Goal: Task Accomplishment & Management: Use online tool/utility

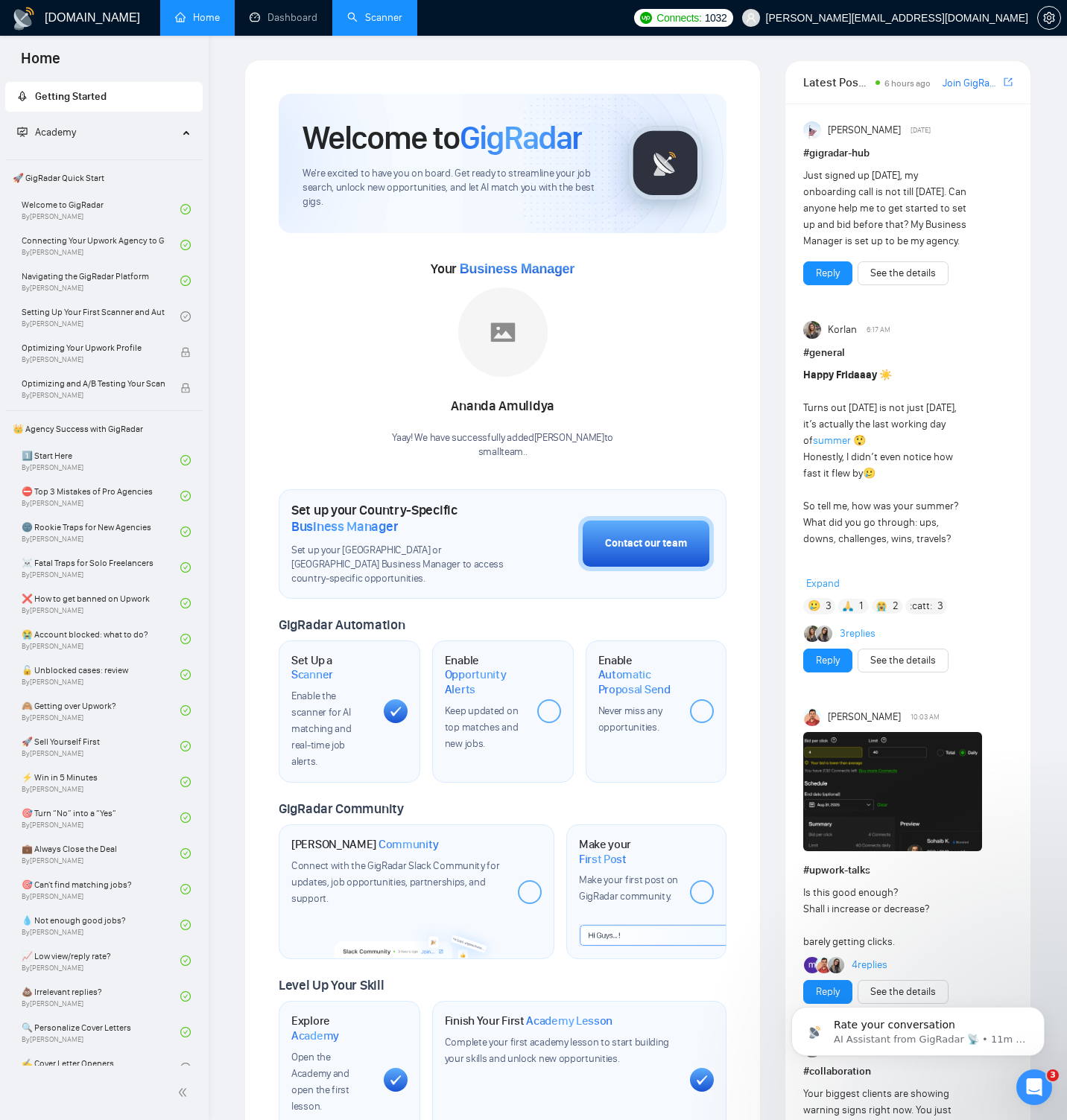
click at [385, 21] on link "Scanner" at bounding box center [374, 17] width 55 height 13
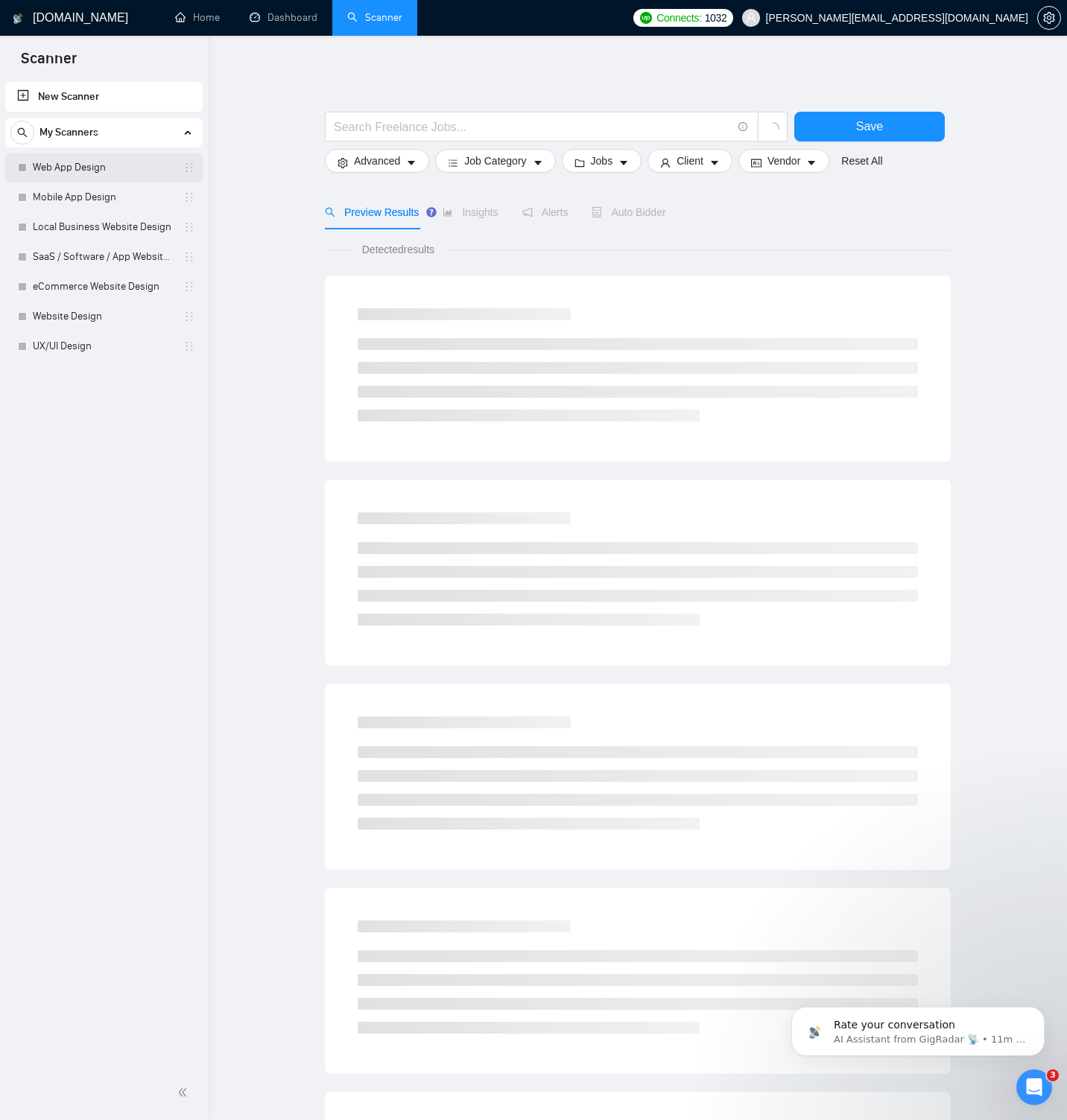
click at [133, 167] on link "Web App Design" at bounding box center [104, 167] width 142 height 30
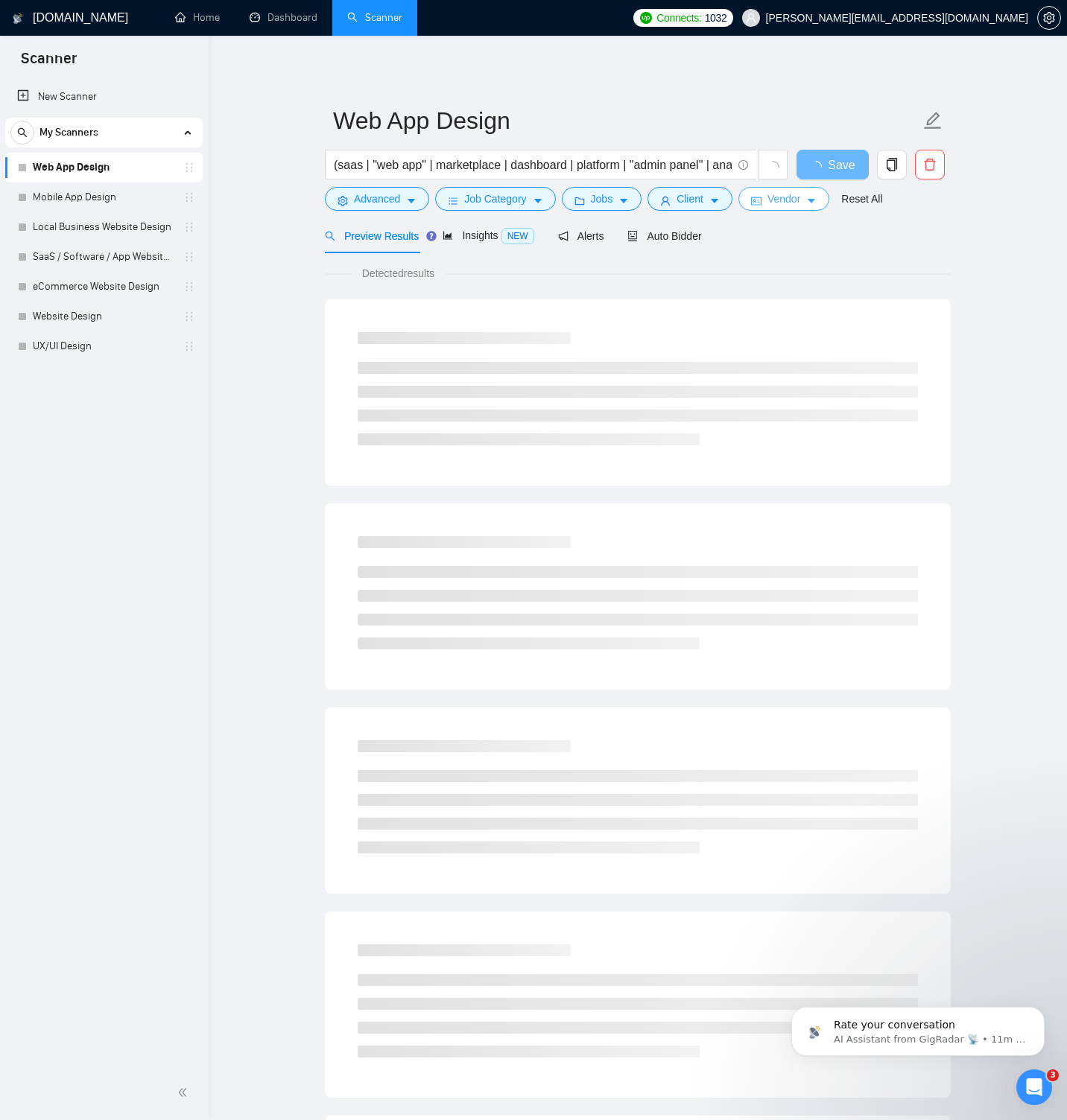
click at [814, 197] on icon "caret-down" at bounding box center [811, 201] width 10 height 10
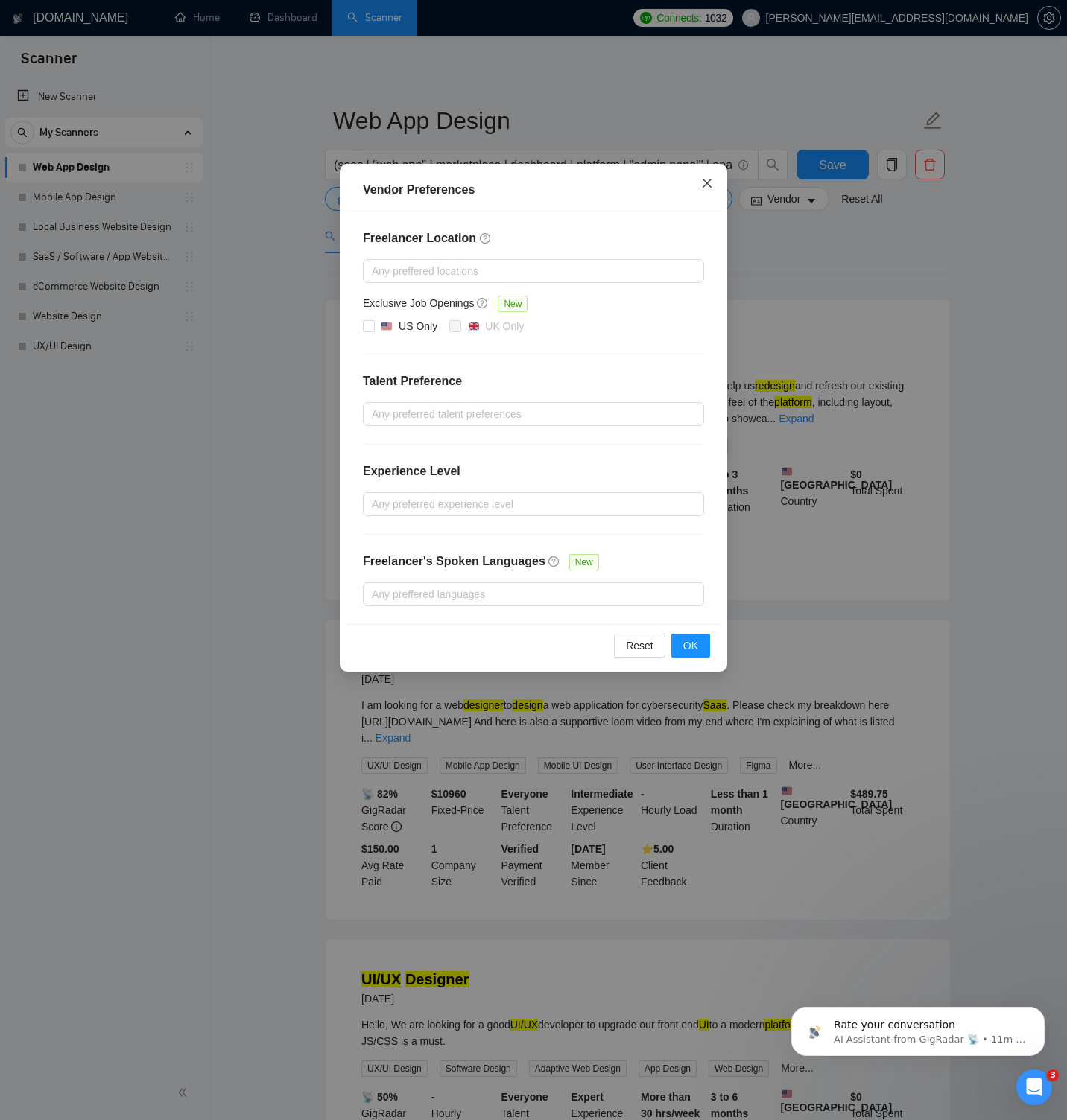
click at [706, 182] on icon "close" at bounding box center [707, 183] width 12 height 12
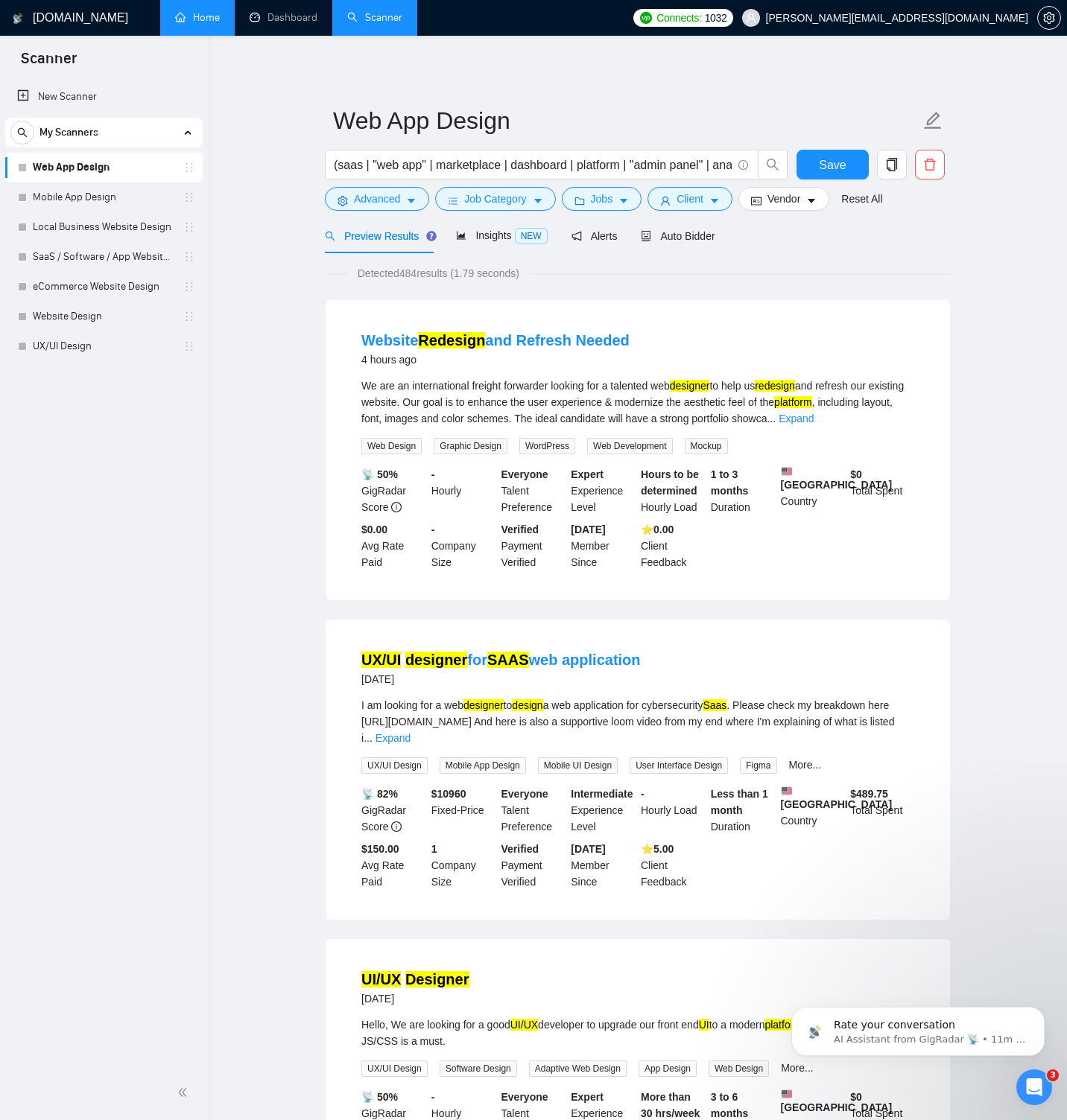
click at [188, 15] on link "Home" at bounding box center [197, 17] width 45 height 13
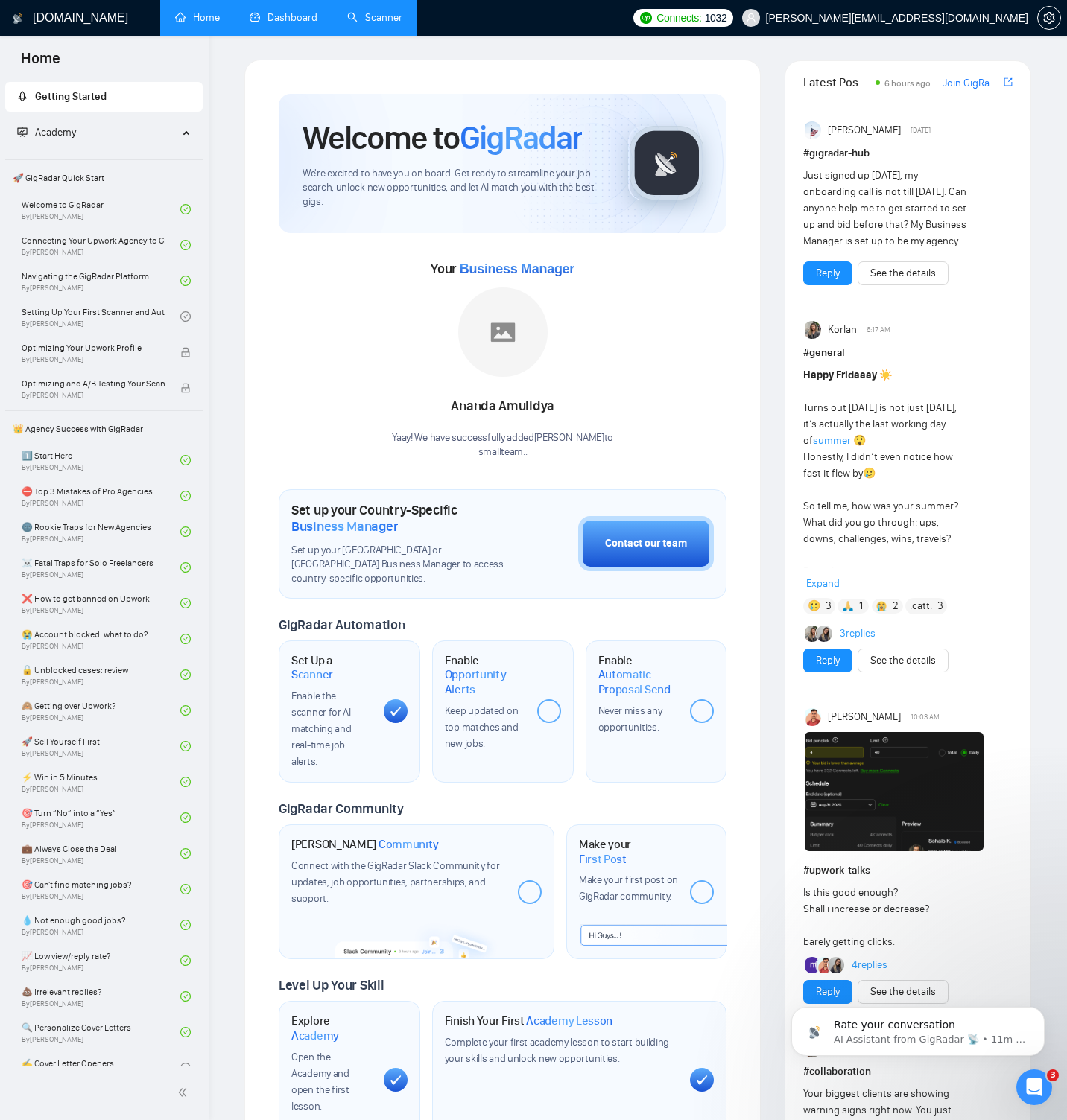
click at [276, 12] on link "Dashboard" at bounding box center [284, 17] width 68 height 13
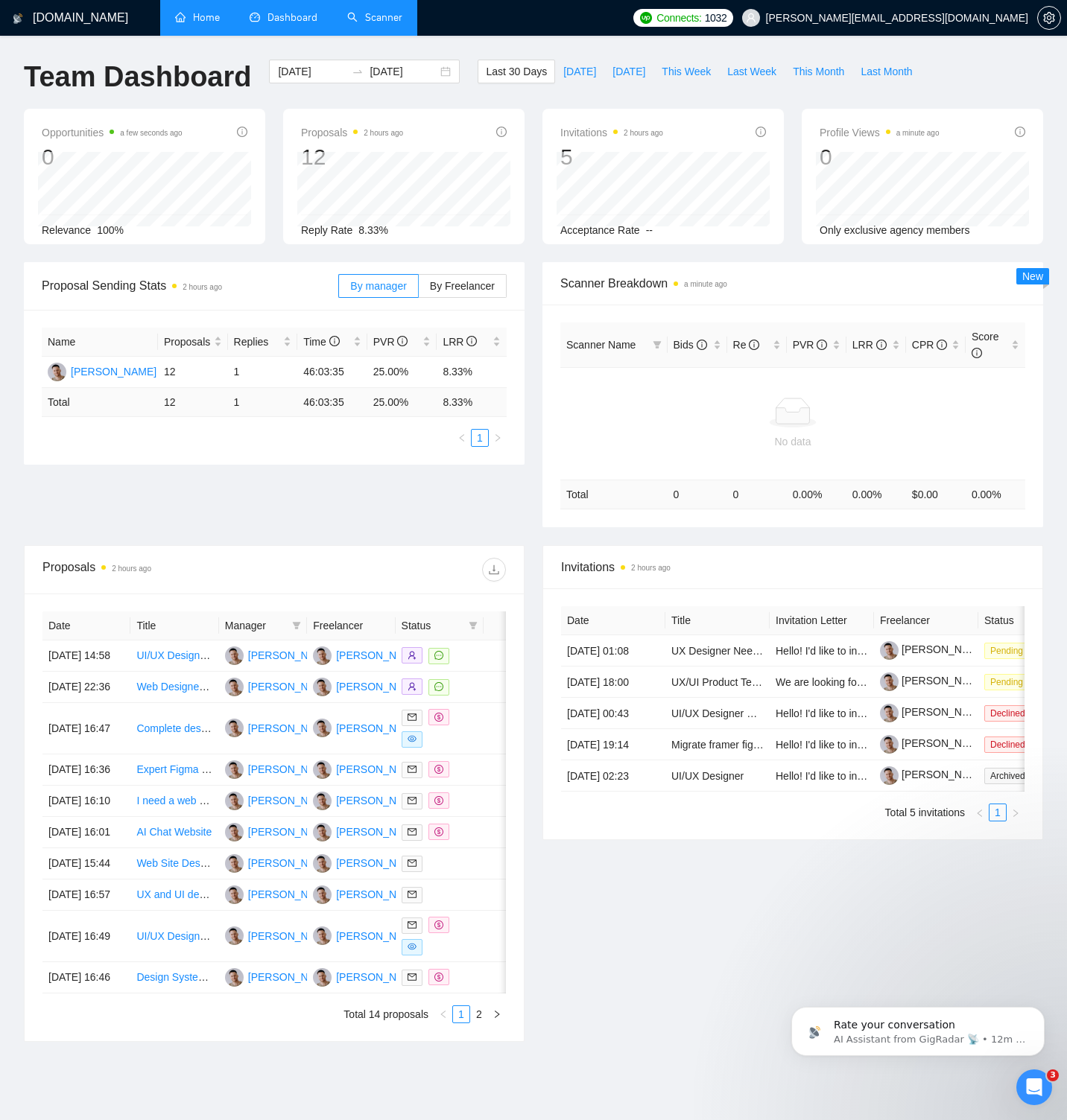
click at [383, 24] on link "Scanner" at bounding box center [374, 17] width 55 height 13
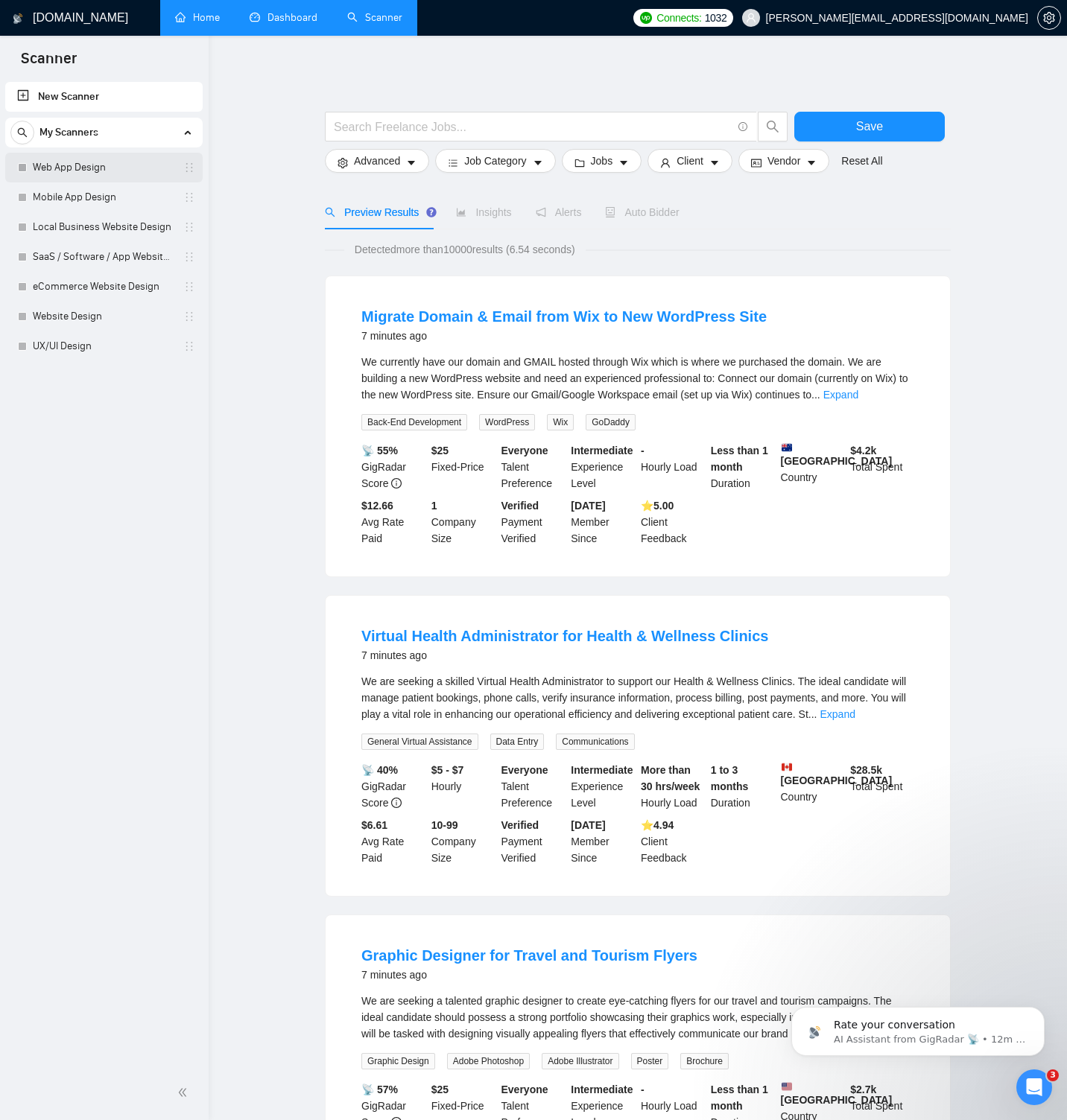
click at [102, 169] on link "Web App Design" at bounding box center [104, 167] width 142 height 30
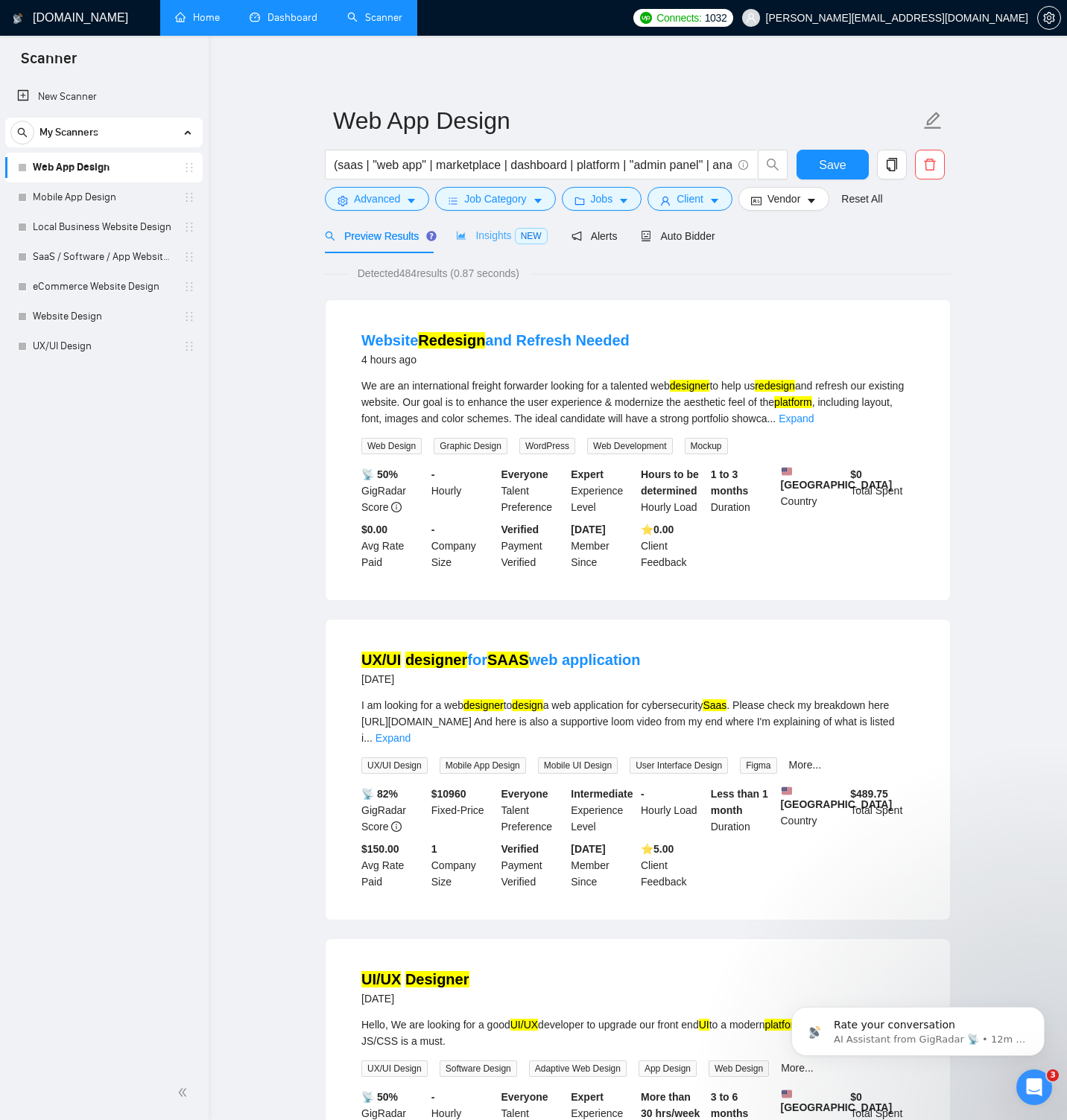
click at [503, 227] on div "Insights NEW" at bounding box center [501, 235] width 91 height 35
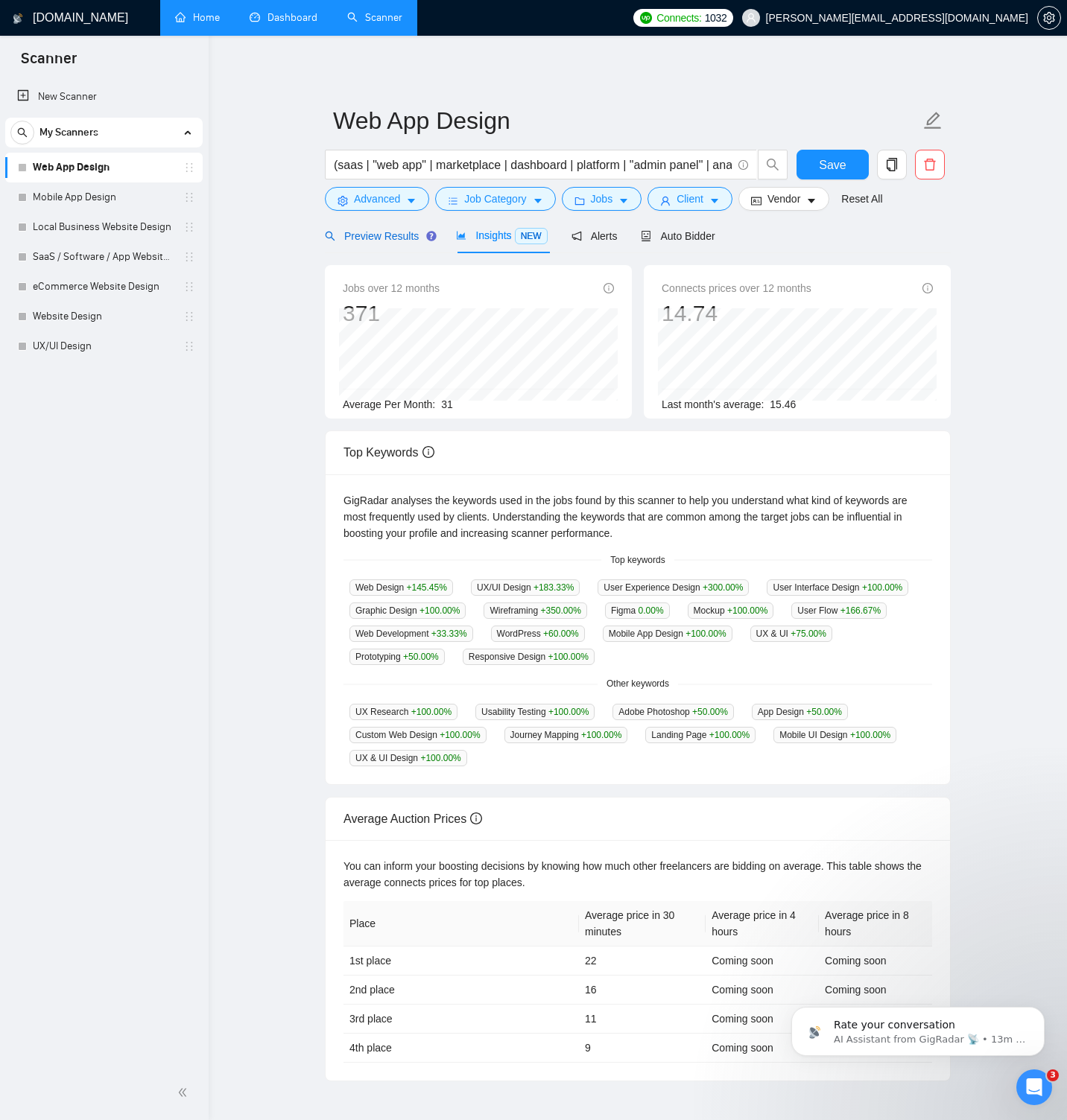
click at [387, 232] on span "Preview Results" at bounding box center [379, 236] width 107 height 12
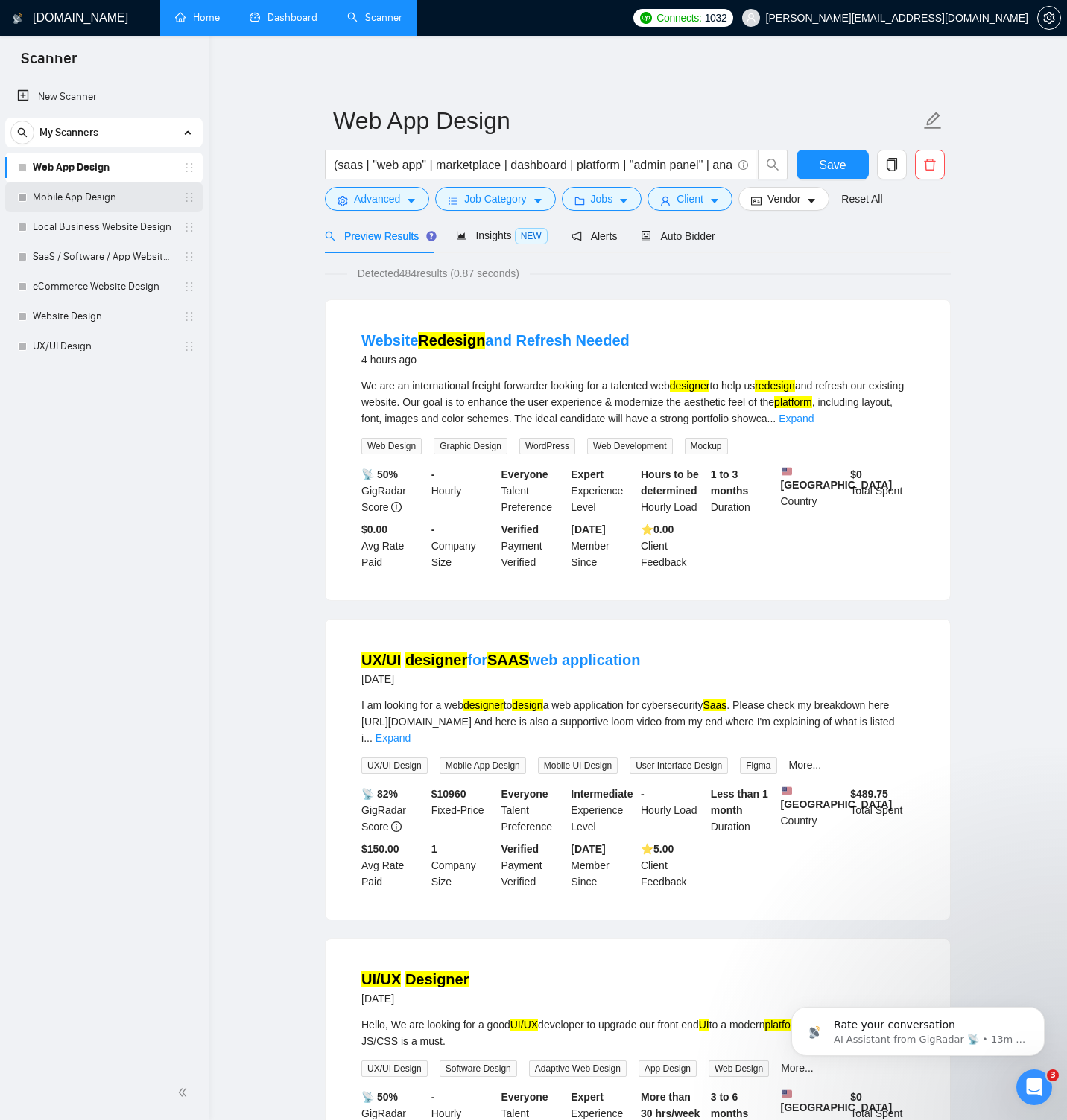
click at [121, 193] on link "Mobile App Design" at bounding box center [104, 197] width 142 height 30
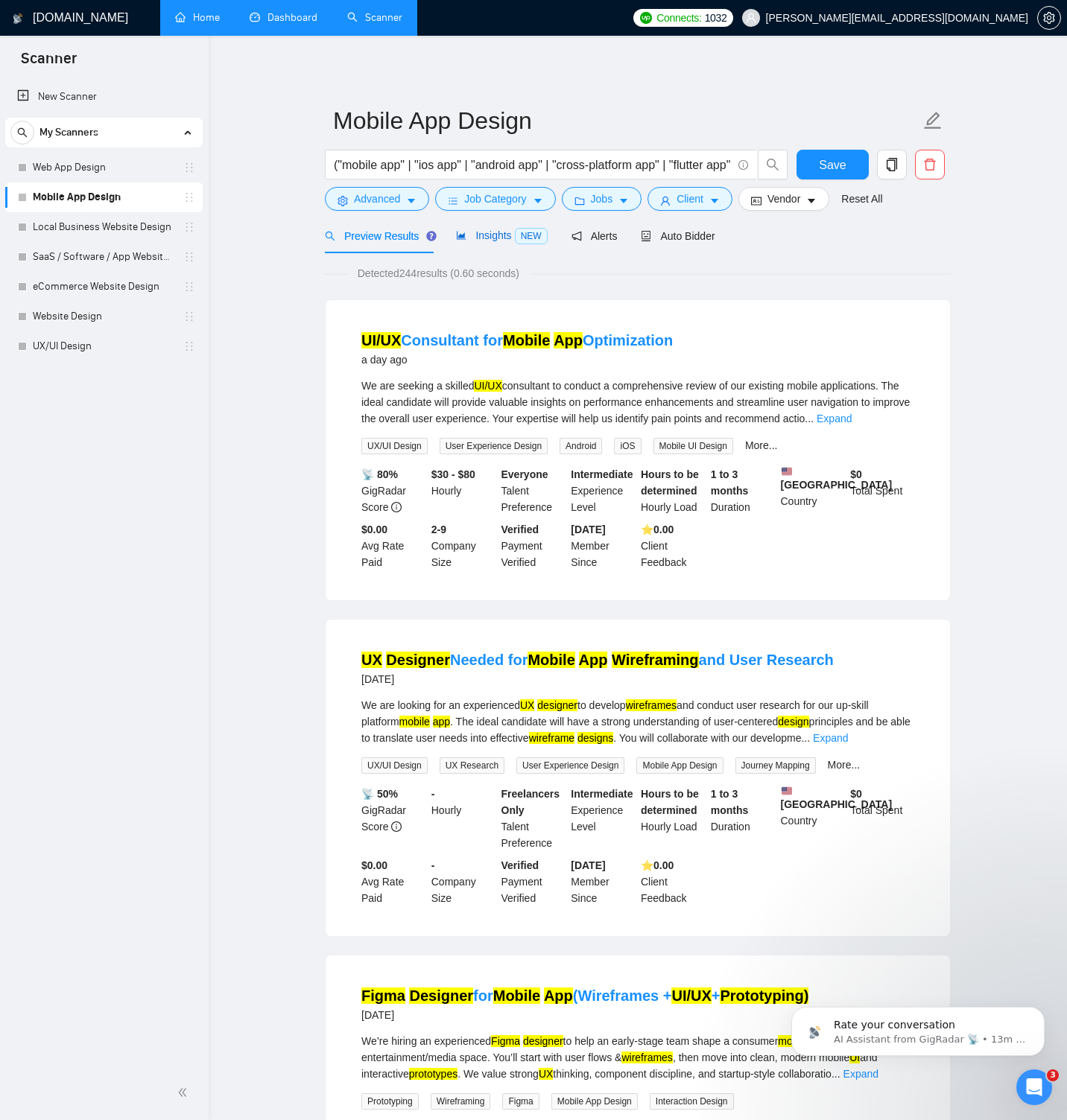
click at [489, 237] on span "Insights NEW" at bounding box center [501, 235] width 91 height 12
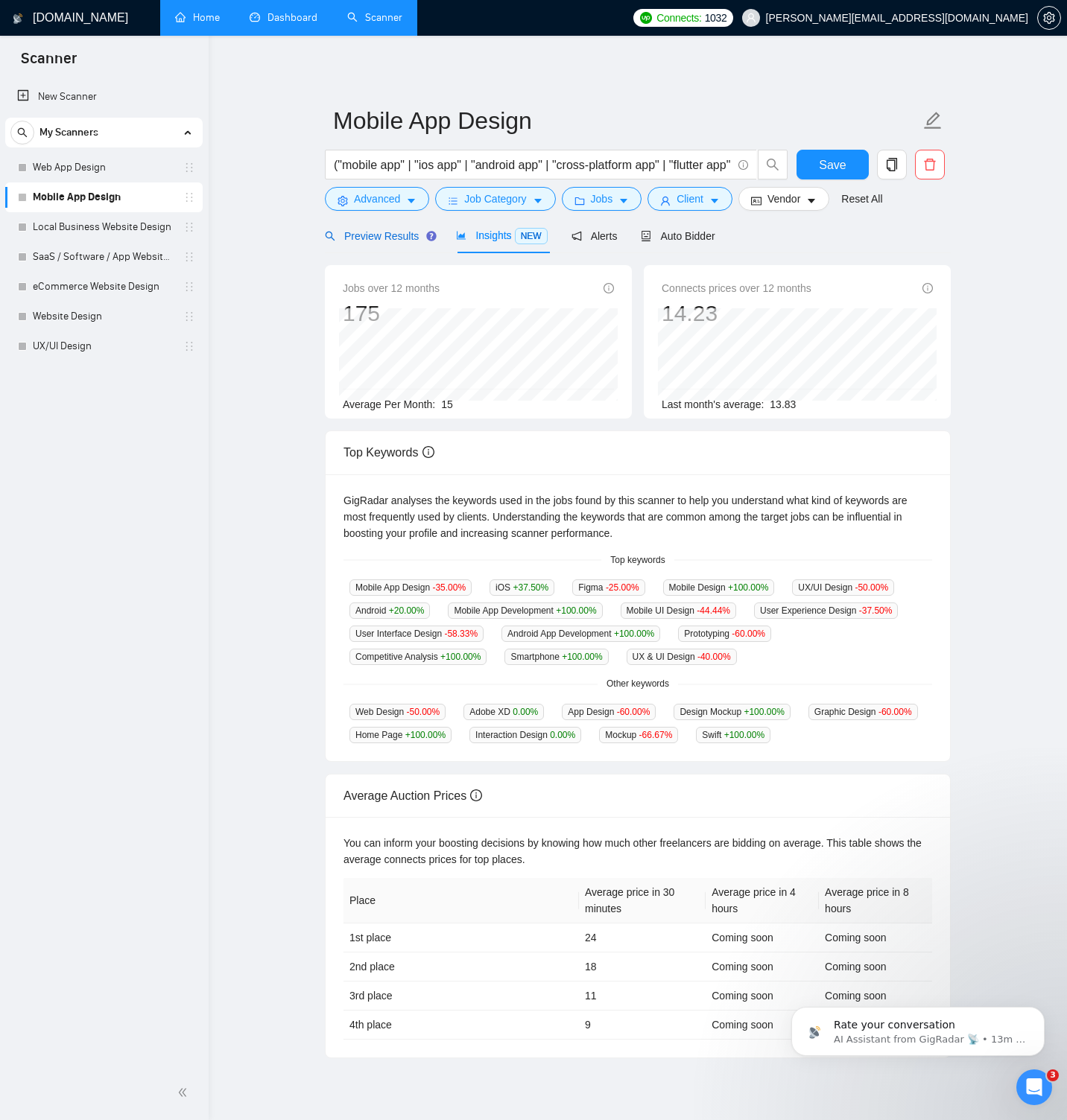
click at [407, 235] on span "Preview Results" at bounding box center [379, 236] width 107 height 12
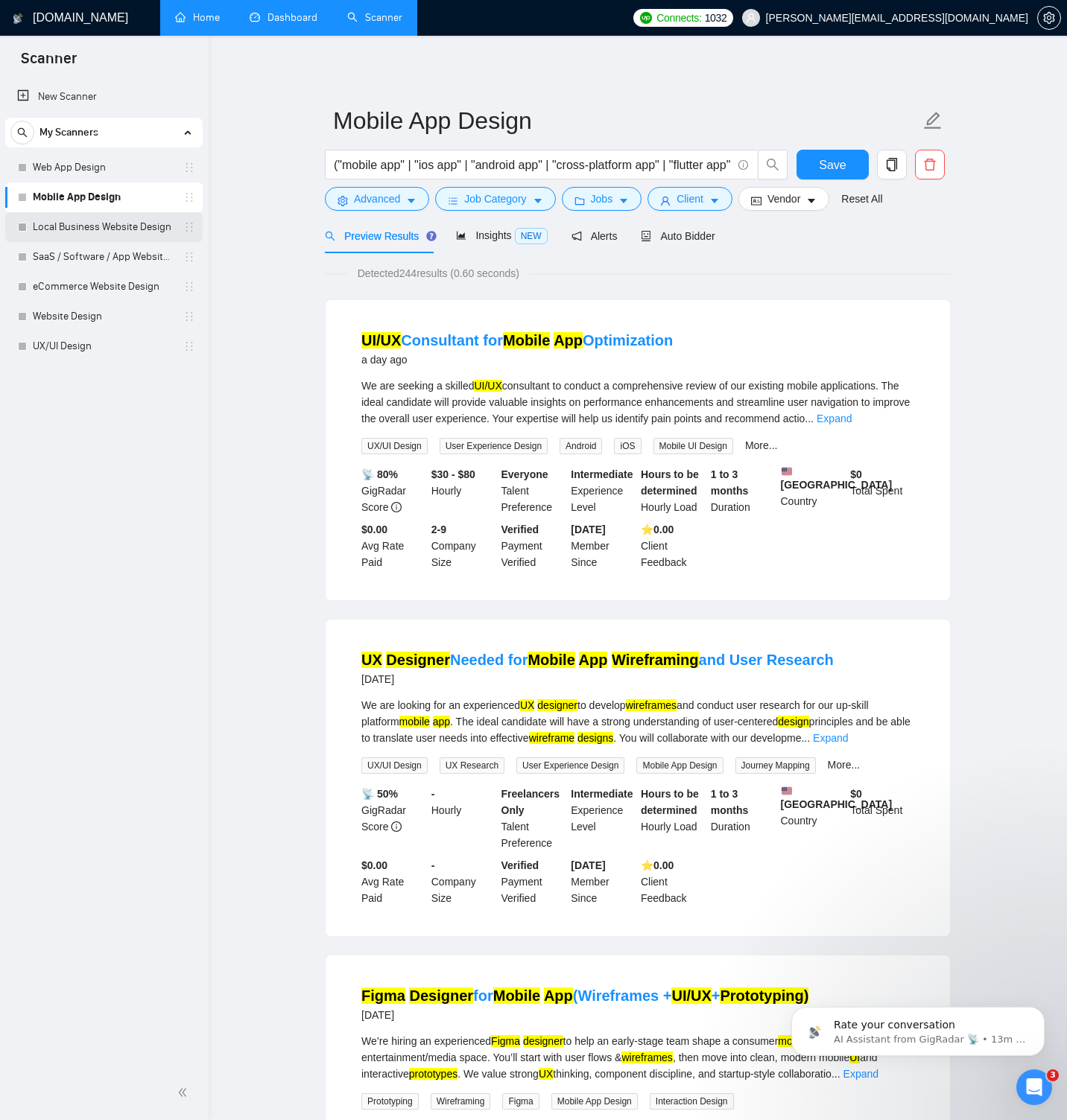
click at [142, 222] on link "Local Business Website Design" at bounding box center [104, 227] width 142 height 30
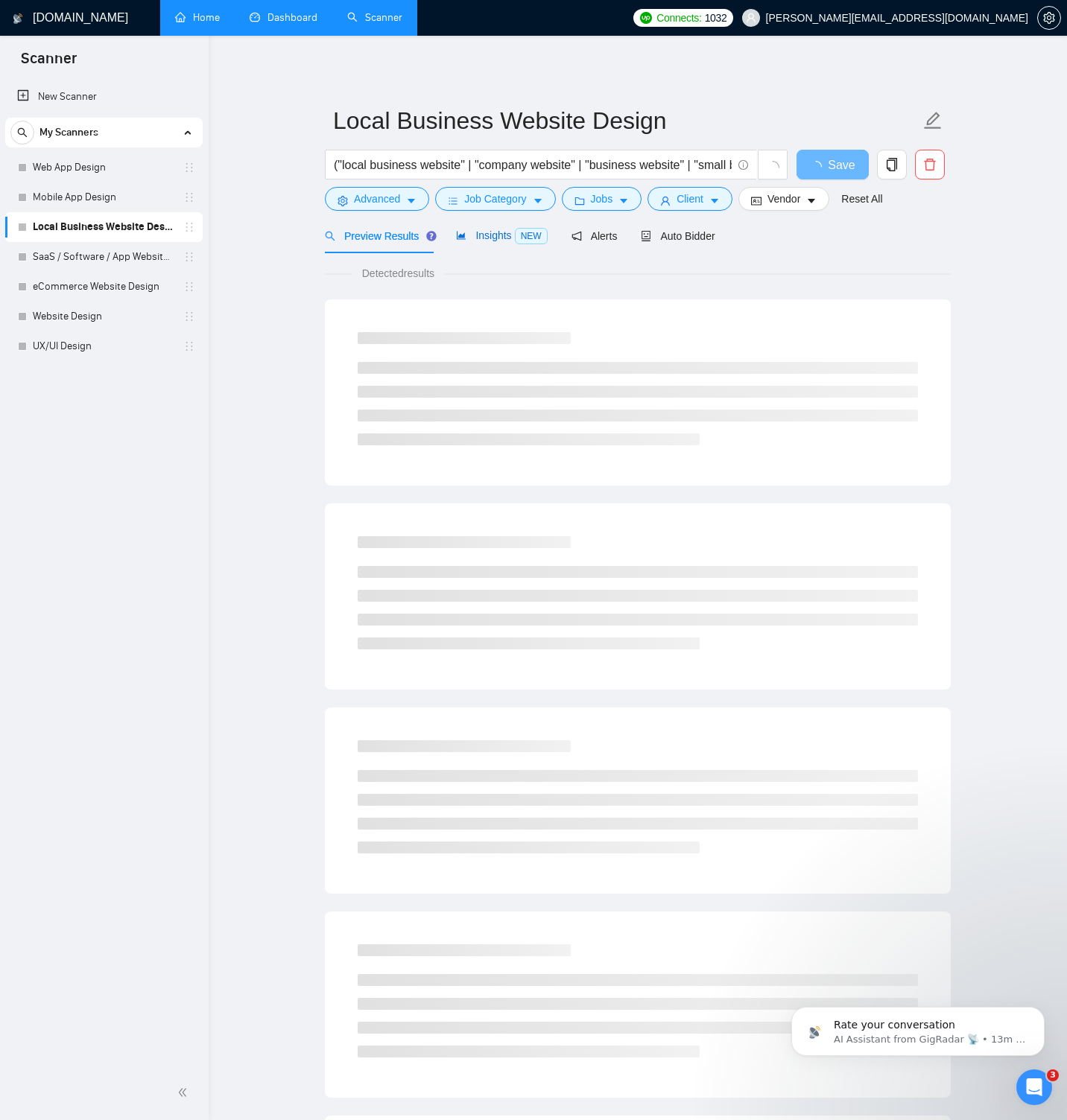
click at [505, 233] on span "Insights NEW" at bounding box center [501, 235] width 91 height 12
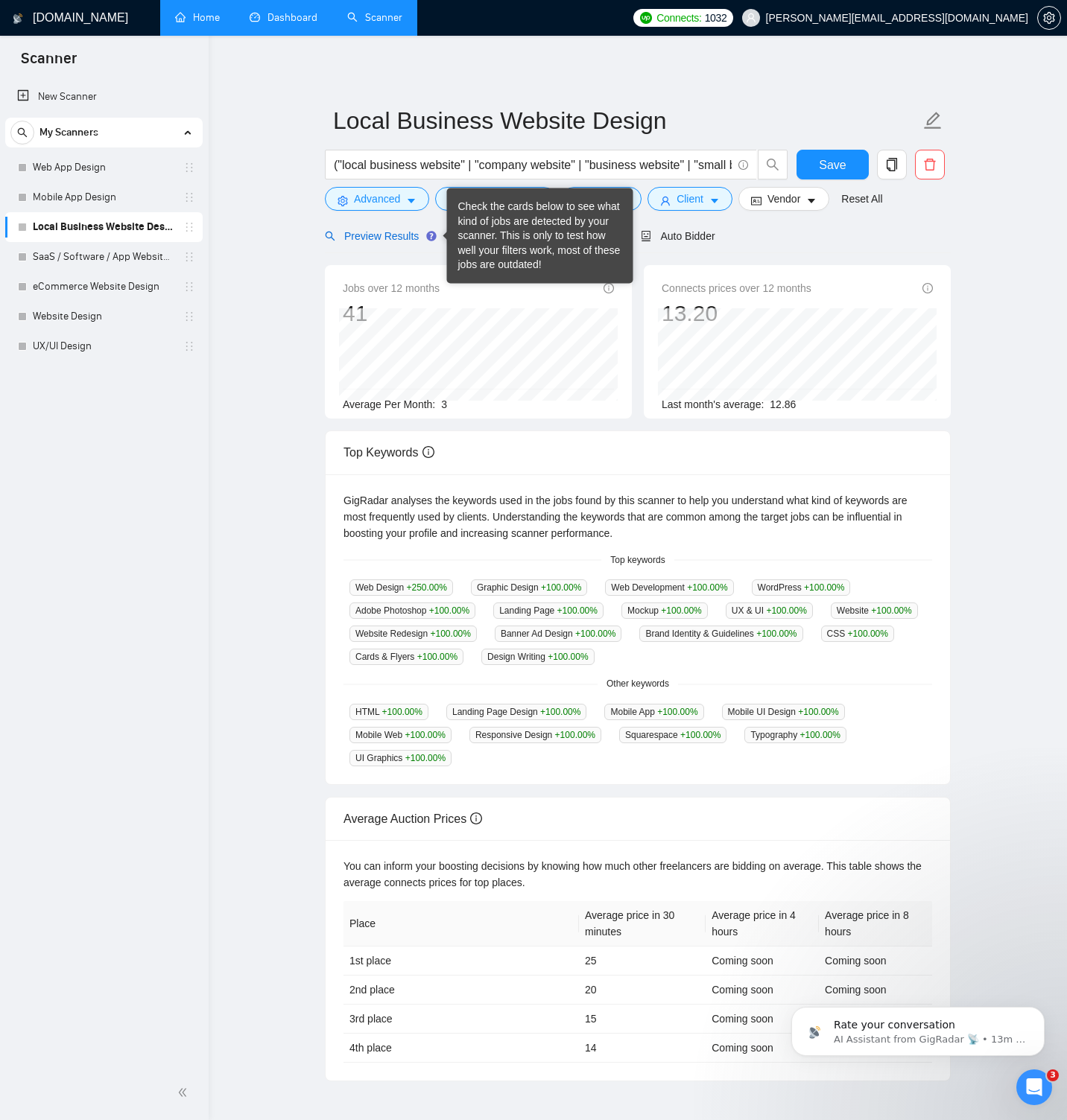
click at [379, 233] on span "Preview Results" at bounding box center [379, 236] width 107 height 12
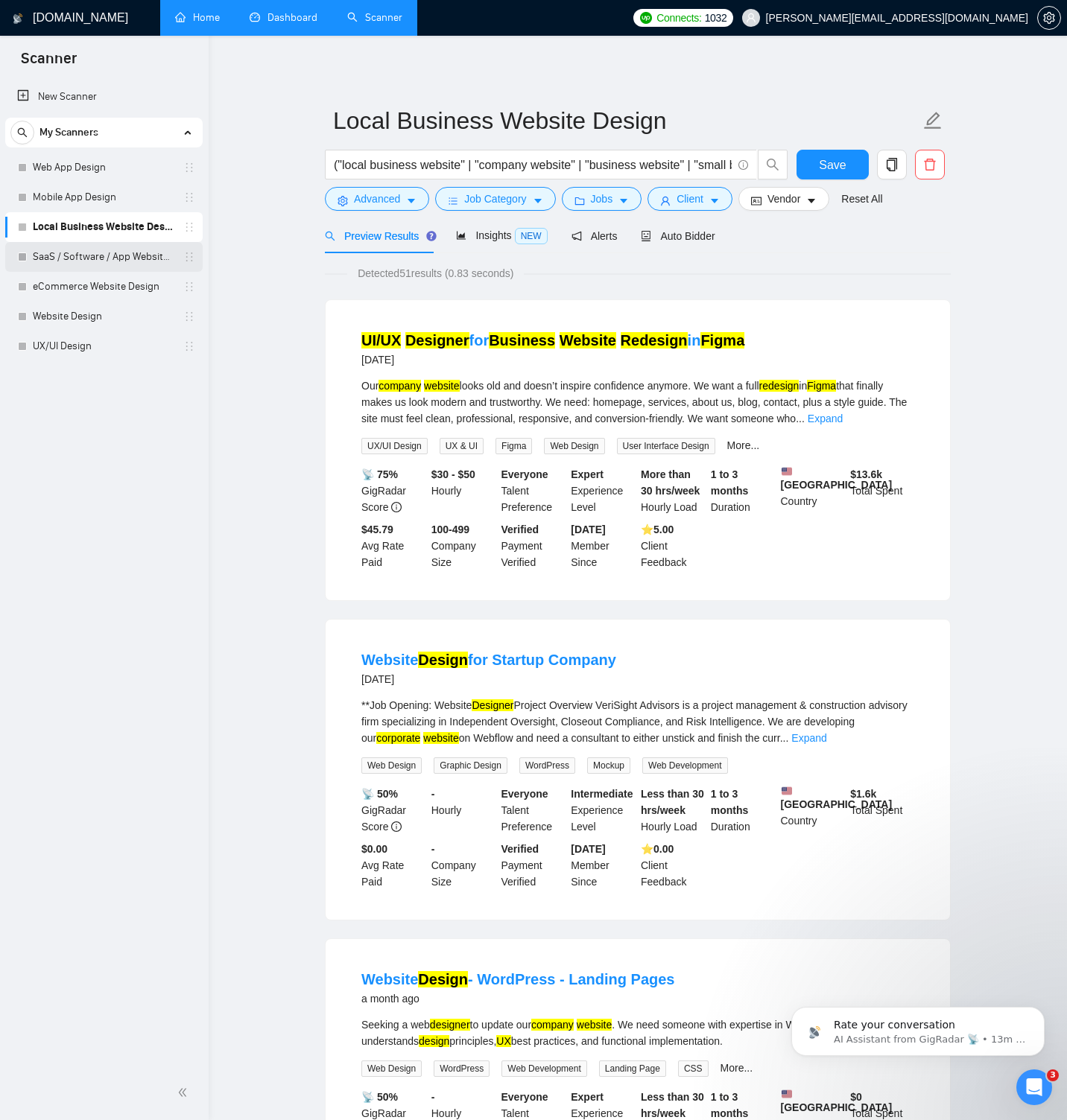
click at [113, 256] on link "SaaS / Software / App Website Design" at bounding box center [104, 256] width 142 height 30
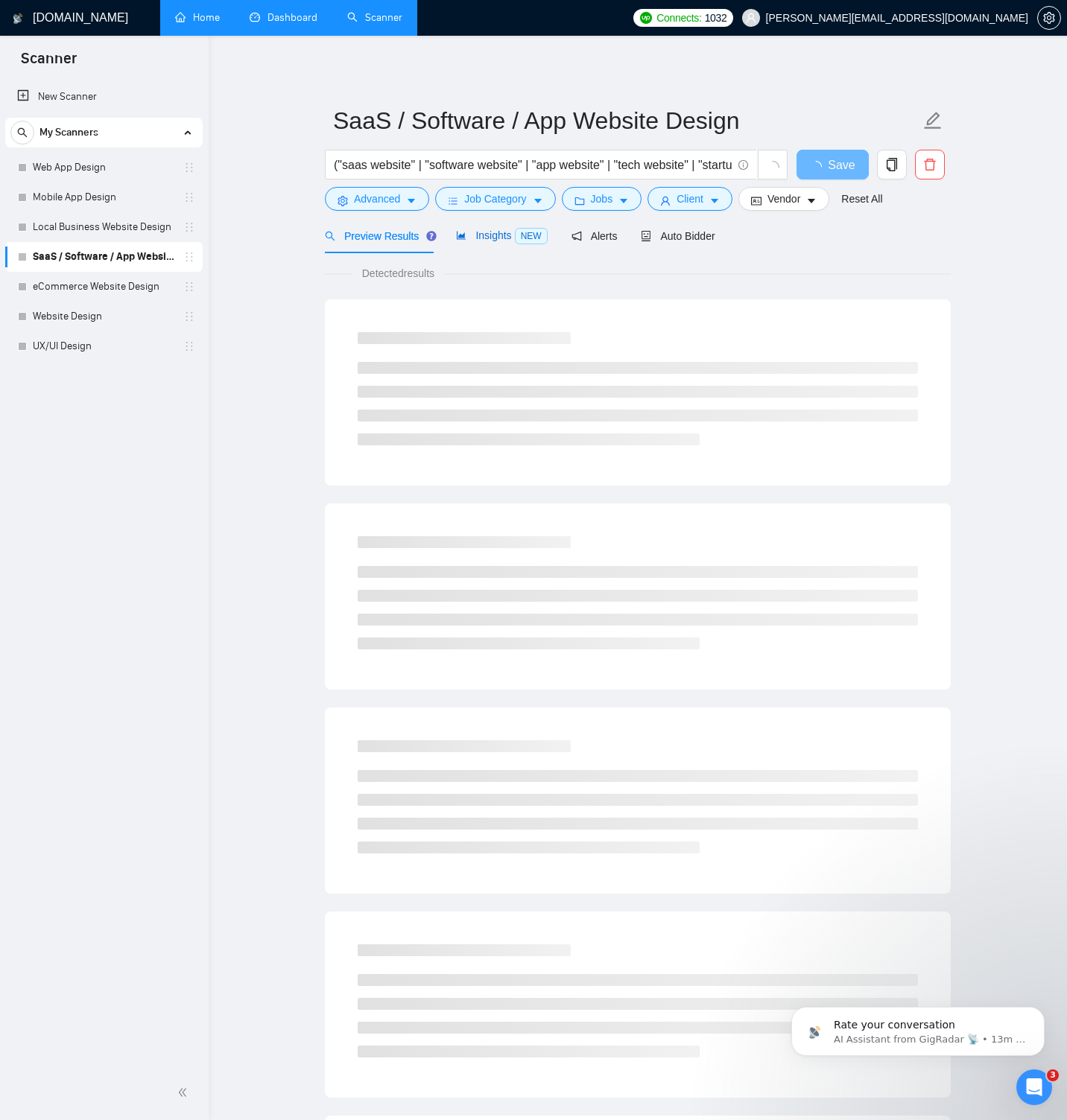
click at [482, 234] on span "Insights NEW" at bounding box center [501, 235] width 91 height 12
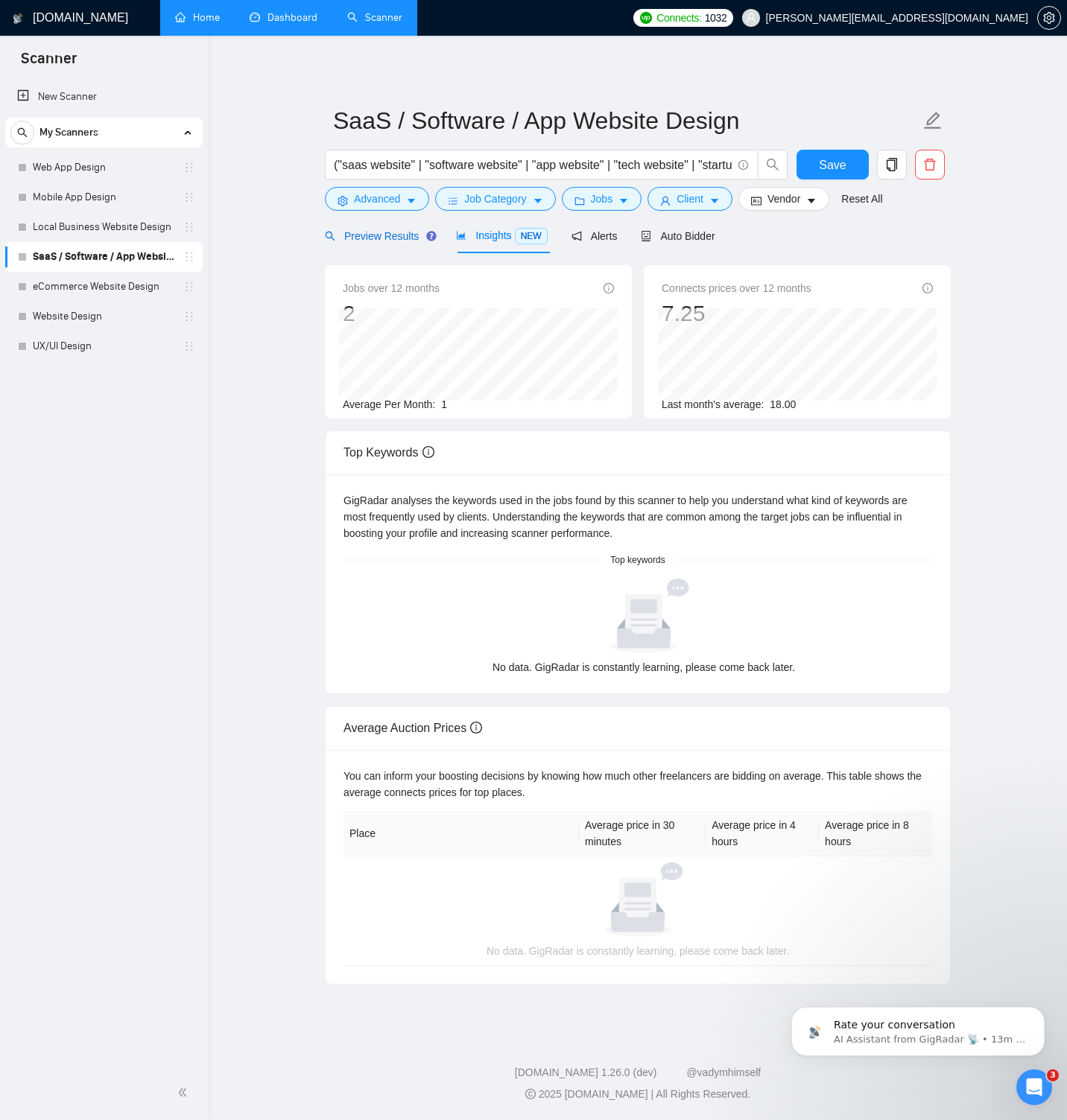
click at [372, 238] on span "Preview Results" at bounding box center [379, 236] width 107 height 12
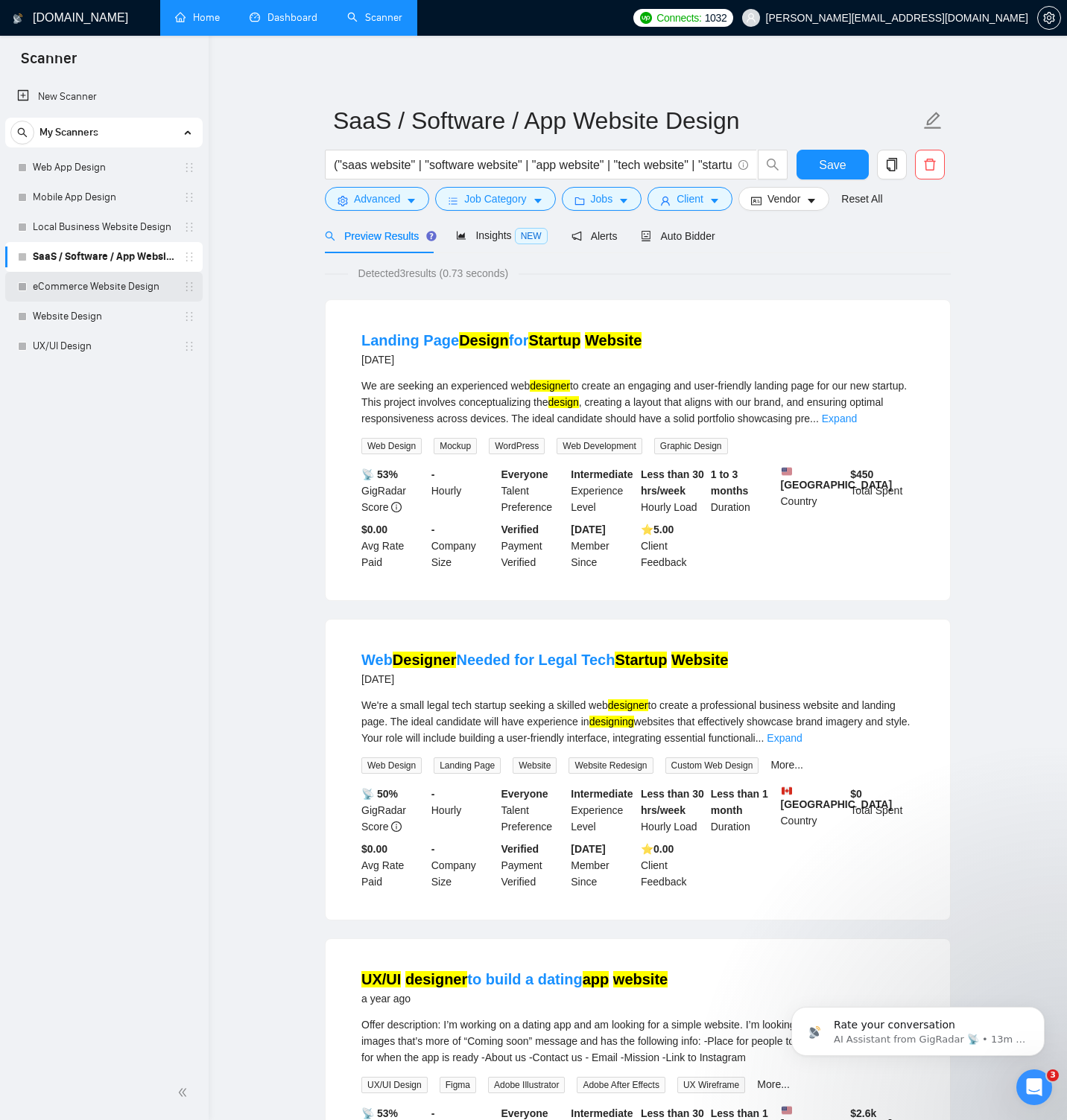
click at [105, 290] on link "eCommerce Website Design" at bounding box center [104, 286] width 142 height 30
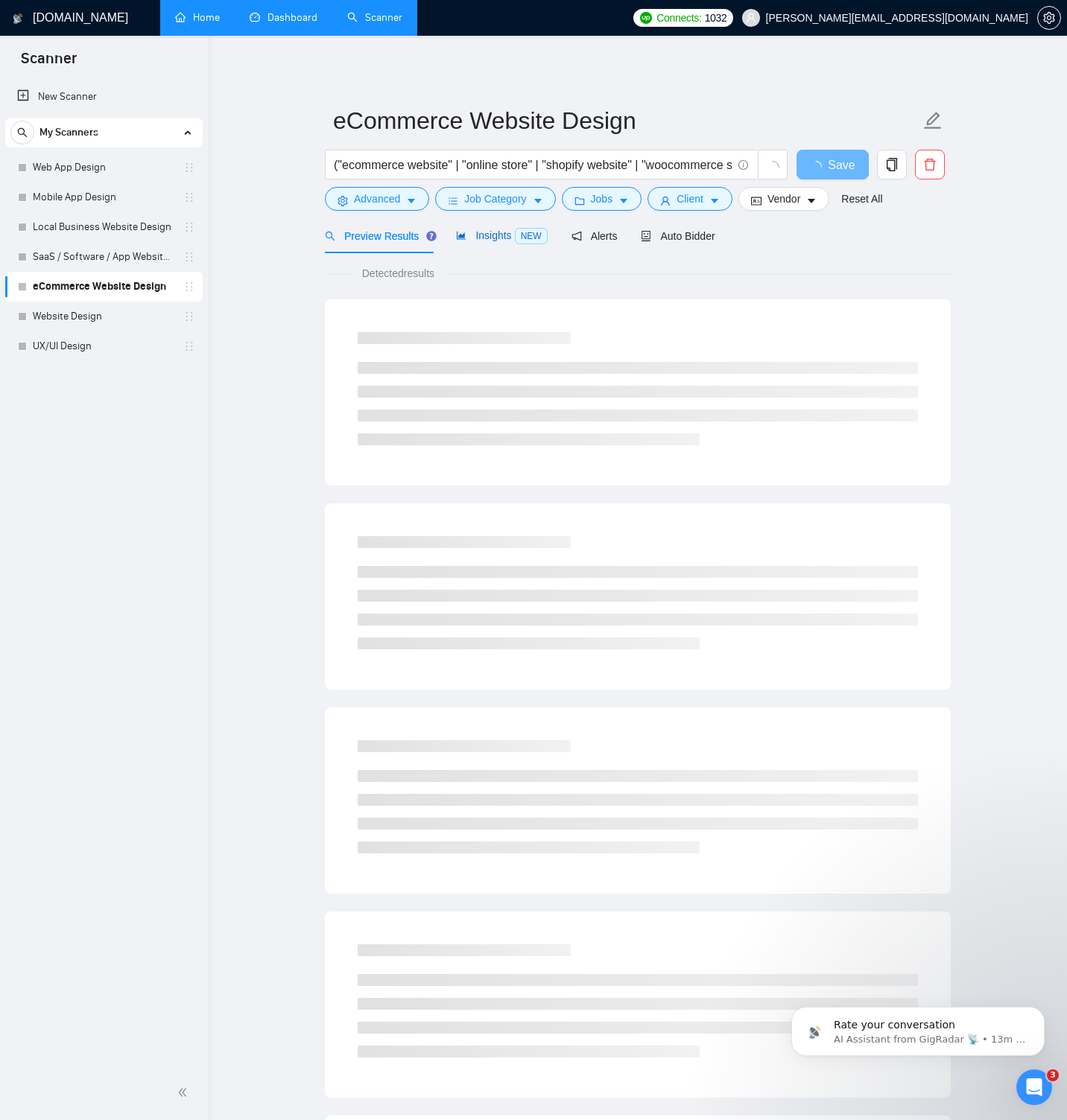
click at [501, 230] on span "Insights NEW" at bounding box center [501, 235] width 91 height 12
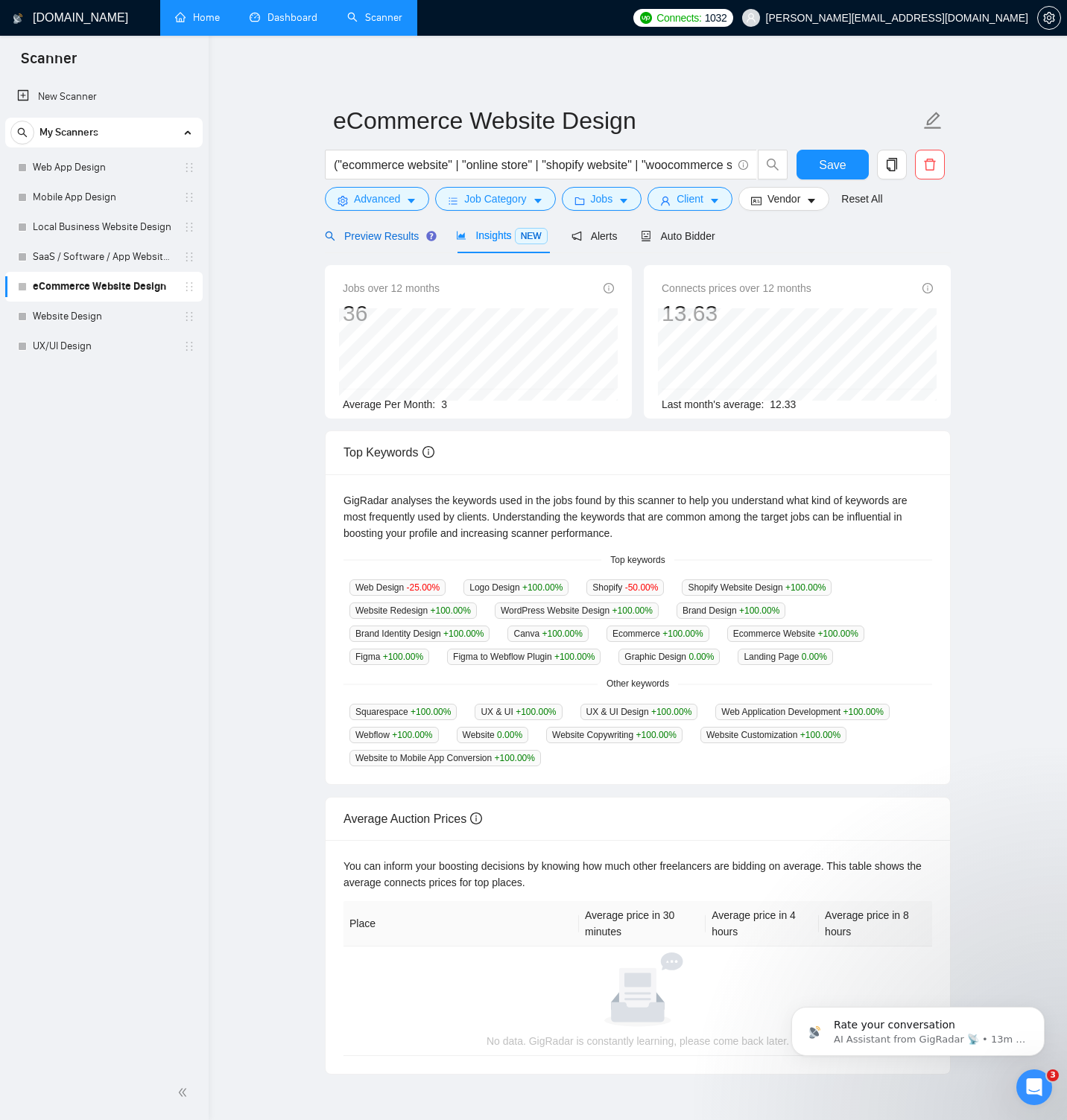
click at [400, 240] on span "Preview Results" at bounding box center [379, 236] width 107 height 12
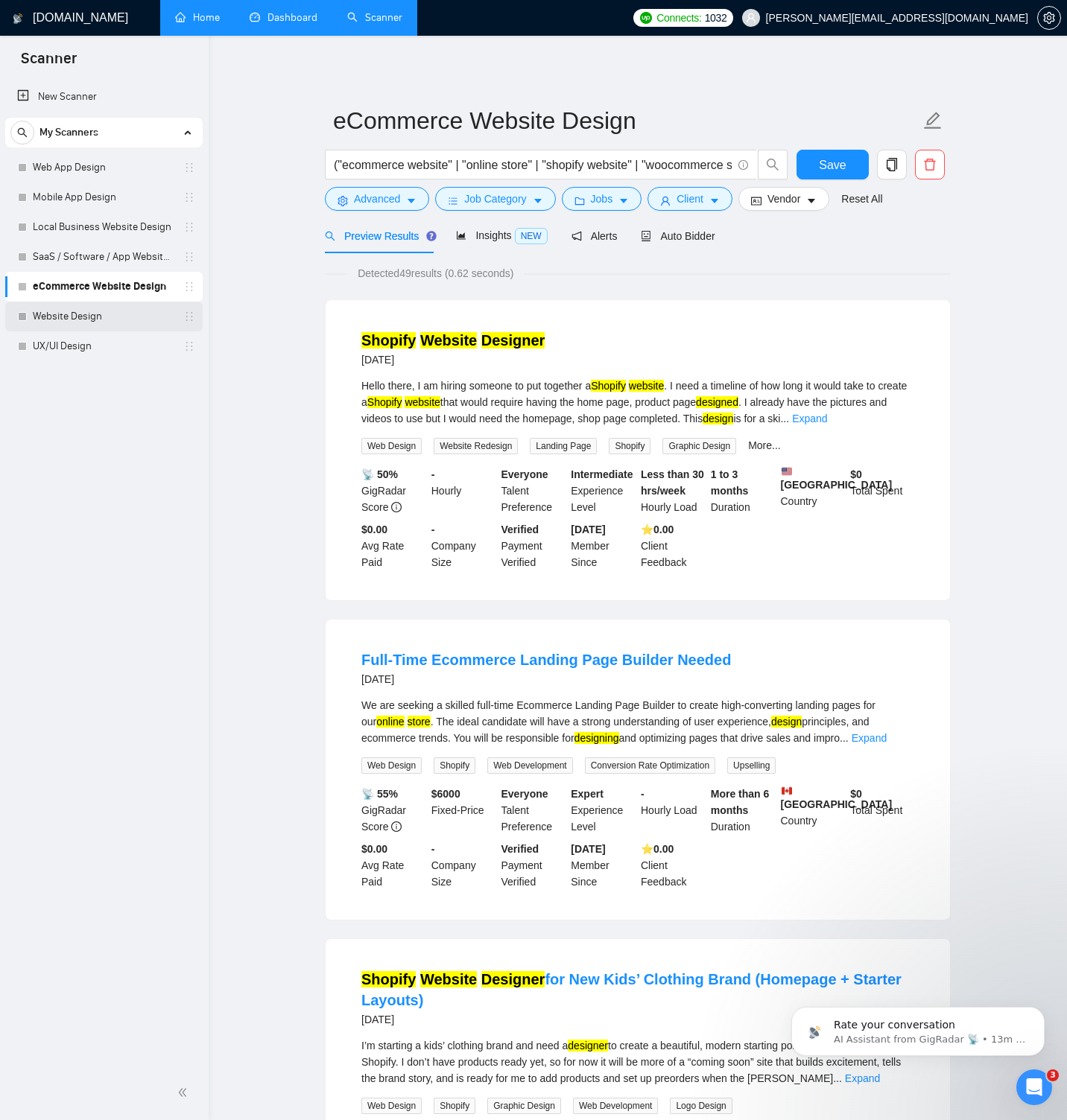
click at [129, 309] on link "Website Design" at bounding box center [104, 316] width 142 height 30
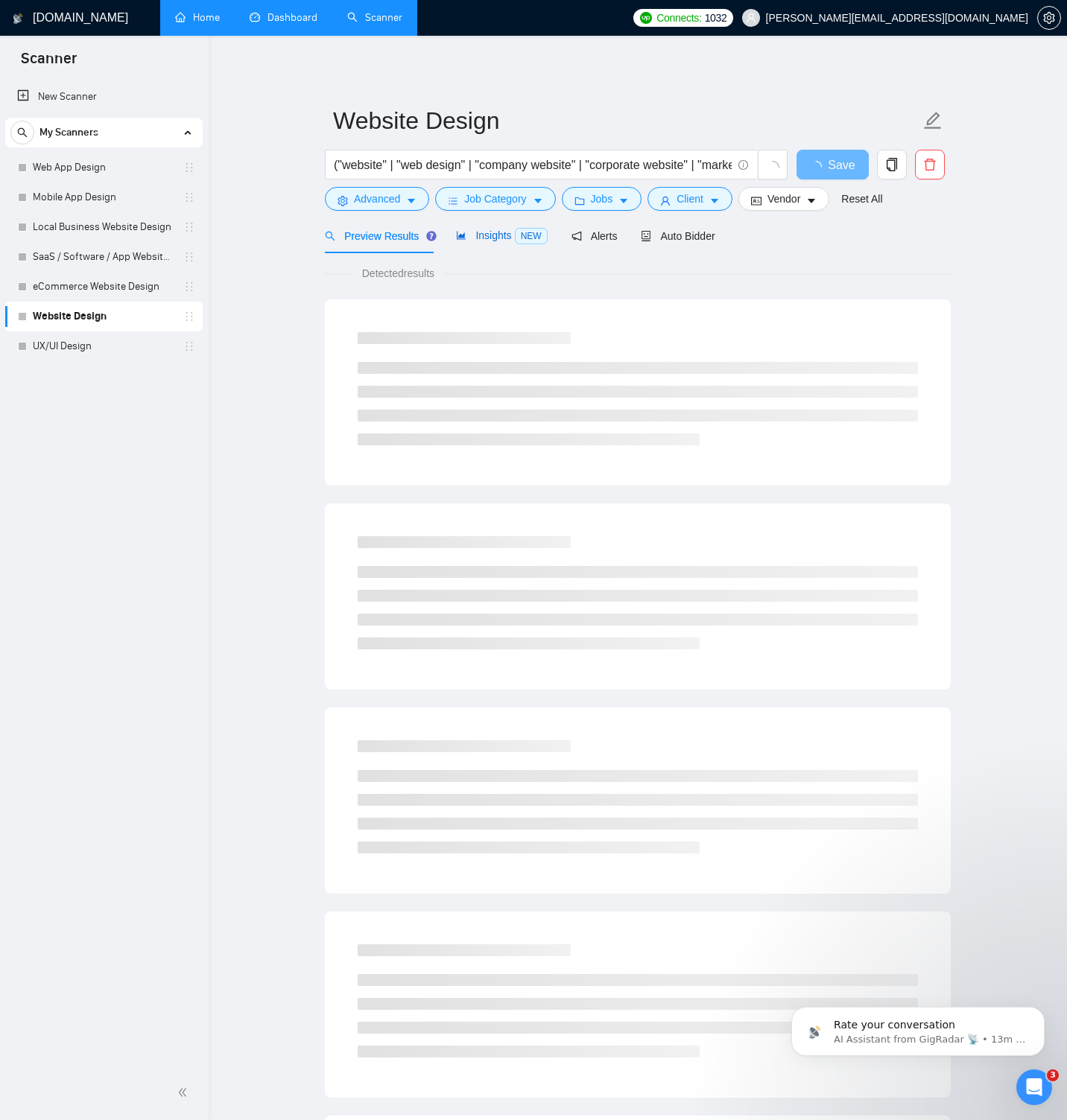
click at [501, 237] on span "Insights NEW" at bounding box center [501, 235] width 91 height 12
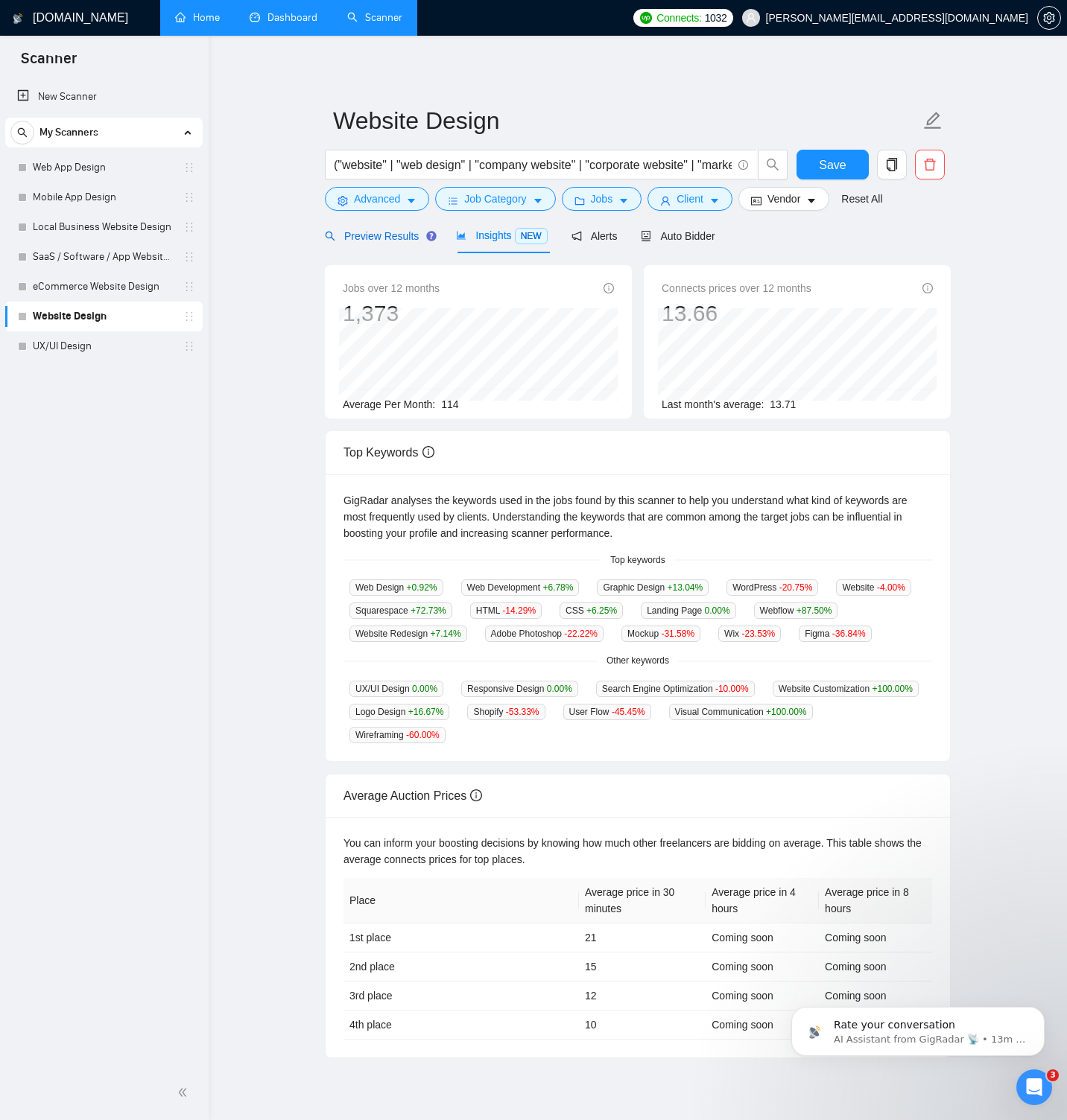
click at [413, 236] on span "Preview Results" at bounding box center [379, 236] width 107 height 12
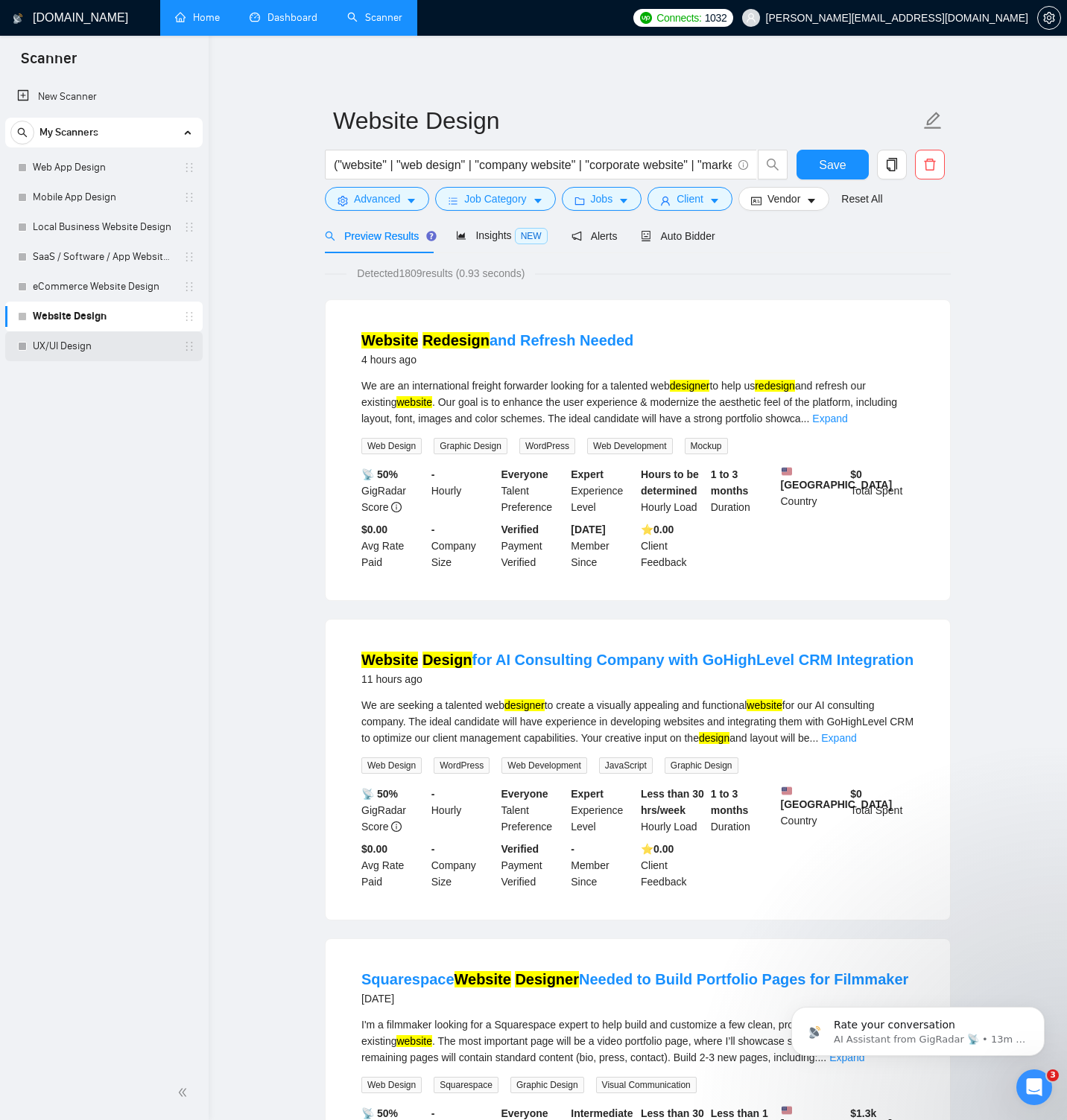
click at [120, 350] on link "UX/UI Design" at bounding box center [104, 346] width 142 height 30
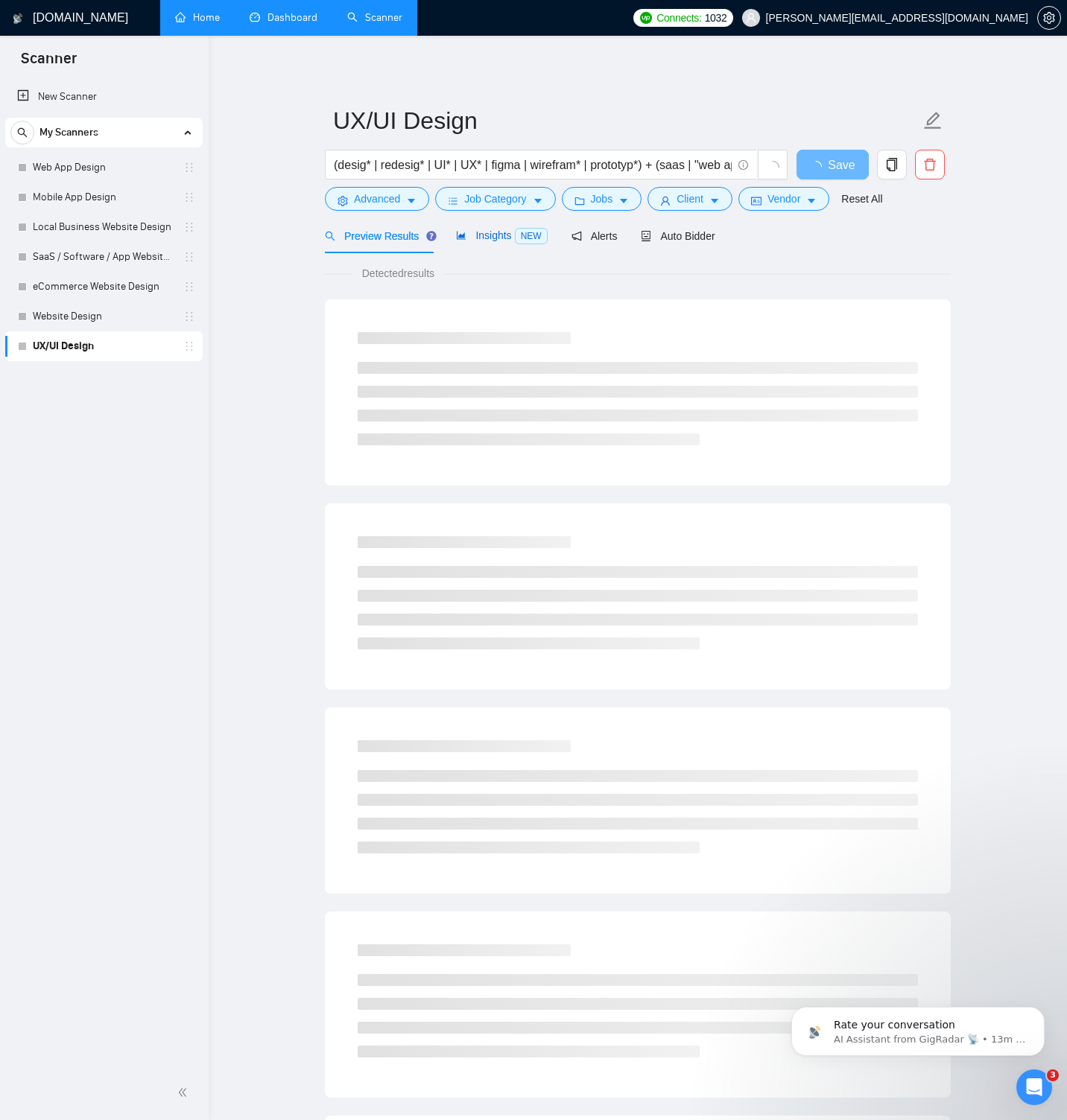
click at [473, 232] on span "Insights NEW" at bounding box center [501, 235] width 91 height 12
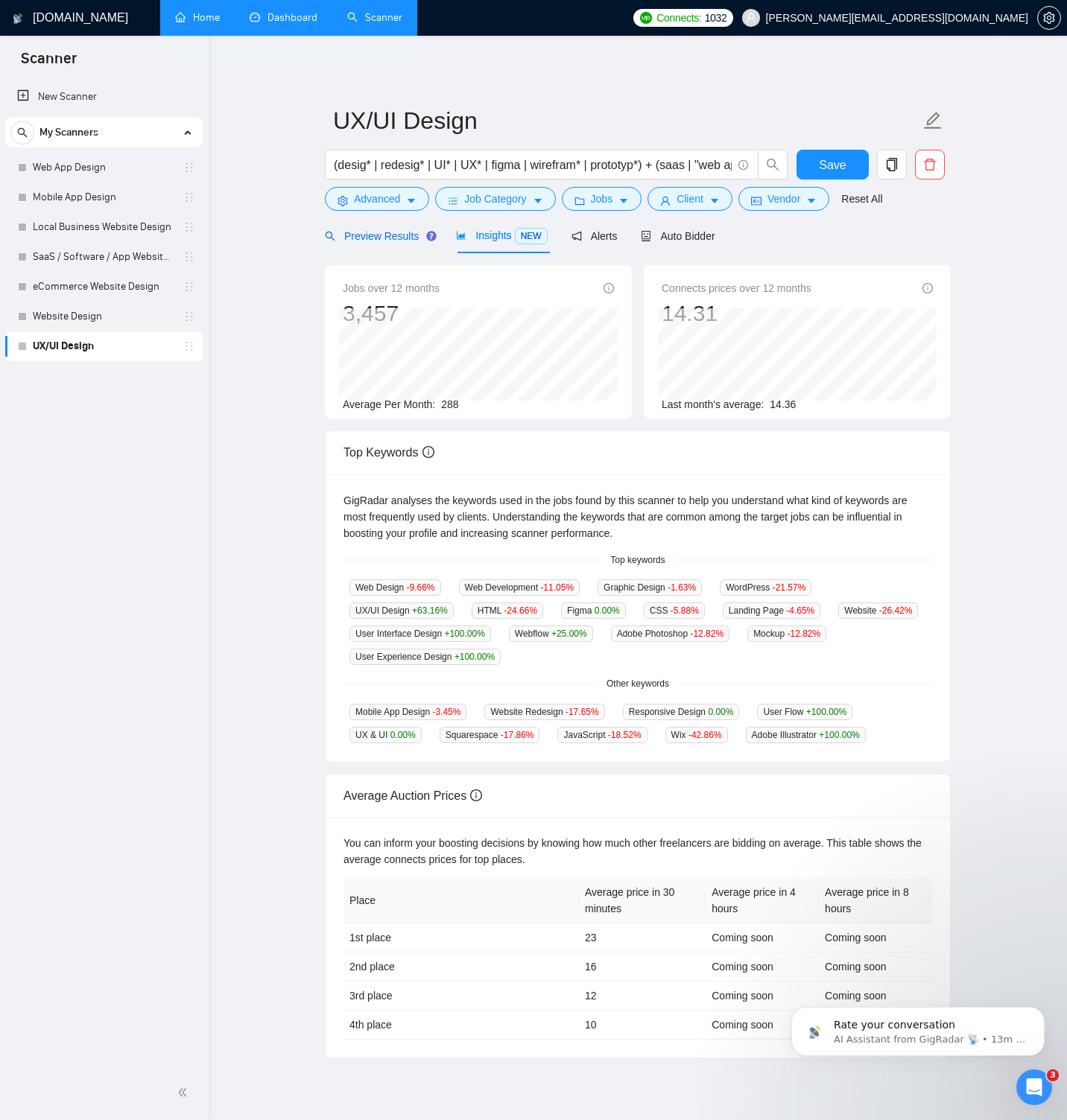
click at [368, 239] on span "Preview Results" at bounding box center [379, 236] width 107 height 12
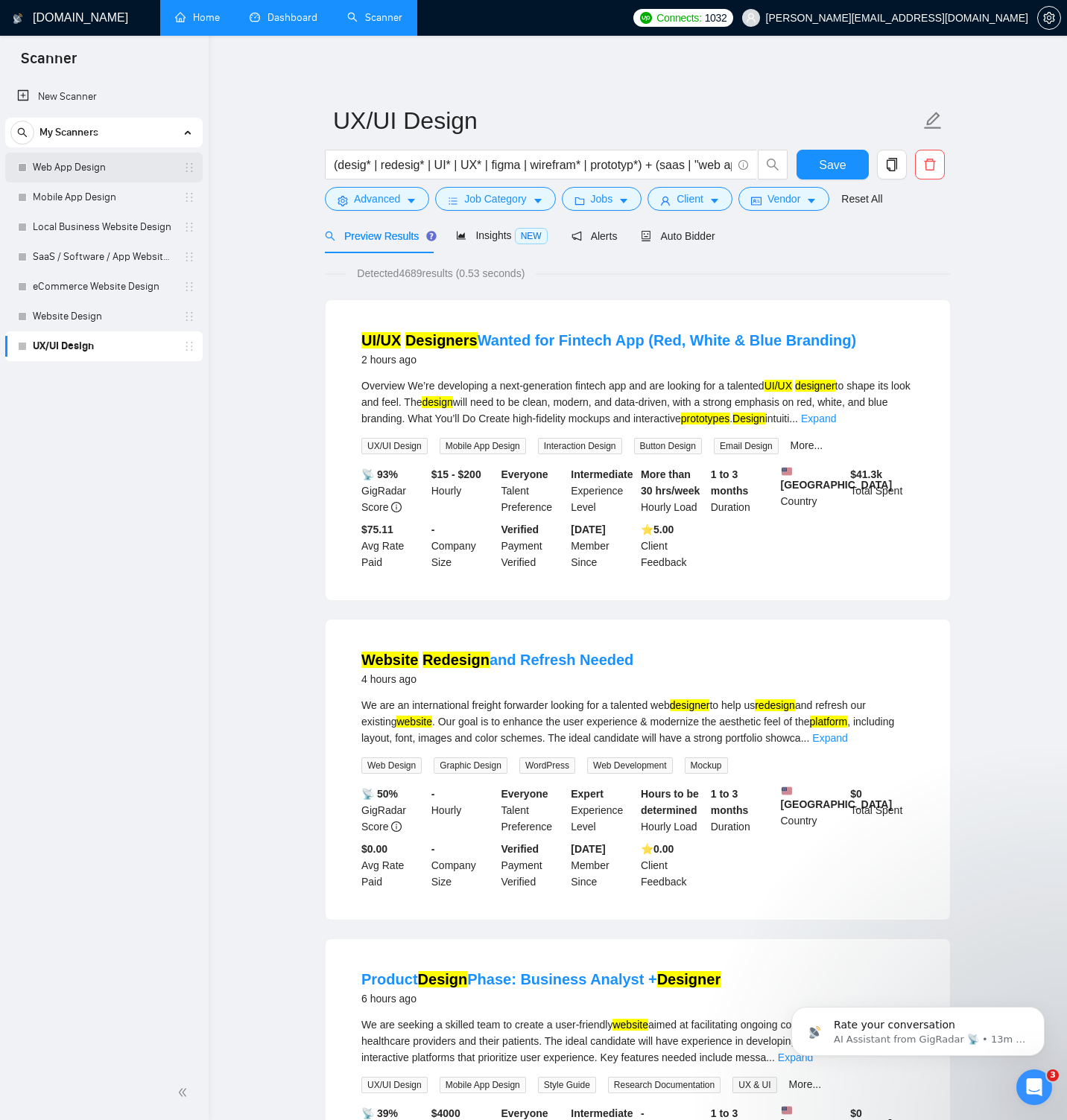
click at [104, 173] on link "Web App Design" at bounding box center [104, 167] width 142 height 30
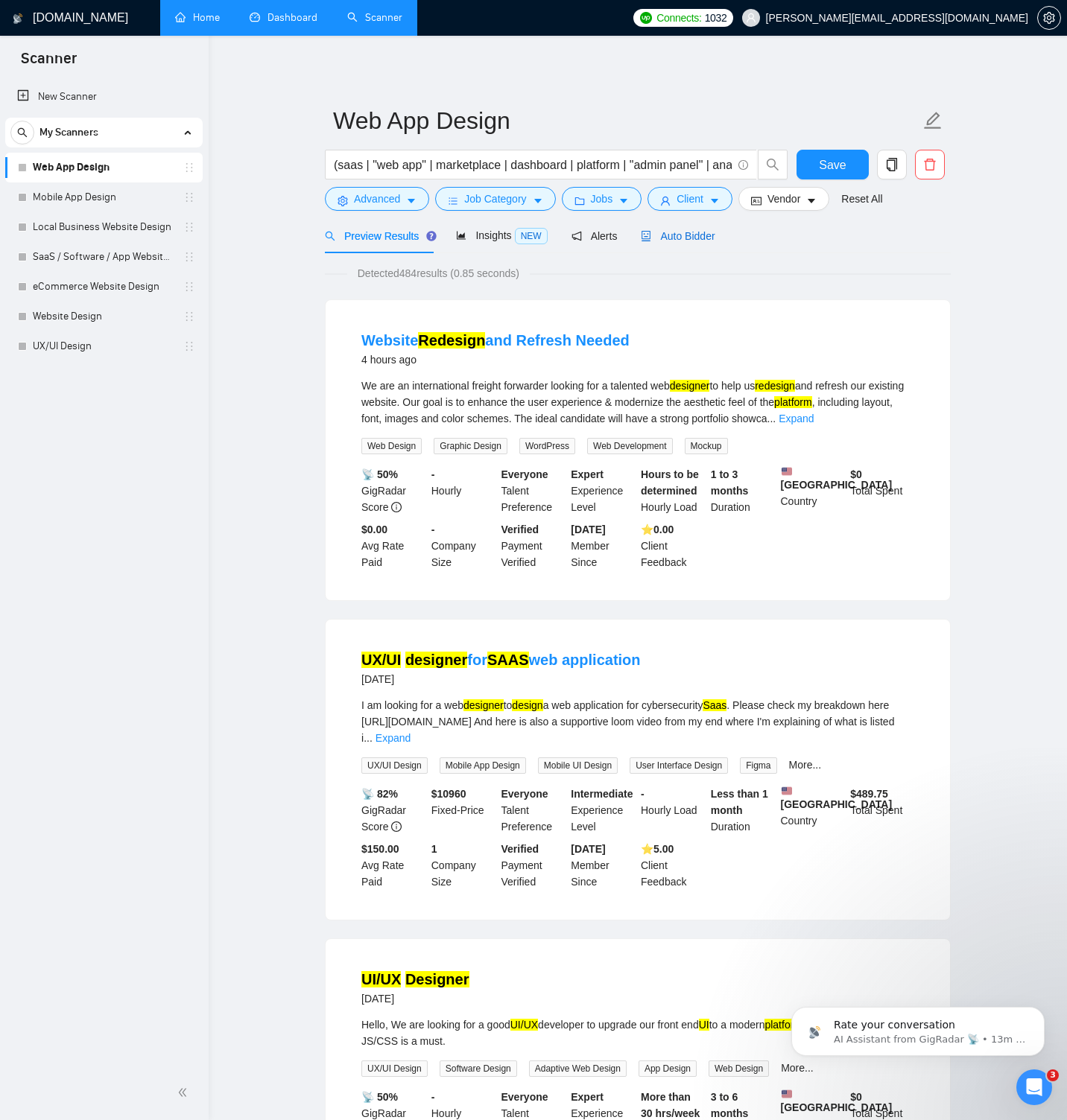
click at [696, 237] on span "Auto Bidder" at bounding box center [677, 236] width 74 height 12
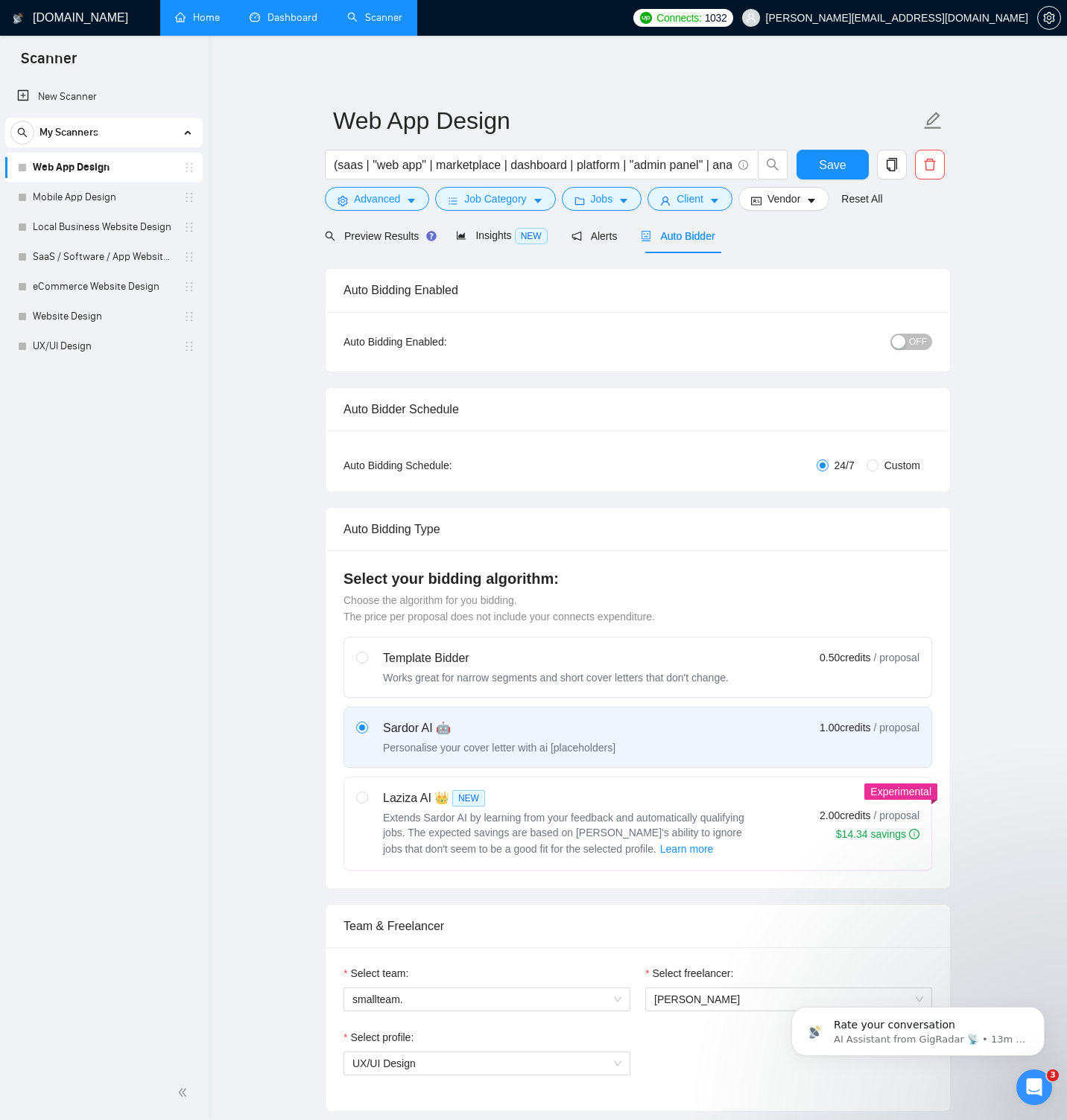
radio input "false"
radio input "true"
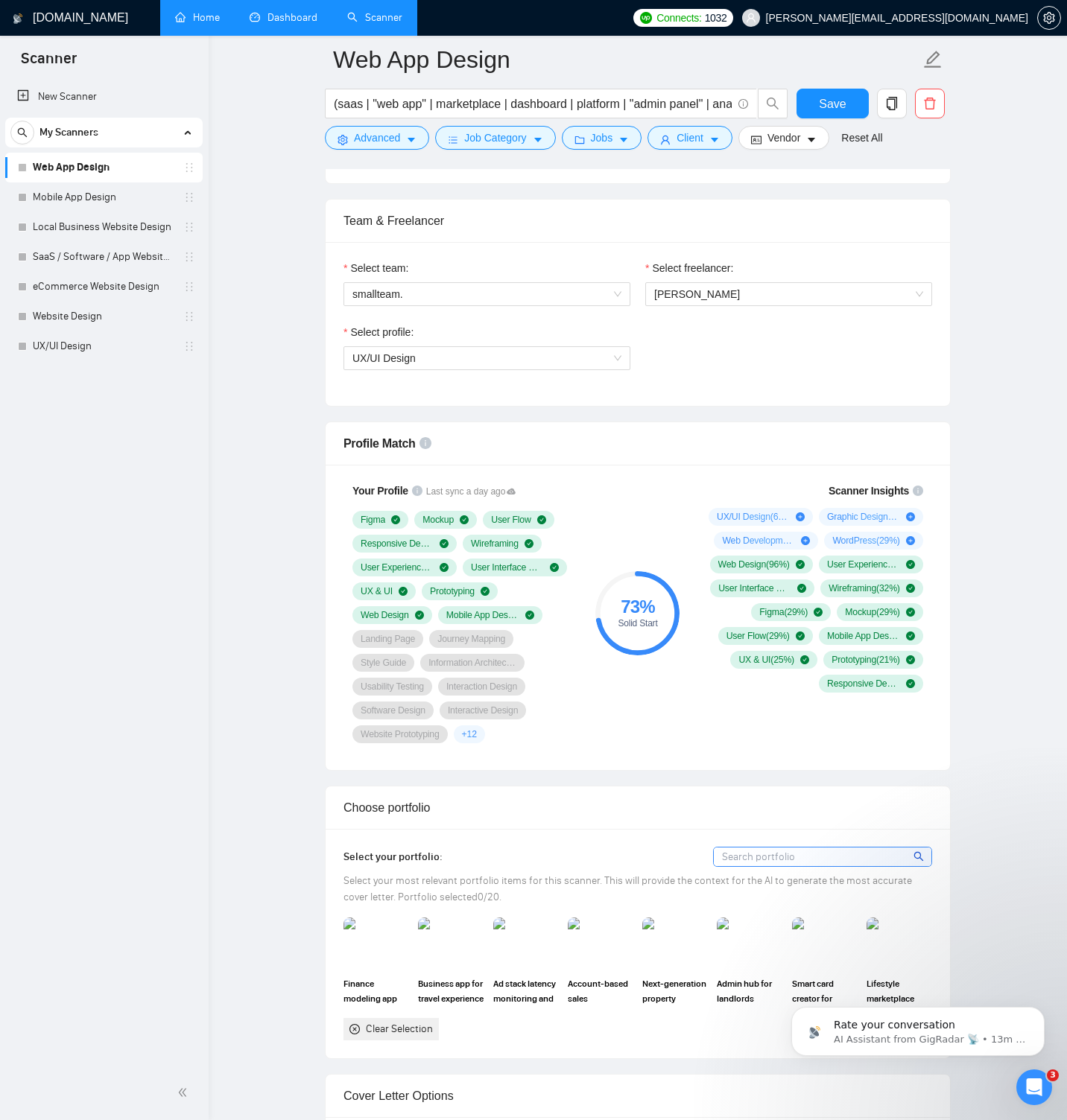
scroll to position [908, 0]
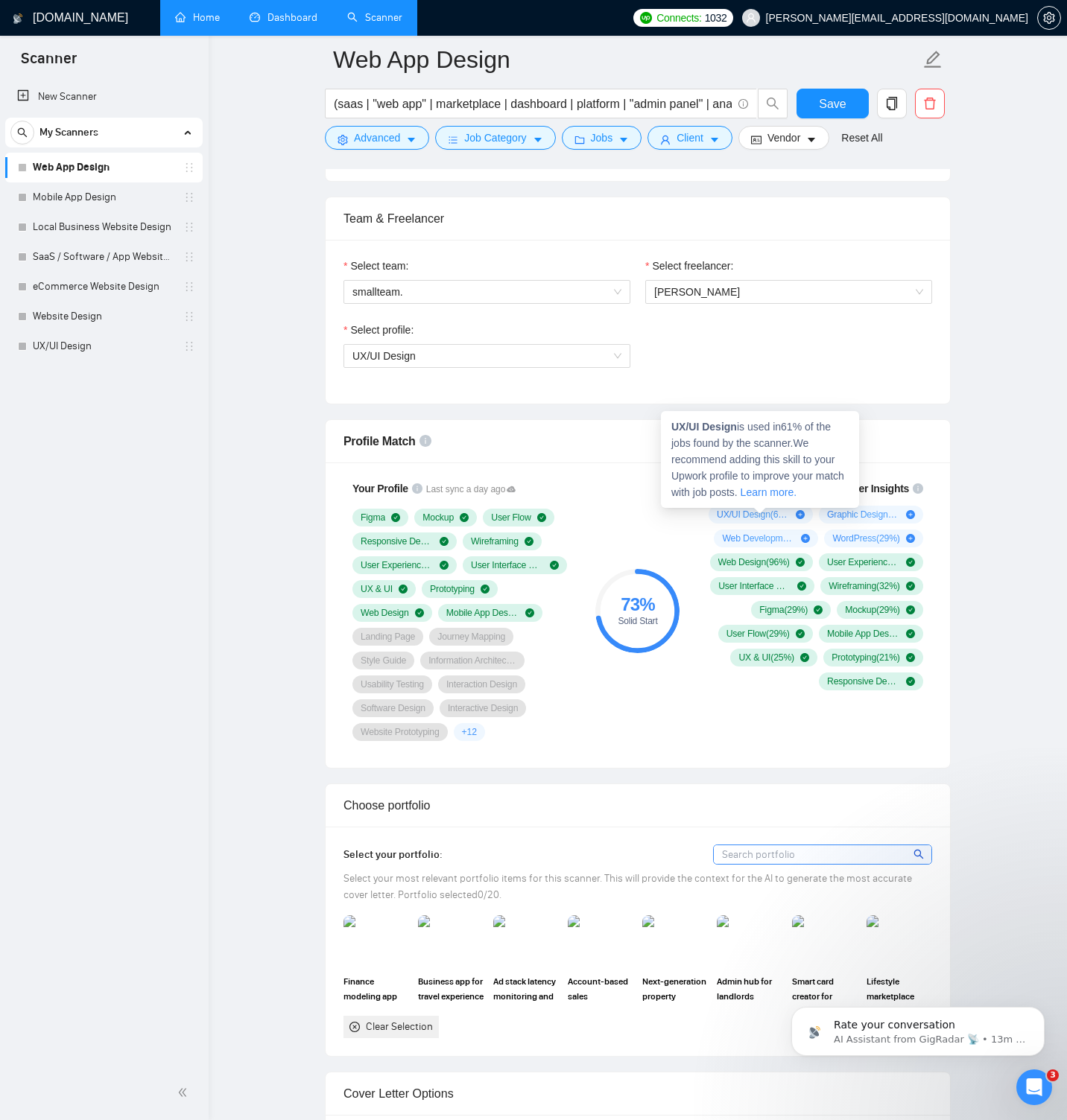
click at [796, 494] on link "Learn more." at bounding box center [768, 492] width 56 height 12
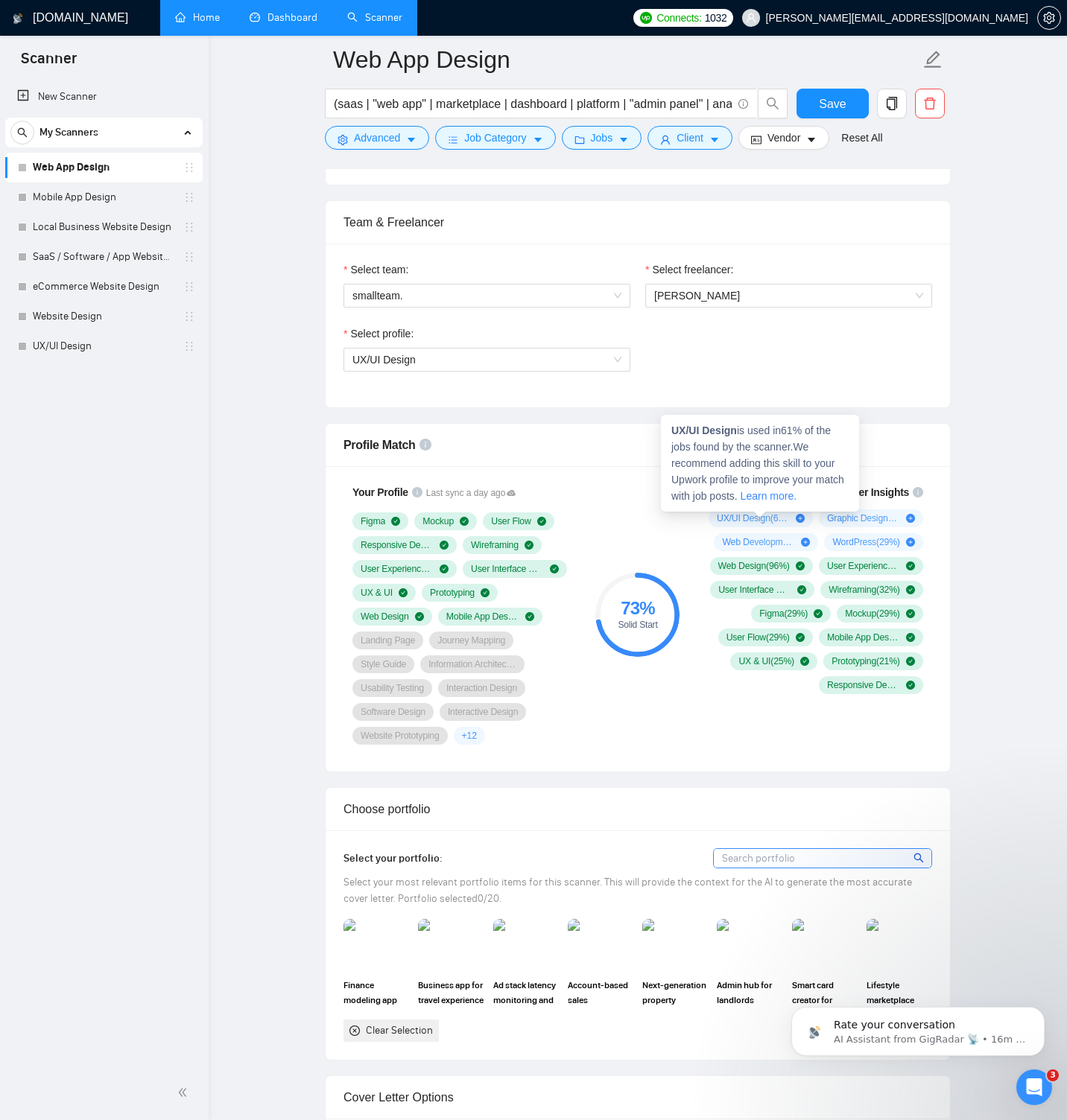
scroll to position [905, 0]
click at [747, 514] on span "UX/UI Design ( 61 %)" at bounding box center [753, 517] width 73 height 12
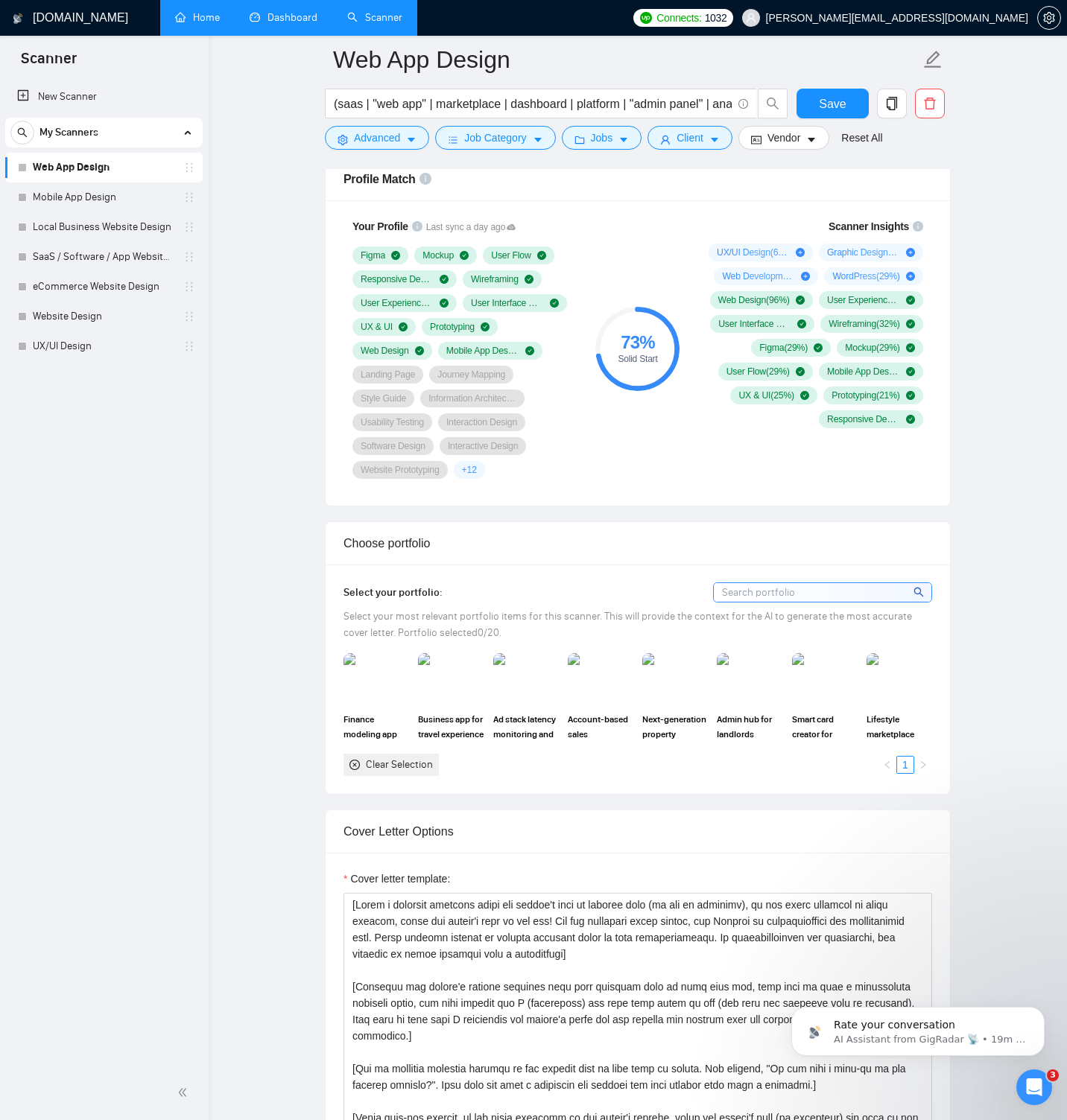
scroll to position [1172, 0]
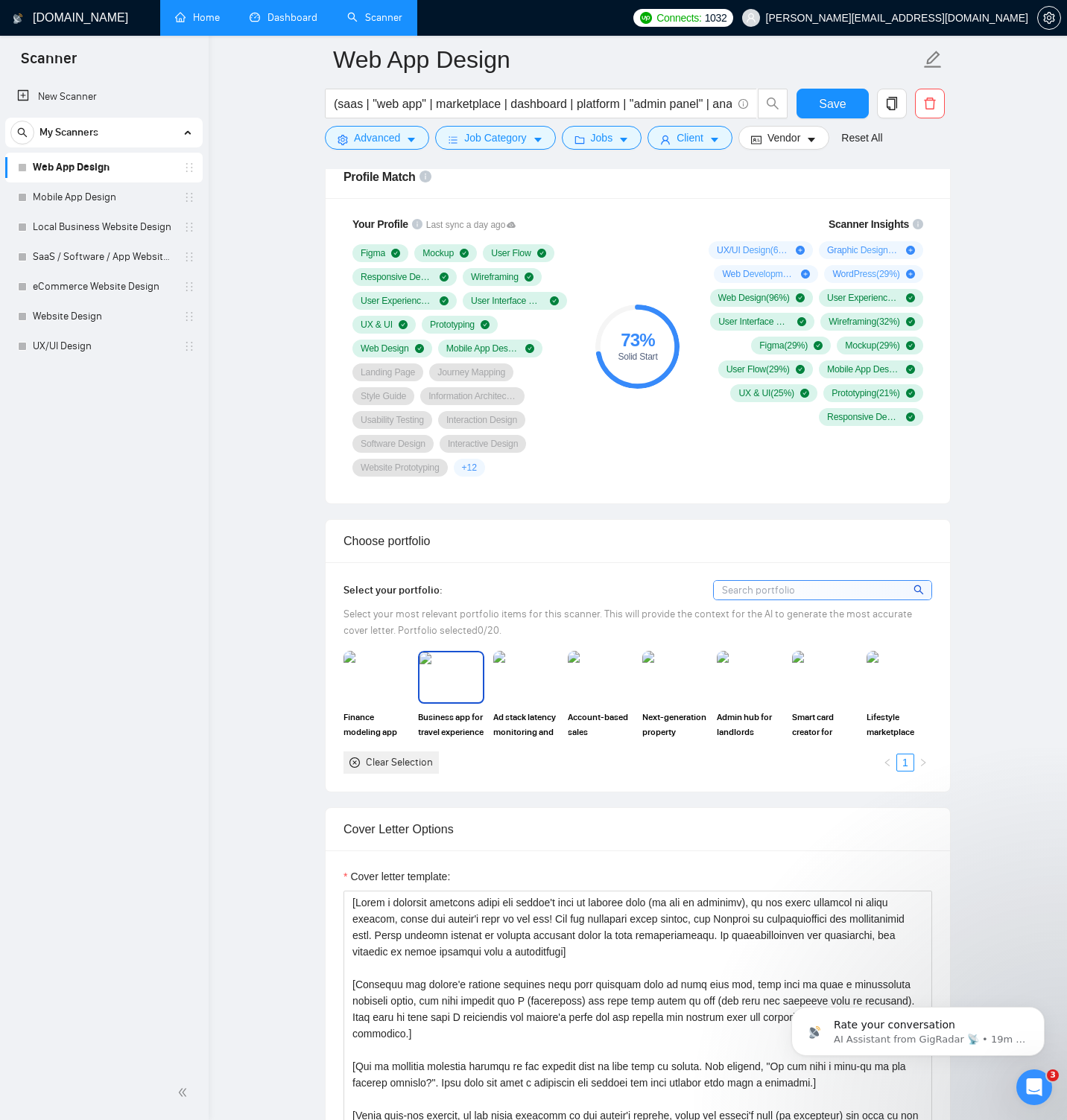
click at [455, 675] on img at bounding box center [451, 677] width 63 height 49
click at [387, 678] on img at bounding box center [376, 677] width 63 height 49
click at [609, 675] on img at bounding box center [600, 677] width 63 height 49
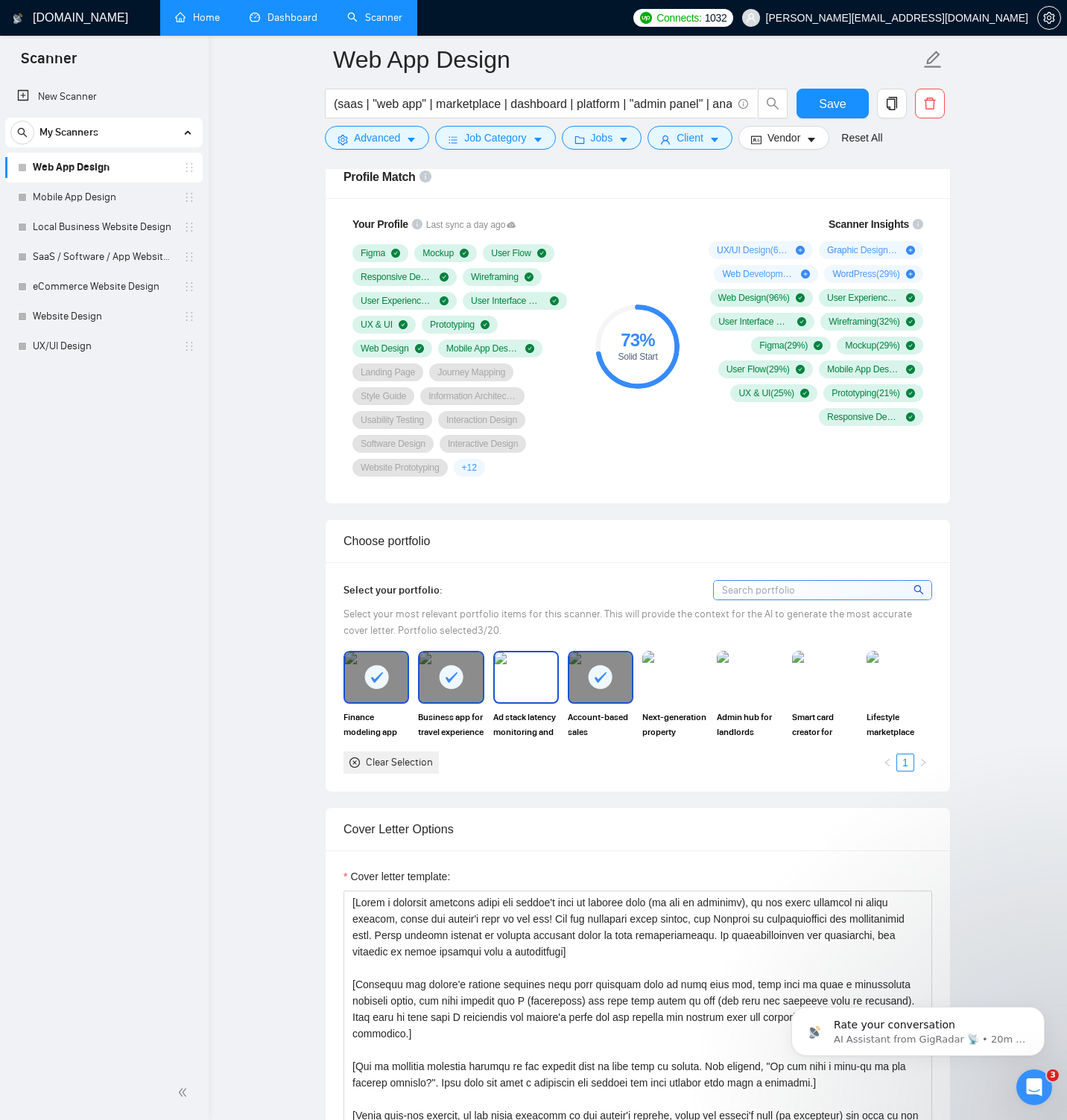
click at [545, 686] on img at bounding box center [526, 677] width 63 height 49
click at [754, 688] on img at bounding box center [750, 677] width 63 height 49
click at [892, 679] on img at bounding box center [899, 677] width 63 height 49
click at [791, 586] on input at bounding box center [823, 591] width 217 height 19
type input "і"
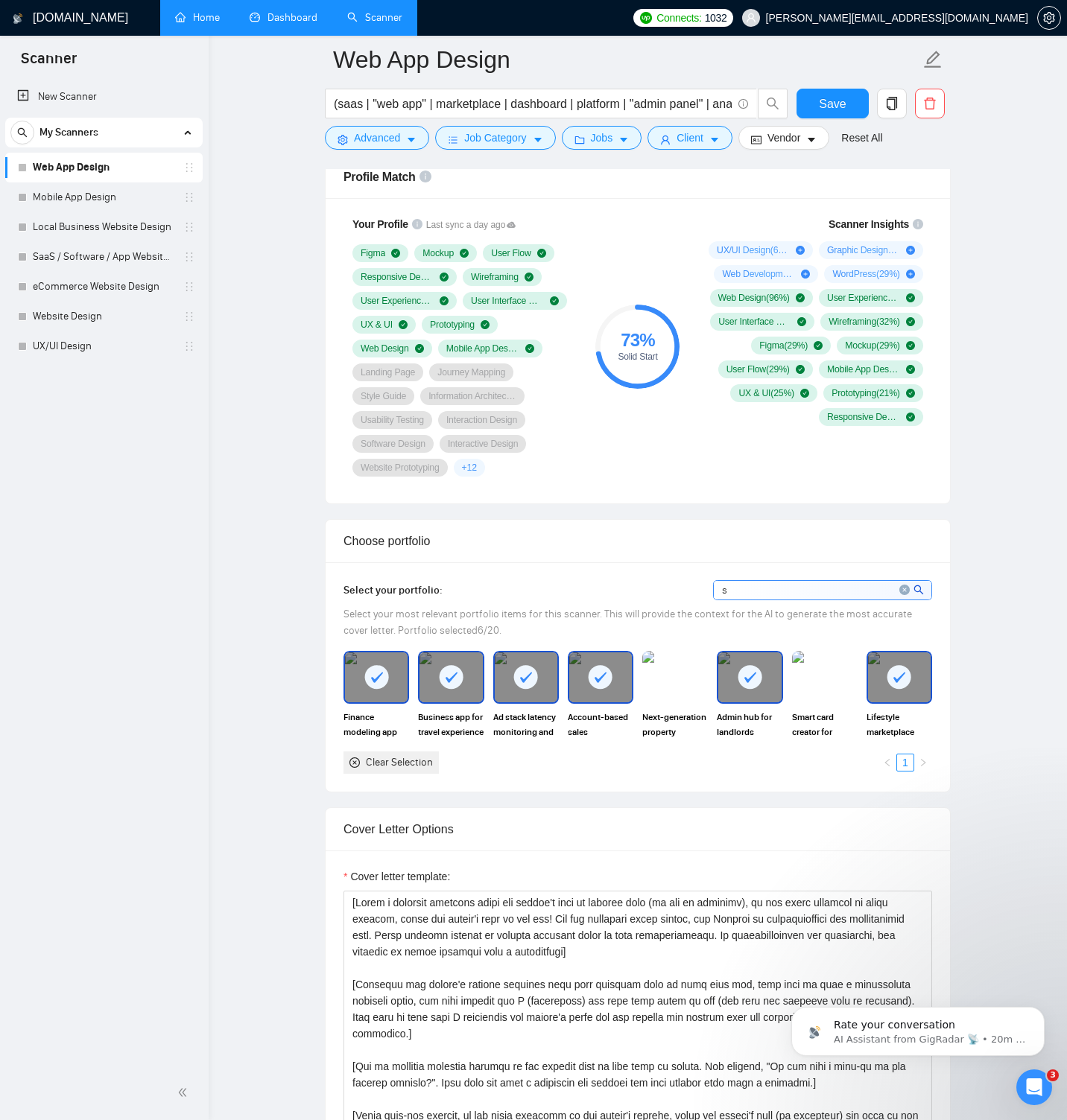
type input "sm"
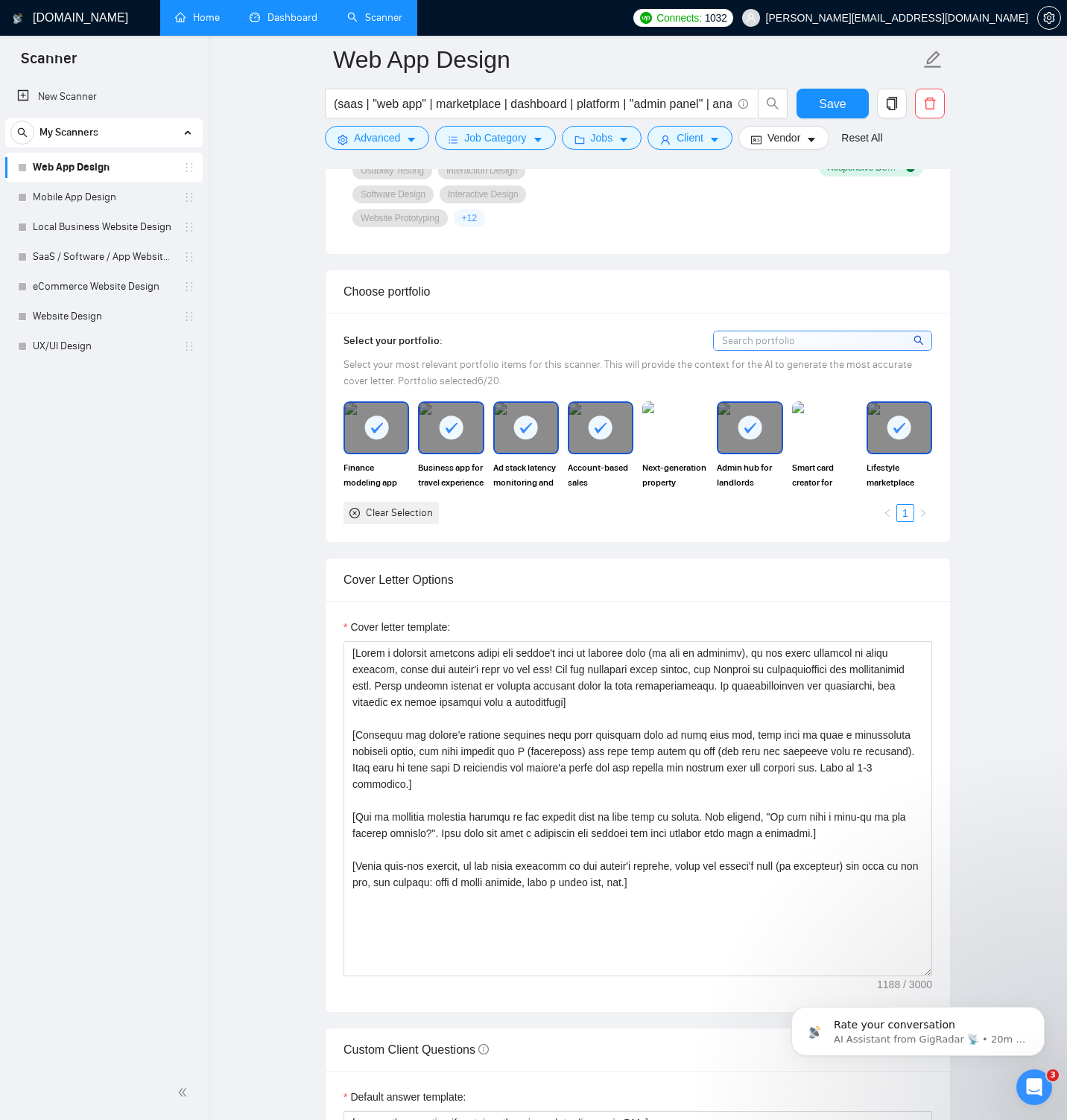
scroll to position [1424, 0]
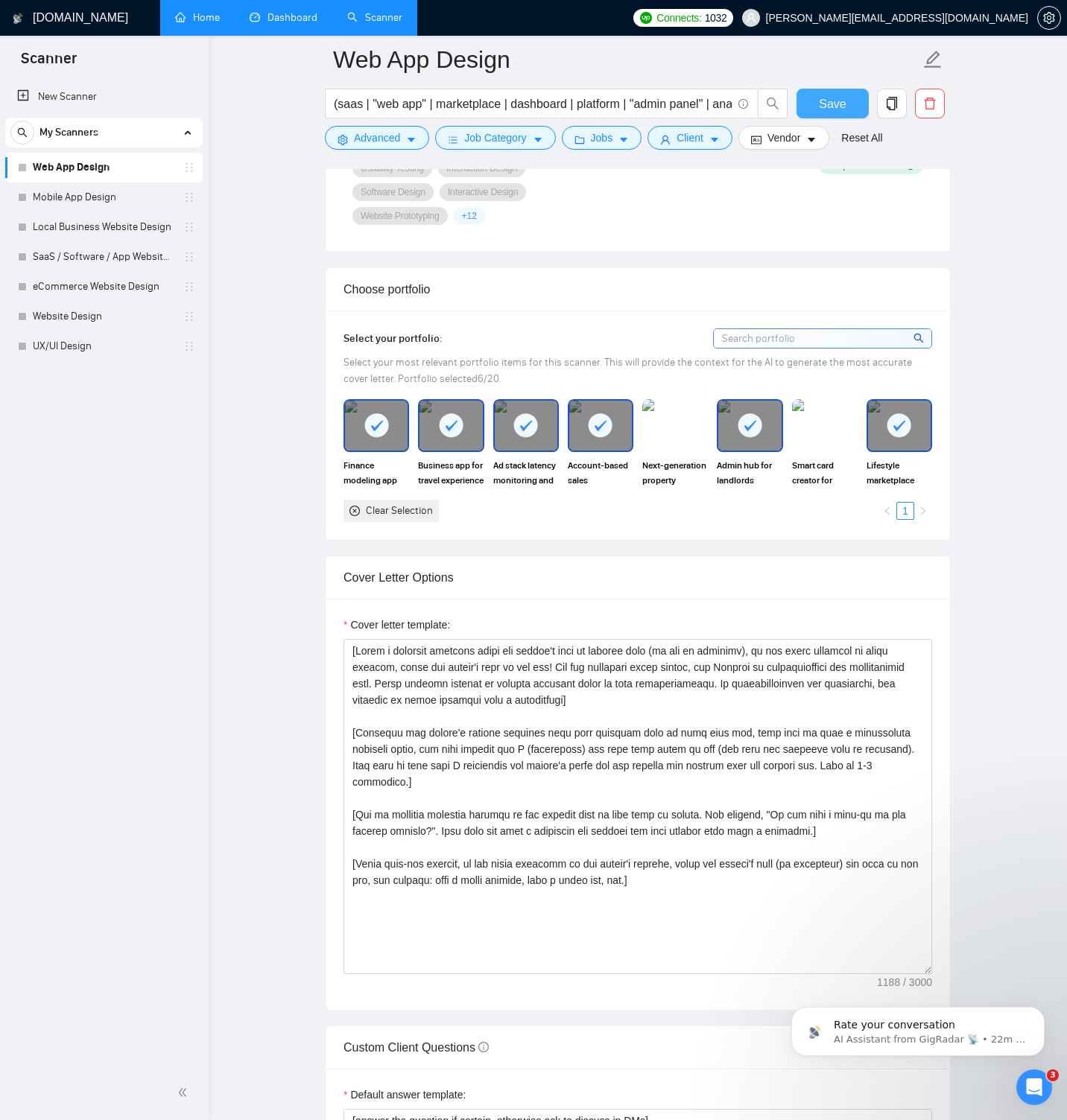
click at [843, 109] on span "Save" at bounding box center [832, 104] width 27 height 19
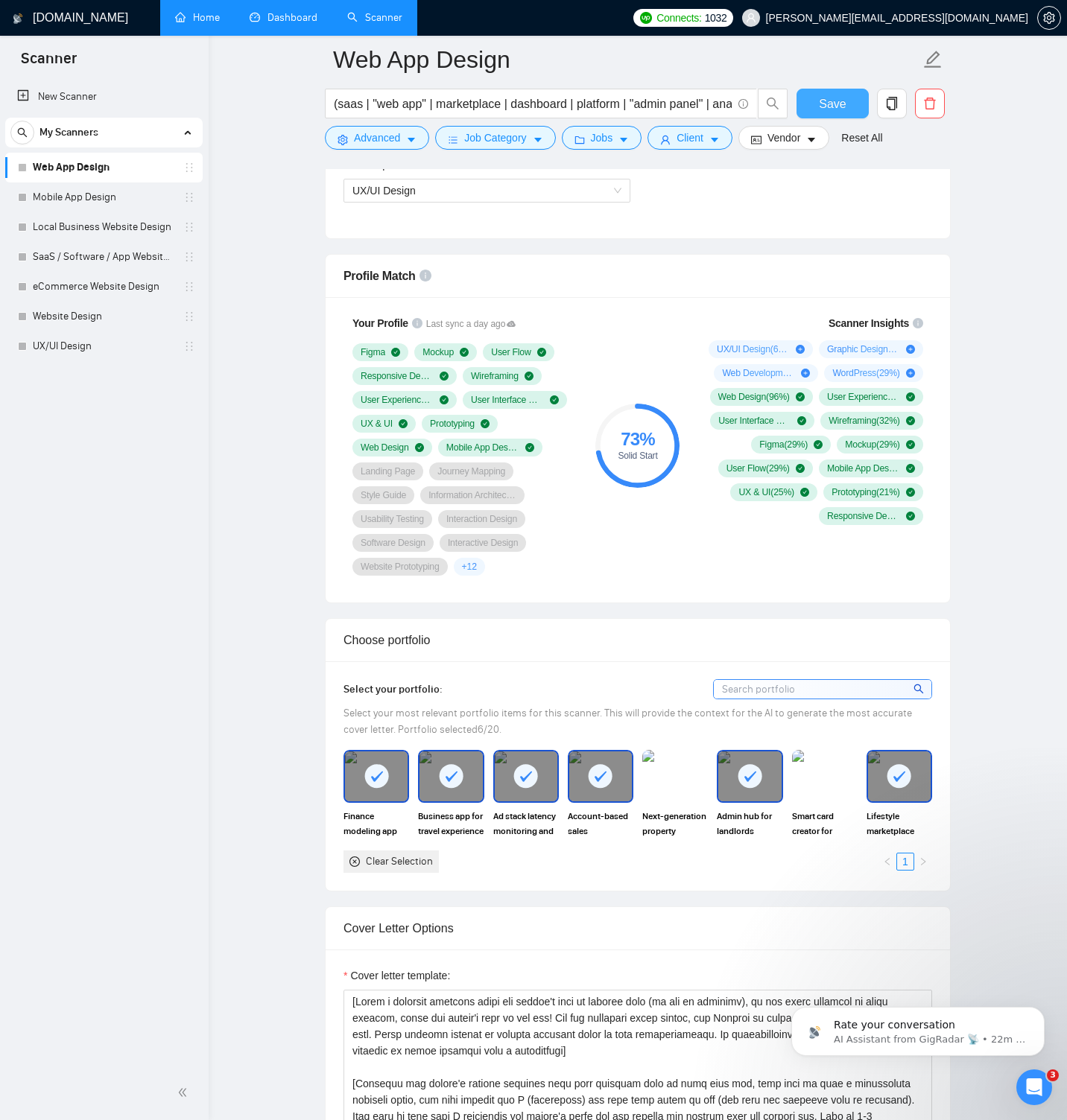
scroll to position [1071, 0]
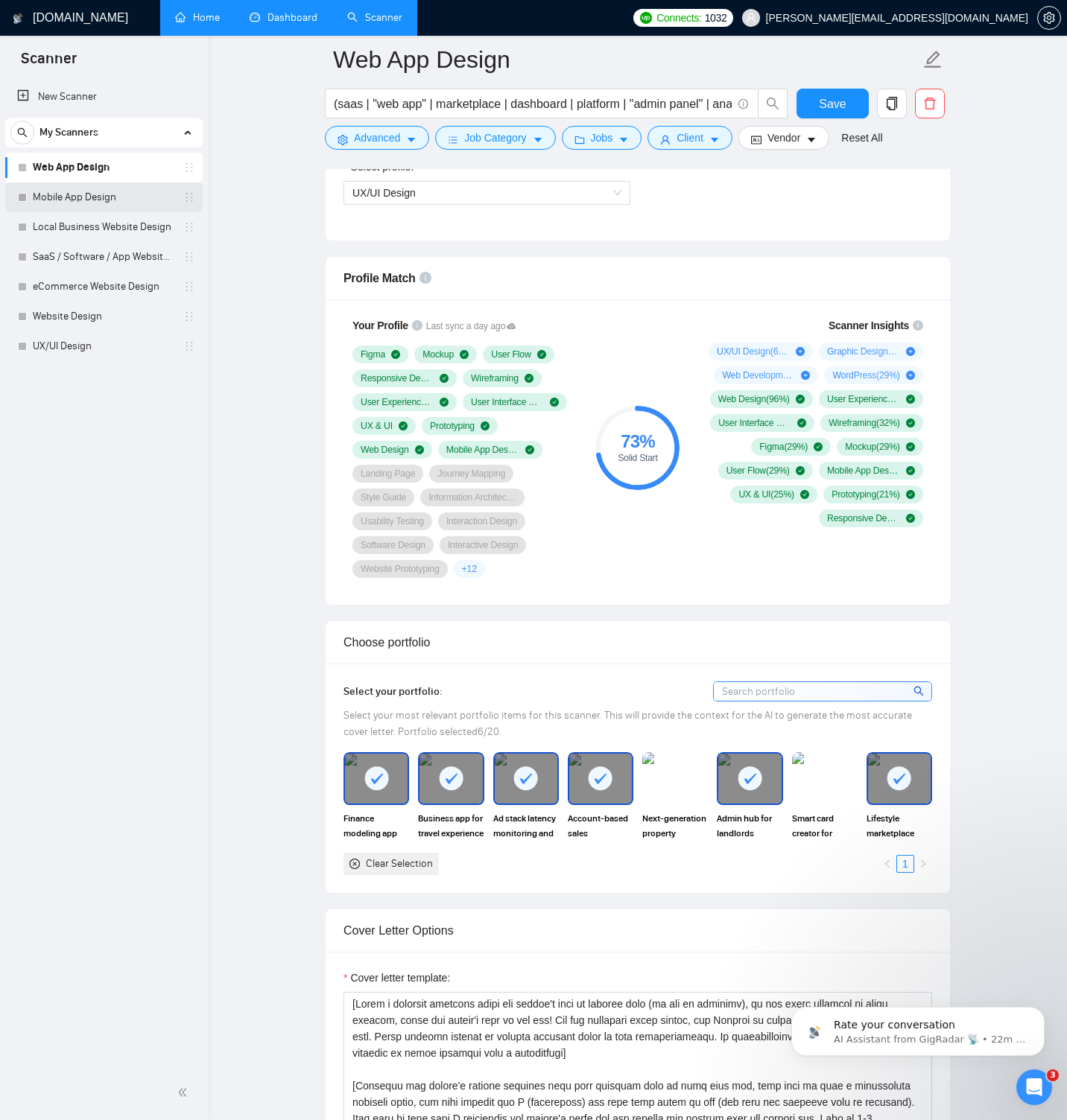
click at [89, 201] on link "Mobile App Design" at bounding box center [104, 197] width 142 height 30
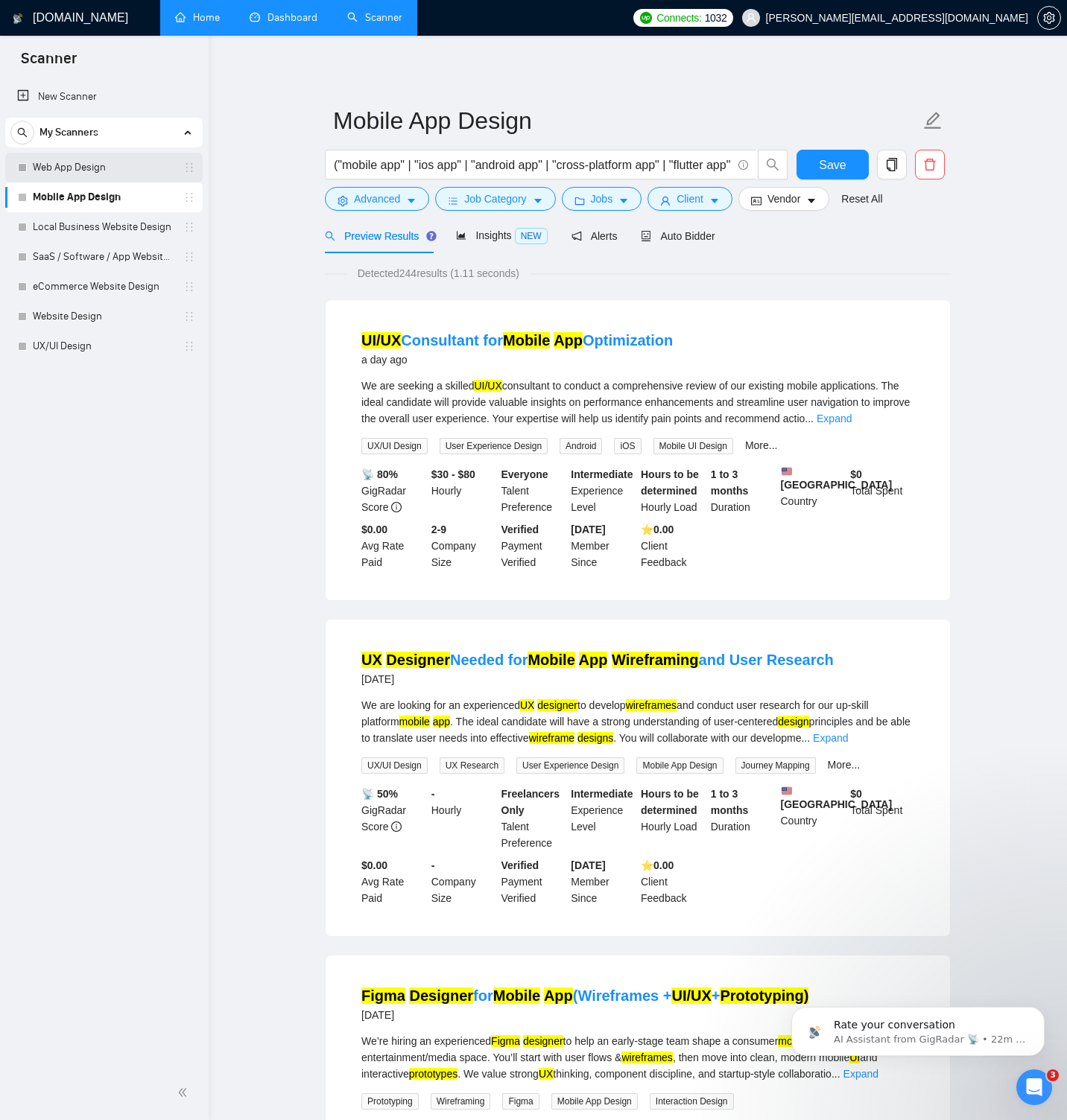
click at [87, 169] on link "Web App Design" at bounding box center [104, 167] width 142 height 30
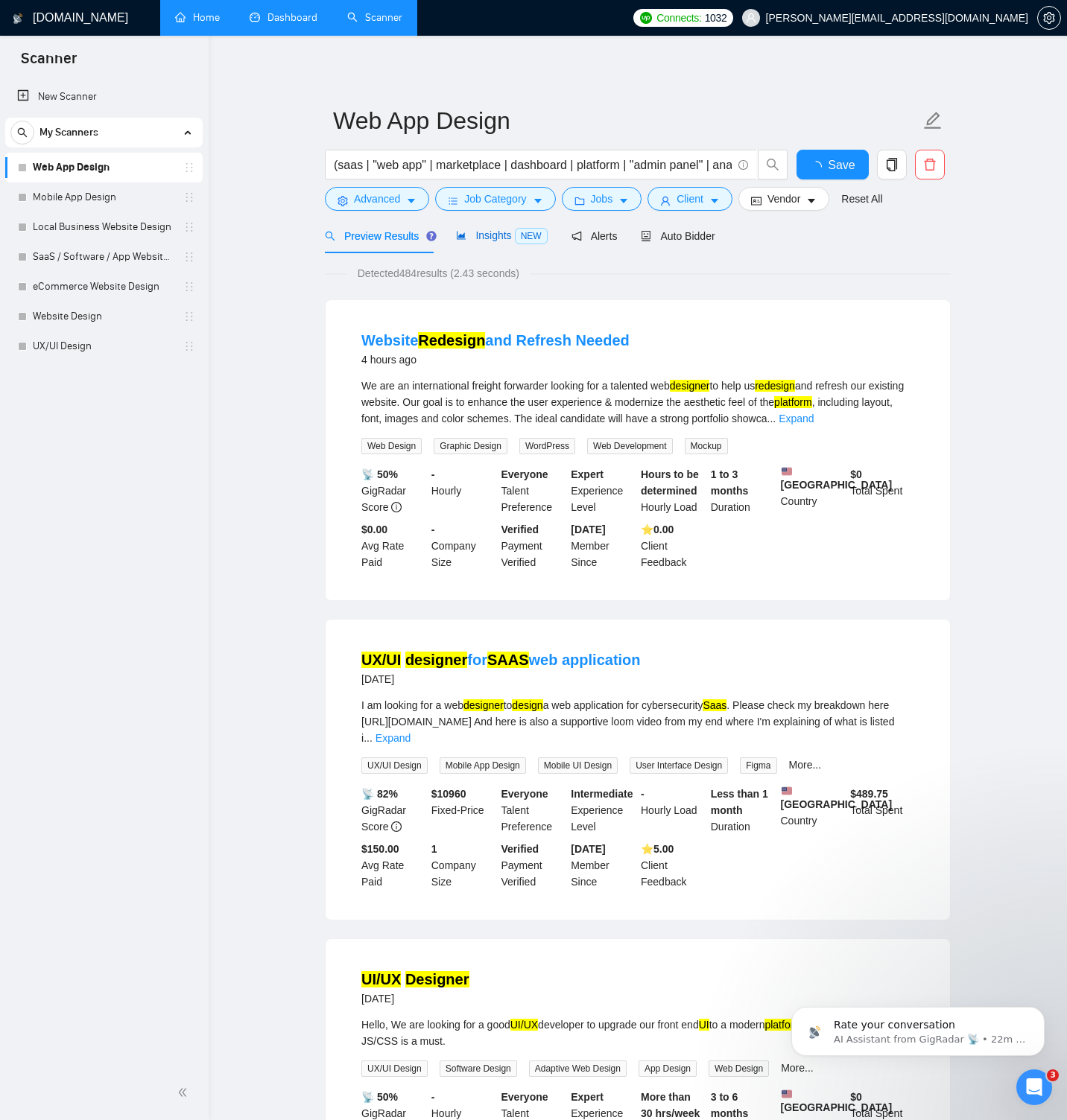
click at [488, 235] on span "Insights NEW" at bounding box center [501, 235] width 91 height 12
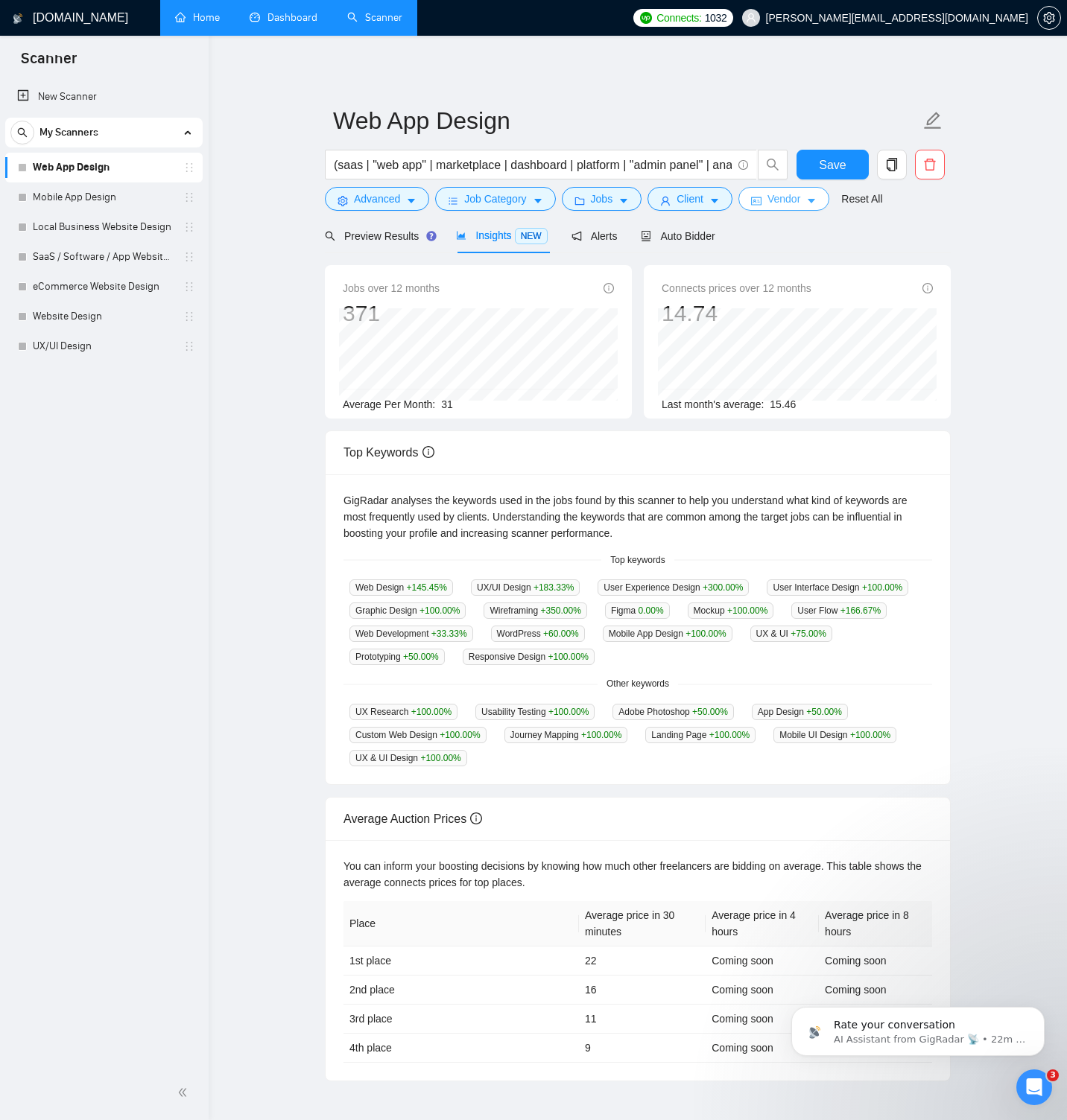
click at [782, 199] on span "Vendor" at bounding box center [783, 199] width 33 height 16
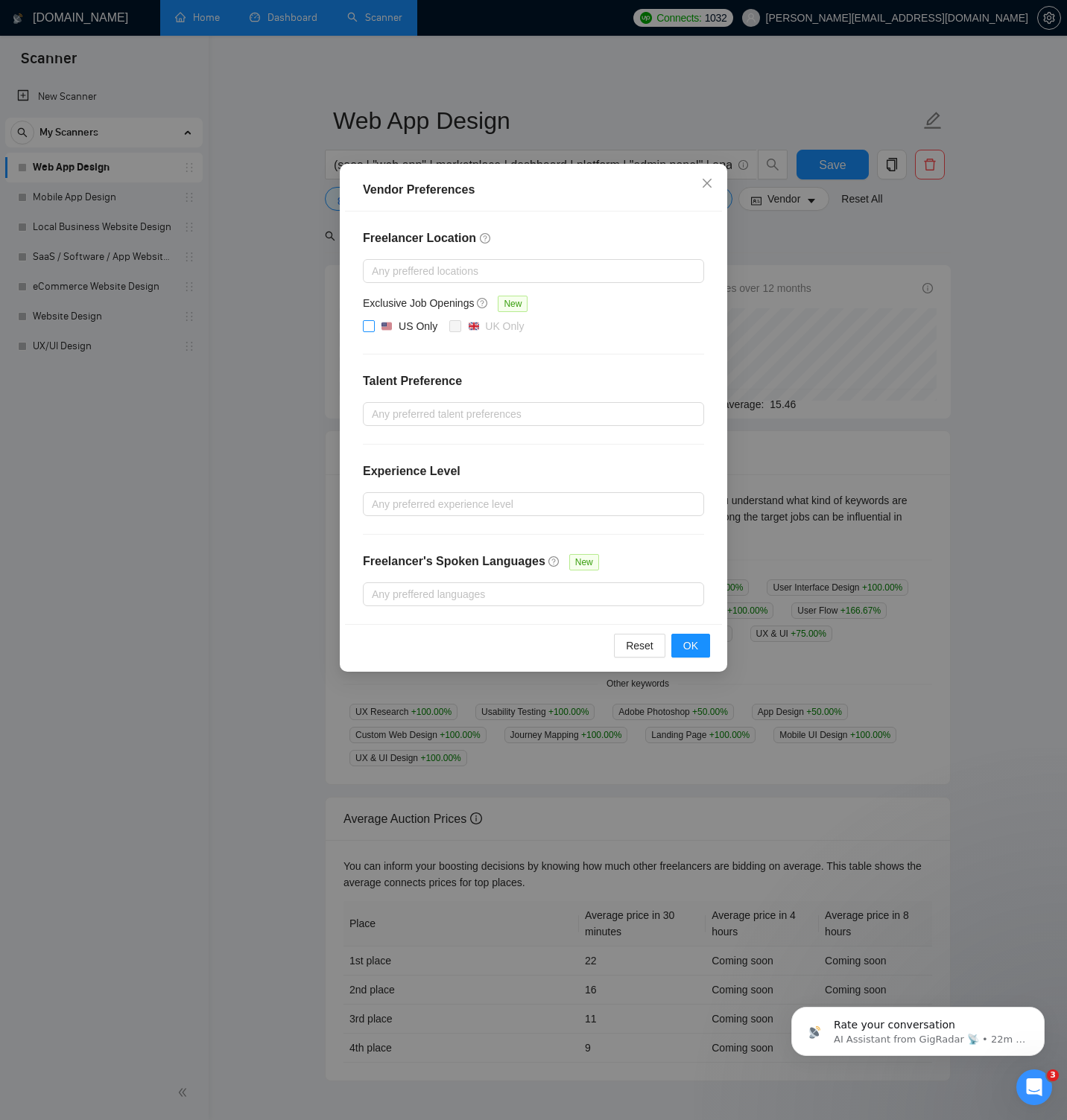
click at [372, 324] on input "US Only" at bounding box center [368, 325] width 10 height 10
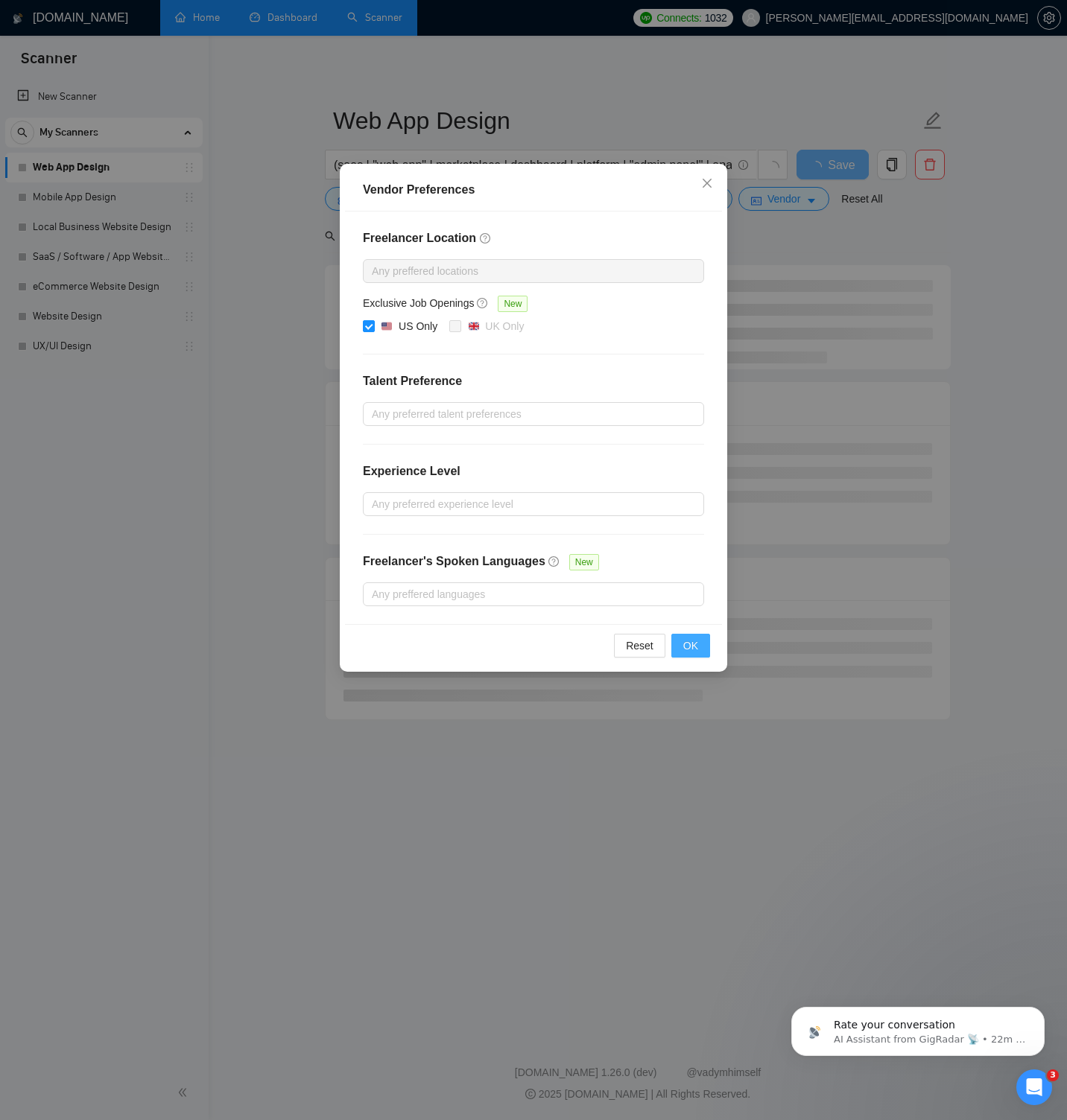
click at [688, 647] on span "OK" at bounding box center [691, 645] width 15 height 16
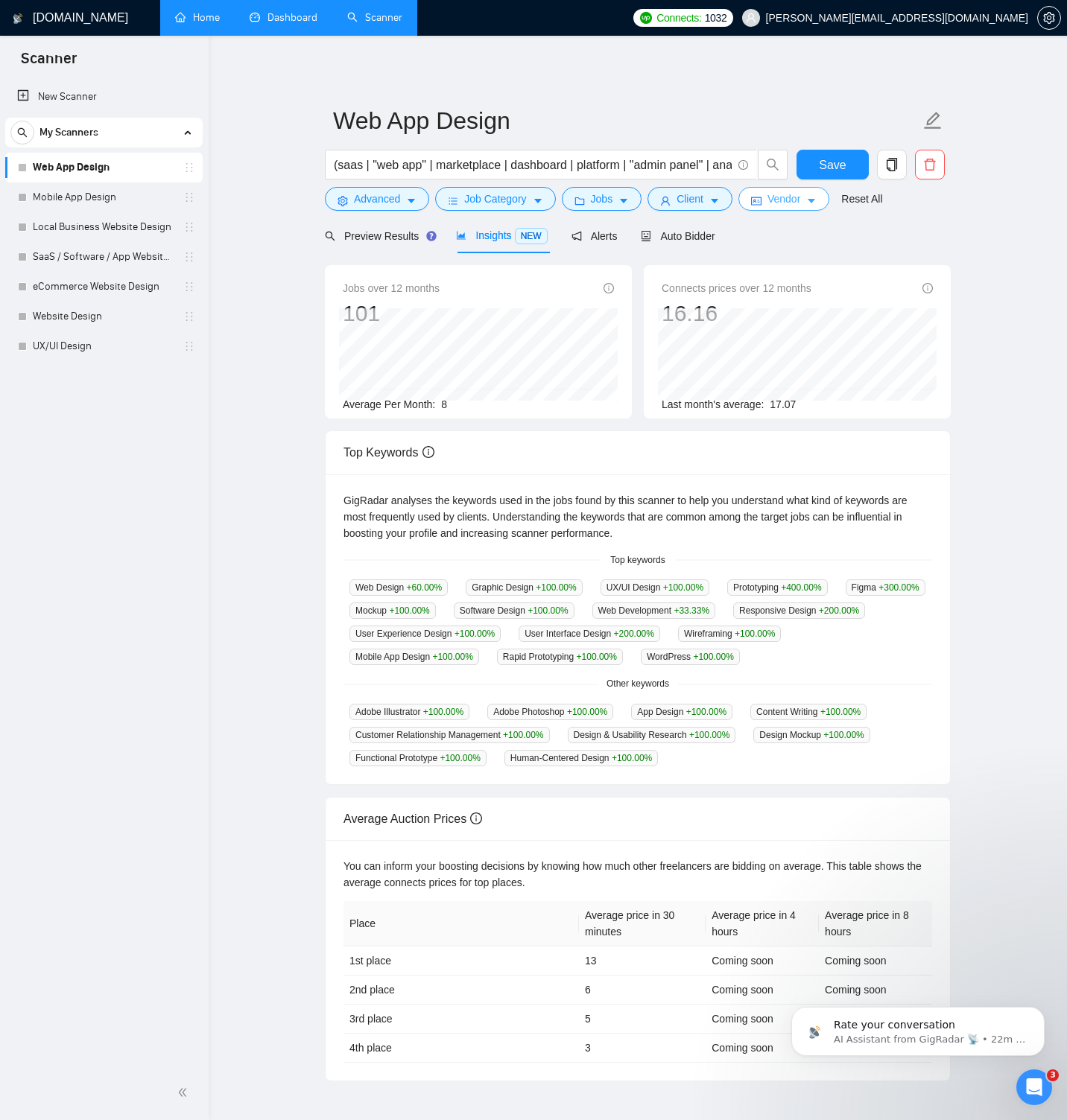
click at [792, 197] on span "Vendor" at bounding box center [783, 199] width 33 height 16
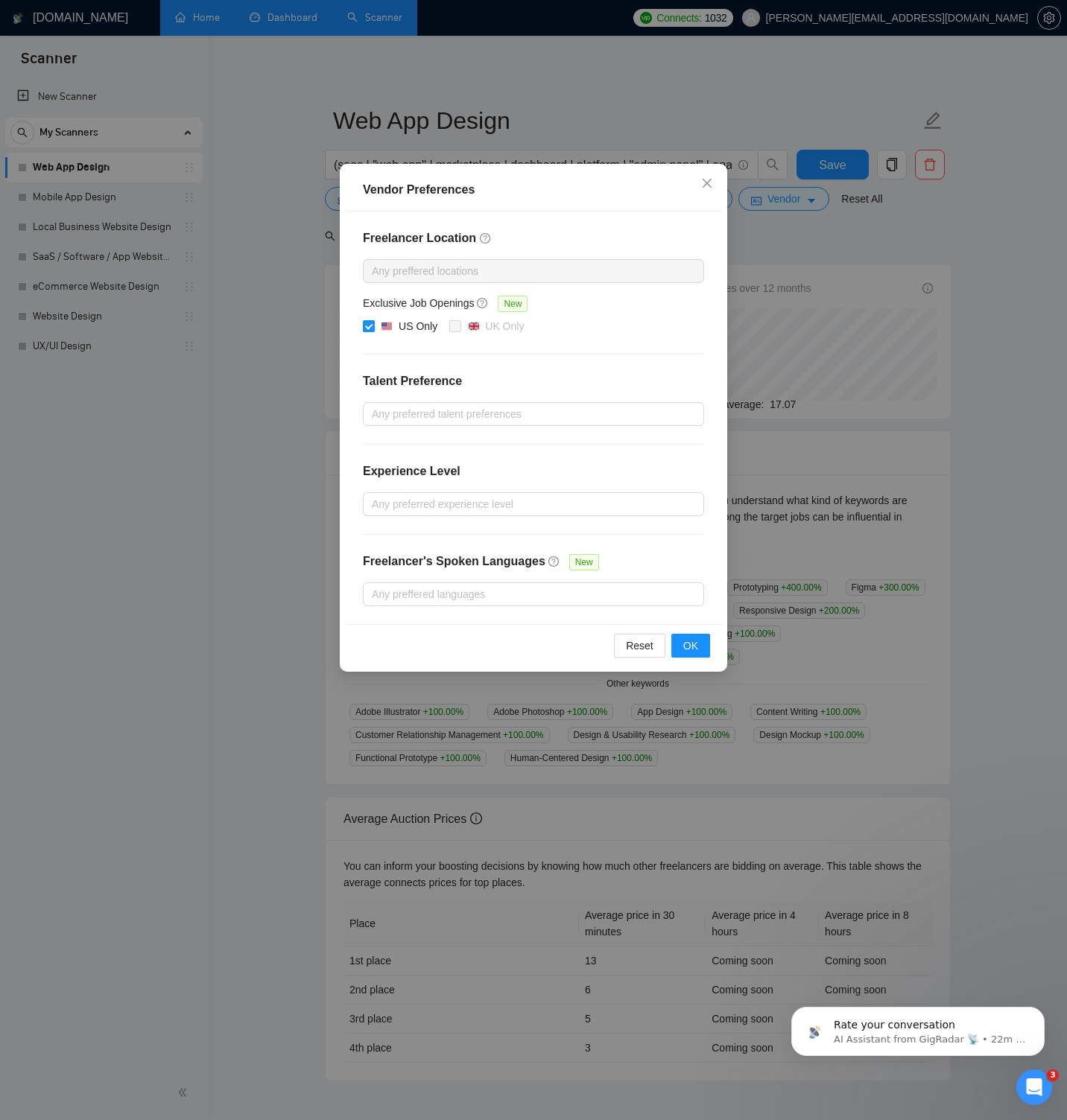
click at [374, 325] on span at bounding box center [368, 326] width 12 height 12
click at [373, 325] on input "US Only" at bounding box center [368, 325] width 10 height 10
checkbox input "false"
click at [698, 646] on button "OK" at bounding box center [691, 646] width 39 height 24
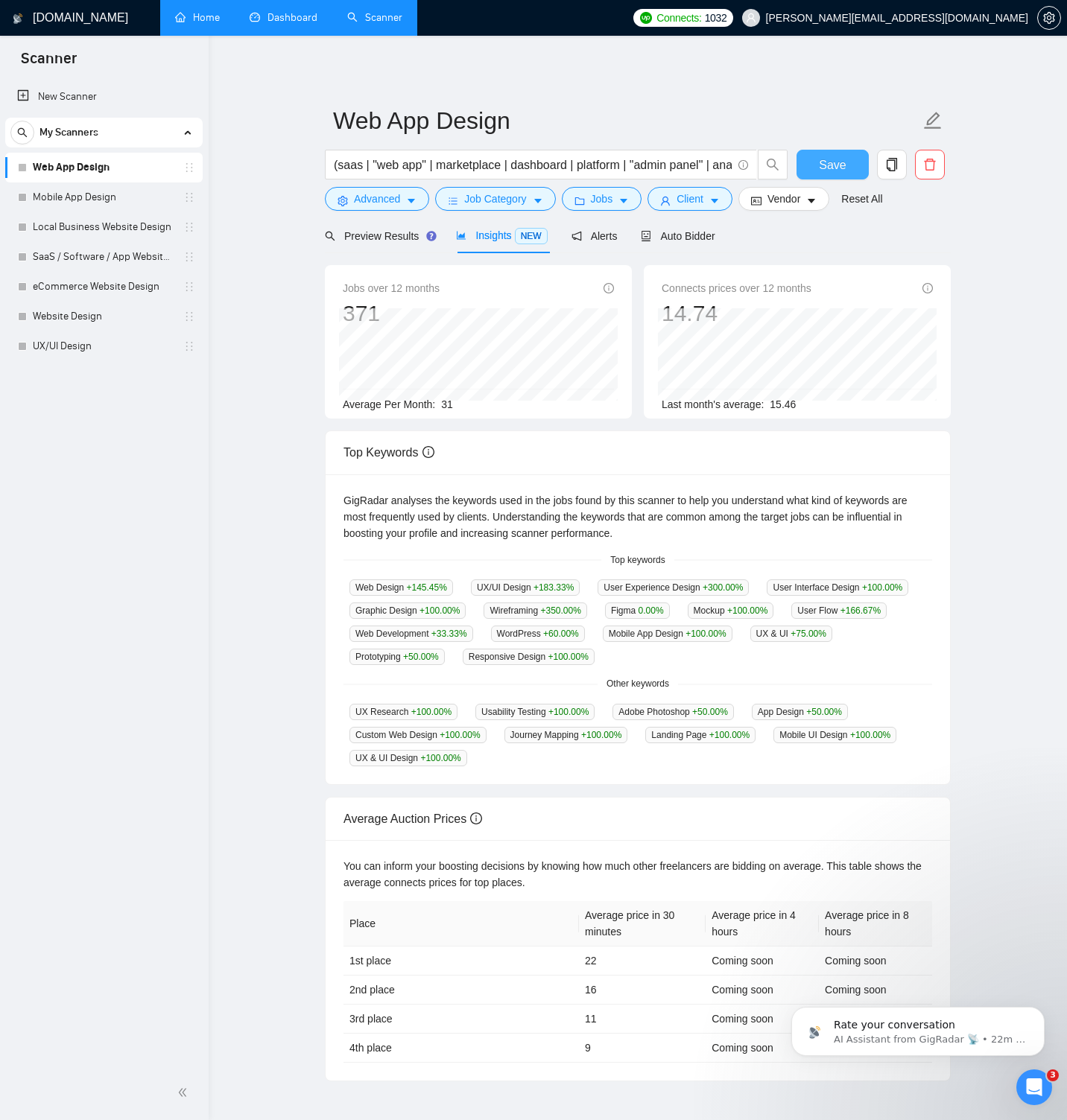
click at [818, 159] on span "Save" at bounding box center [832, 165] width 27 height 19
click at [126, 202] on link "Mobile App Design" at bounding box center [104, 197] width 142 height 30
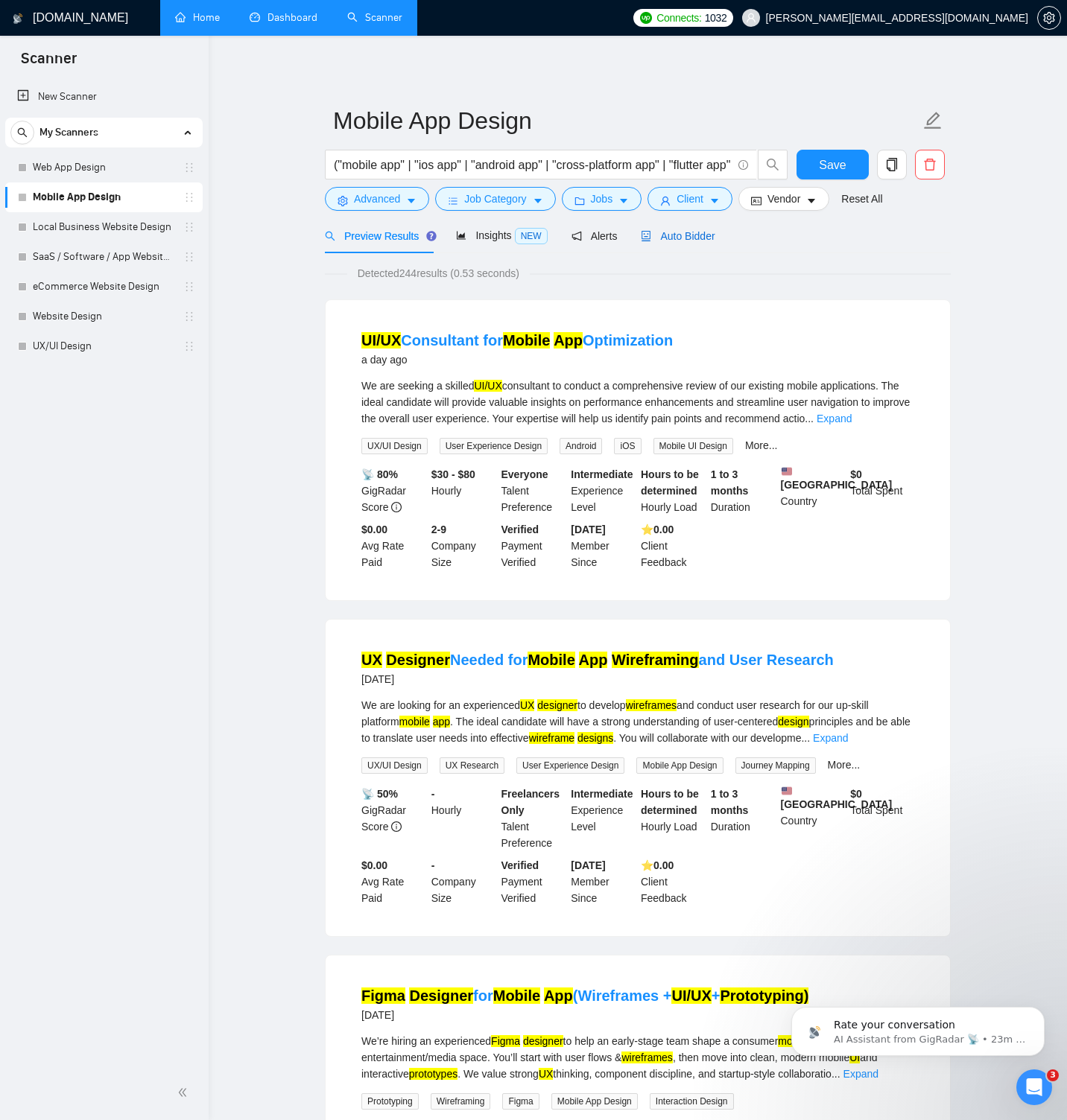
click at [672, 237] on span "Auto Bidder" at bounding box center [677, 236] width 74 height 12
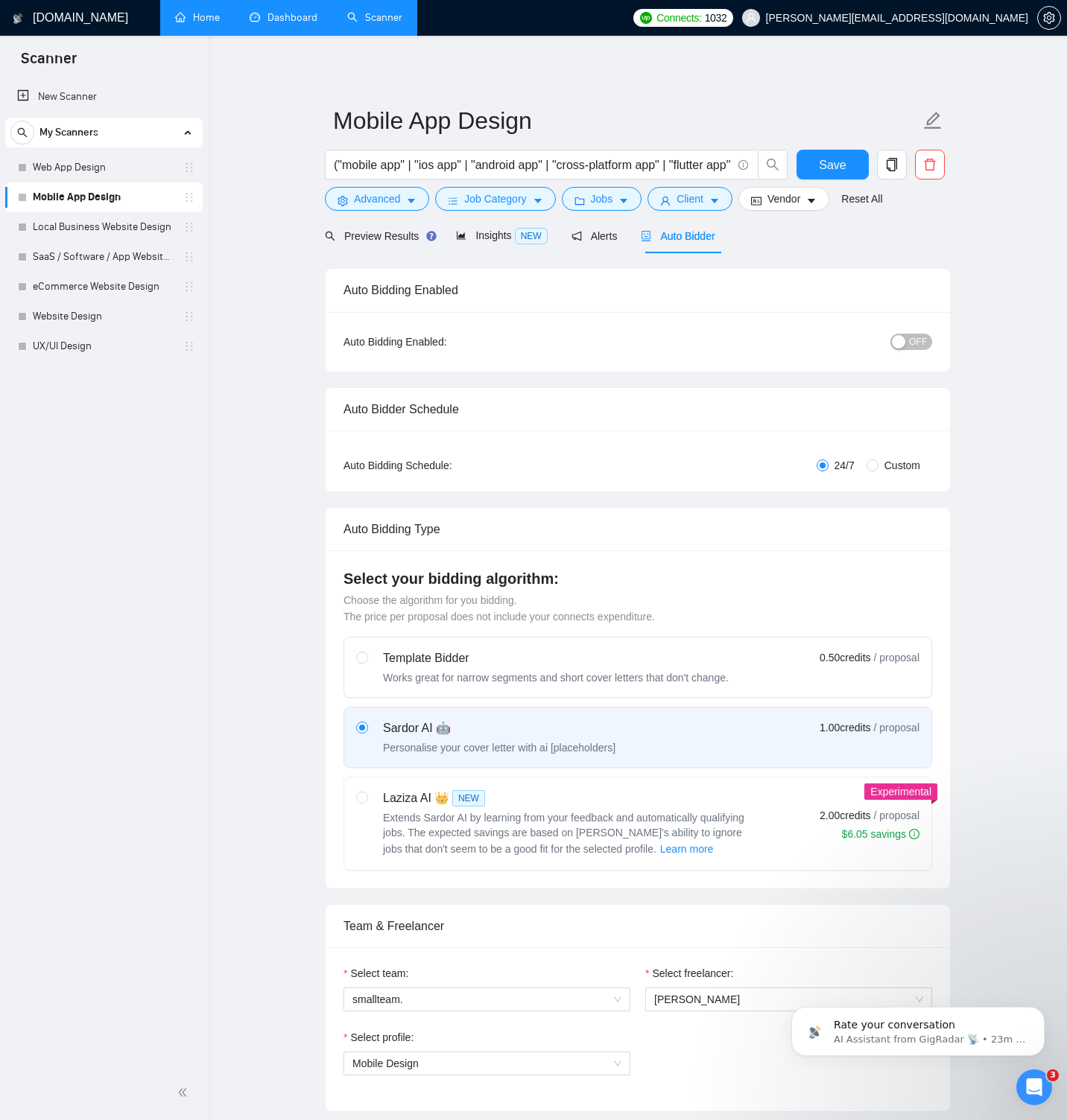
radio input "false"
radio input "true"
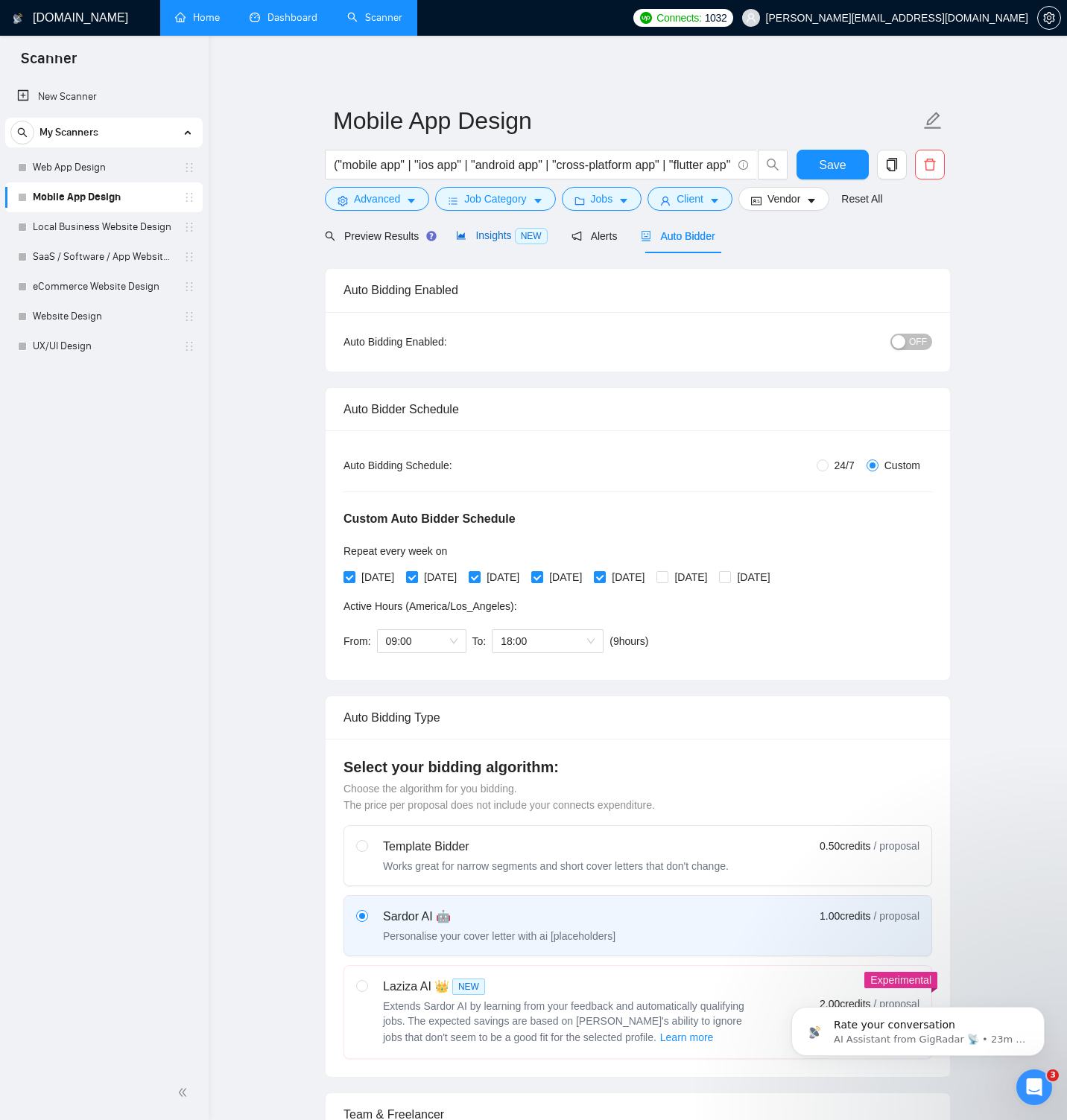
click at [508, 232] on span "Insights NEW" at bounding box center [501, 235] width 91 height 12
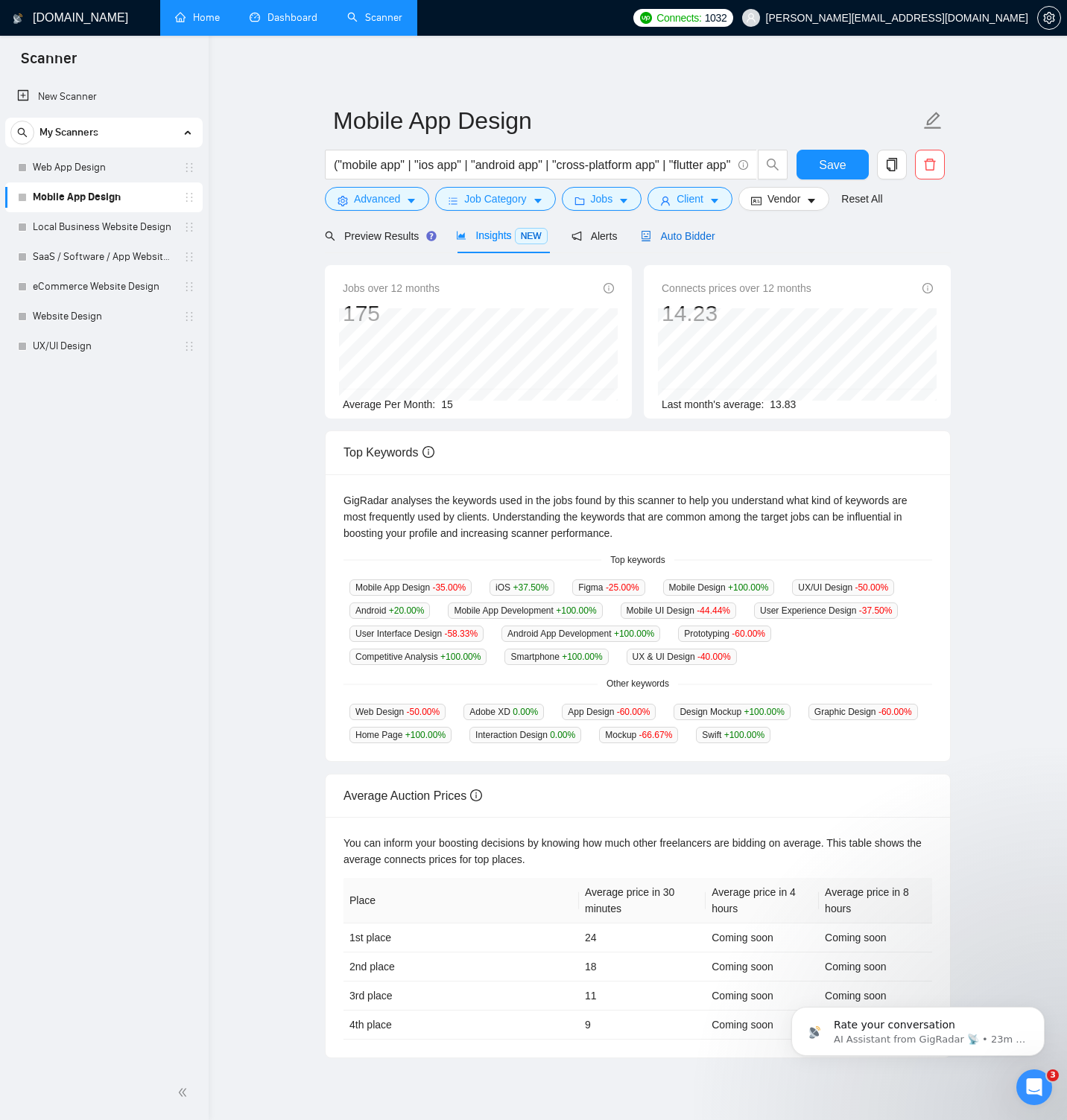
click at [702, 240] on span "Auto Bidder" at bounding box center [677, 236] width 74 height 12
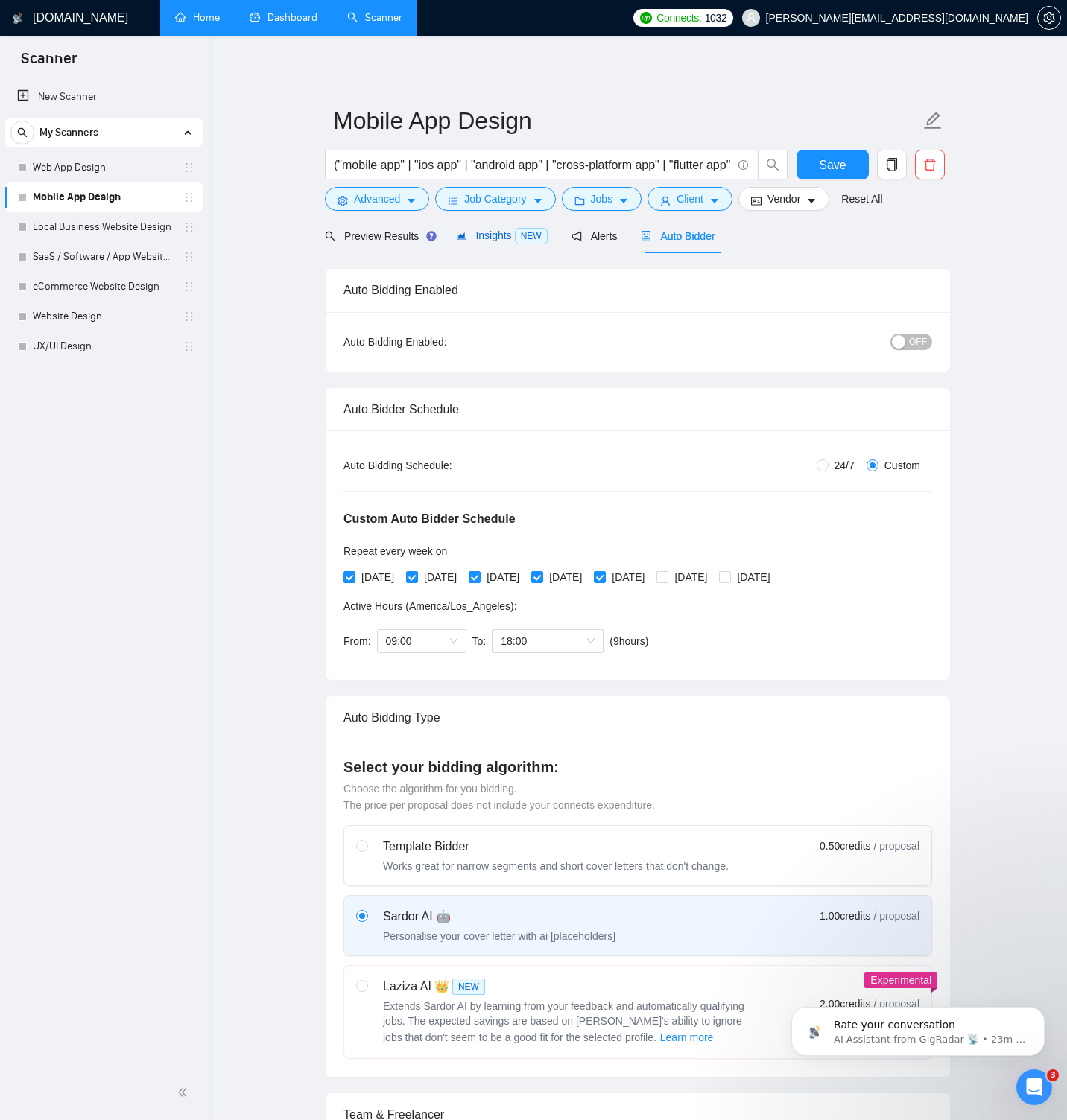
click at [520, 238] on span "NEW" at bounding box center [531, 236] width 33 height 16
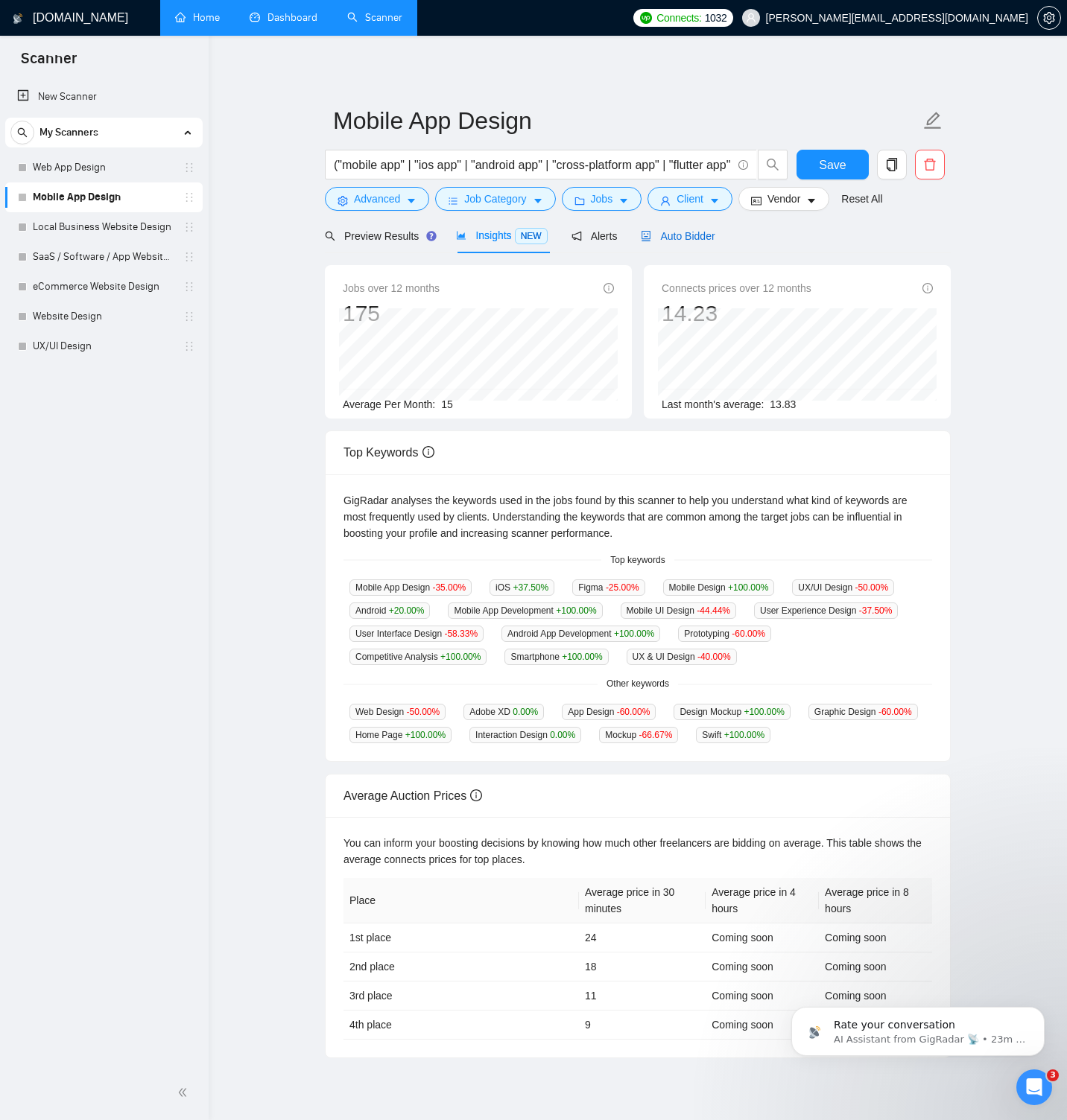
click at [699, 244] on div "Auto Bidder" at bounding box center [677, 236] width 74 height 16
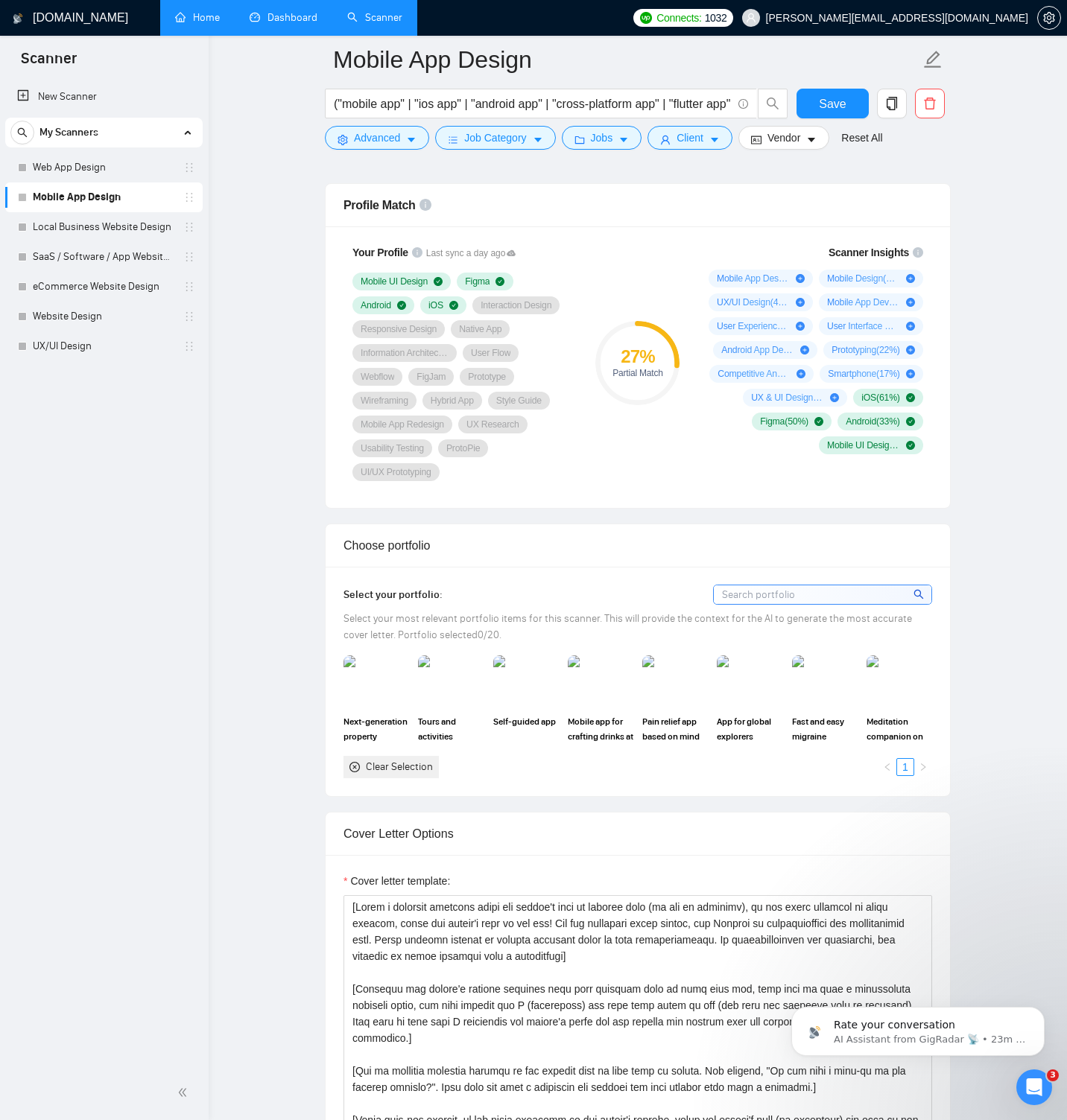
scroll to position [968, 0]
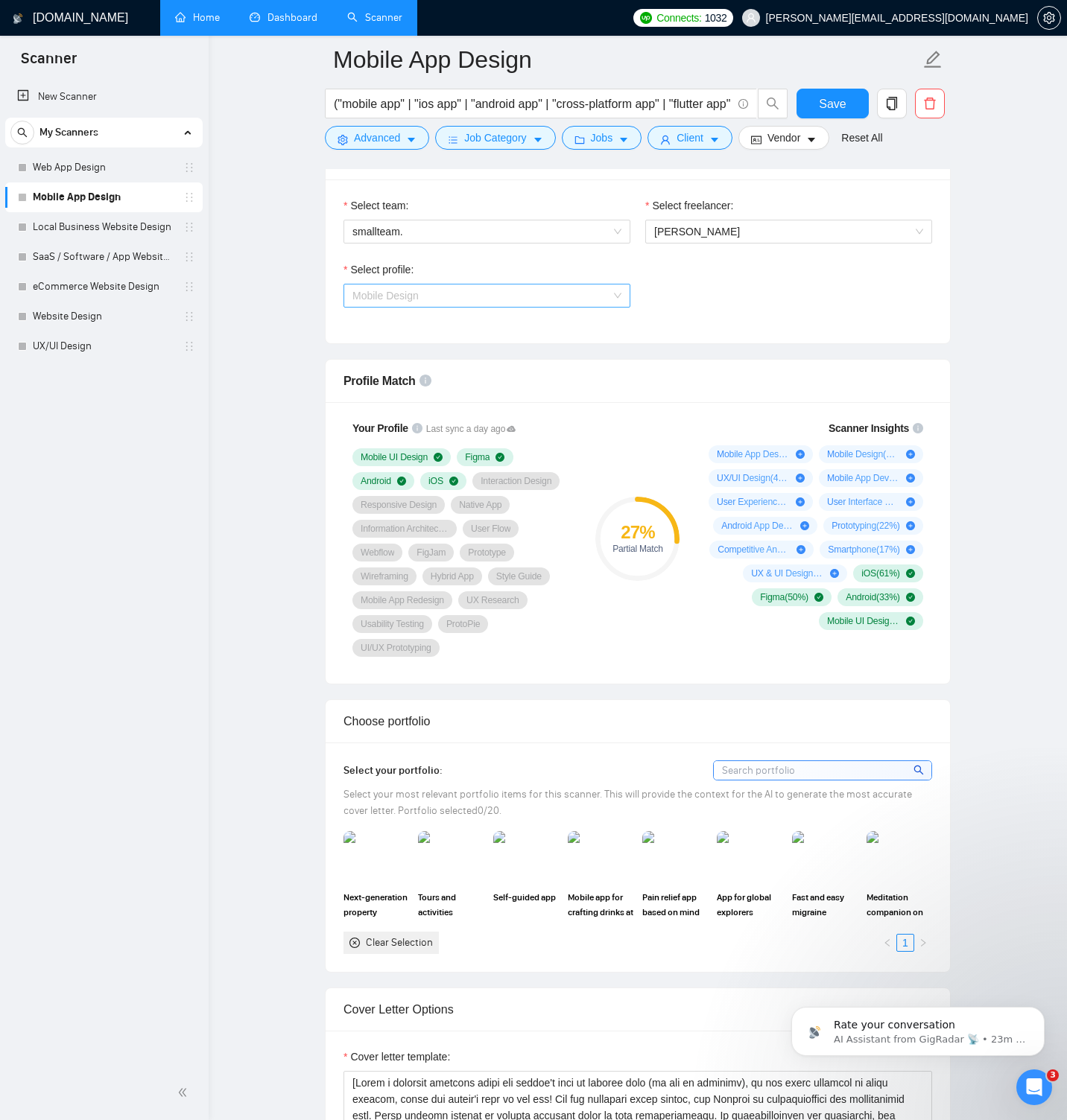
click at [592, 294] on span "Mobile Design" at bounding box center [486, 295] width 269 height 22
click at [470, 372] on div "Mobile Design" at bounding box center [486, 372] width 269 height 16
click at [706, 322] on div "Select profile: 1044578476142100508 Mobile Design" at bounding box center [637, 293] width 604 height 64
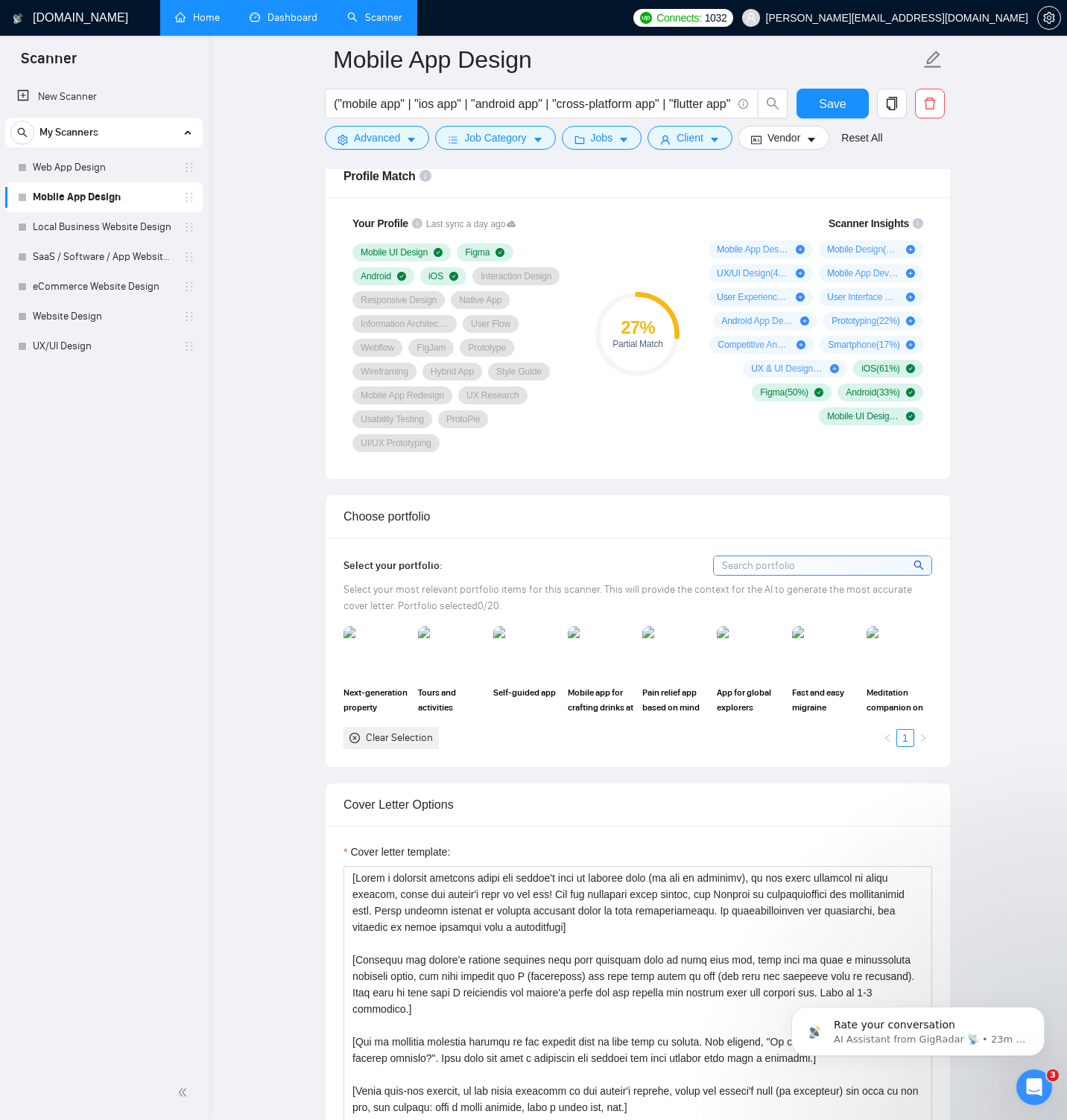
scroll to position [1173, 0]
click at [373, 653] on img at bounding box center [376, 651] width 65 height 52
click at [441, 654] on img at bounding box center [451, 652] width 63 height 49
click at [512, 654] on img at bounding box center [526, 652] width 63 height 49
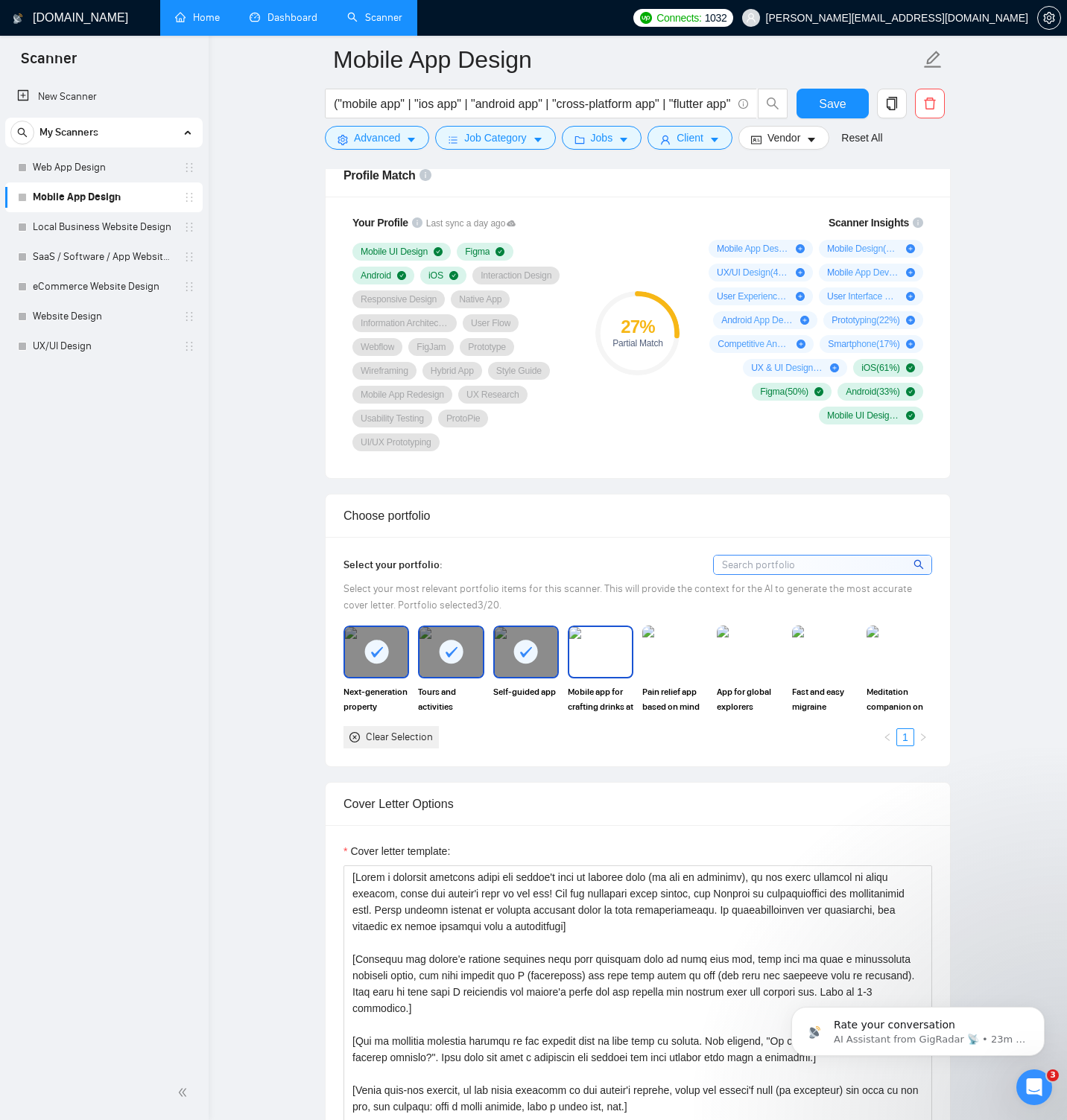
click at [589, 655] on img at bounding box center [600, 652] width 63 height 49
click at [693, 652] on img at bounding box center [675, 652] width 63 height 49
click at [754, 647] on img at bounding box center [750, 652] width 63 height 49
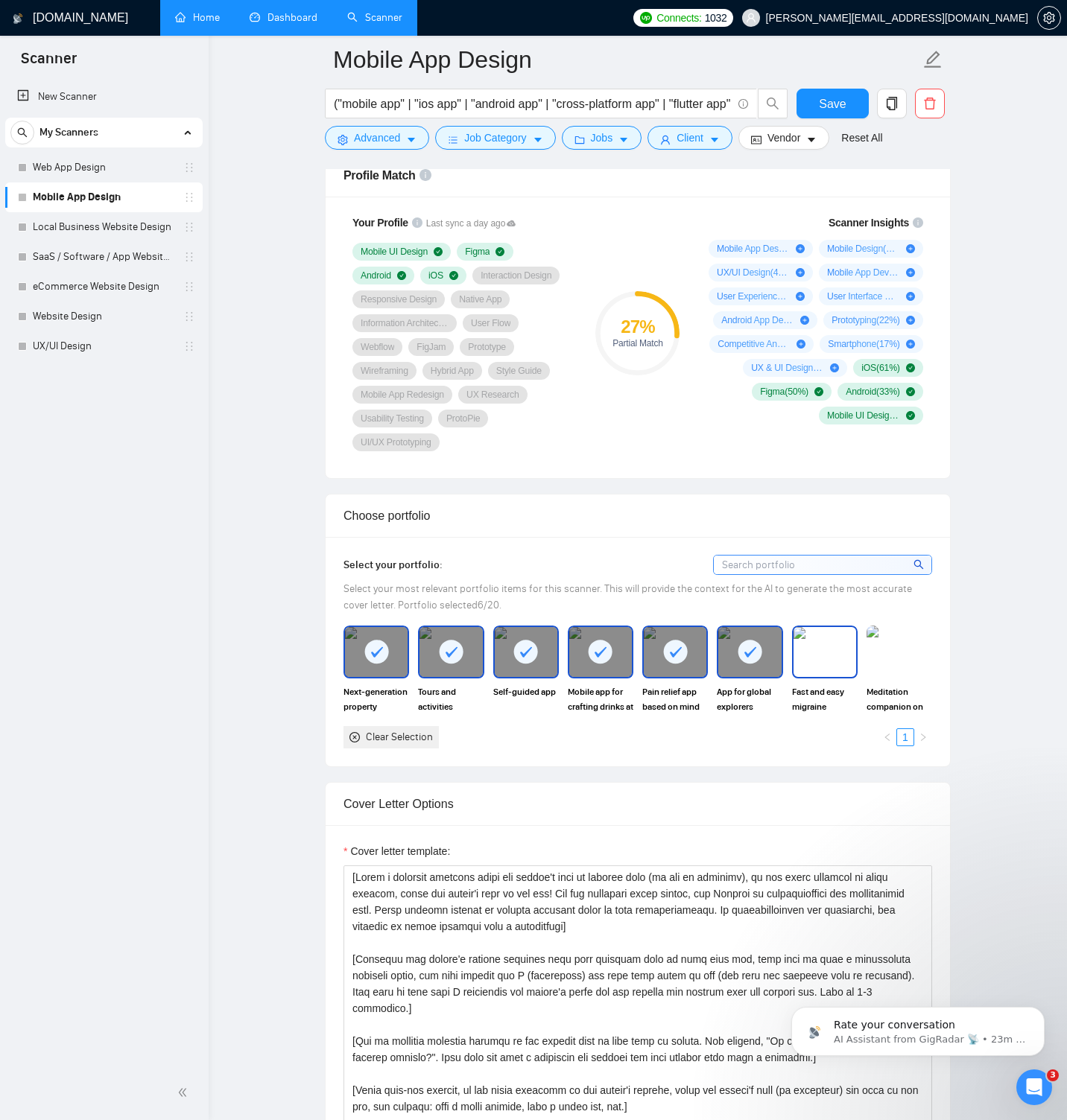
click at [879, 652] on img at bounding box center [899, 651] width 65 height 52
click at [818, 645] on img at bounding box center [825, 652] width 63 height 49
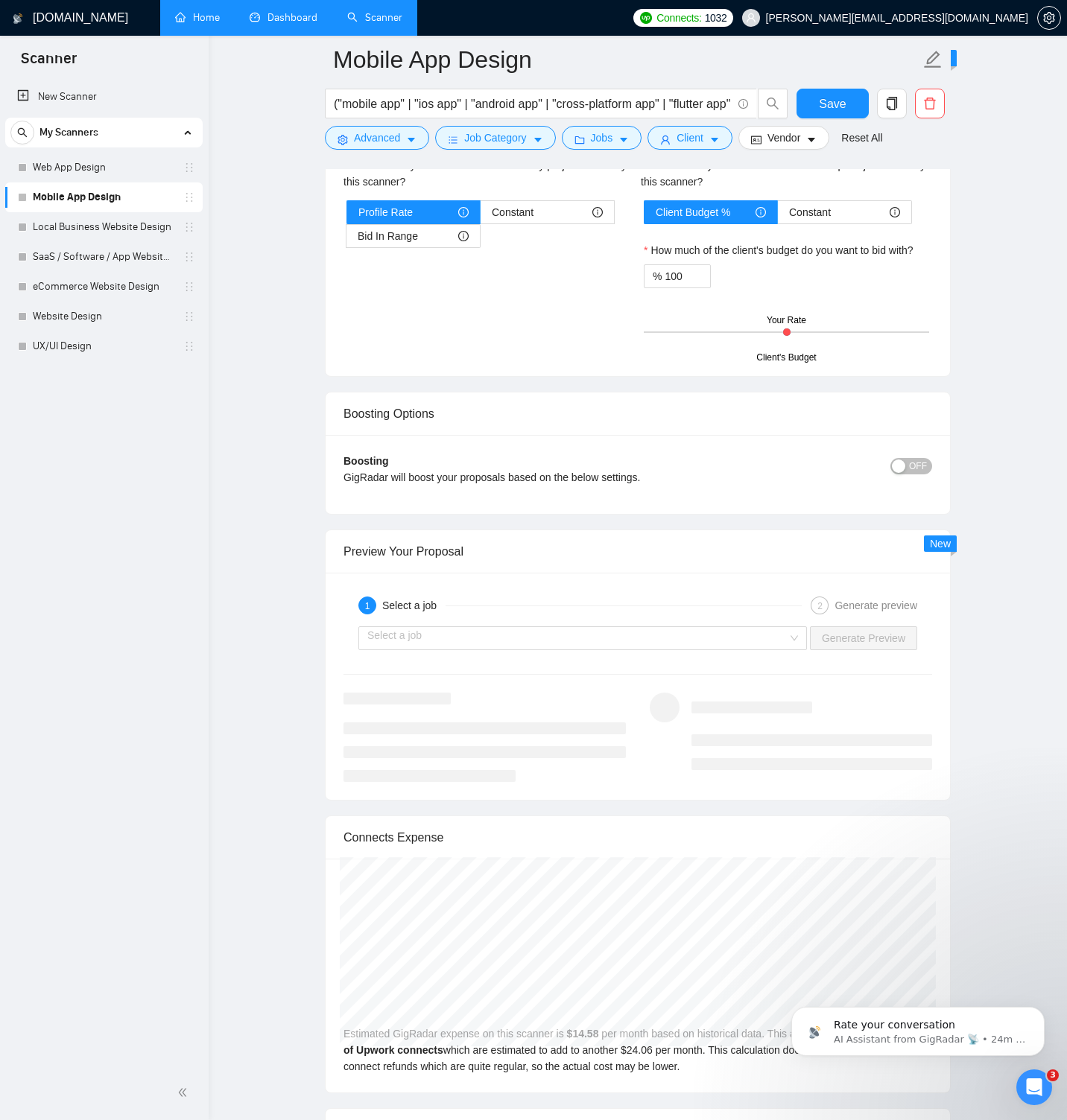
scroll to position [2610, 0]
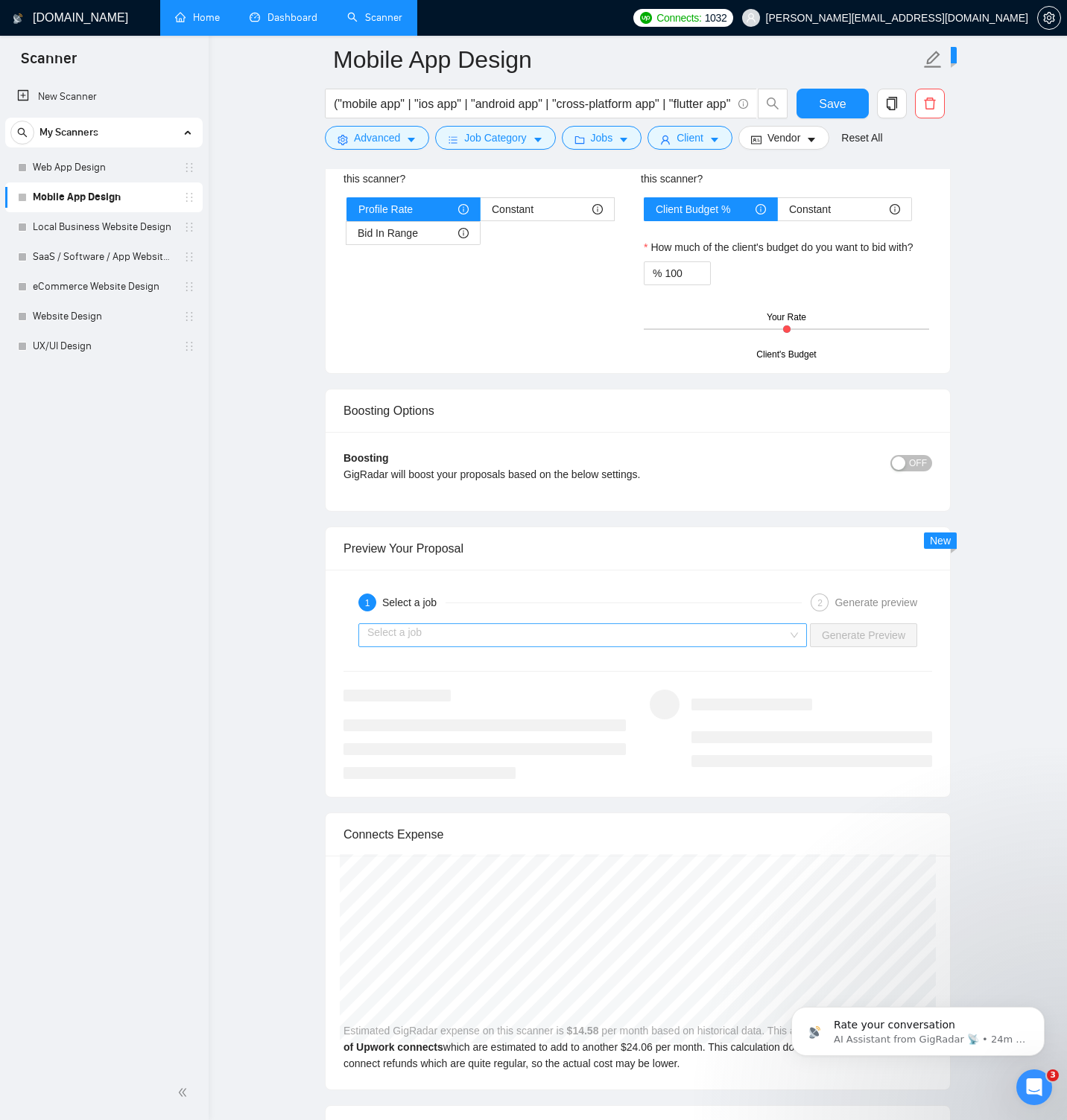
click at [752, 636] on input "search" at bounding box center [577, 635] width 420 height 22
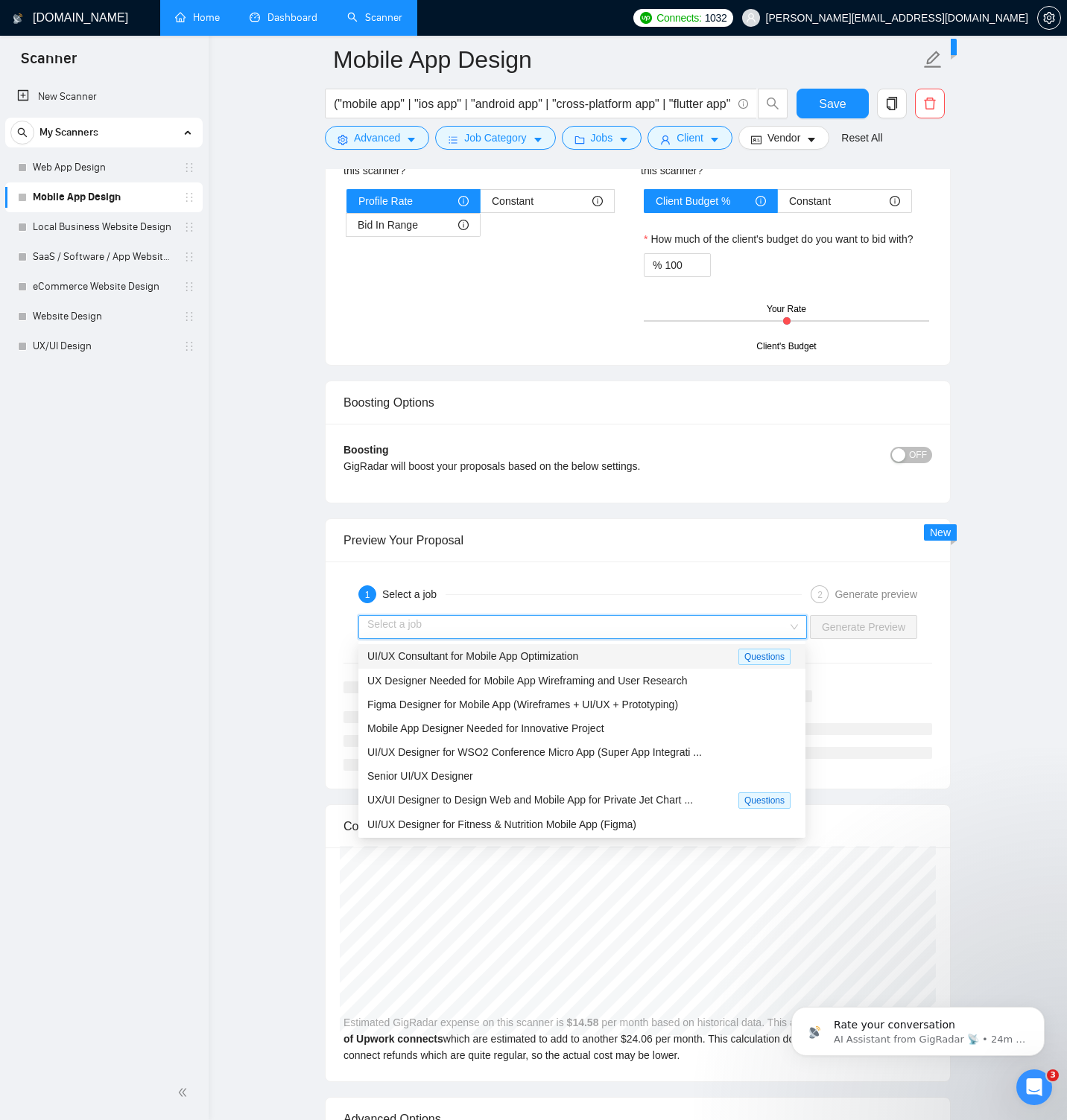
scroll to position [2618, 0]
click at [729, 530] on div "Preview Your Proposal" at bounding box center [637, 541] width 588 height 42
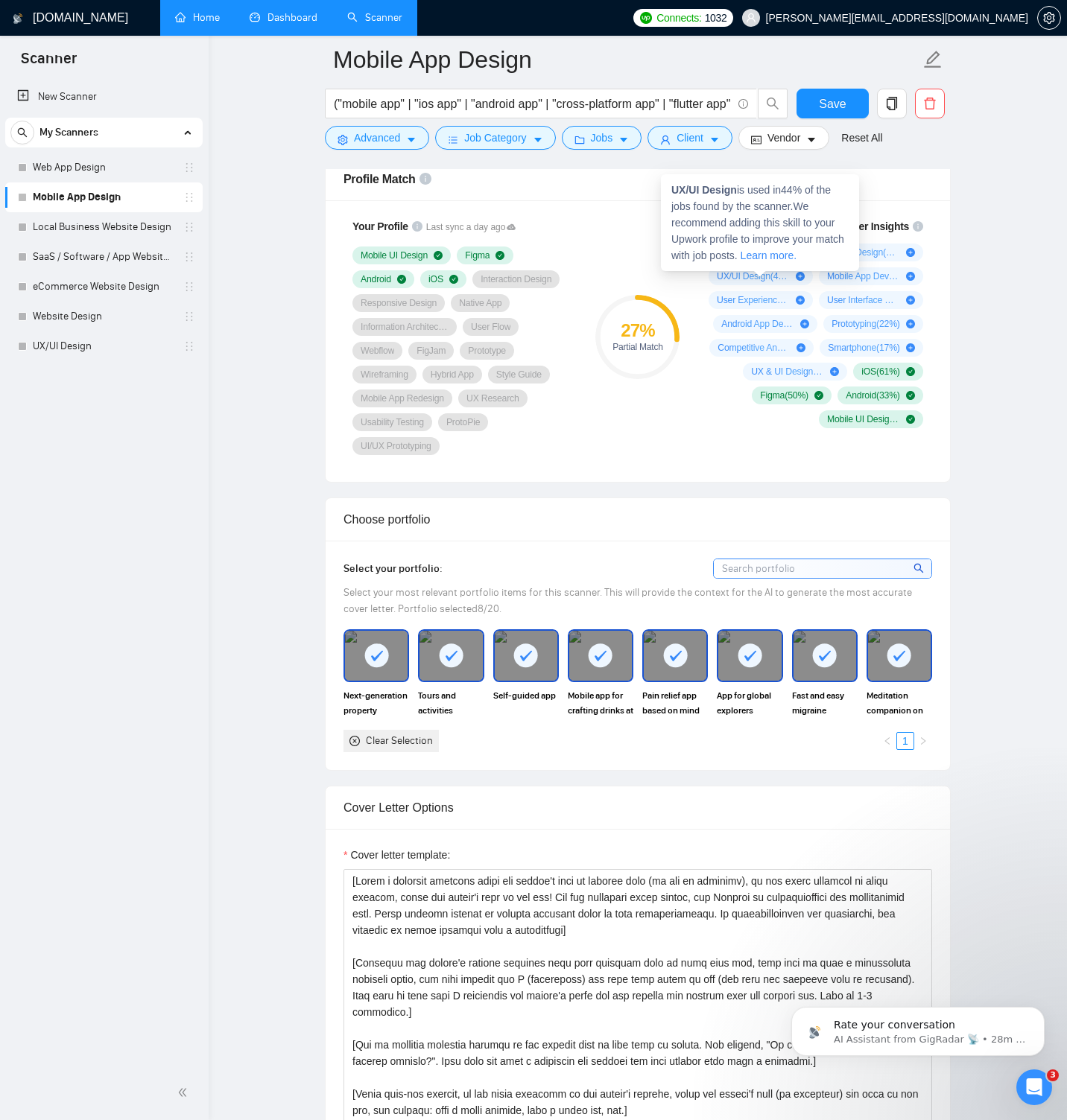
scroll to position [1168, 0]
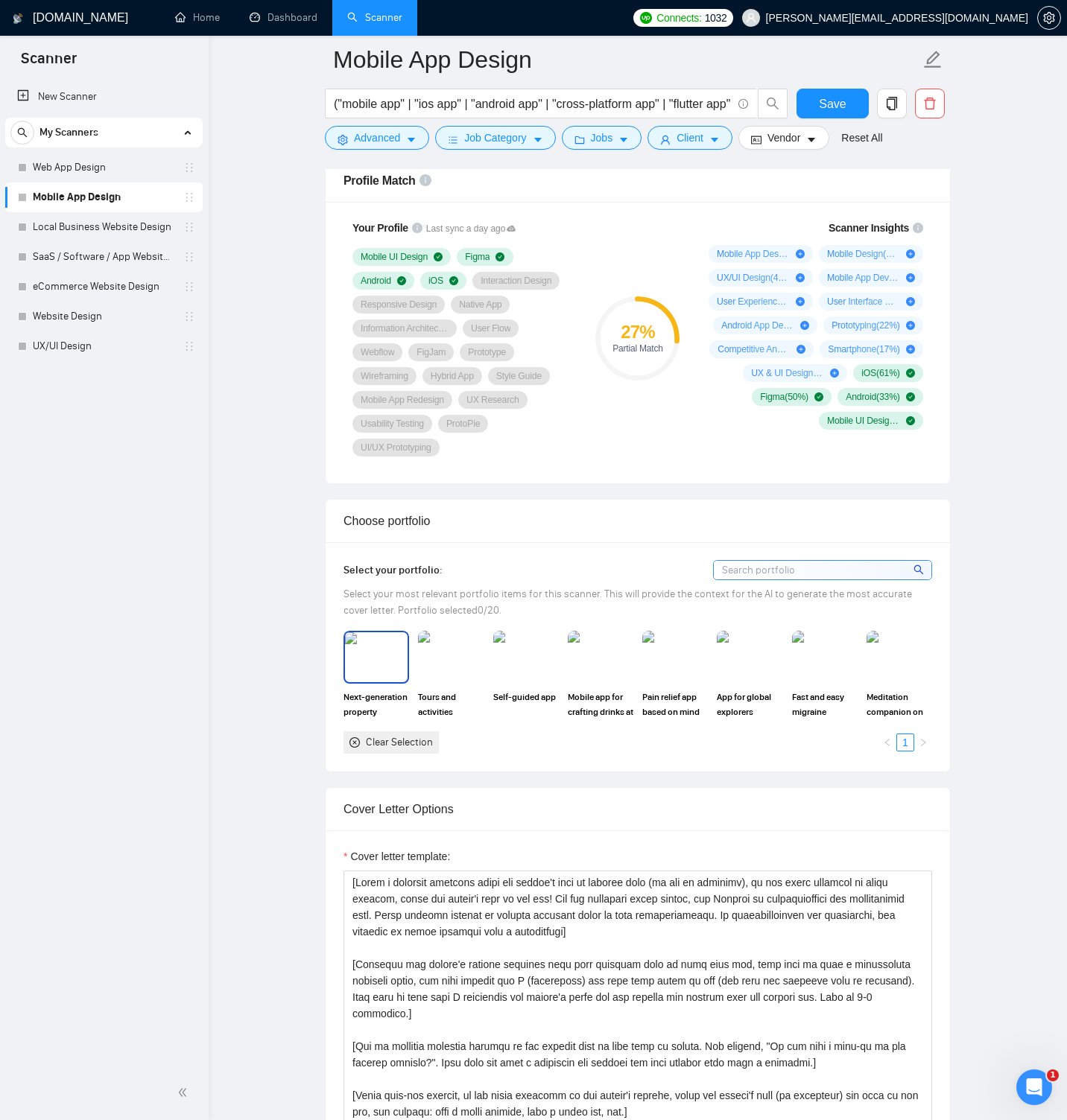
click at [447, 652] on img at bounding box center [450, 656] width 65 height 52
click at [528, 660] on img at bounding box center [525, 656] width 65 height 52
click at [374, 654] on img at bounding box center [376, 657] width 63 height 49
click at [626, 660] on img at bounding box center [600, 657] width 63 height 49
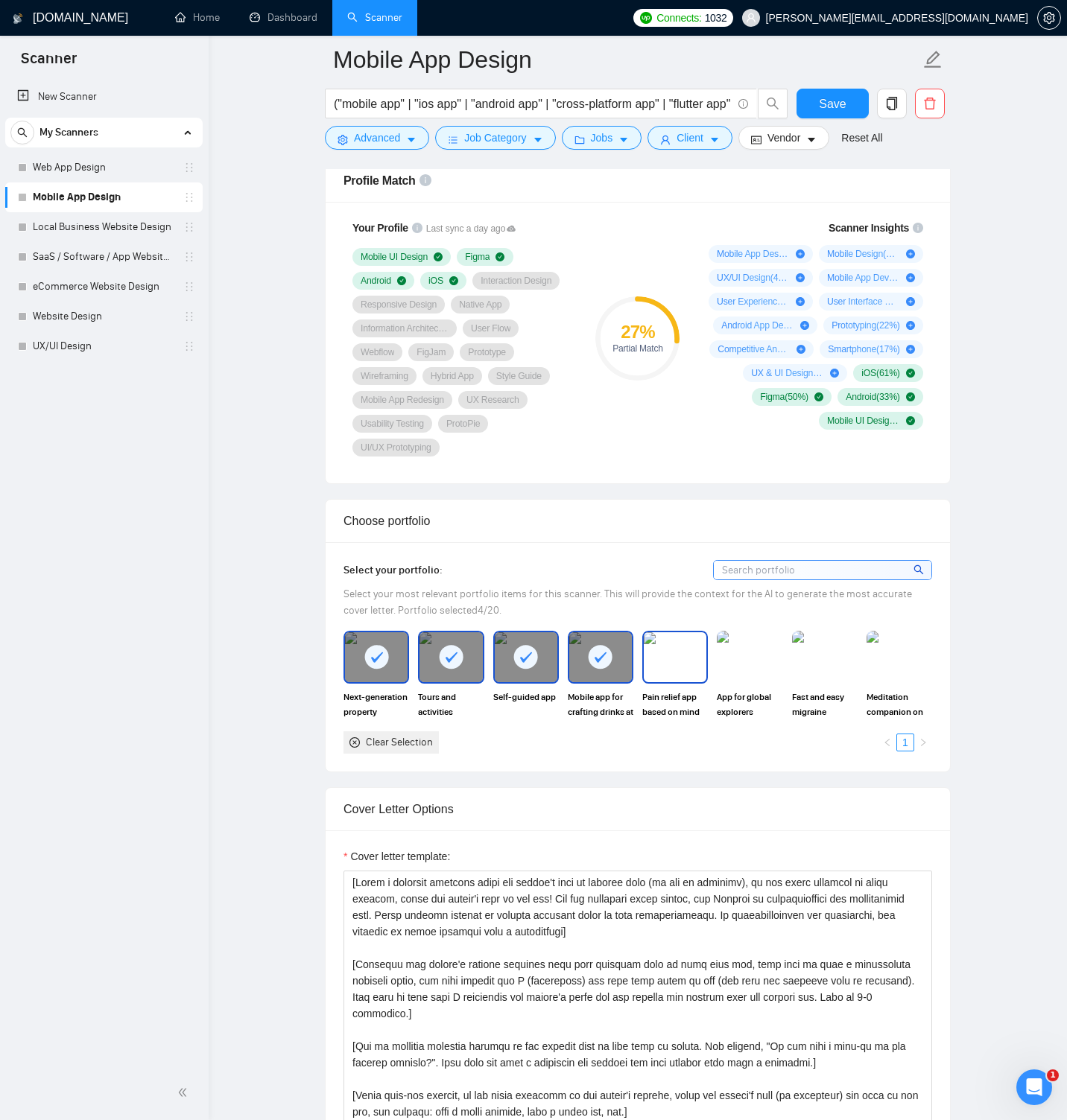
click at [679, 657] on img at bounding box center [675, 657] width 63 height 49
click at [757, 653] on img at bounding box center [750, 657] width 63 height 49
click at [821, 656] on img at bounding box center [825, 657] width 63 height 49
click at [886, 652] on img at bounding box center [899, 657] width 63 height 49
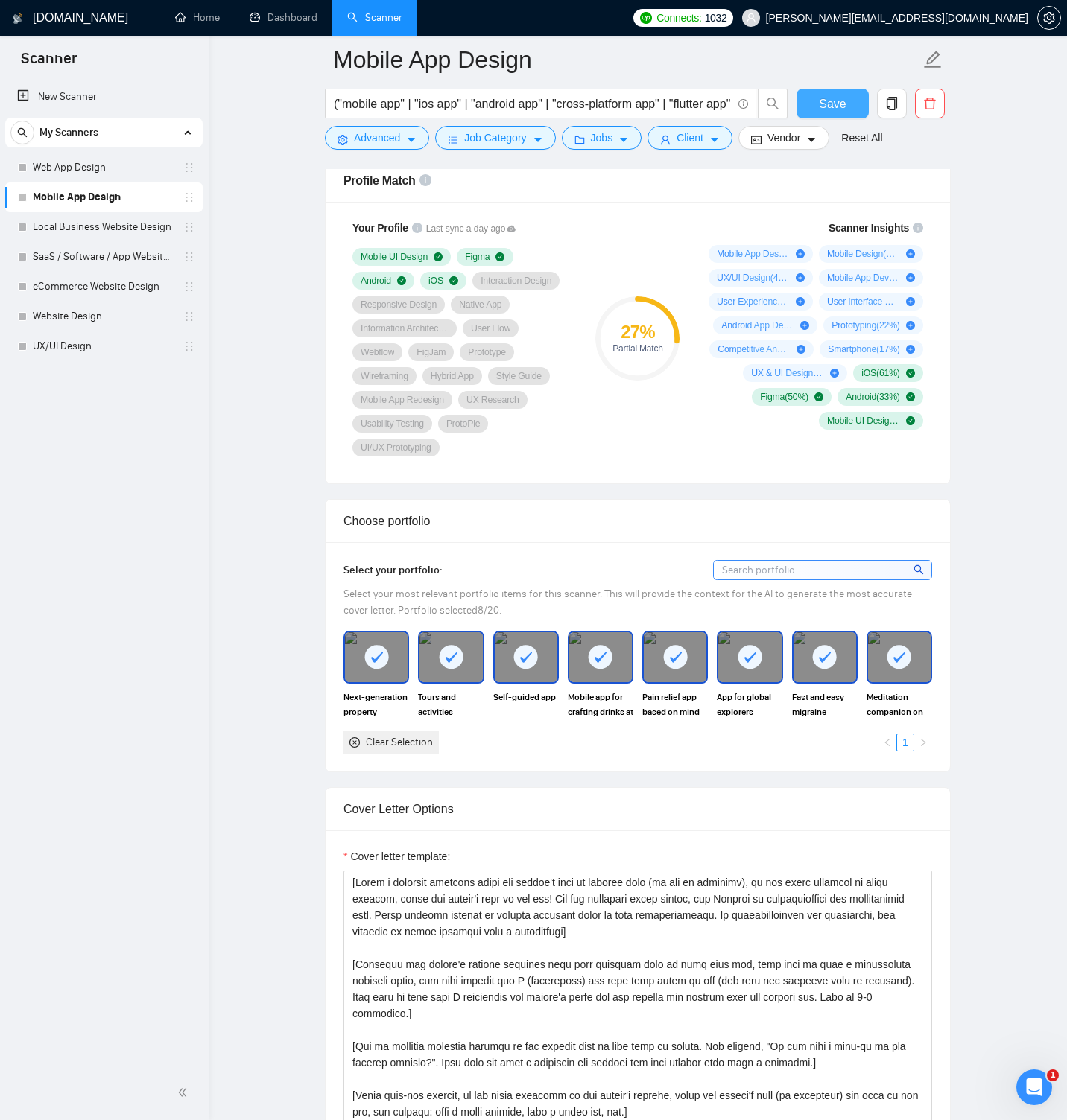
click at [834, 105] on span "Save" at bounding box center [832, 104] width 27 height 19
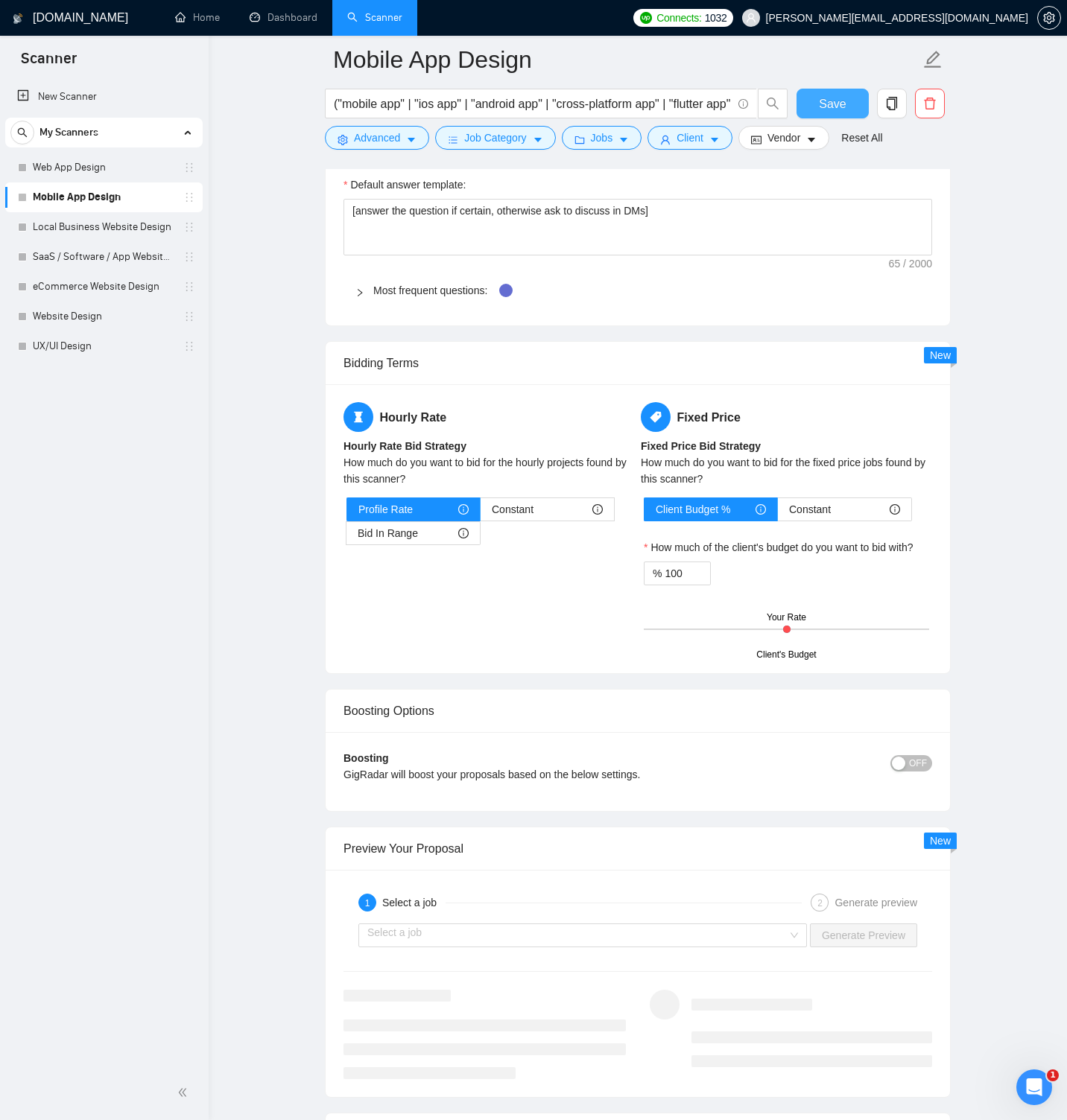
scroll to position [2313, 0]
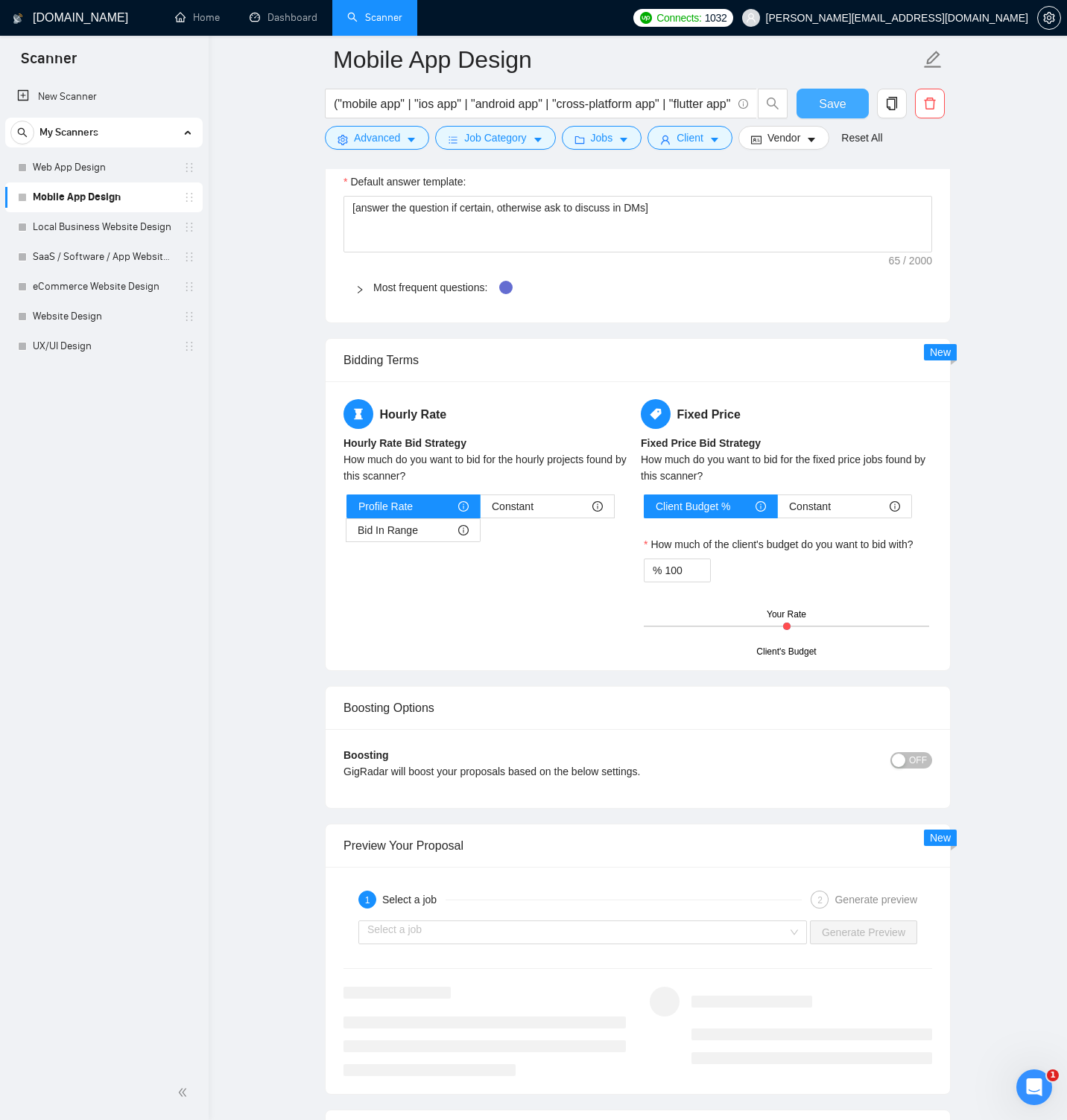
click at [847, 94] on button "Save" at bounding box center [832, 103] width 72 height 30
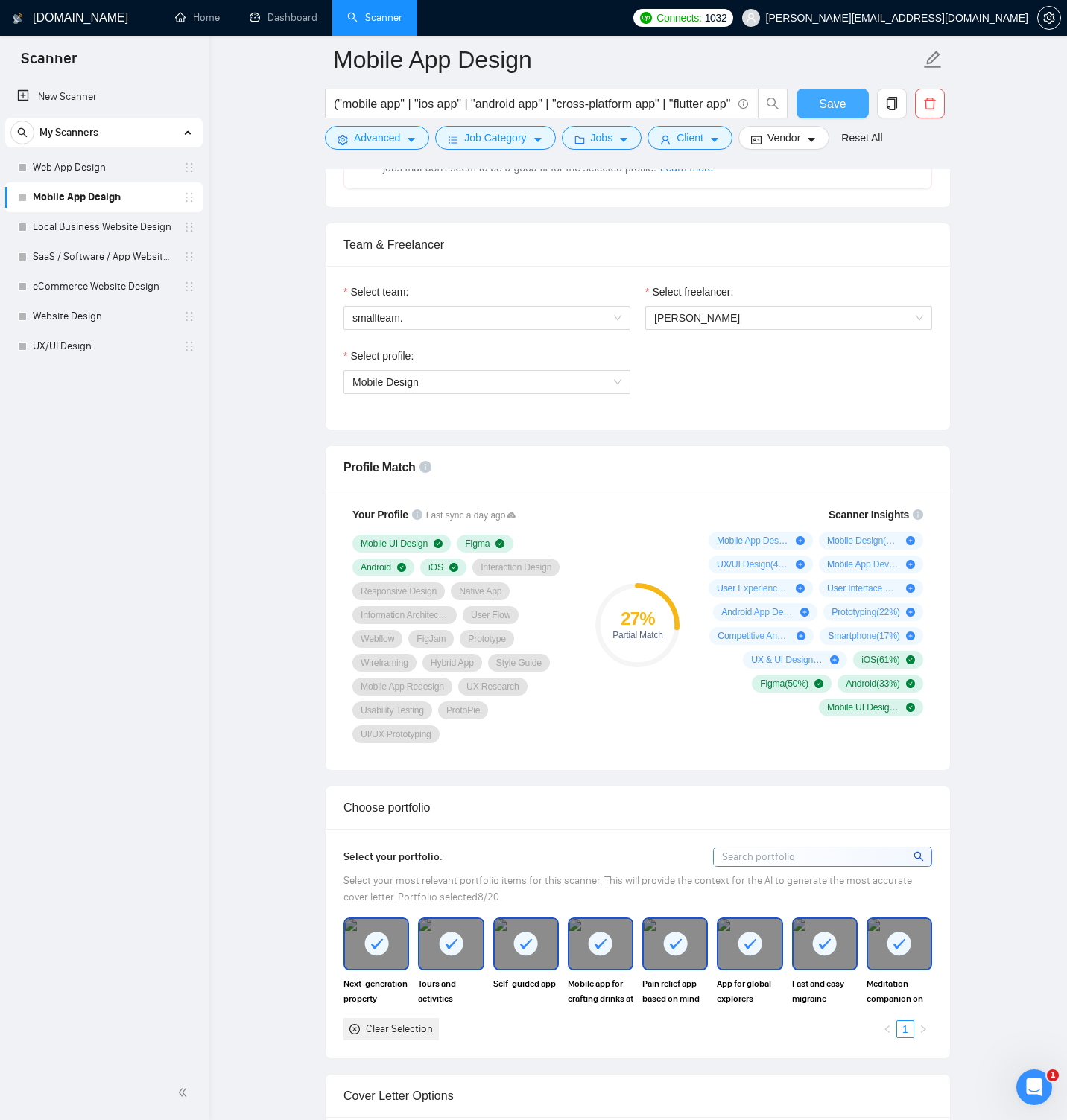
scroll to position [580, 0]
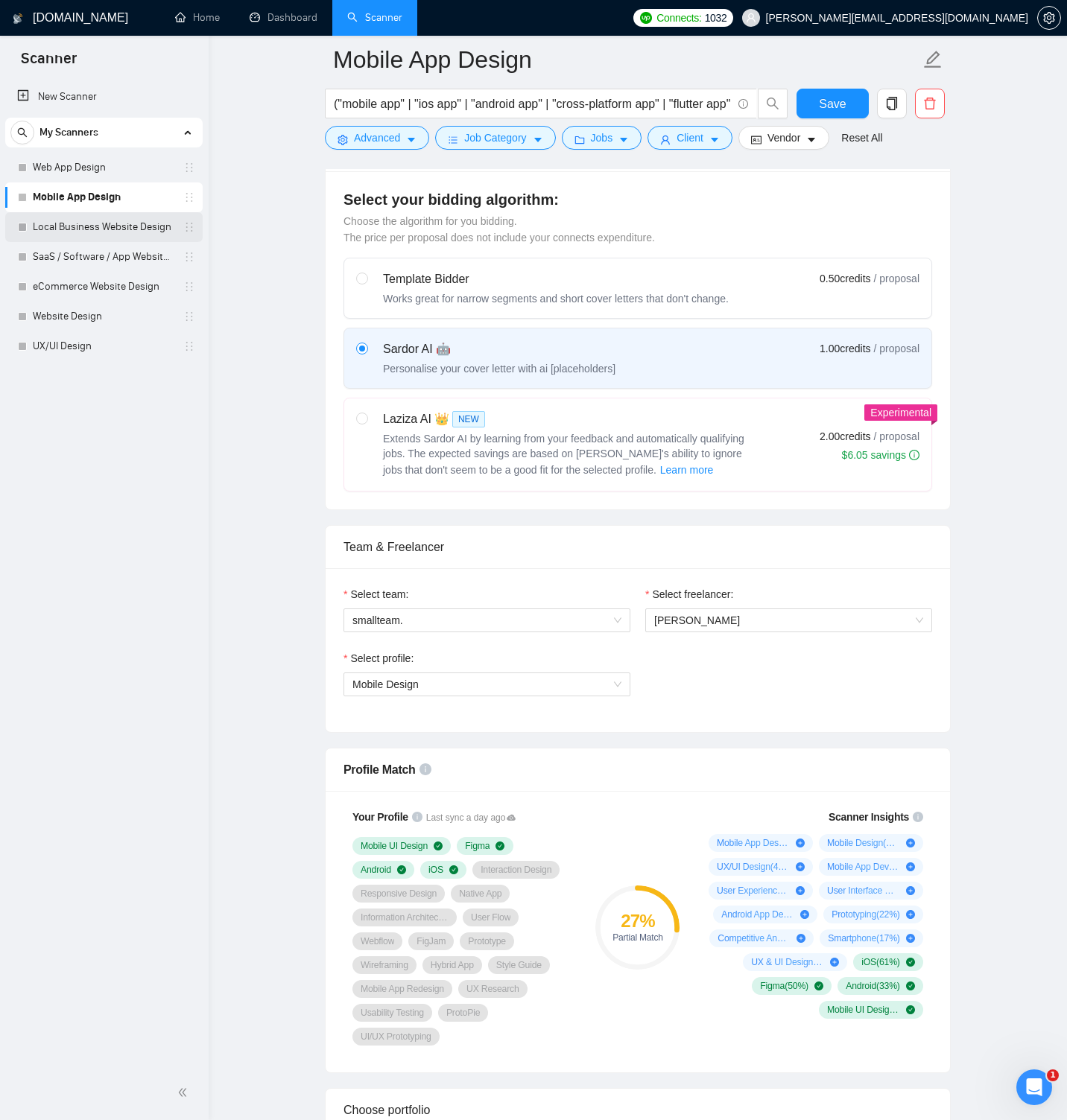
click at [149, 231] on link "Local Business Website Design" at bounding box center [104, 227] width 142 height 30
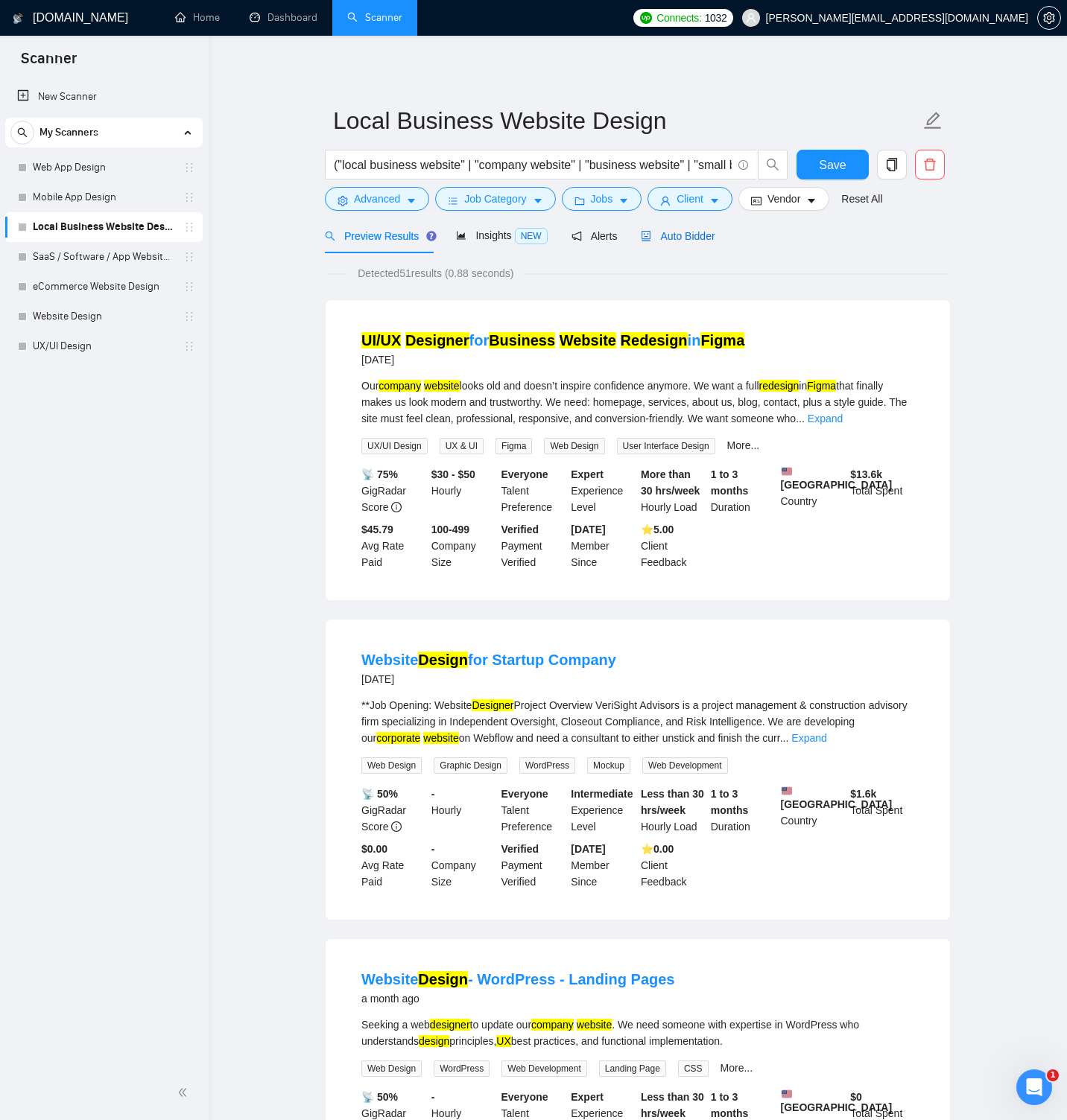
click at [689, 239] on span "Auto Bidder" at bounding box center [677, 236] width 74 height 12
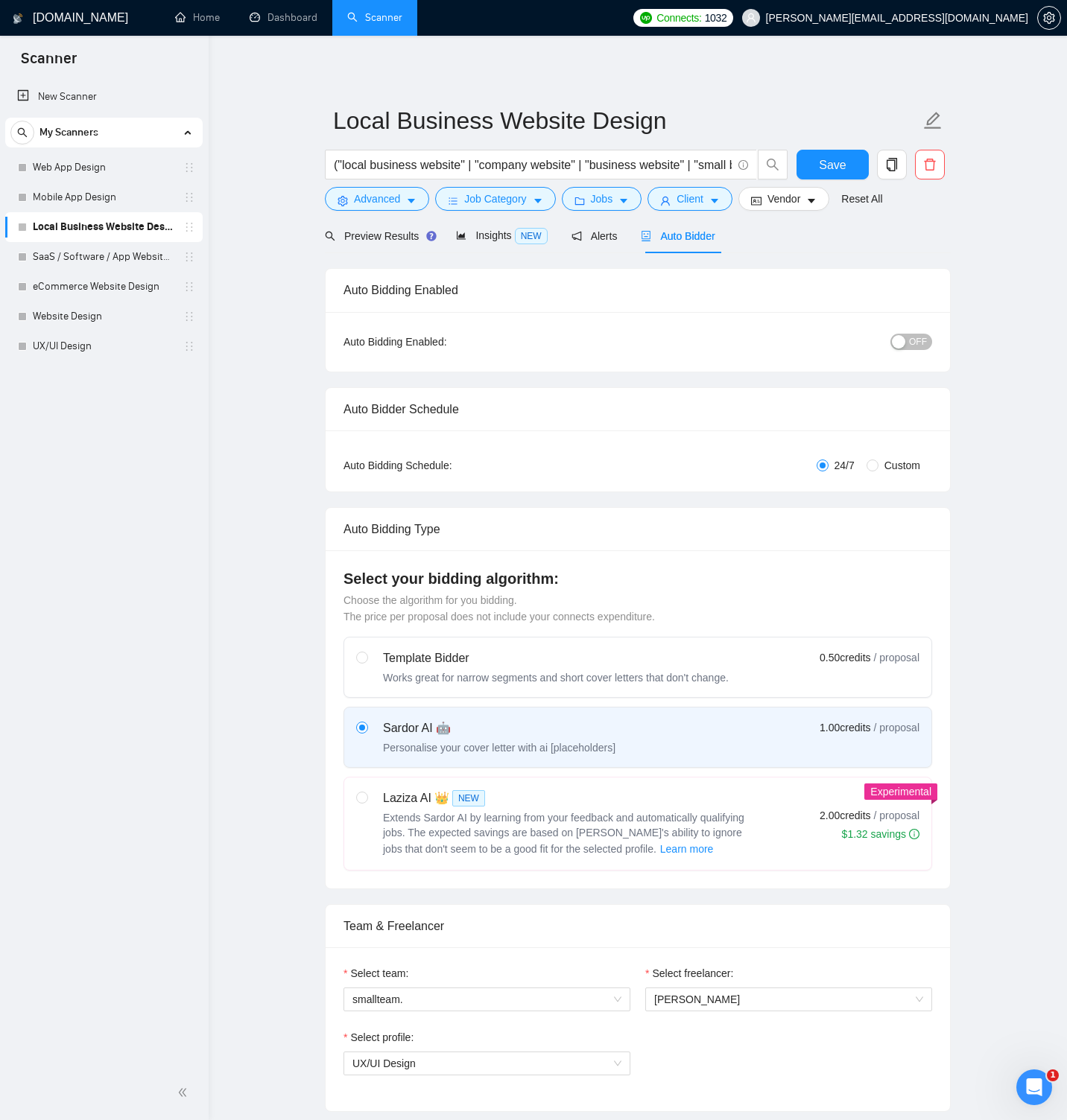
radio input "false"
radio input "true"
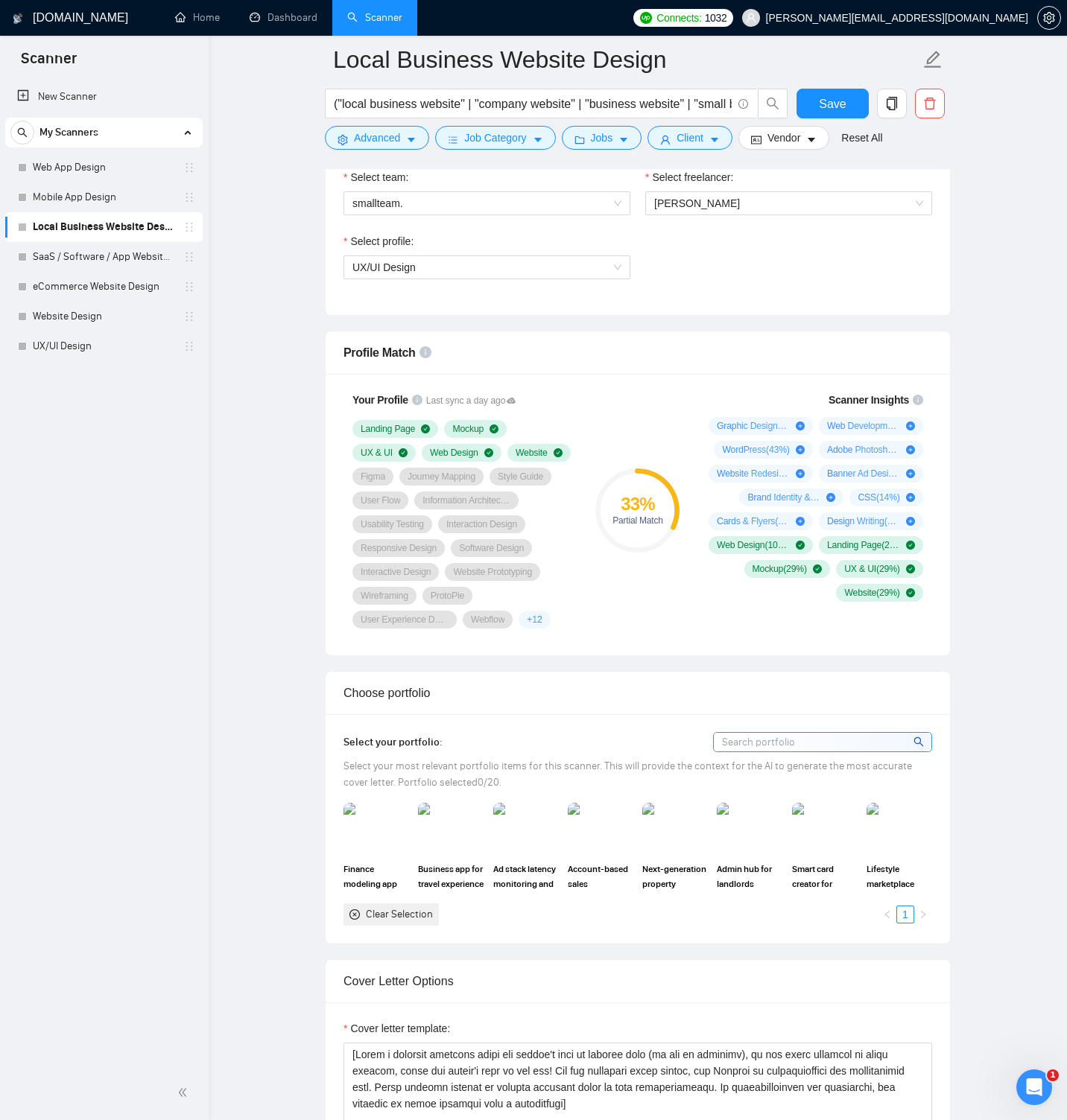
scroll to position [999, 0]
click at [826, 749] on input at bounding box center [823, 740] width 217 height 19
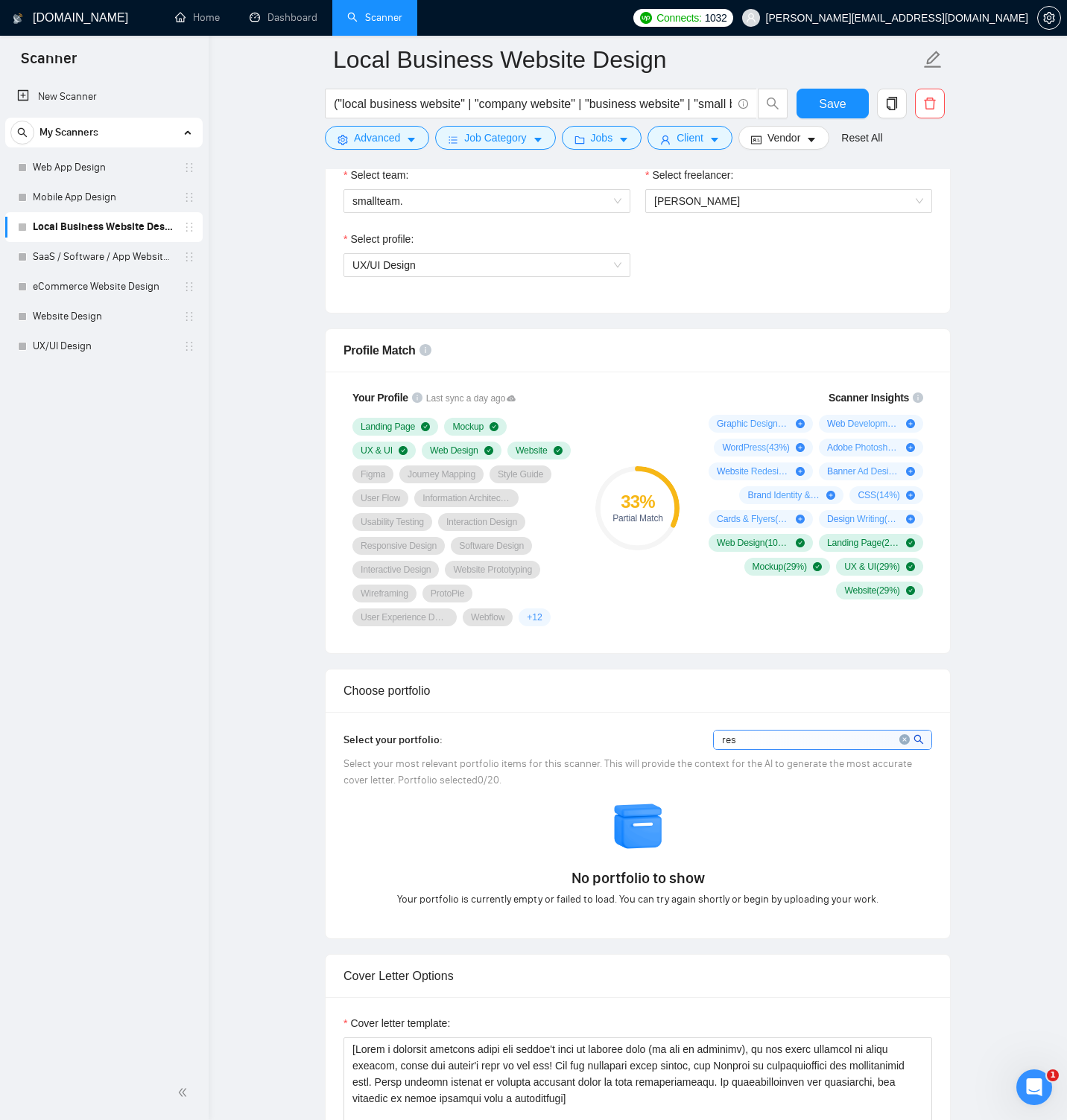
type input "res"
click at [904, 745] on icon "close-circle" at bounding box center [904, 739] width 10 height 10
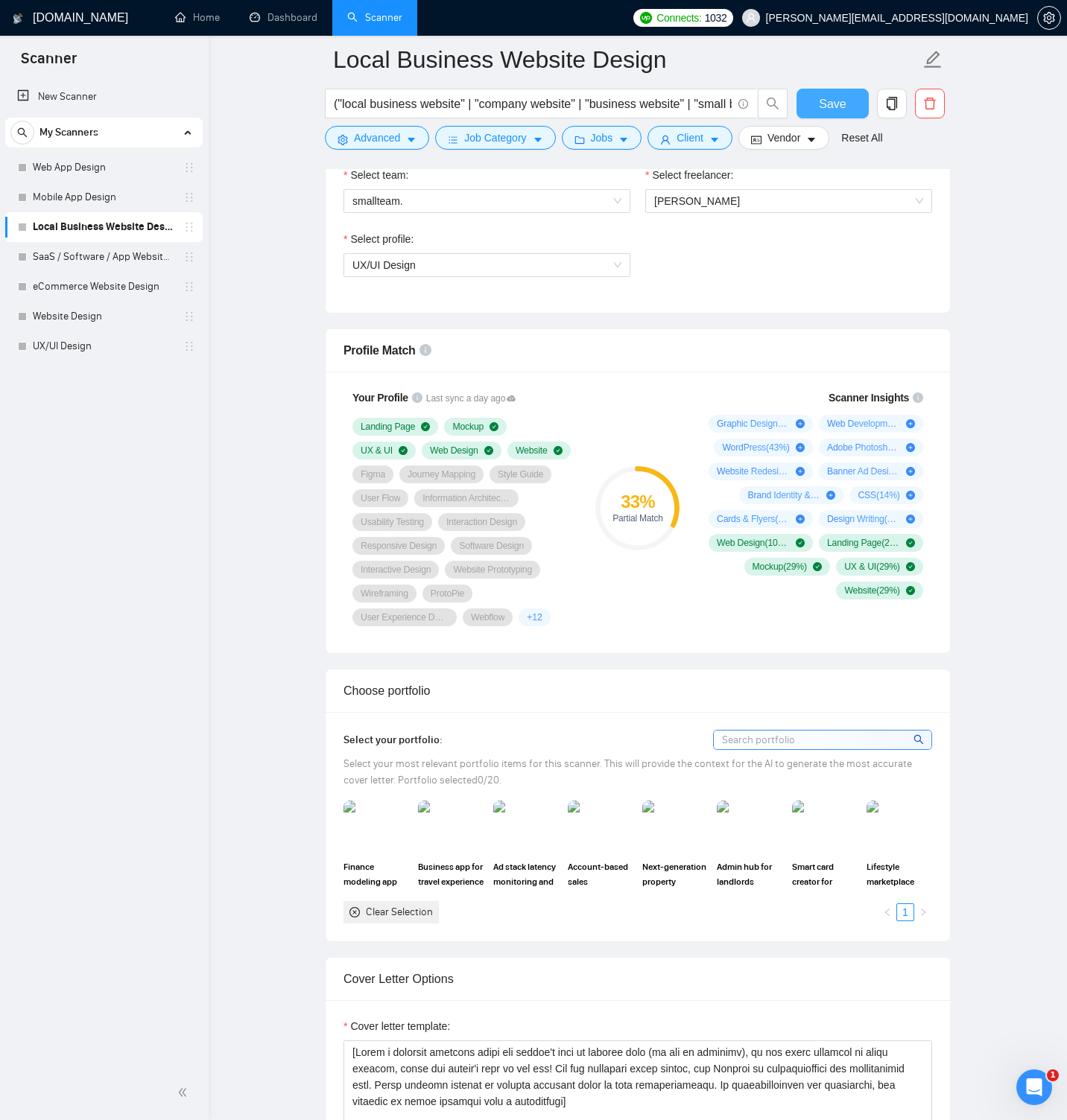
click at [808, 103] on button "Save" at bounding box center [832, 103] width 72 height 30
click at [138, 255] on link "SaaS / Software / App Website Design" at bounding box center [104, 256] width 142 height 30
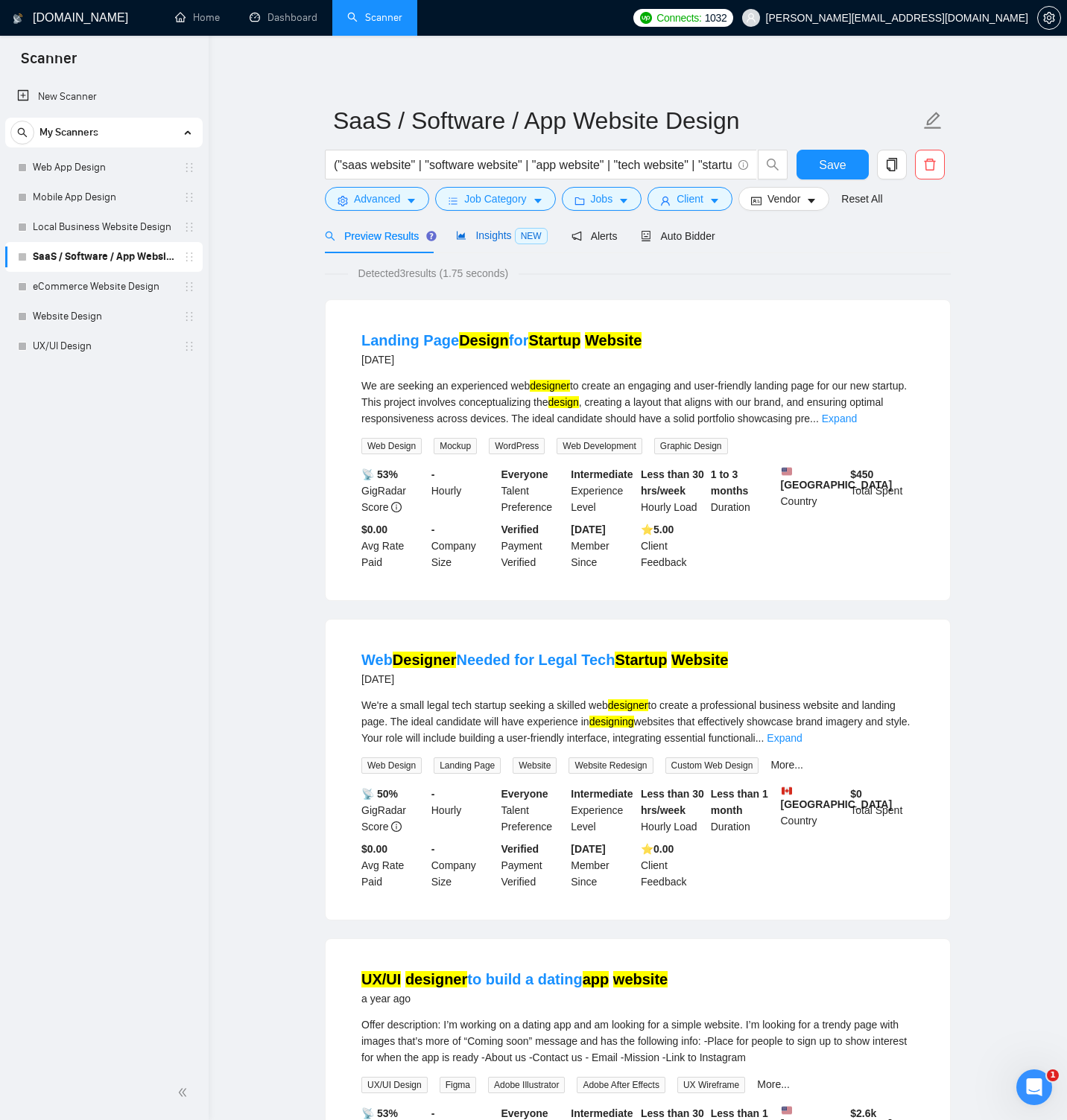
click at [485, 239] on span "Insights NEW" at bounding box center [501, 235] width 91 height 12
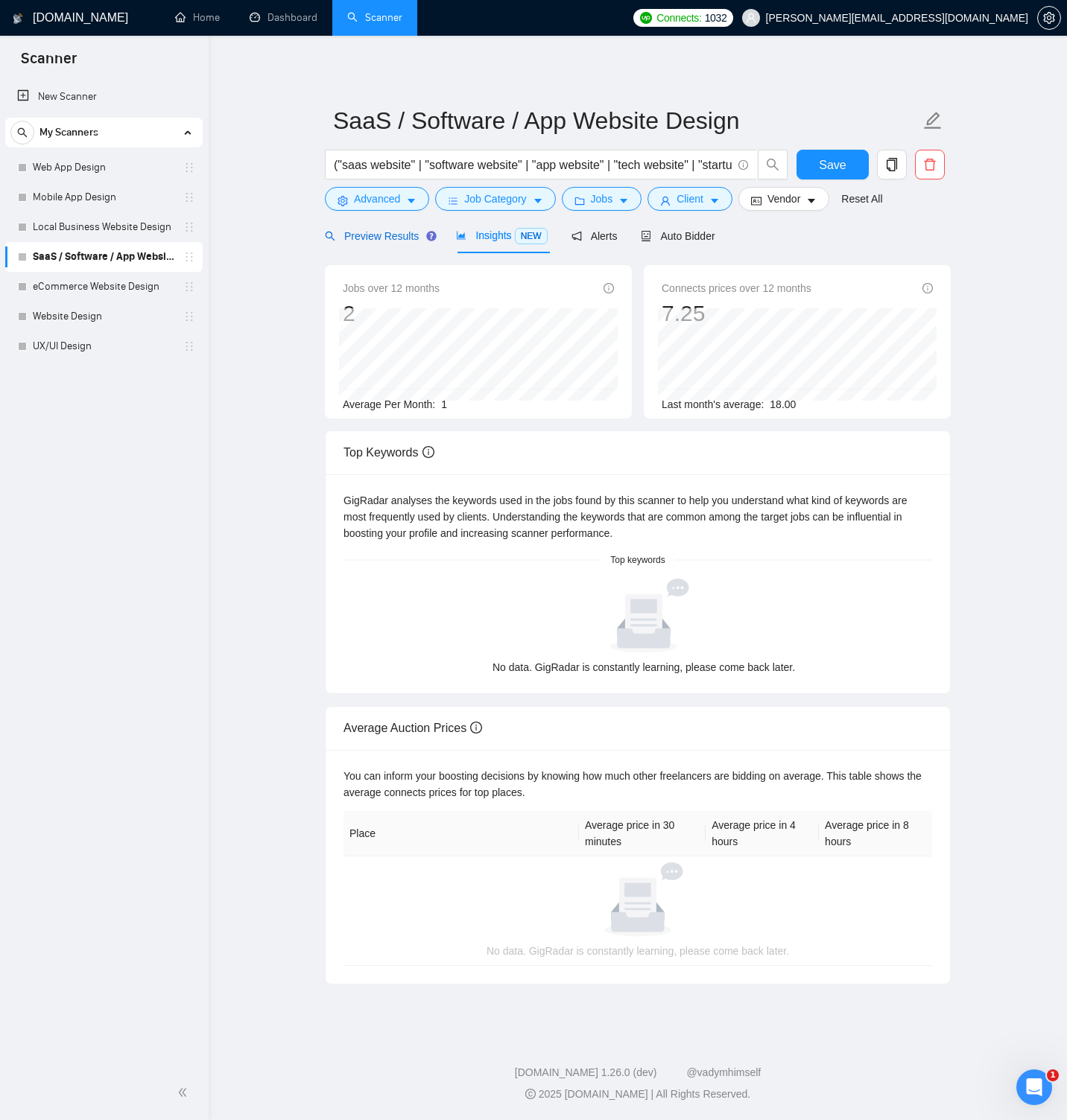
click at [400, 232] on span "Preview Results" at bounding box center [379, 236] width 107 height 12
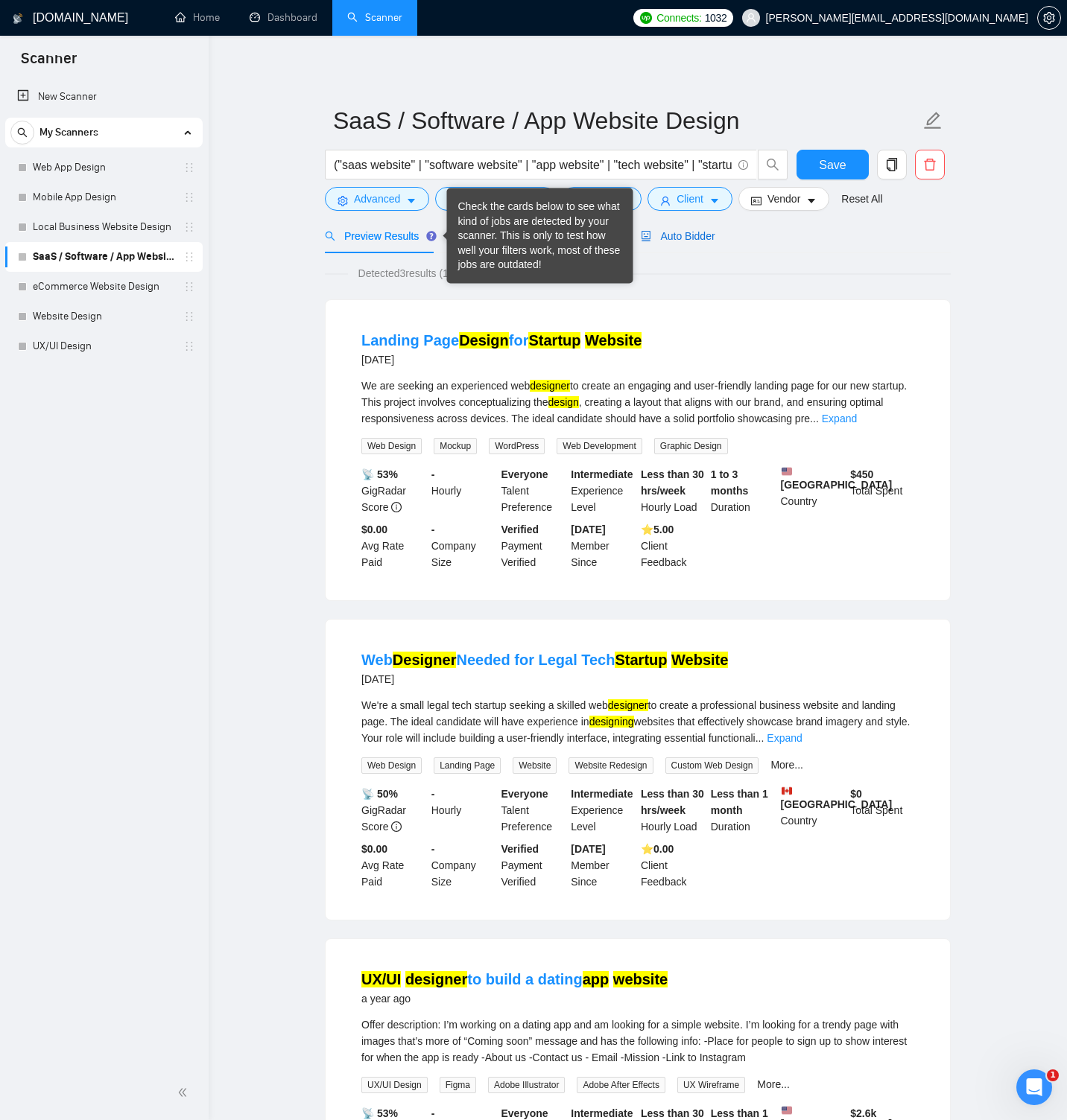
click at [665, 240] on span "Auto Bidder" at bounding box center [677, 236] width 74 height 12
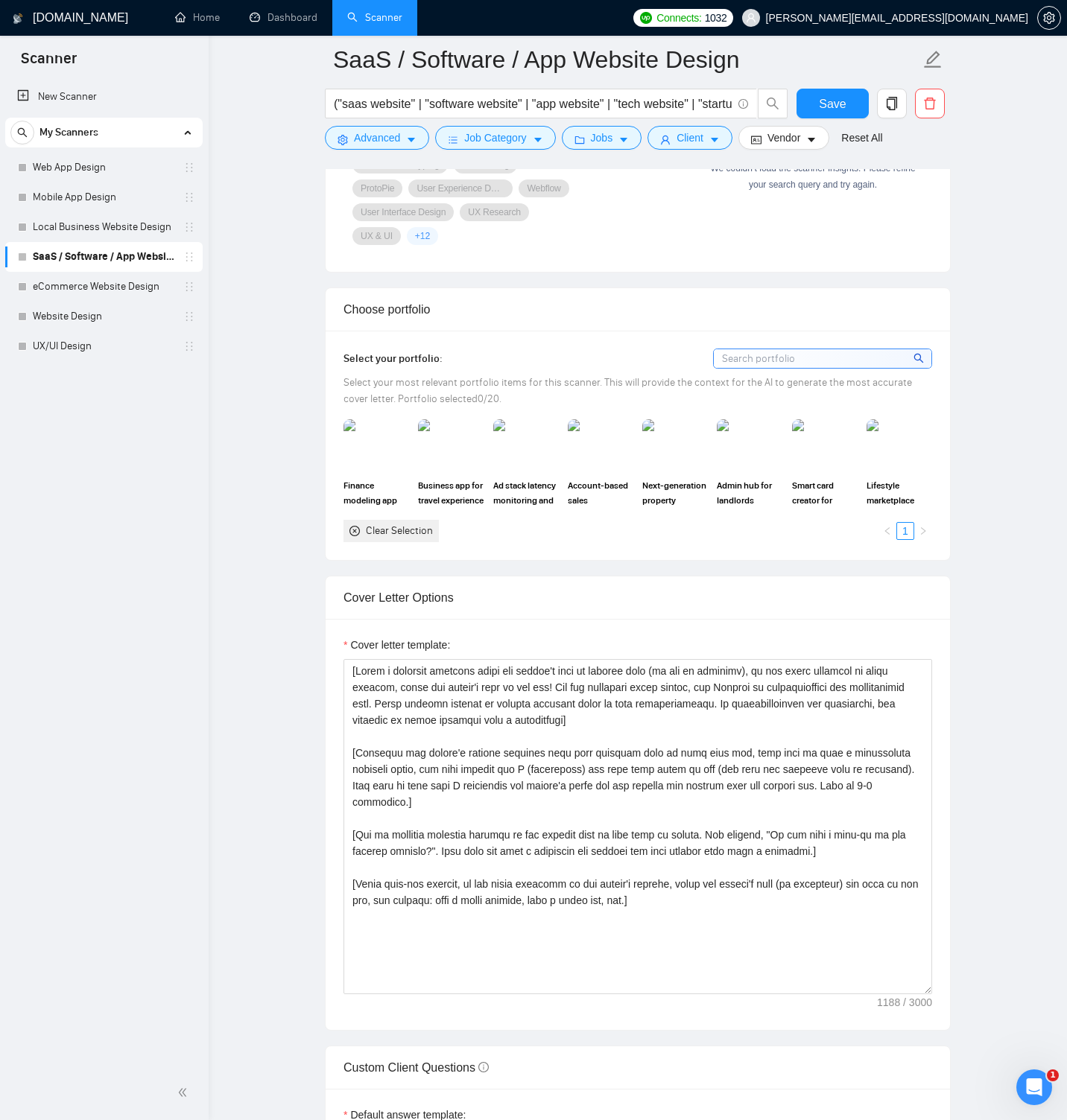
scroll to position [1394, 0]
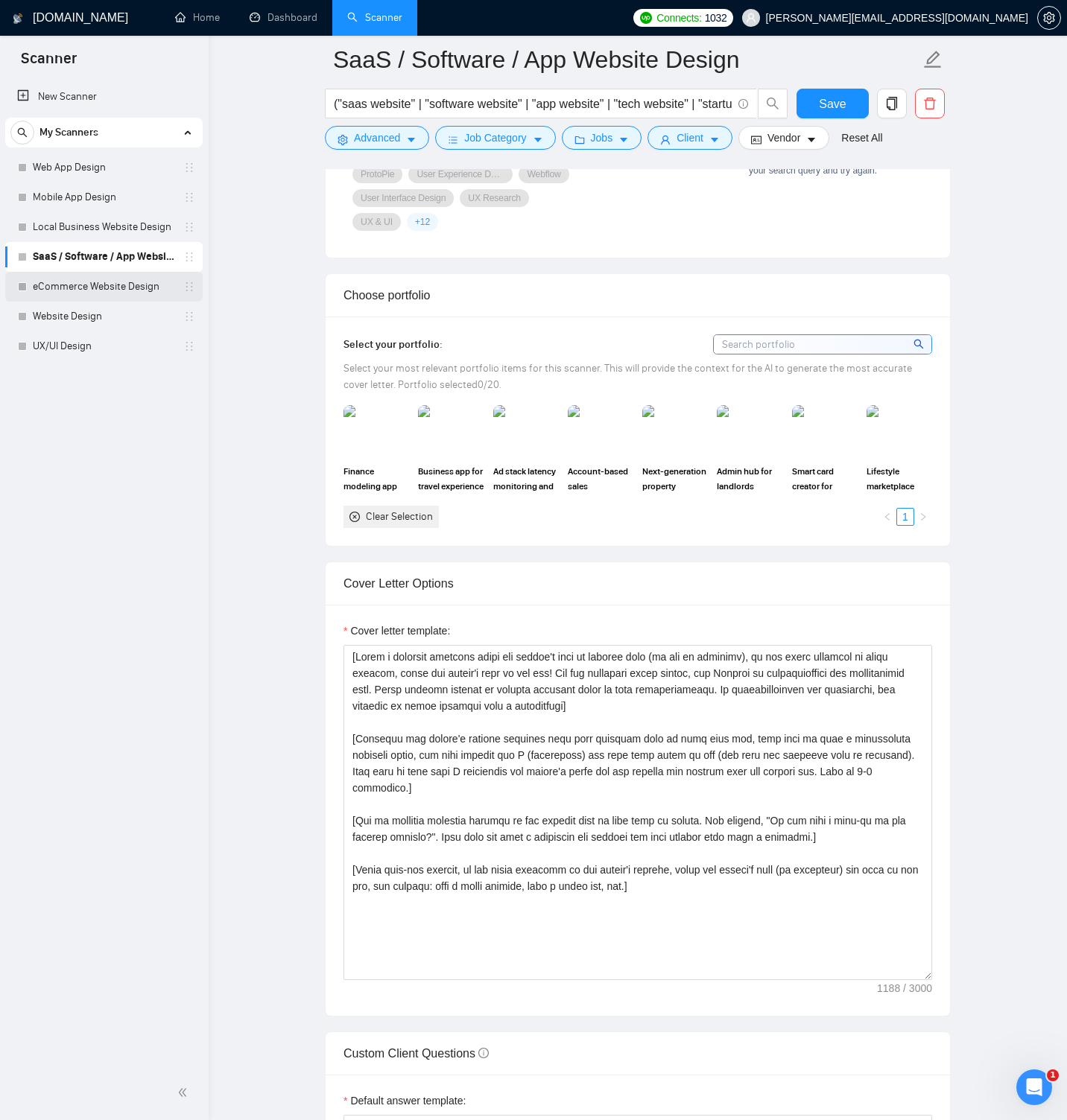
click at [90, 286] on link "eCommerce Website Design" at bounding box center [104, 286] width 142 height 30
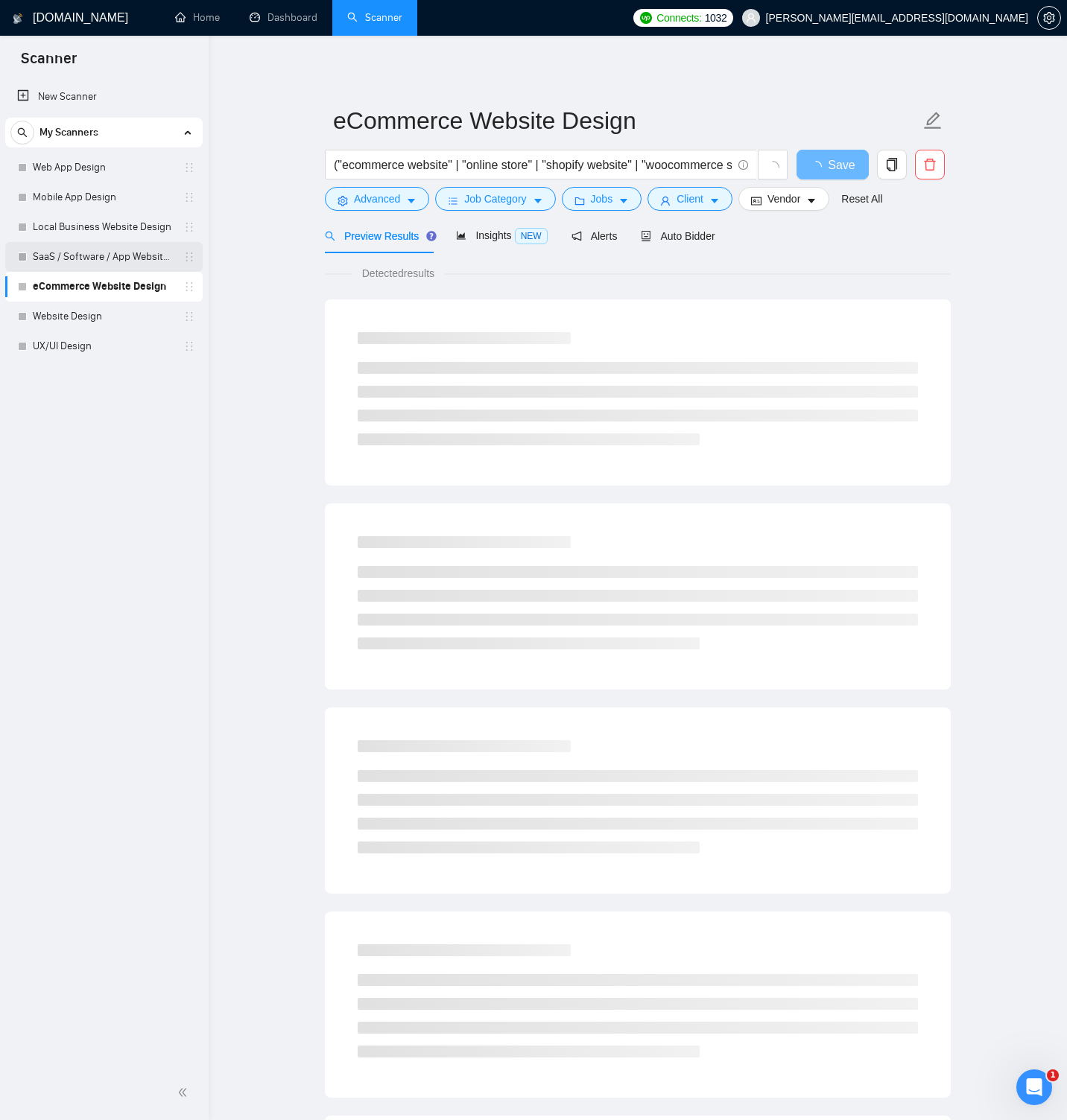
click at [90, 270] on link "SaaS / Software / App Website Design" at bounding box center [104, 256] width 142 height 30
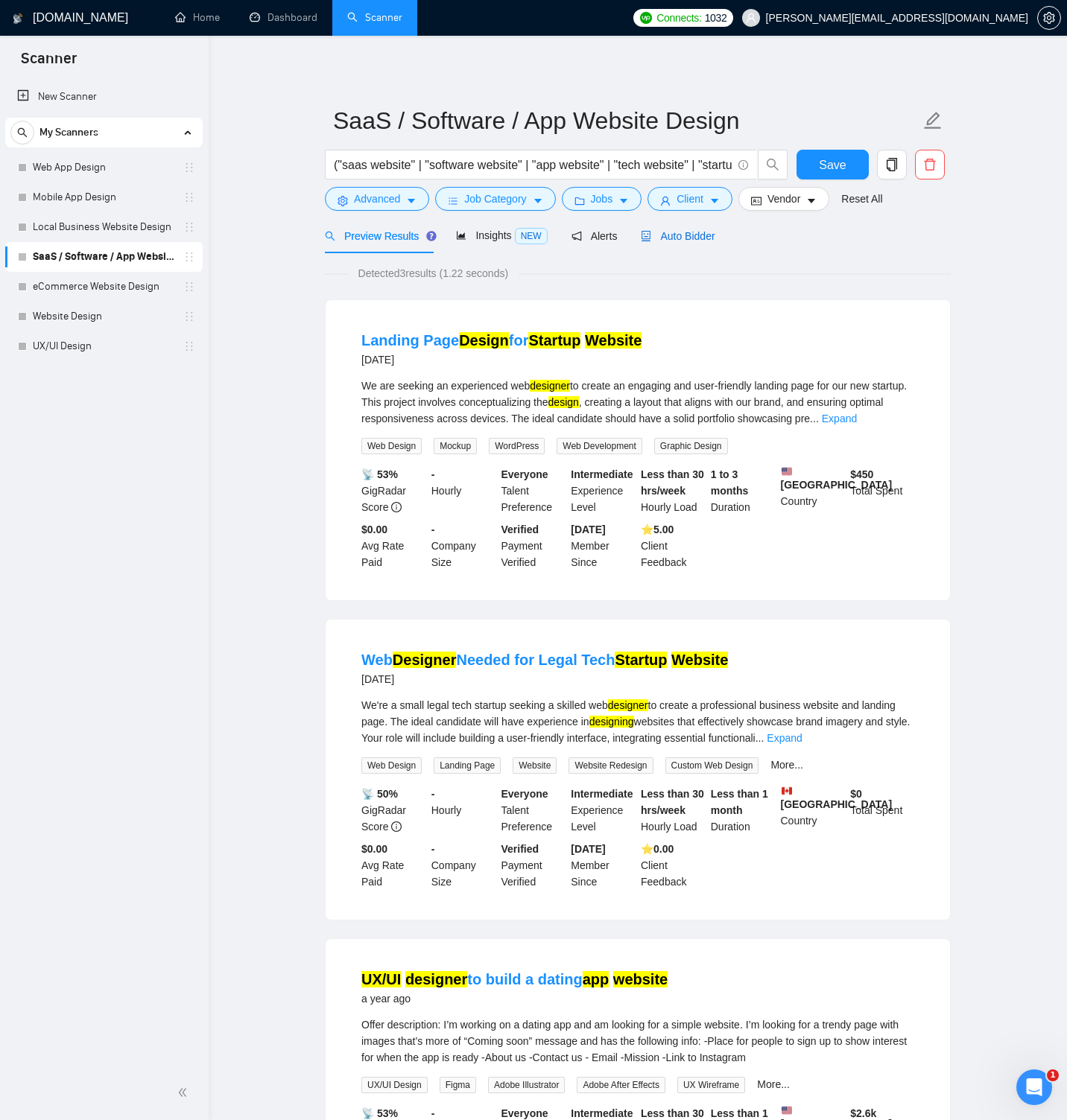
click at [655, 237] on span "Auto Bidder" at bounding box center [677, 236] width 74 height 12
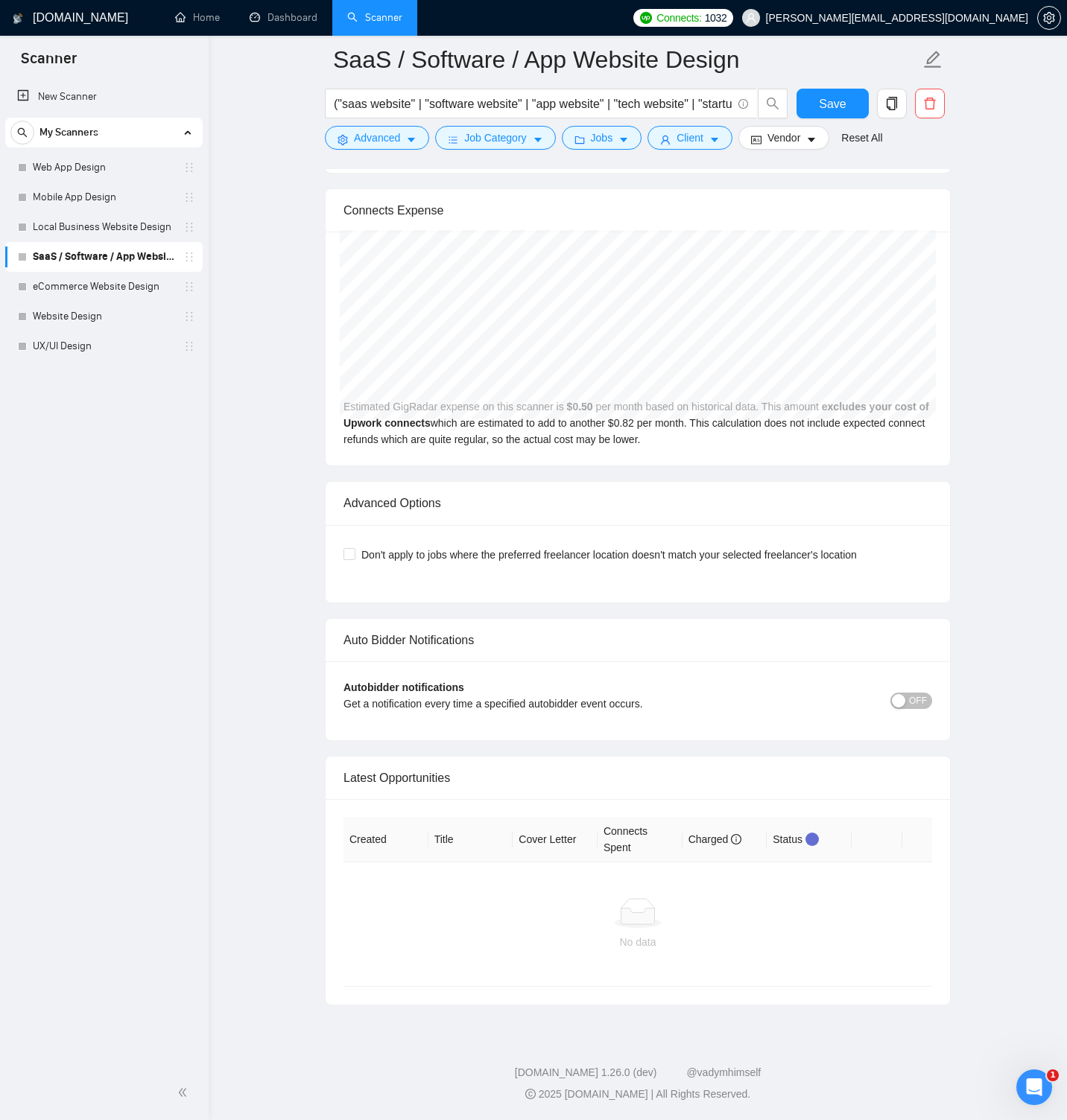
scroll to position [3257, 0]
click at [115, 287] on link "eCommerce Website Design" at bounding box center [104, 286] width 142 height 30
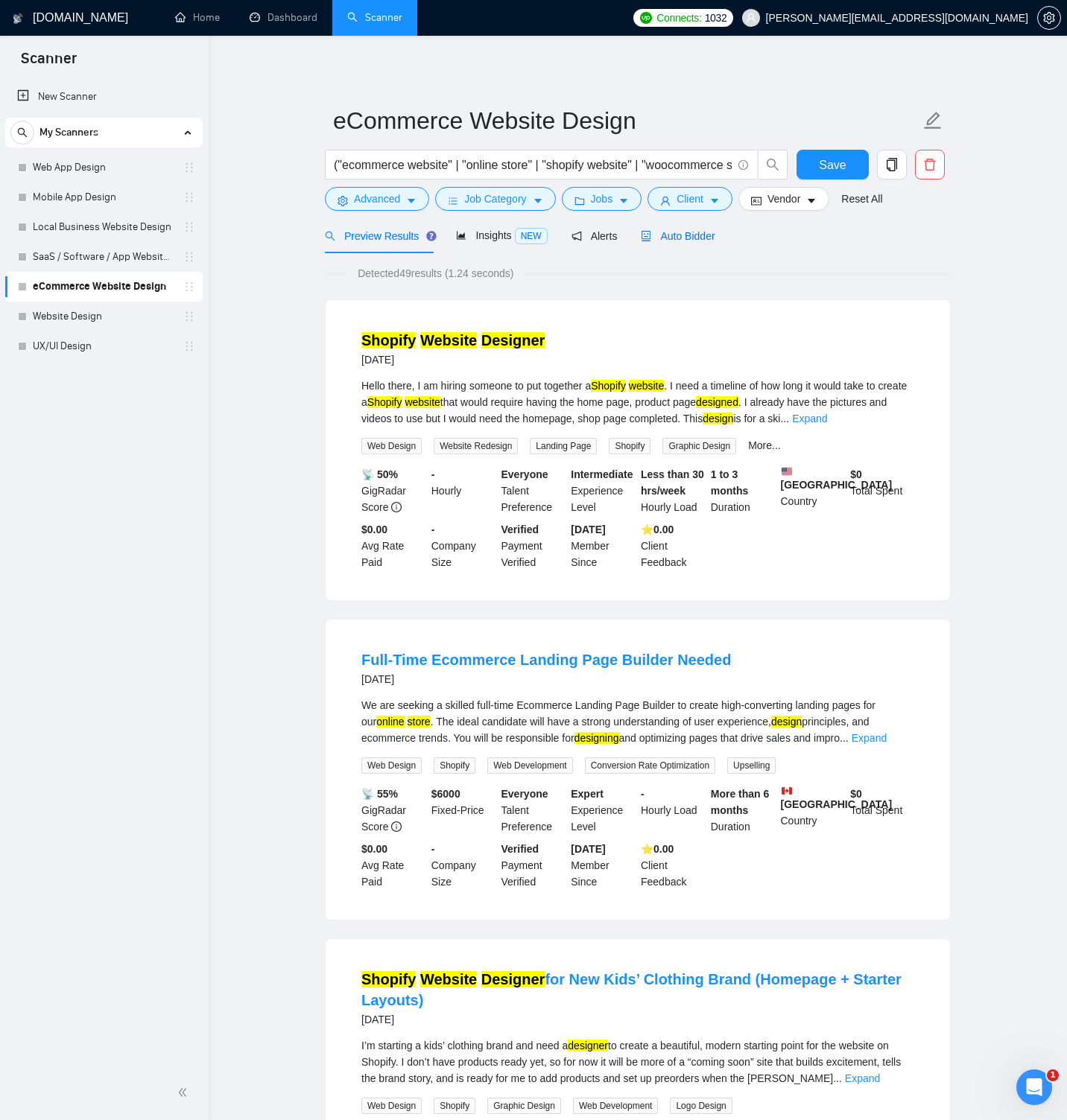
click at [691, 232] on span "Auto Bidder" at bounding box center [677, 236] width 74 height 12
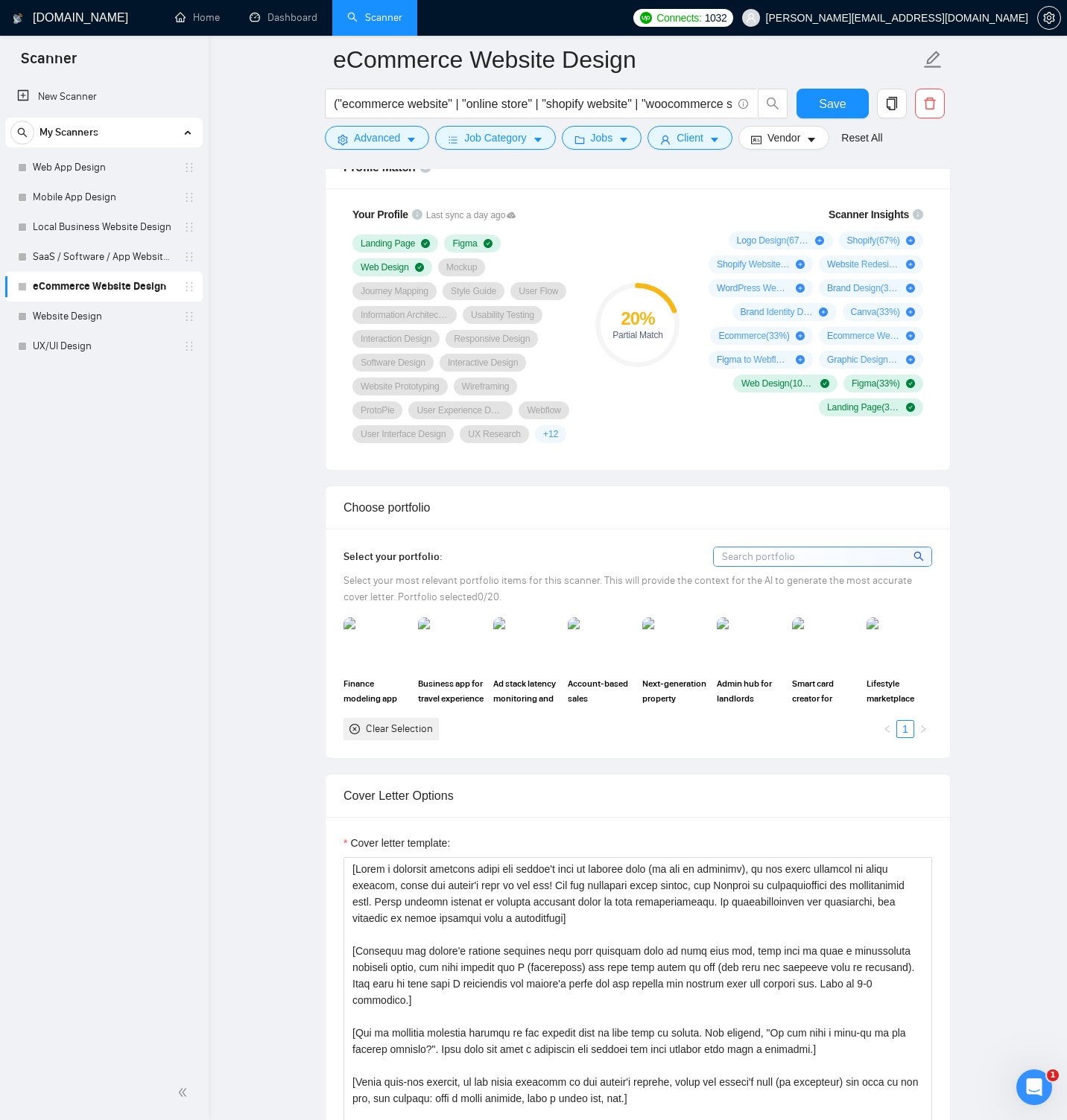
scroll to position [1179, 0]
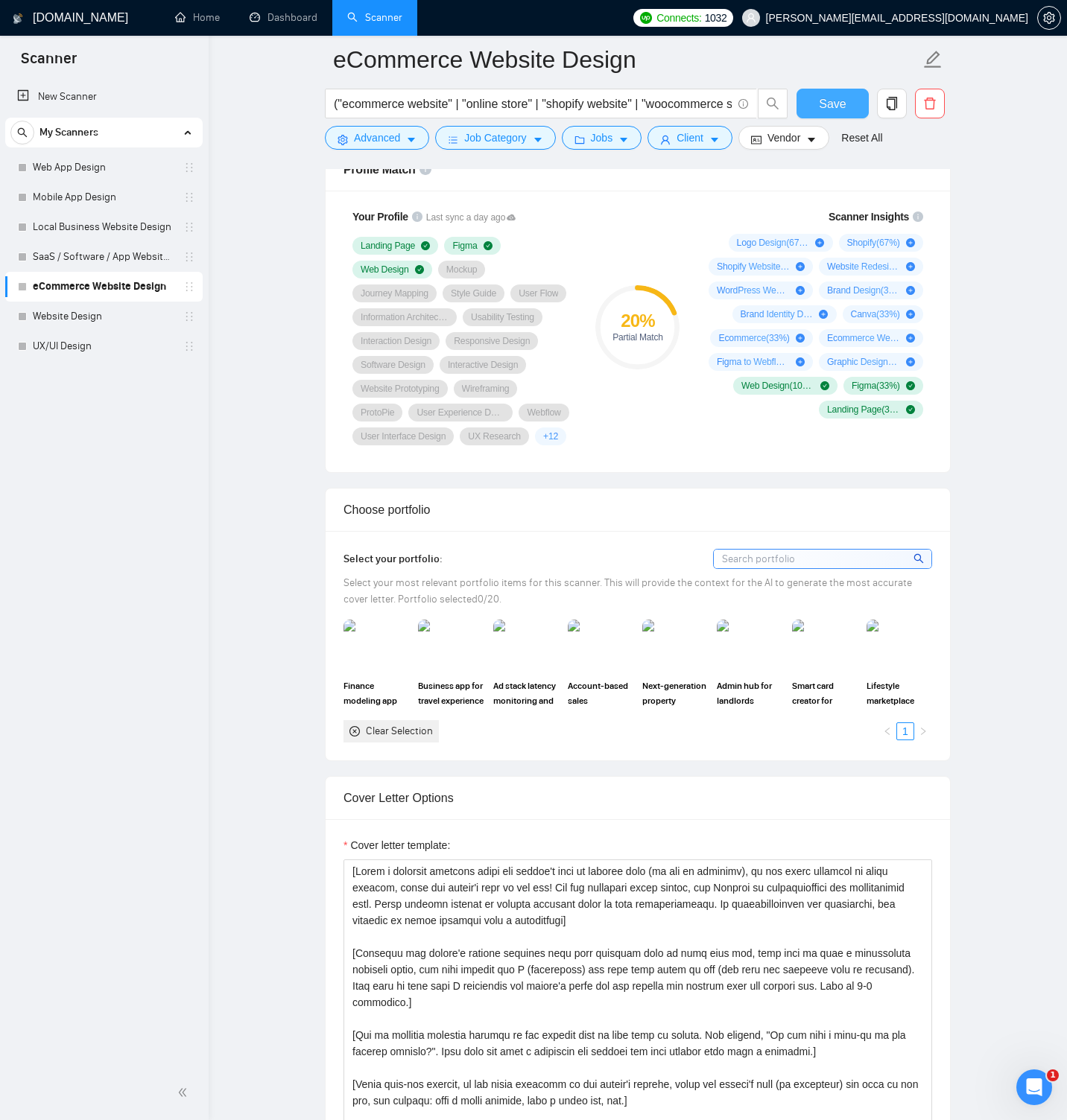
click at [803, 113] on button "Save" at bounding box center [832, 103] width 72 height 30
click at [89, 170] on link "Web App Design" at bounding box center [104, 167] width 142 height 30
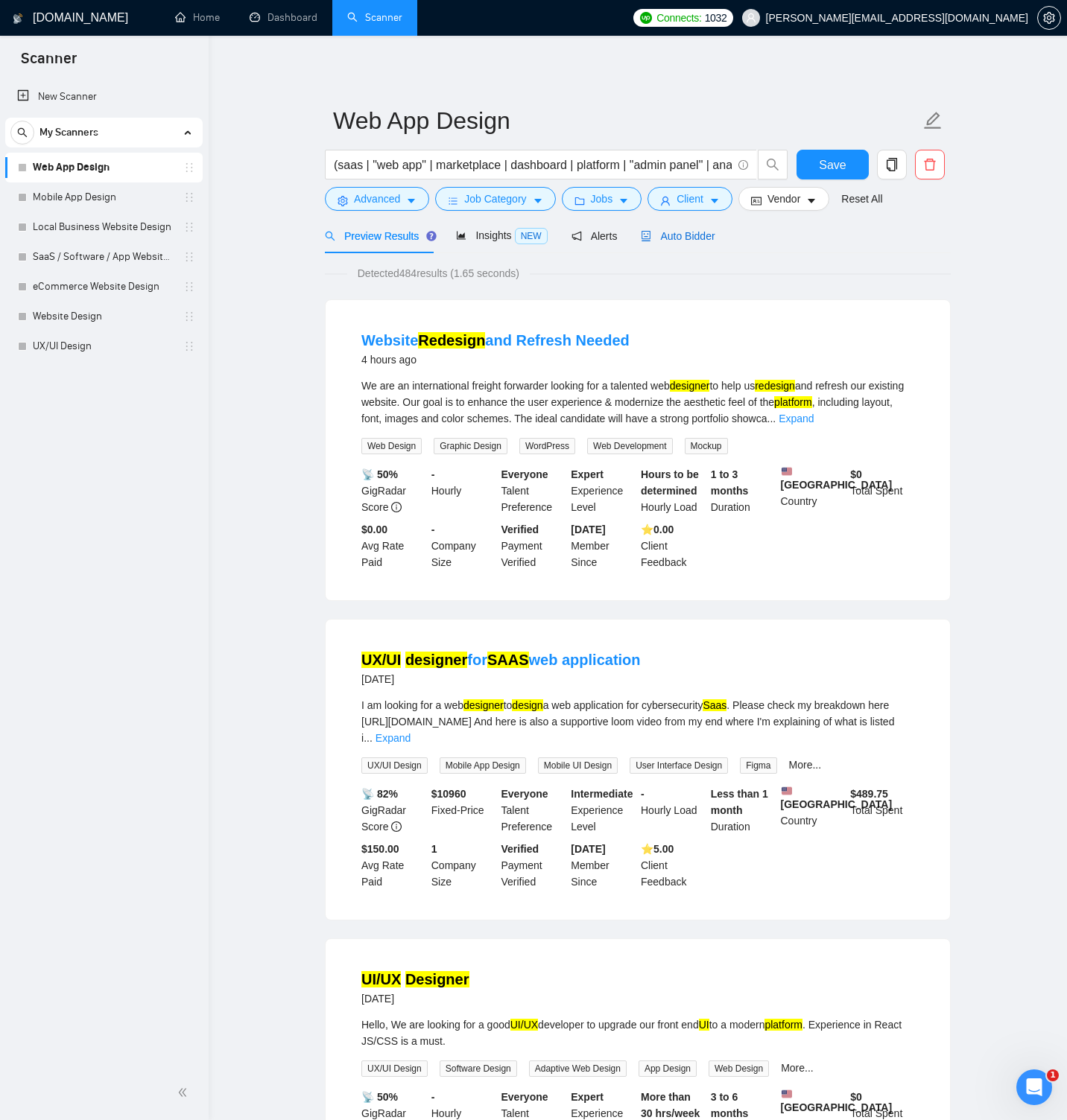
click at [685, 230] on span "Auto Bidder" at bounding box center [677, 236] width 74 height 12
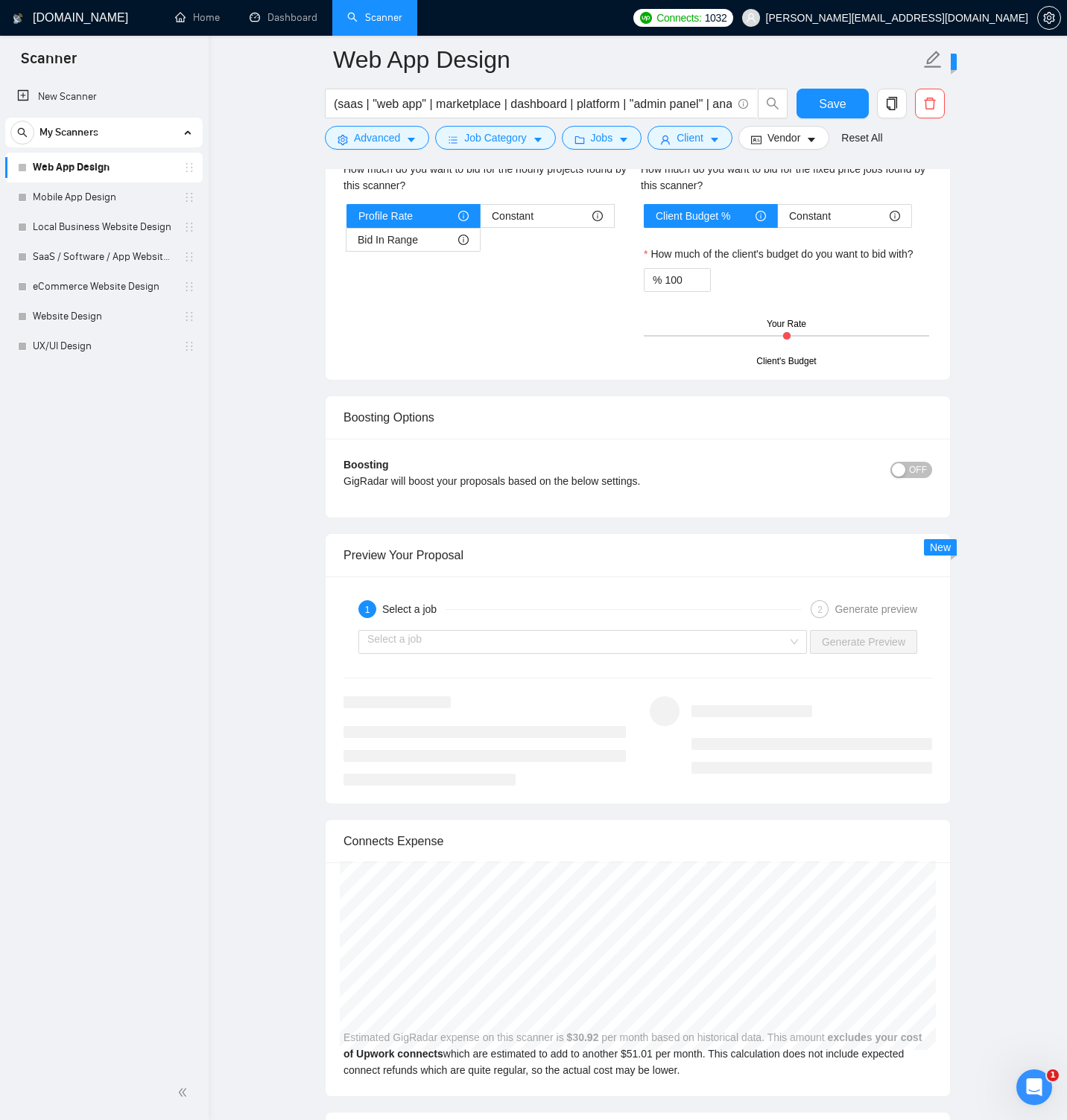
scroll to position [2630, 0]
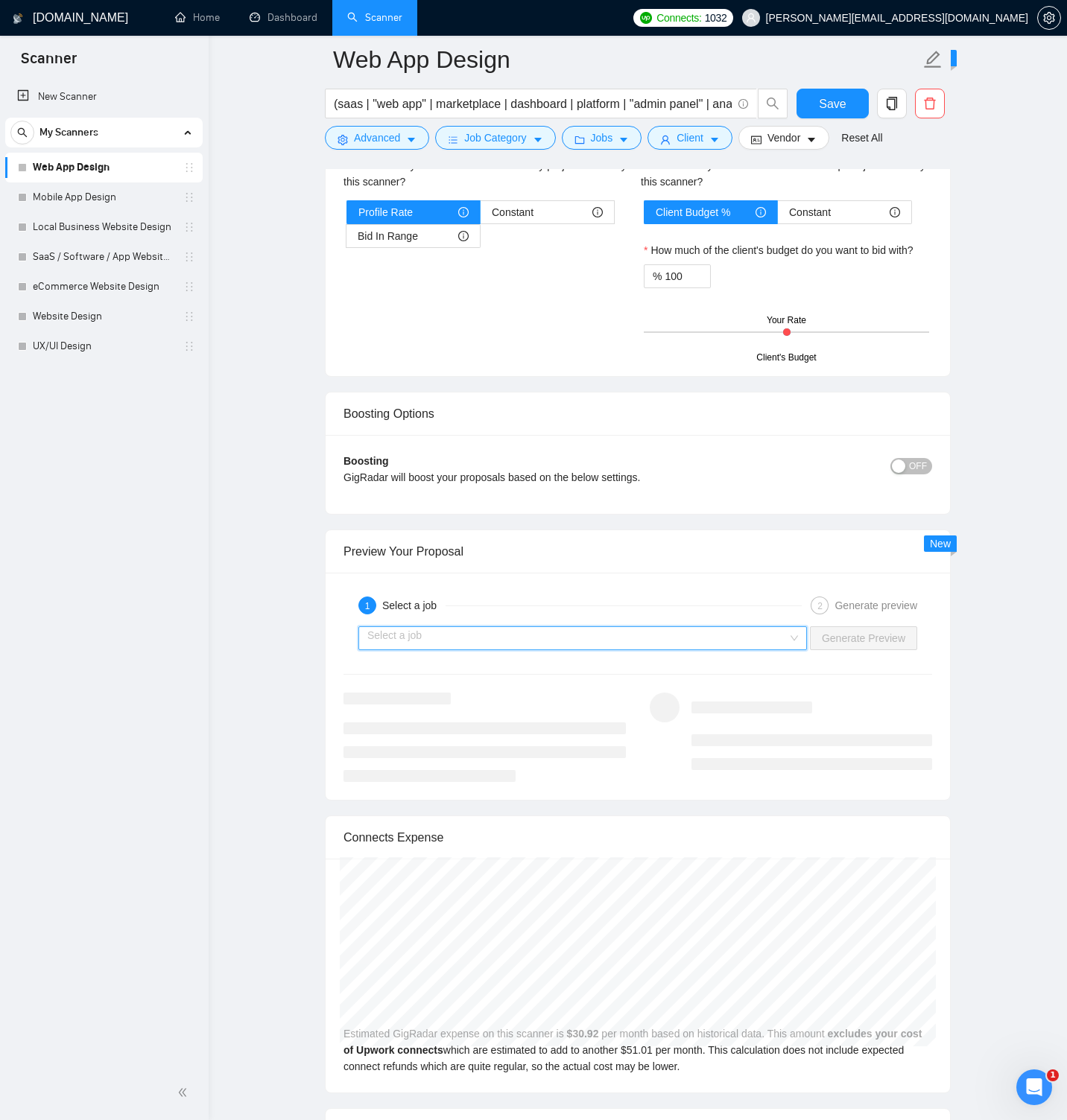
click at [435, 632] on input "search" at bounding box center [577, 638] width 420 height 22
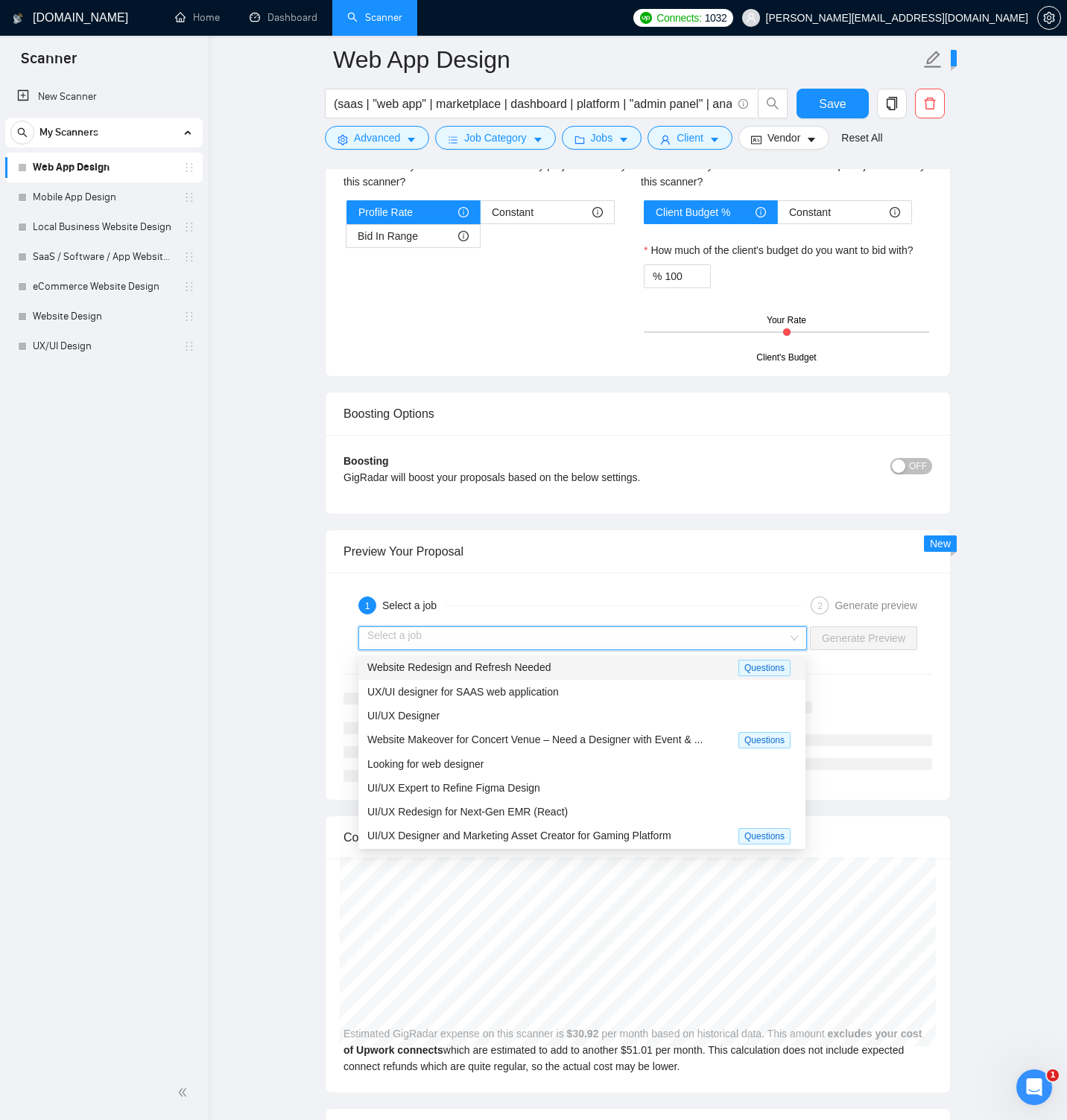
click at [465, 665] on span "Website Redesign and Refresh Needed" at bounding box center [459, 667] width 183 height 12
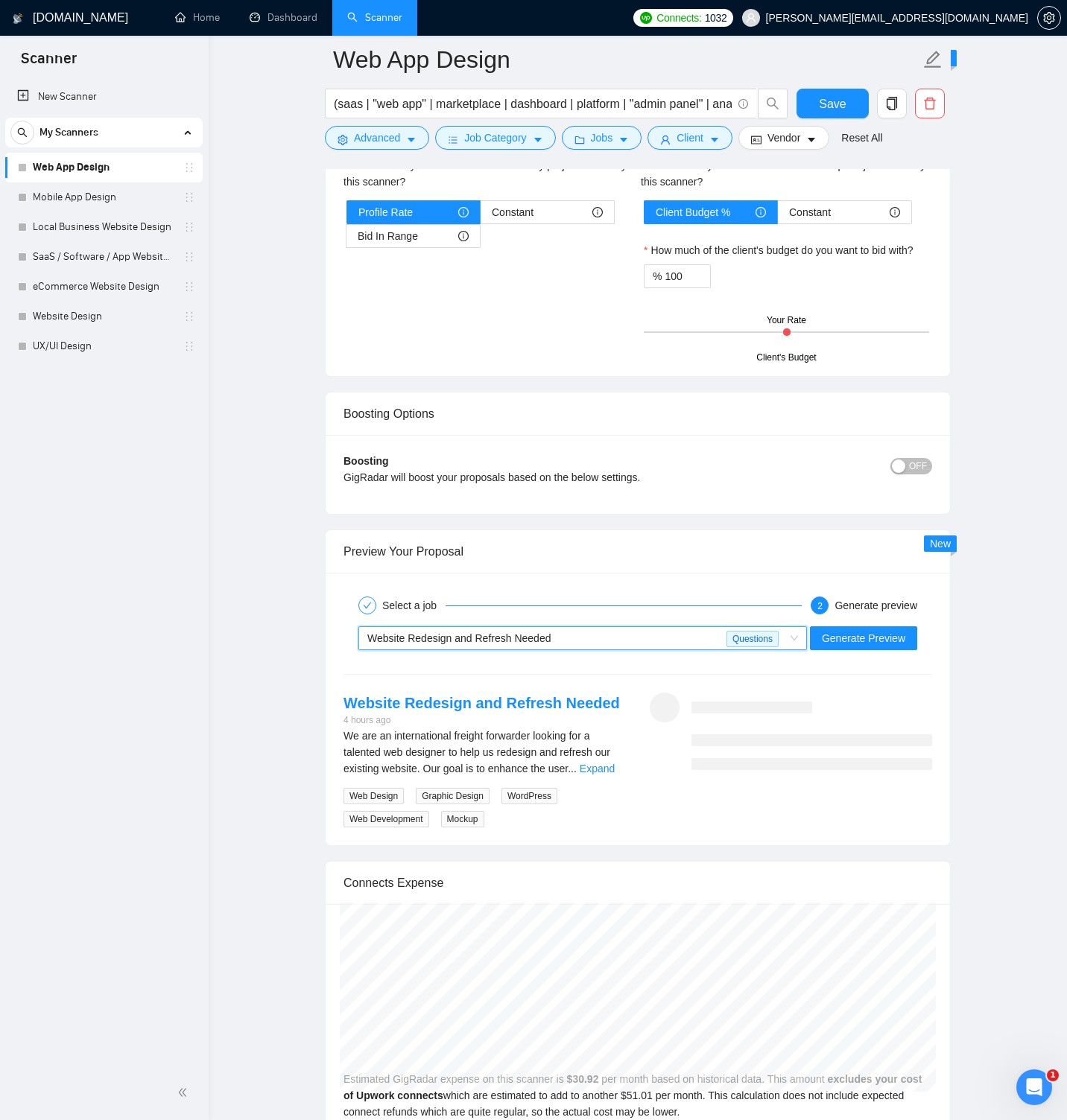
click at [445, 641] on span "Website Redesign and Refresh Needed" at bounding box center [459, 638] width 183 height 12
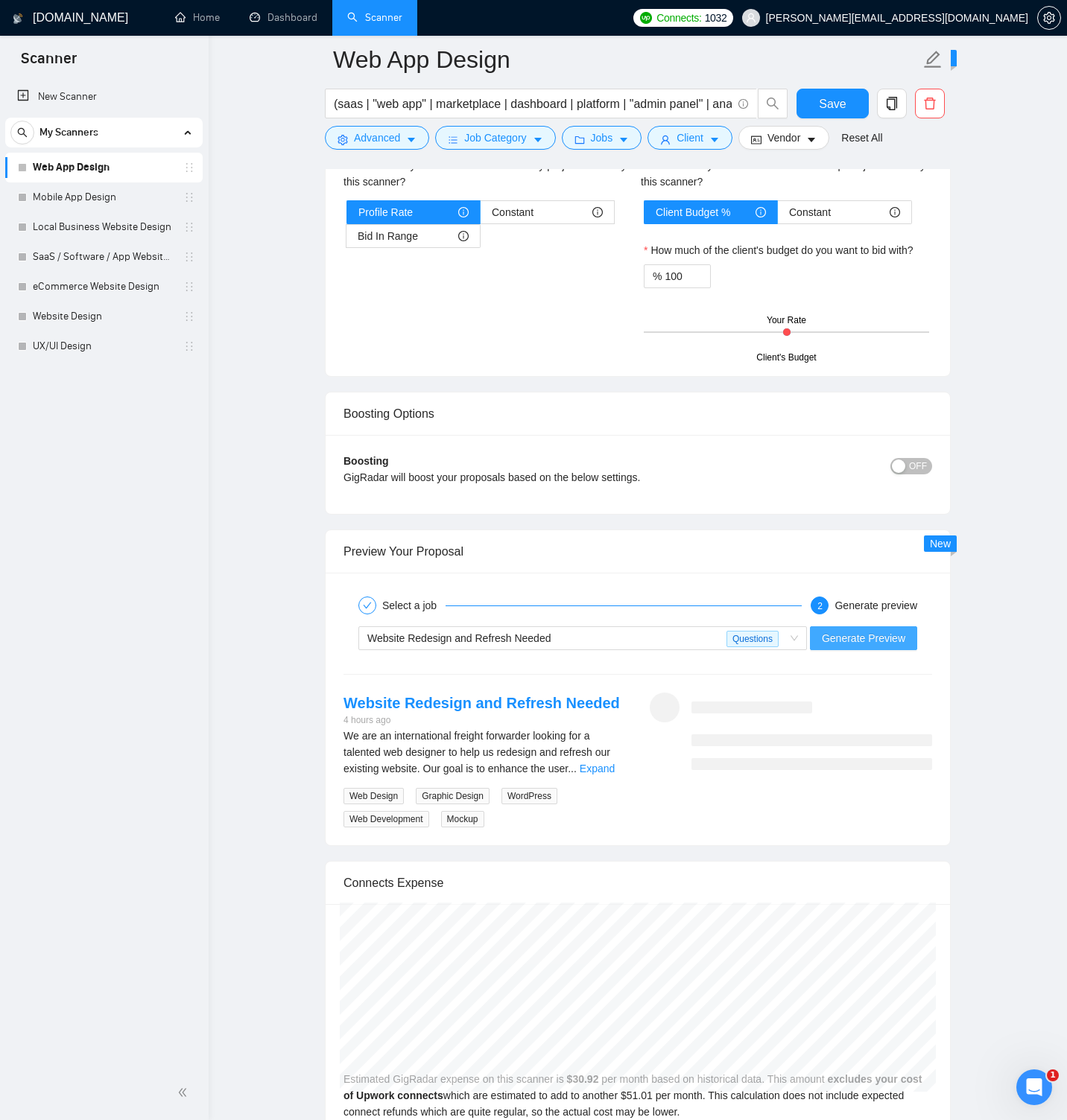
click at [862, 645] on span "Generate Preview" at bounding box center [863, 637] width 83 height 16
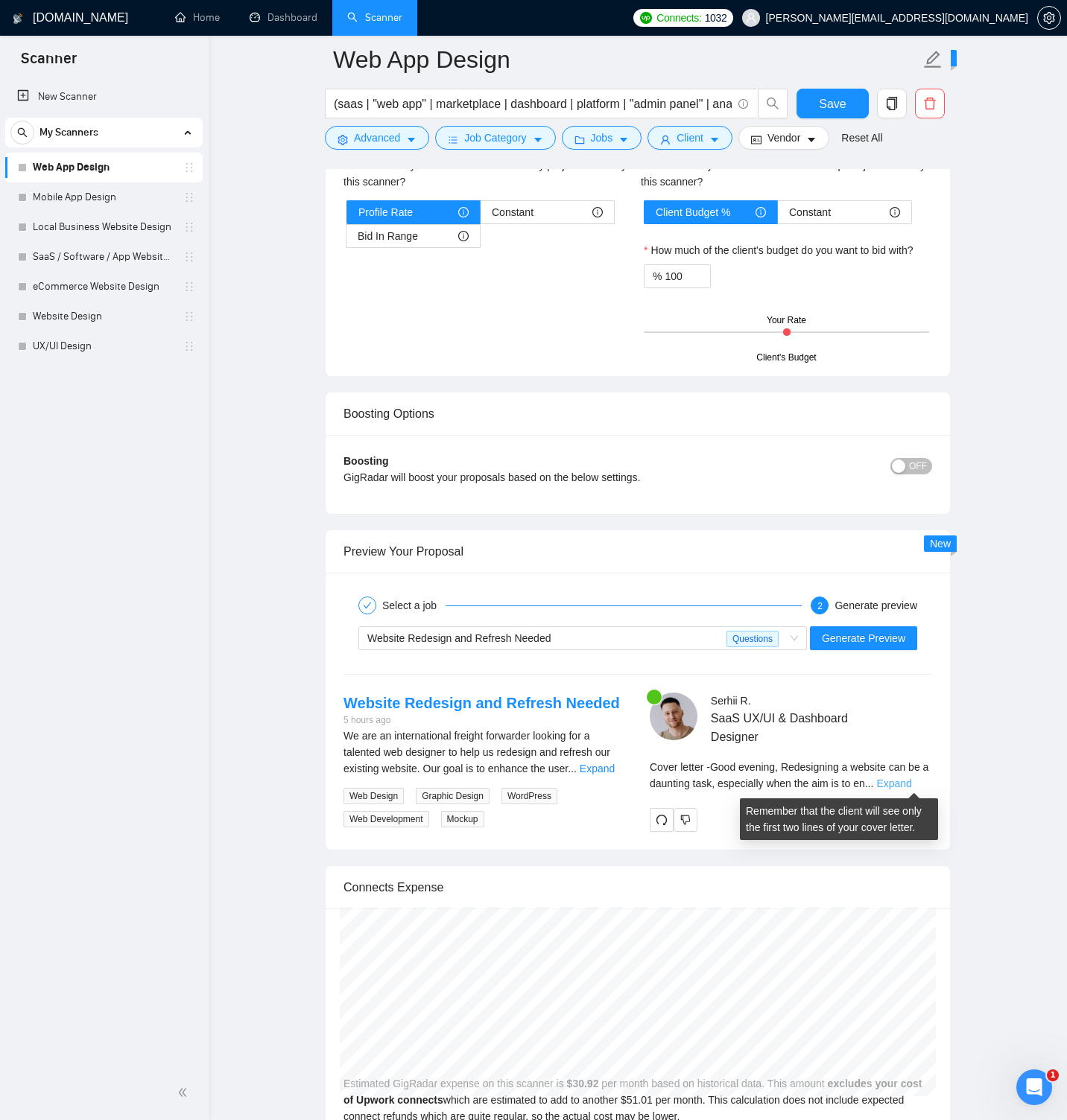
click at [901, 784] on link "Expand" at bounding box center [893, 783] width 35 height 12
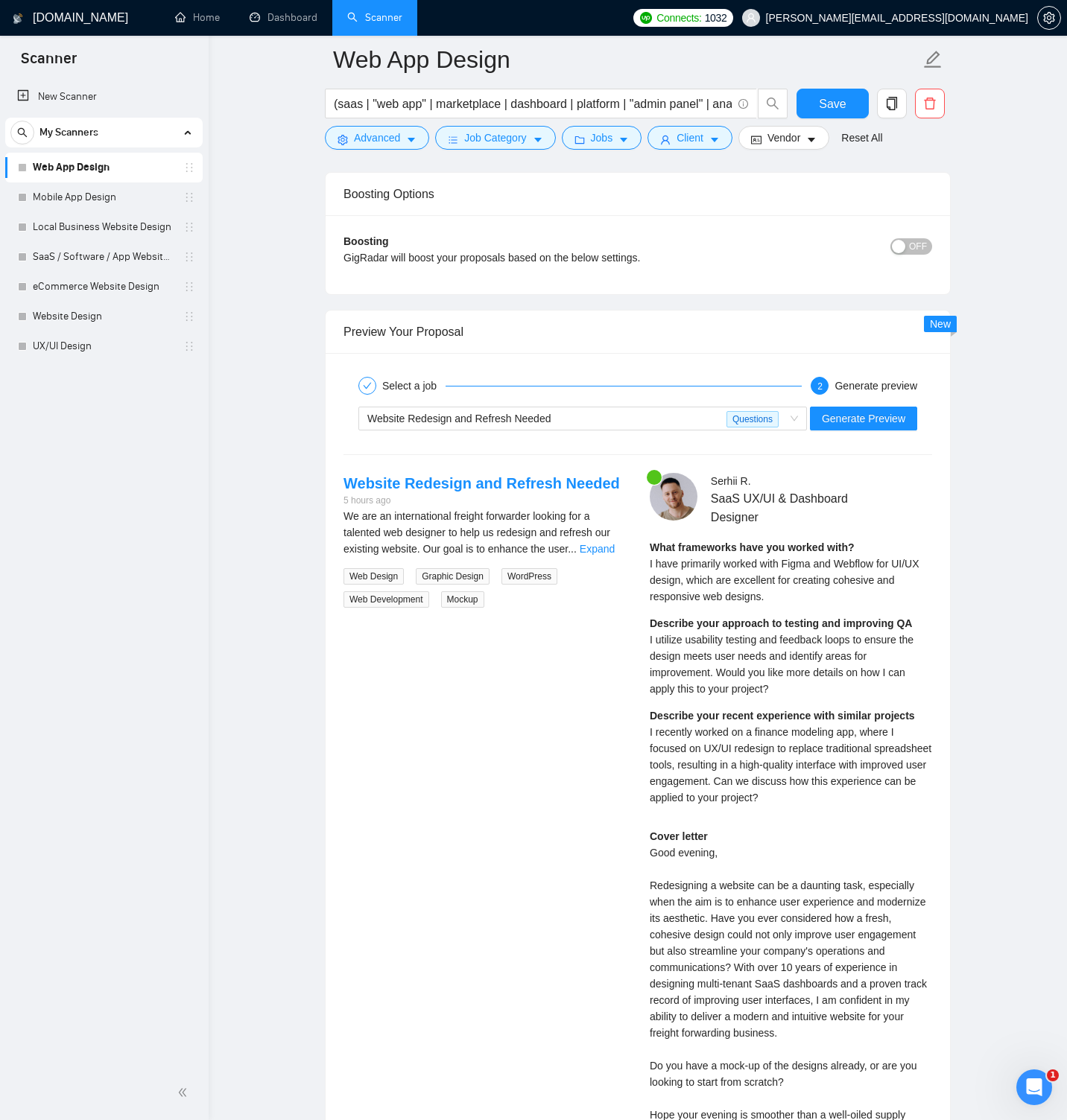
scroll to position [2853, 0]
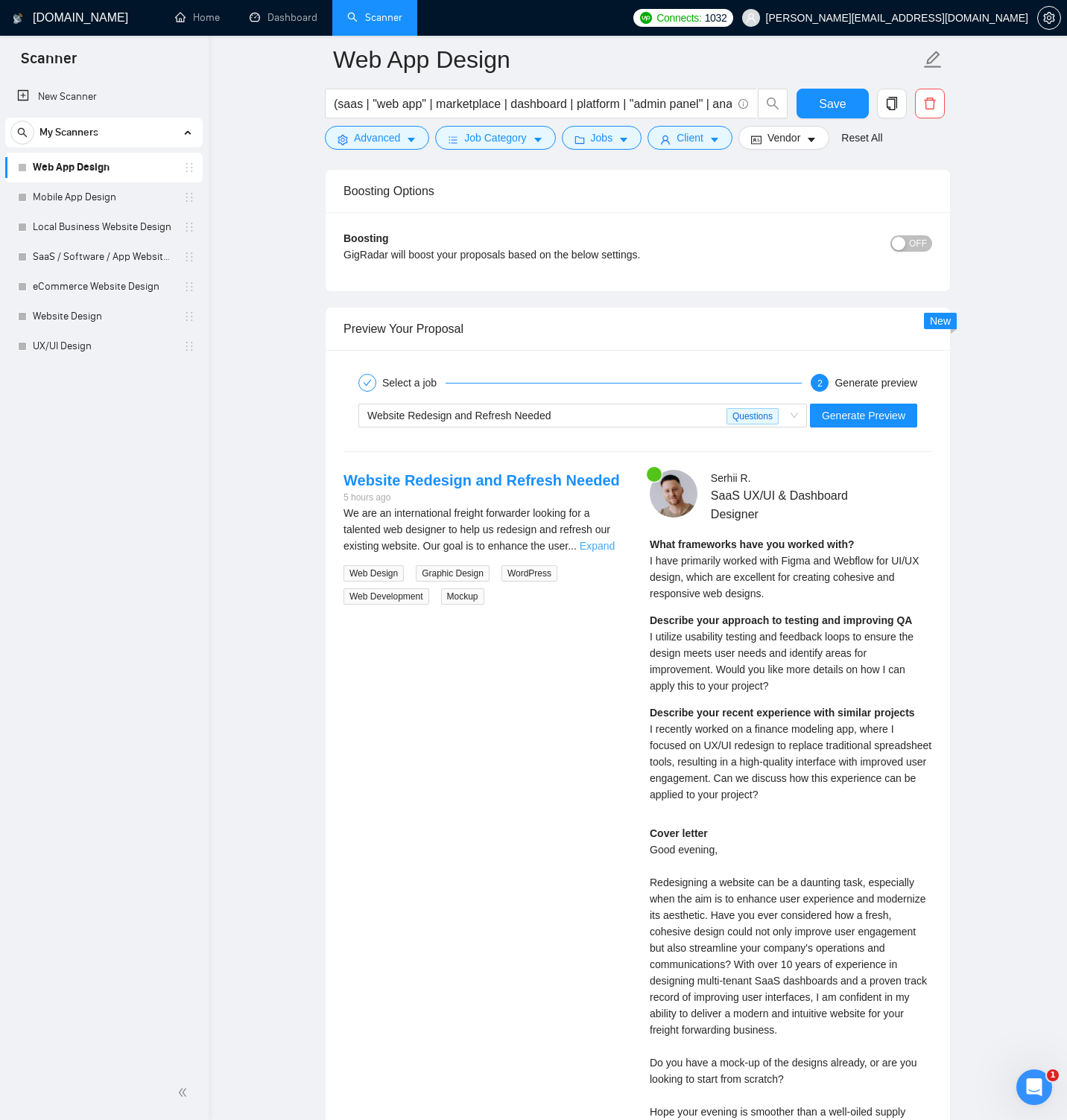
click at [604, 548] on link "Expand" at bounding box center [597, 546] width 35 height 12
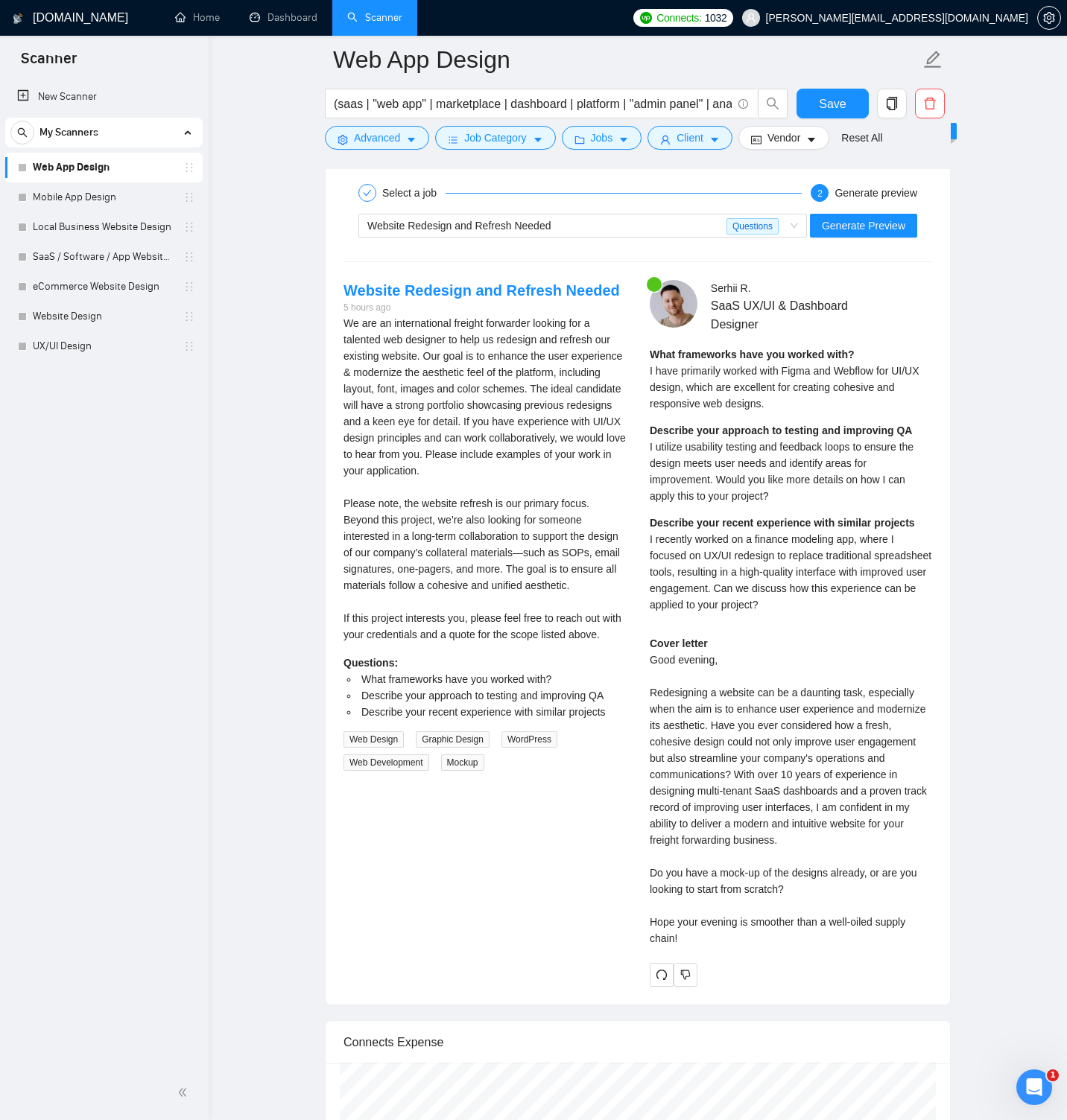
scroll to position [2962, 0]
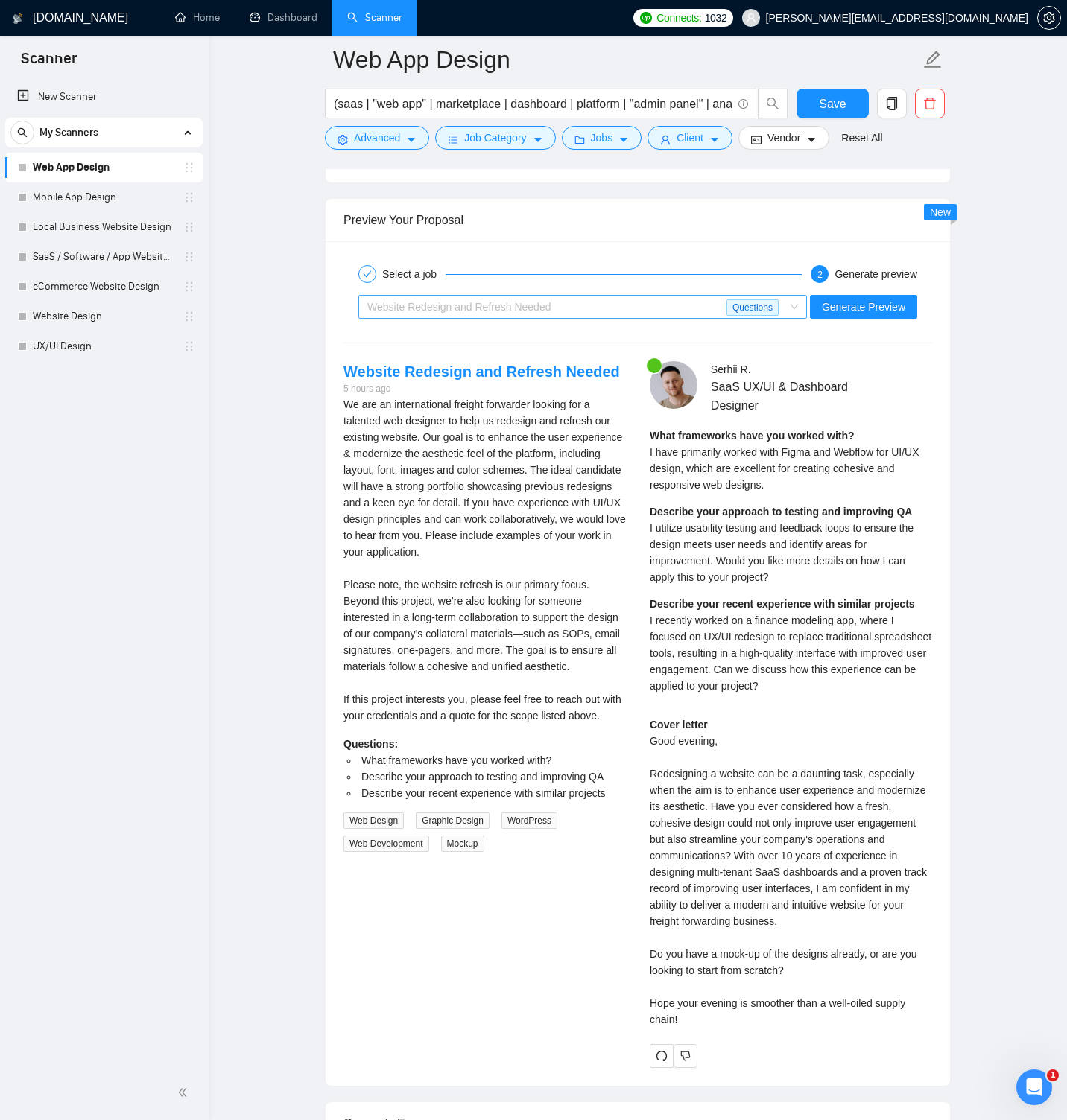
click at [791, 307] on span "Website Redesign and Refresh Needed Questions" at bounding box center [582, 306] width 430 height 22
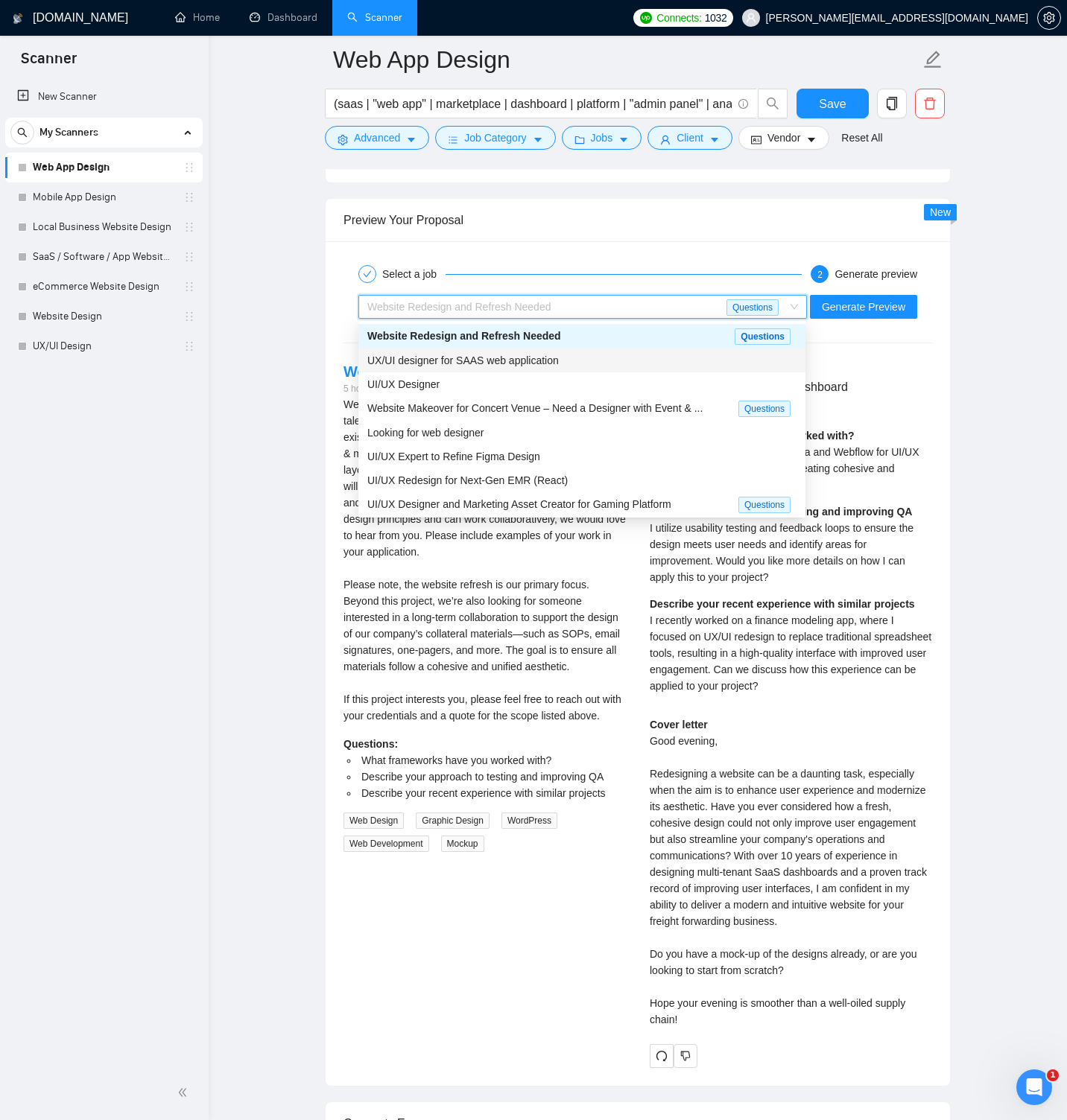
click at [894, 372] on div at bounding box center [849, 369] width 166 height 16
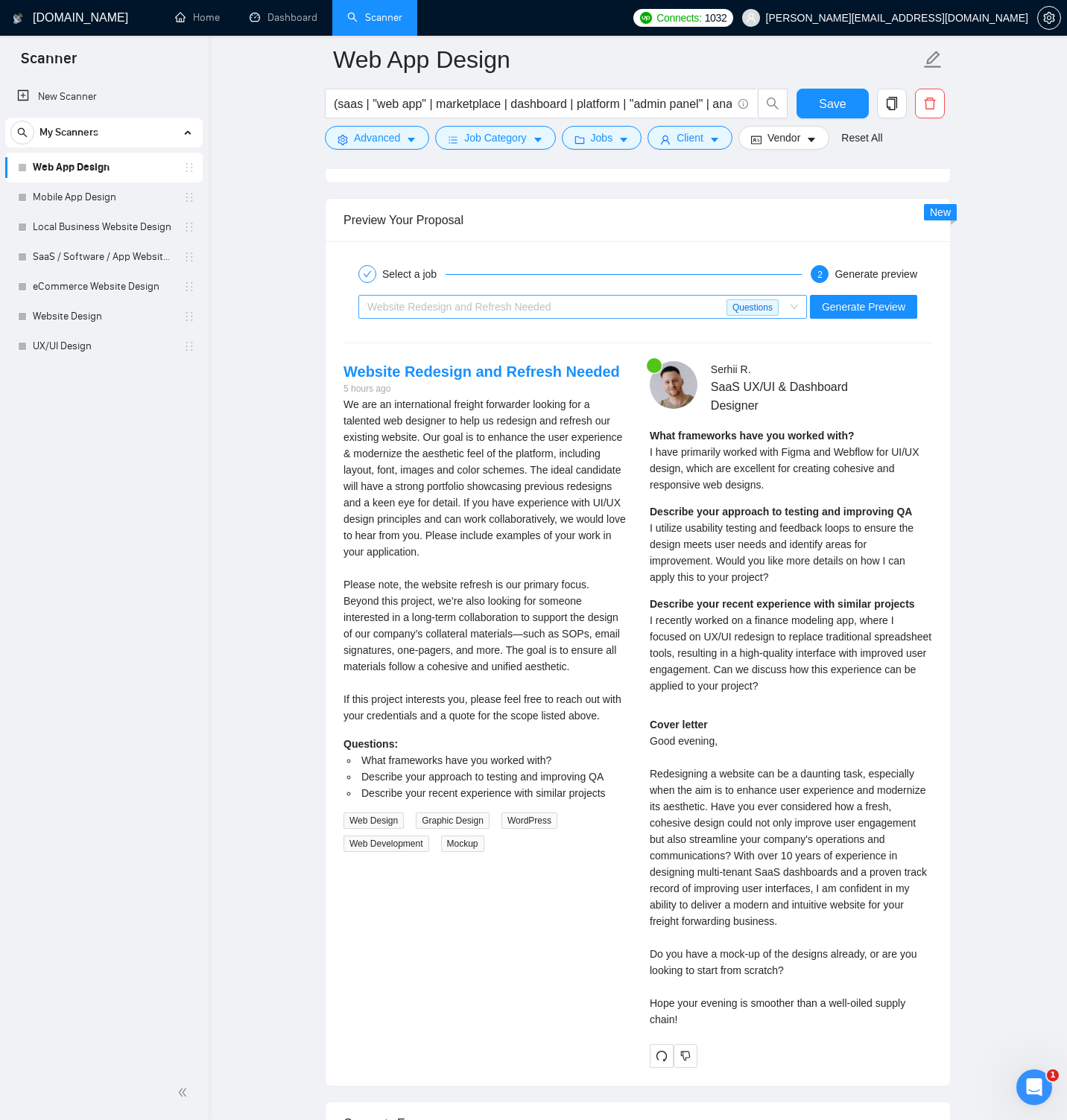
click at [785, 307] on span "Website Redesign and Refresh Needed Questions" at bounding box center [582, 306] width 430 height 22
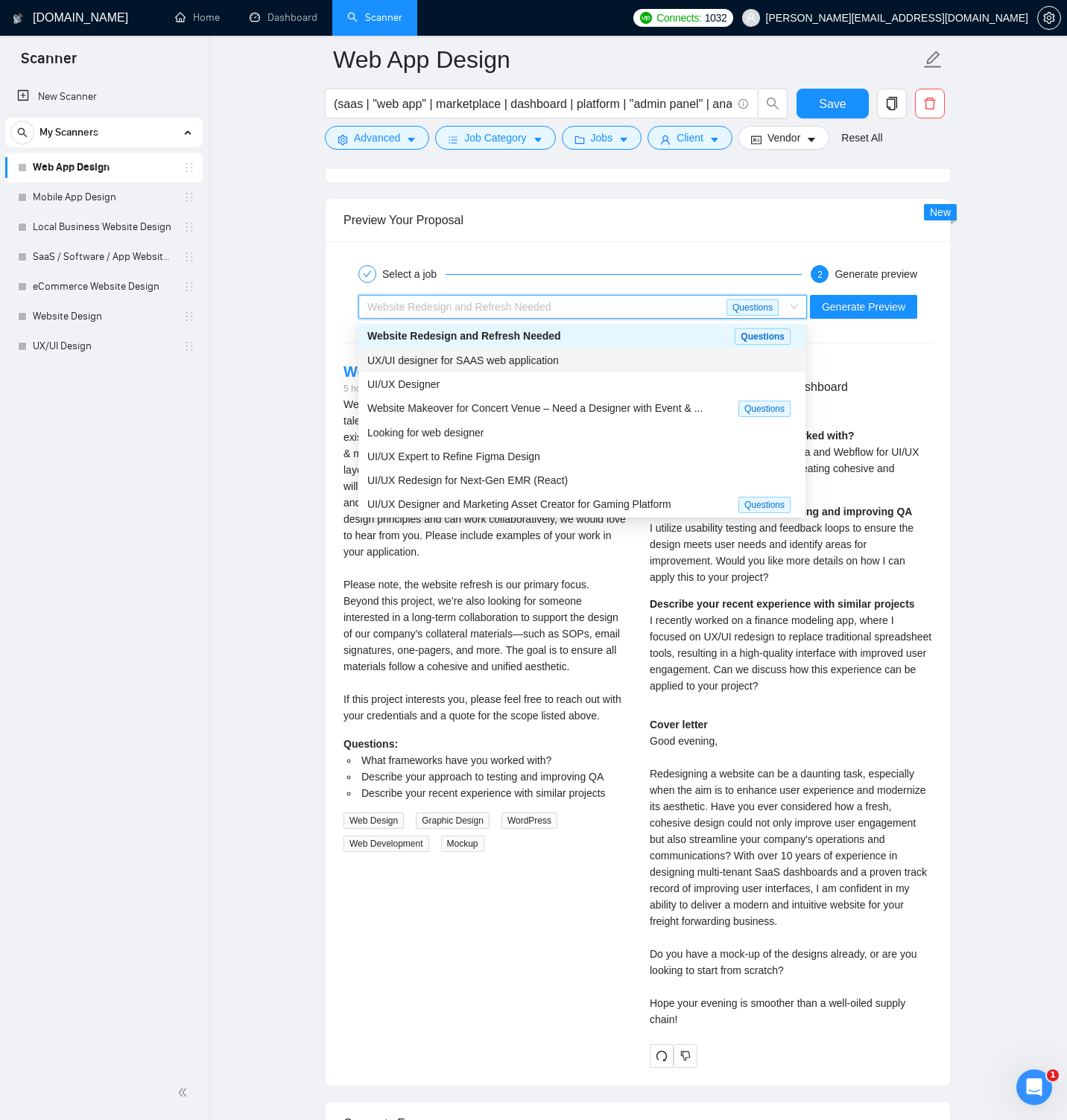
click at [657, 353] on div "UX/UI designer for SAAS web application" at bounding box center [581, 360] width 429 height 16
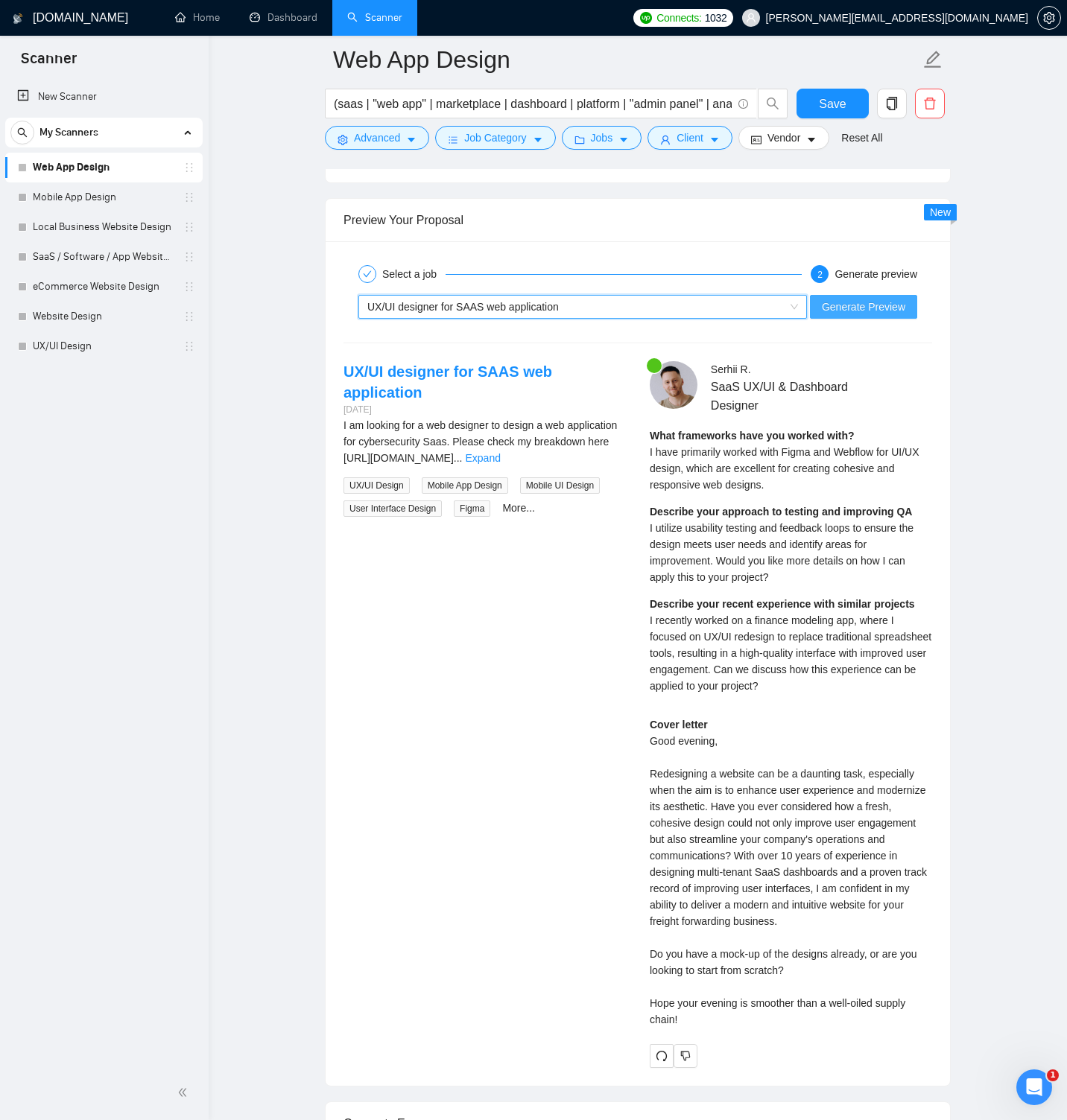
click at [851, 303] on span "Generate Preview" at bounding box center [863, 306] width 83 height 16
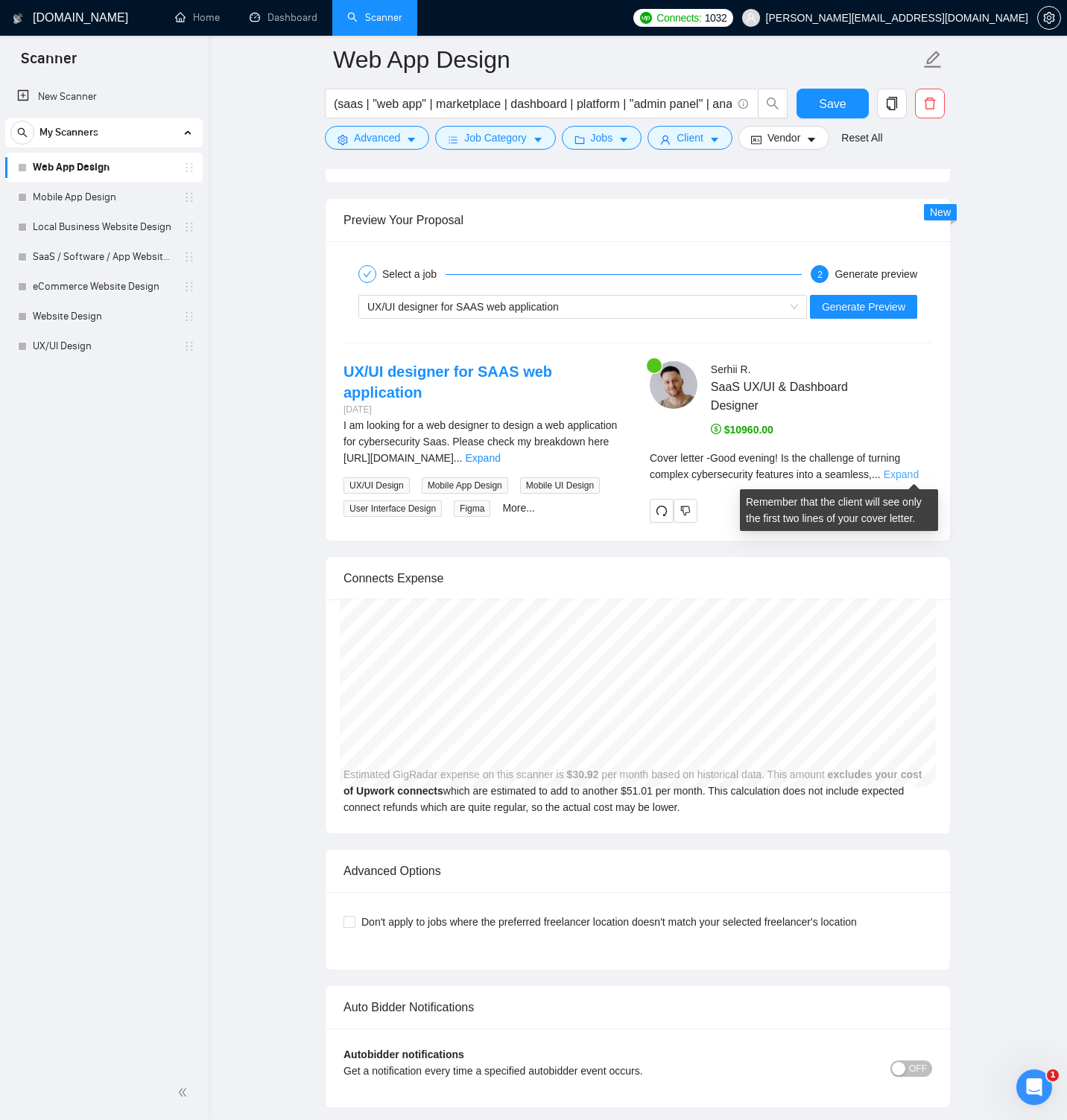
click at [910, 473] on link "Expand" at bounding box center [901, 474] width 35 height 12
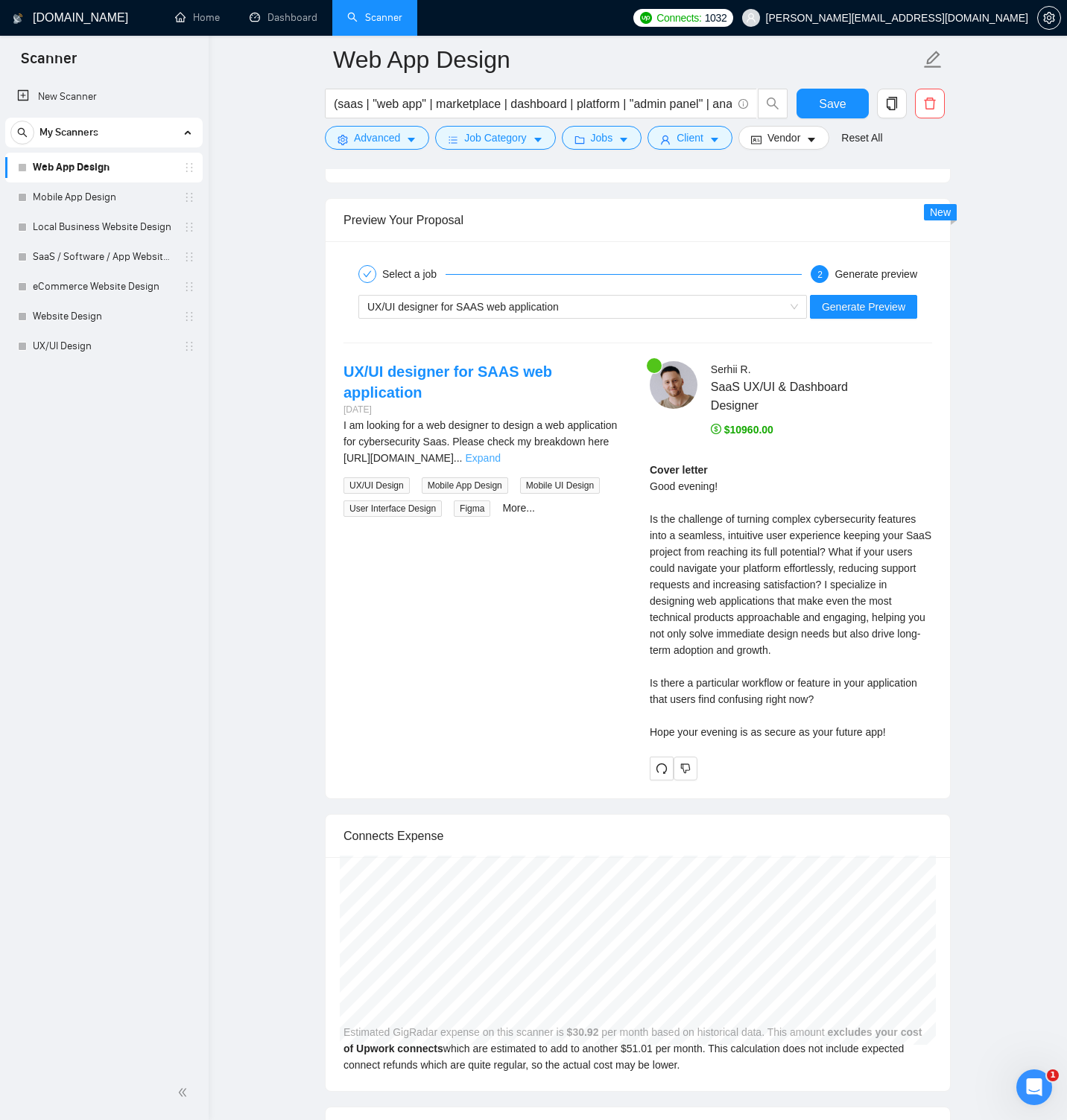
click at [500, 452] on link "Expand" at bounding box center [482, 458] width 35 height 12
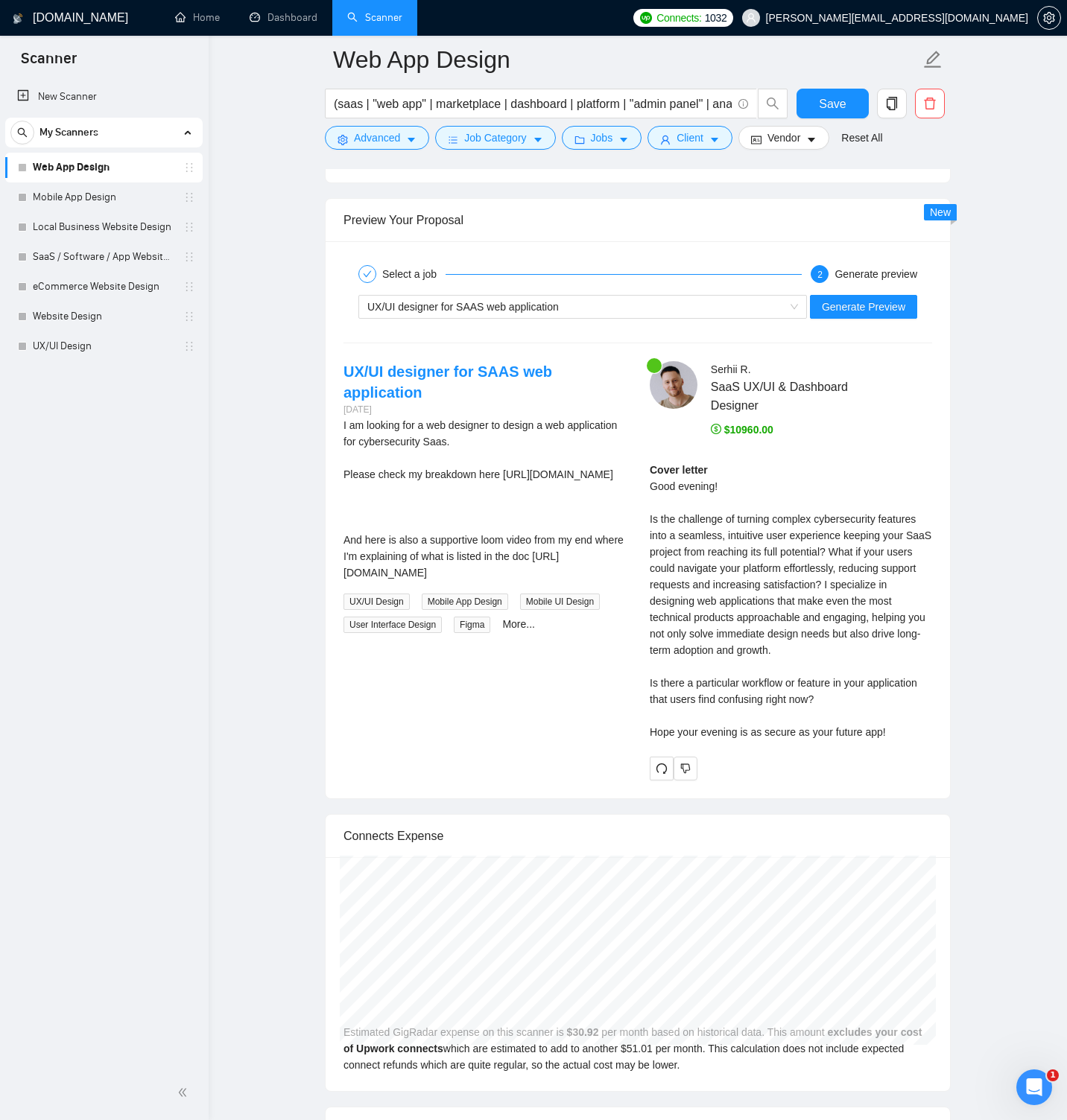
scroll to position [2963, 0]
drag, startPoint x: 344, startPoint y: 471, endPoint x: 621, endPoint y: 489, distance: 277.6
click at [621, 489] on div "I am looking for a web designer to design a web application for cybersecurity S…" at bounding box center [485, 498] width 283 height 164
copy div "[URL][DOMAIN_NAME]"
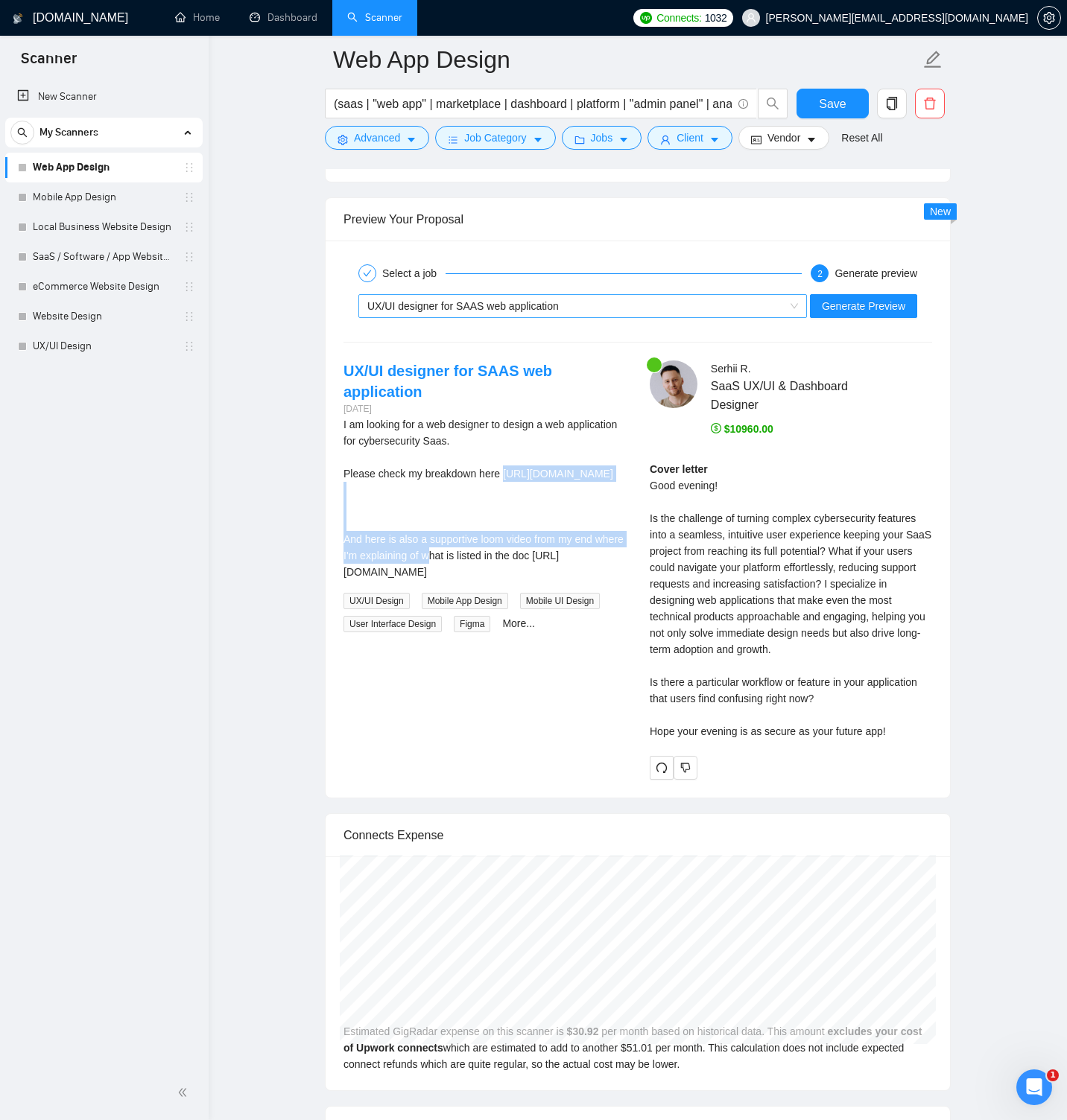
click at [506, 307] on span "UX/UI designer for SAAS web application" at bounding box center [463, 306] width 192 height 12
click at [502, 306] on span "UX/UI designer for SAAS web application" at bounding box center [463, 306] width 192 height 12
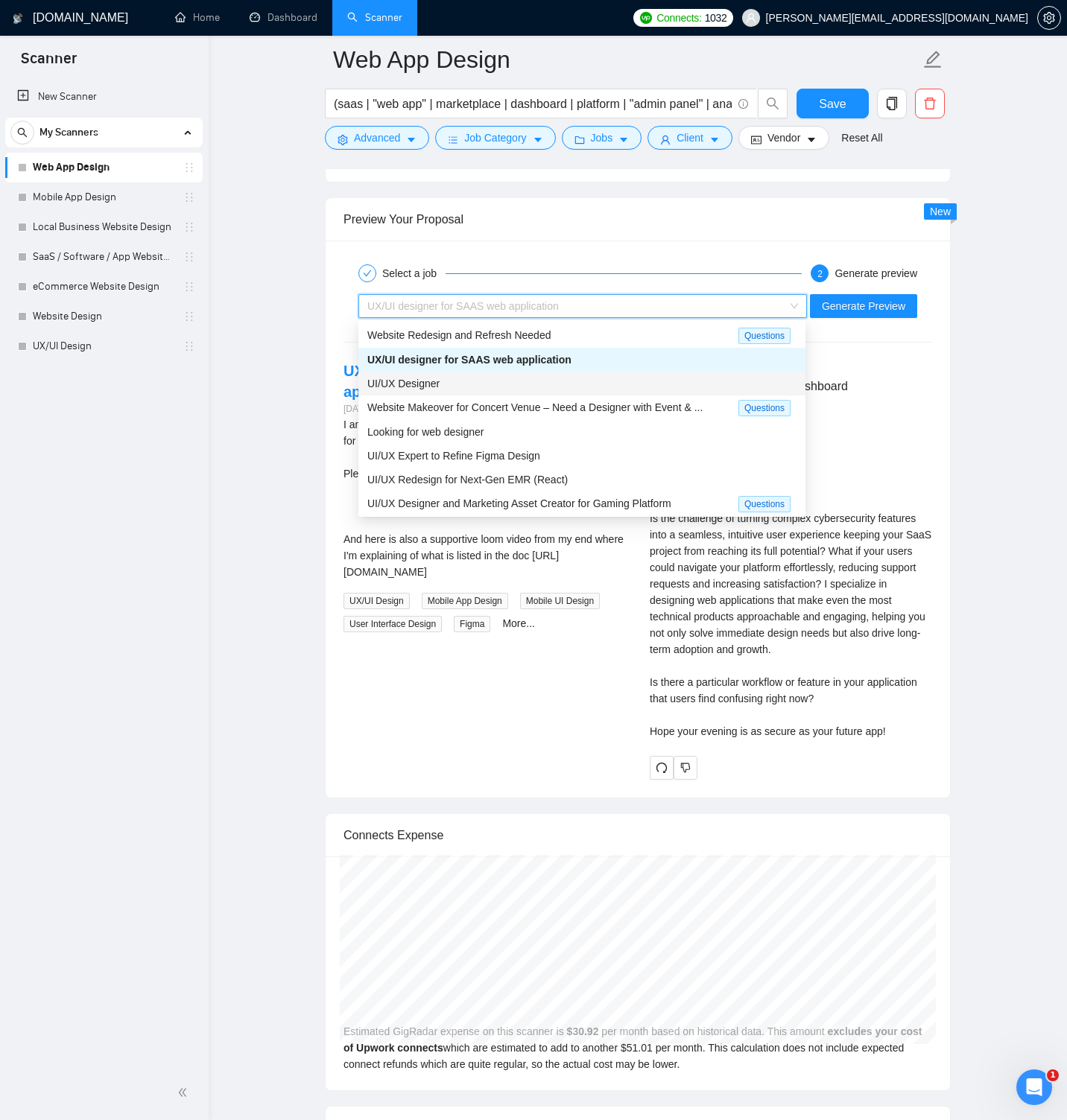
click at [463, 383] on div "UI/UX Designer" at bounding box center [581, 383] width 429 height 16
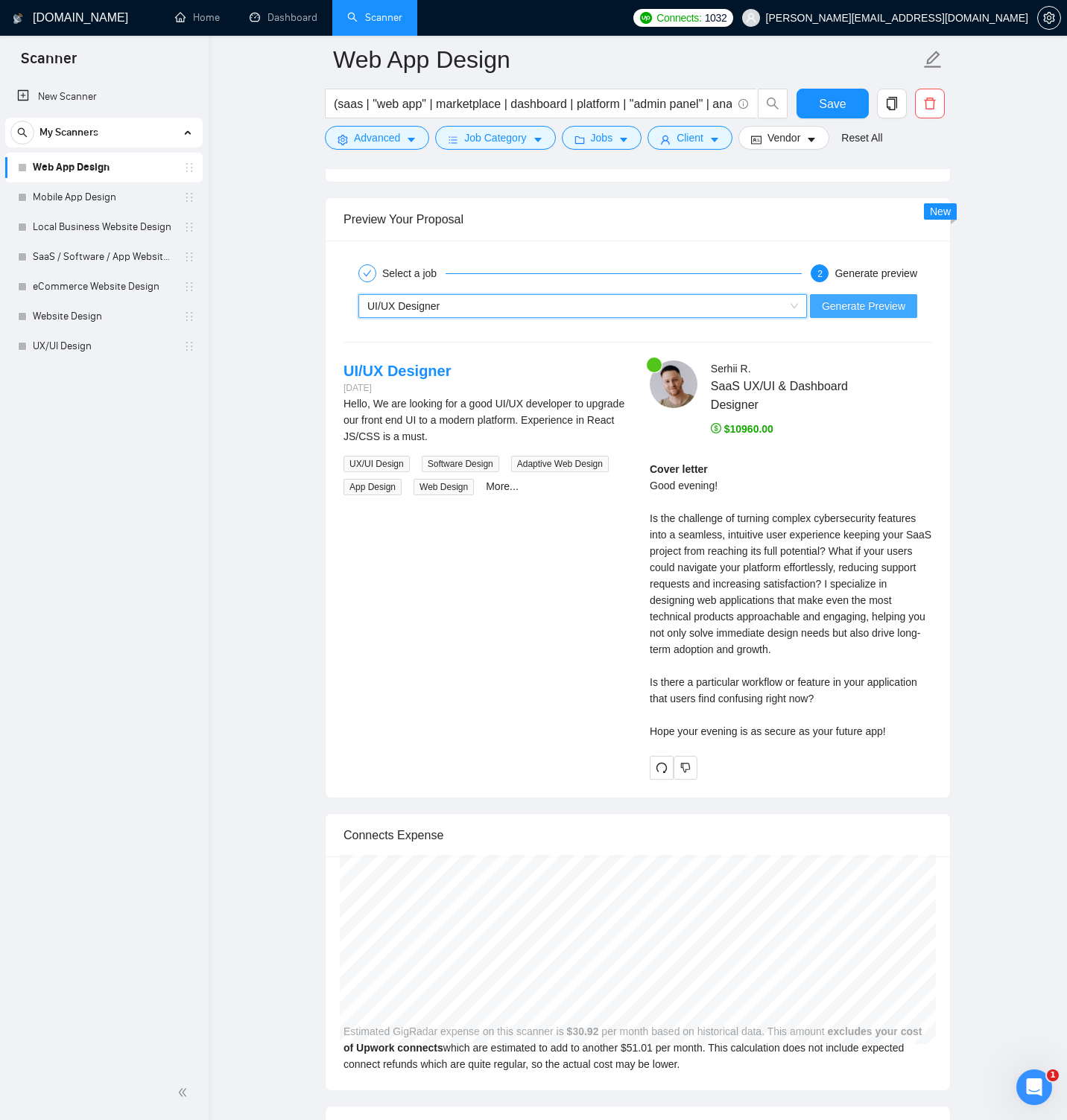
click at [844, 310] on span "Generate Preview" at bounding box center [863, 305] width 83 height 16
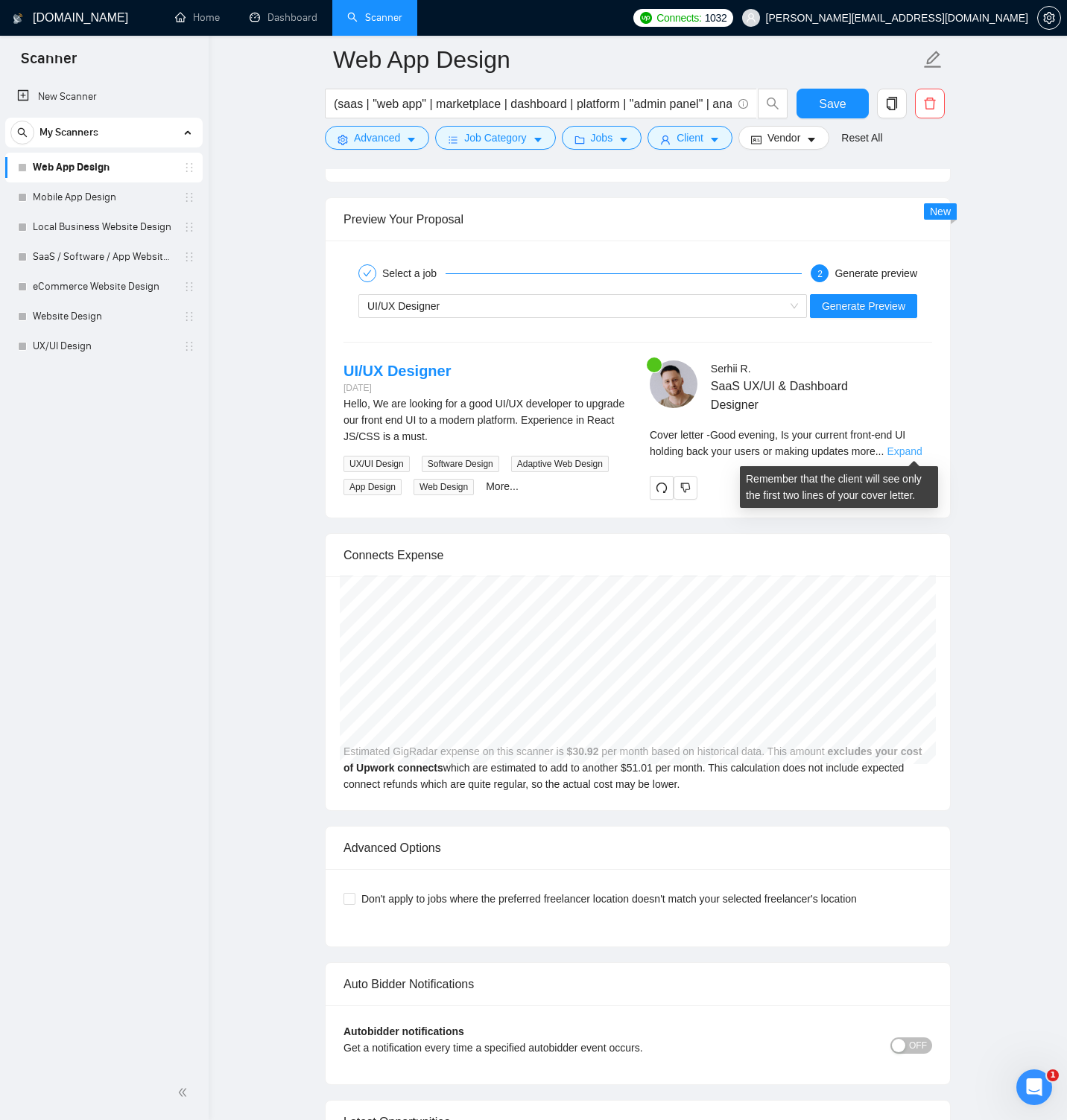
click at [912, 452] on link "Expand" at bounding box center [903, 451] width 35 height 12
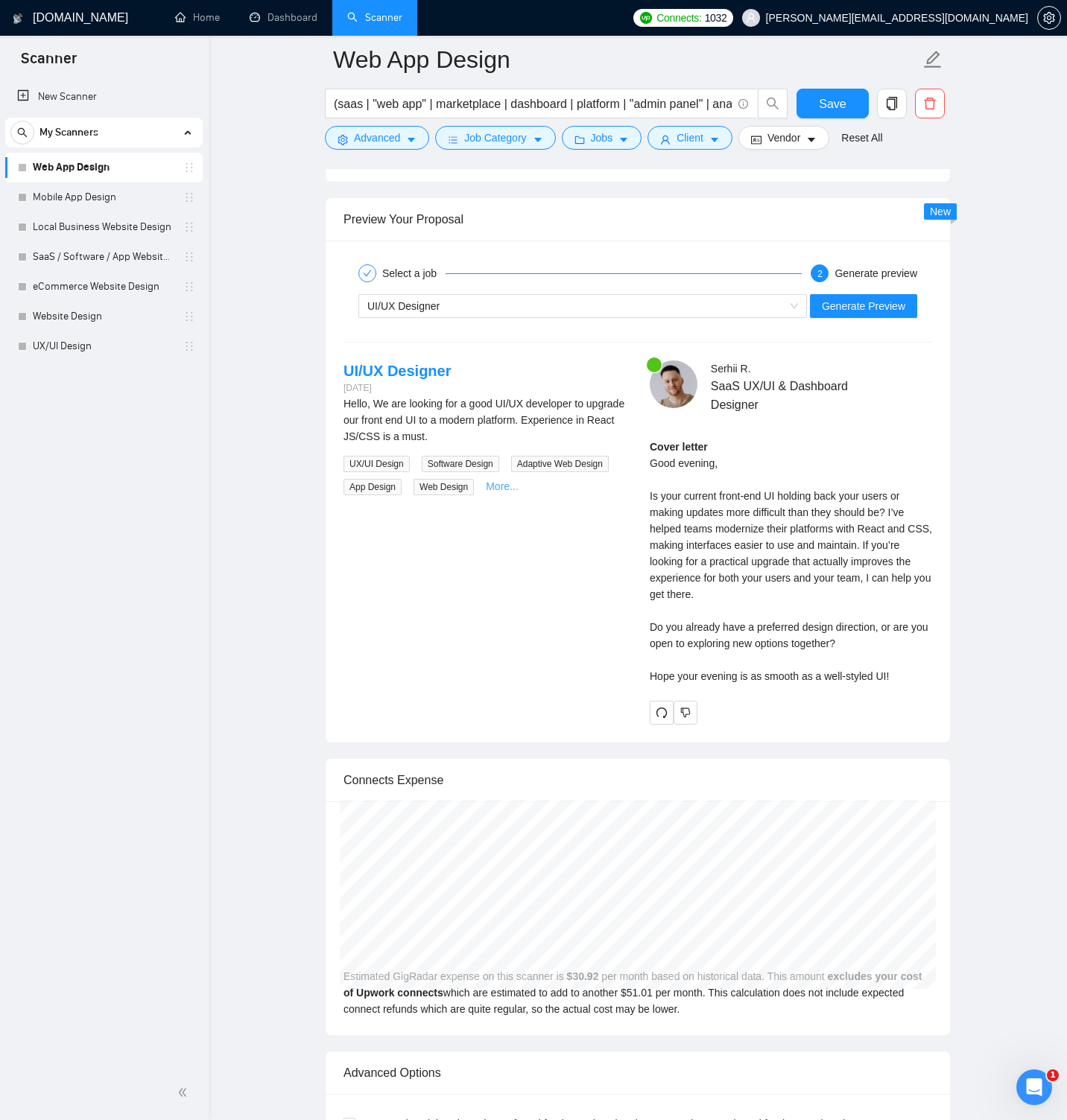
click at [508, 484] on link "More..." at bounding box center [502, 486] width 33 height 12
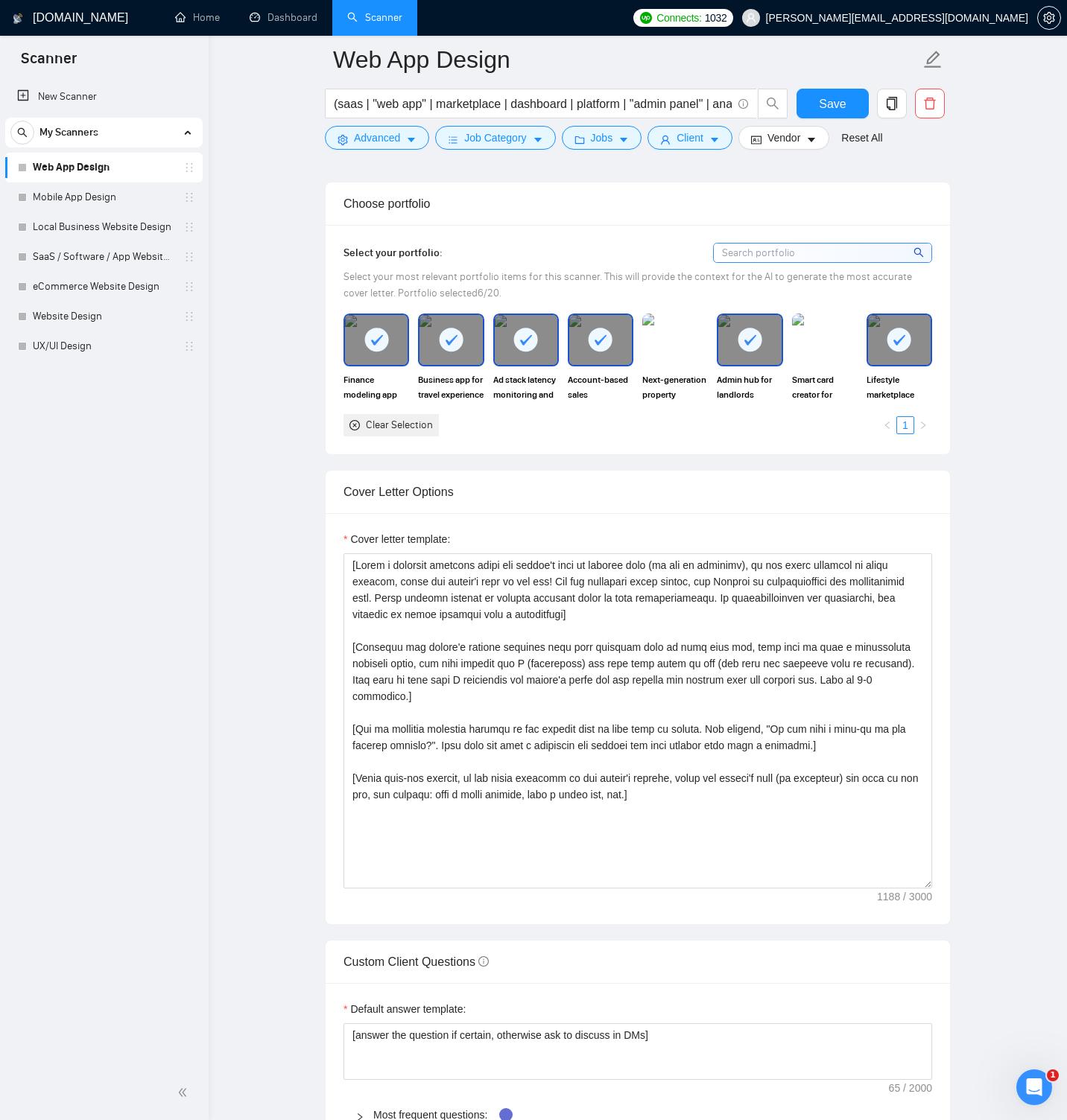
scroll to position [1510, 0]
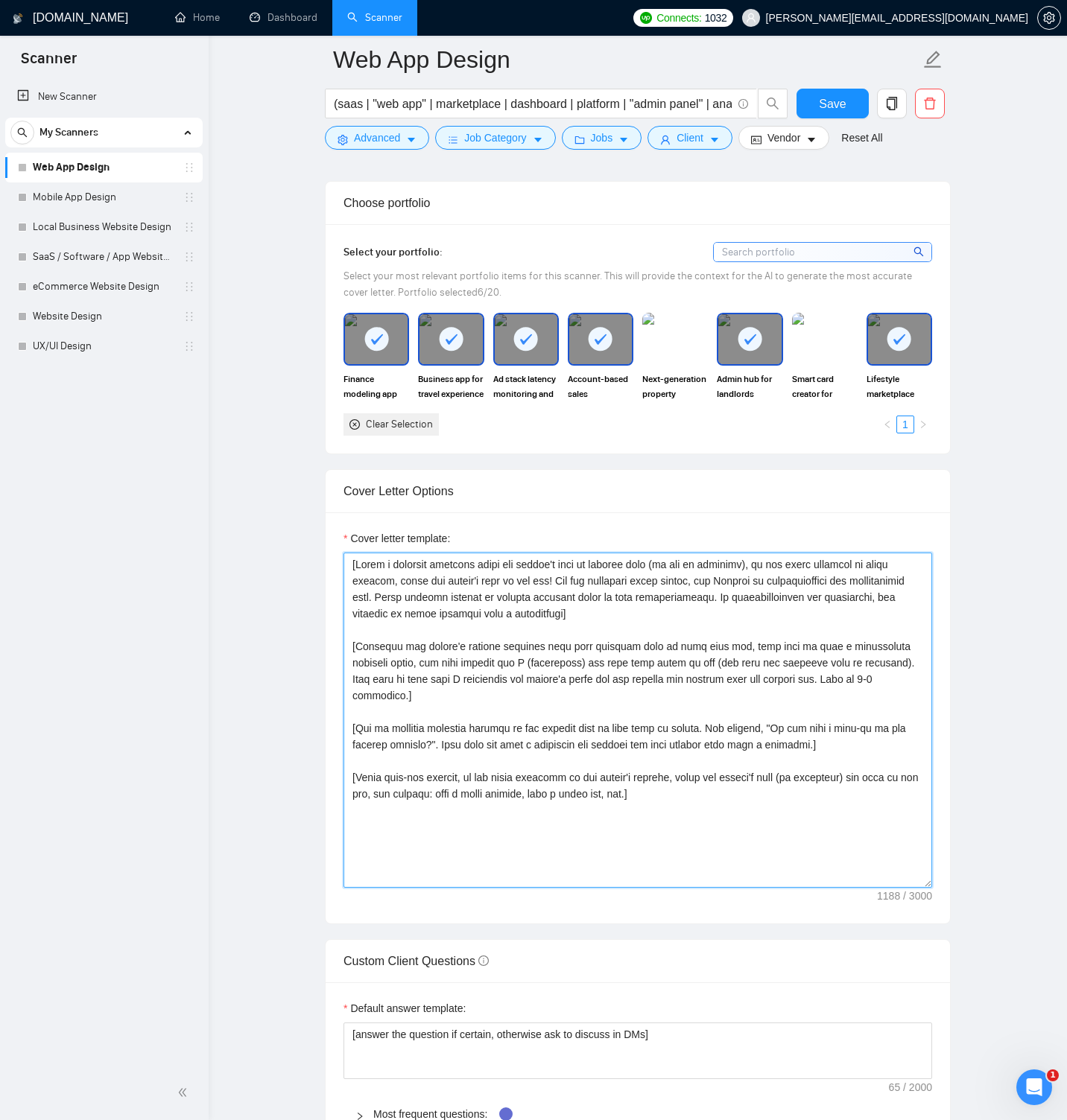
click at [476, 574] on textarea "Cover letter template:" at bounding box center [637, 720] width 588 height 335
paste textarea "Hi [client name, don’t use country or company name]! To help you [select specif…"
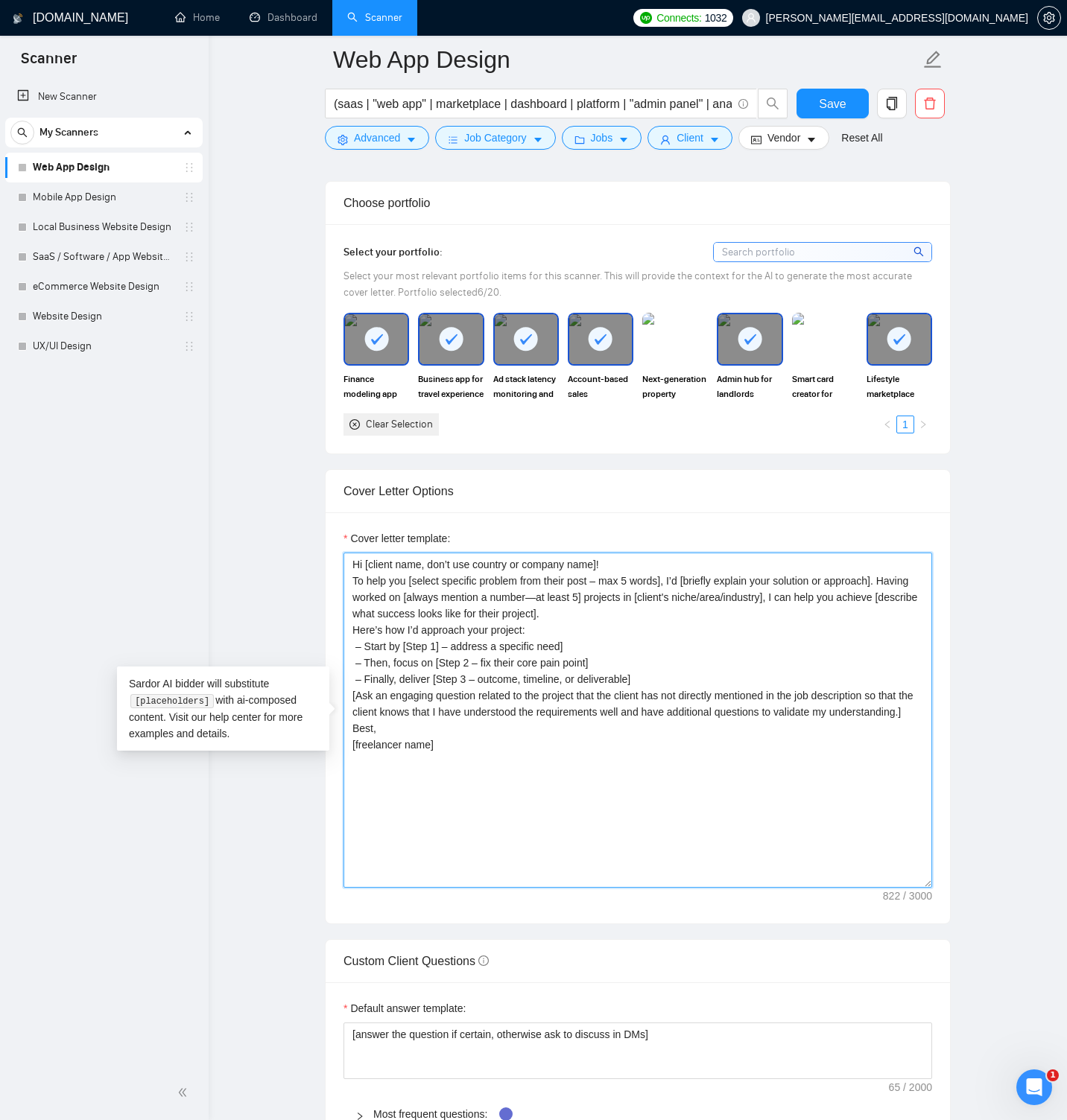
click at [354, 580] on textarea "Hi [client name, don’t use country or company name]! To help you [select specif…" at bounding box center [637, 720] width 588 height 335
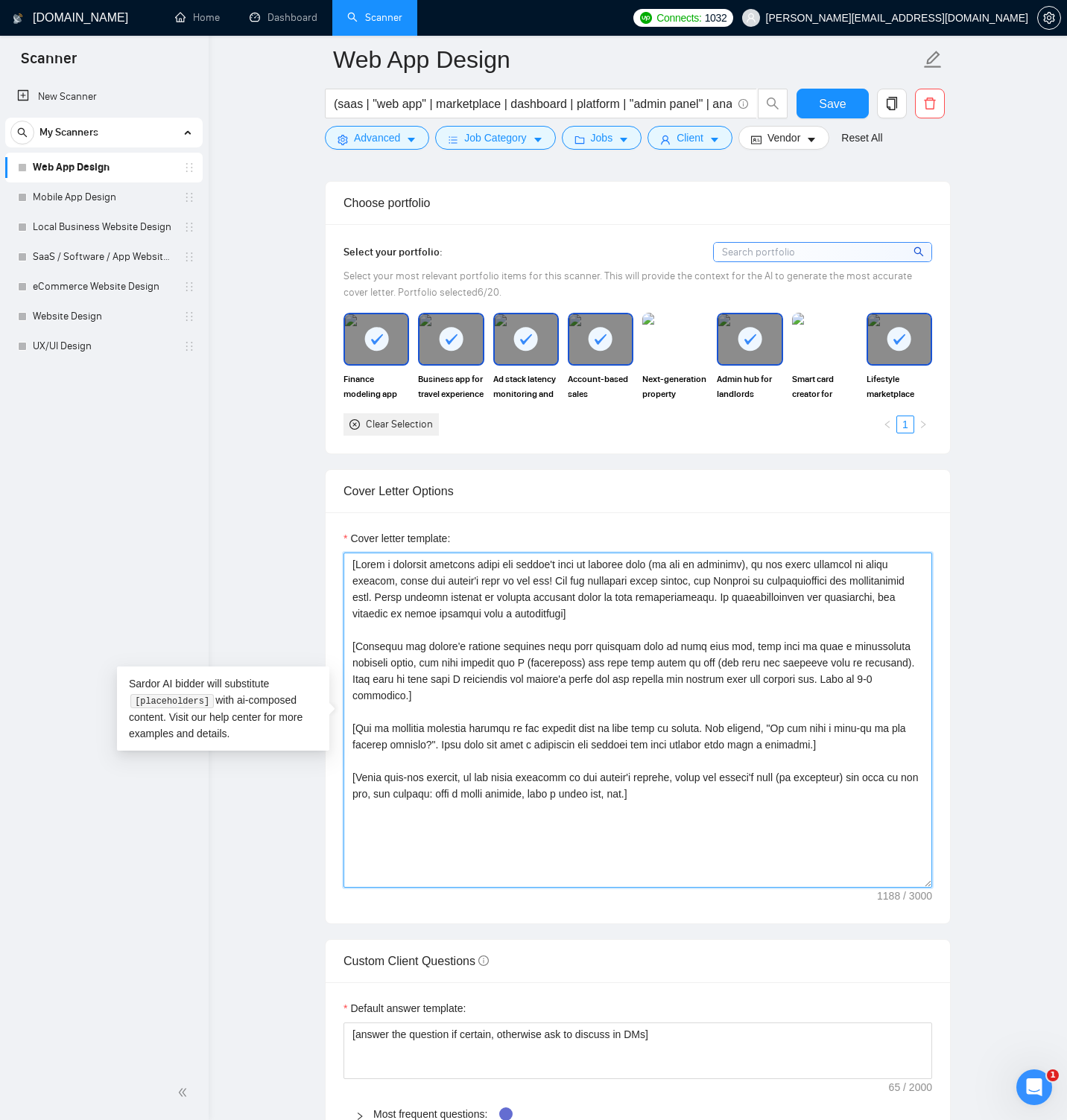
paste textarea "Hi [client name, don’t use country or company name]! To help you [select specif…"
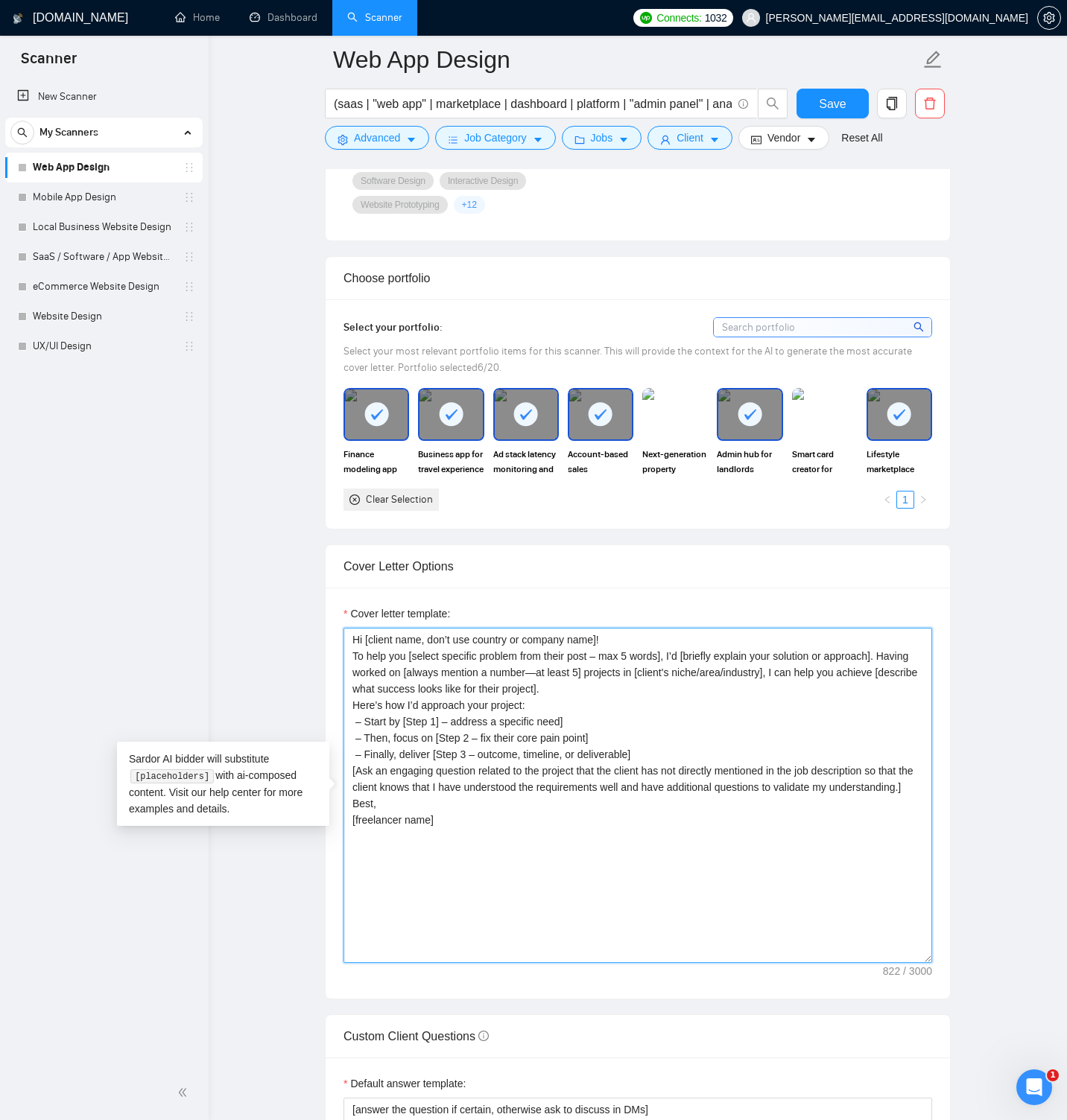
scroll to position [1341, 0]
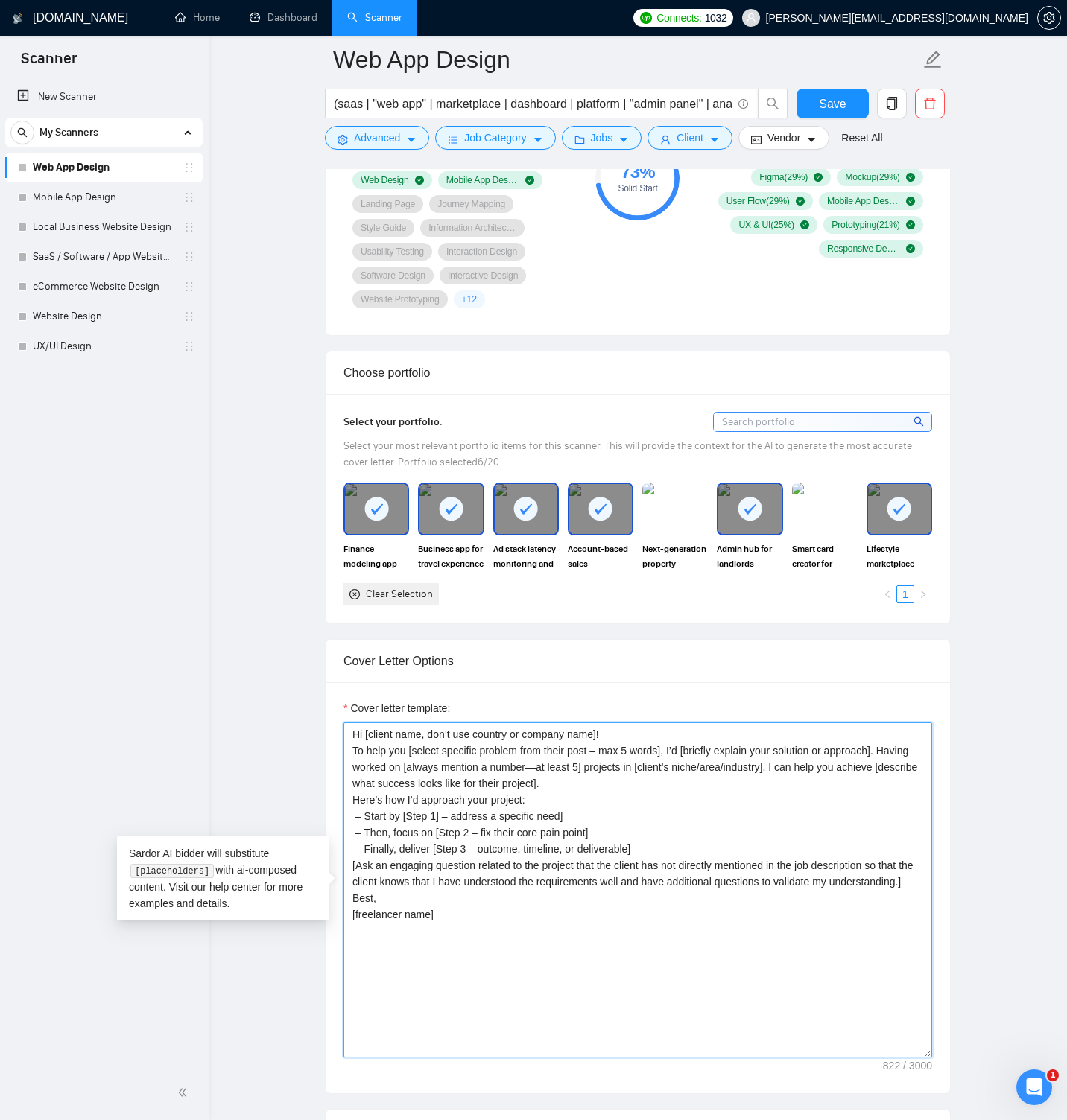
click at [353, 749] on textarea "Hi [client name, don’t use country or company name]! To help you [select specif…" at bounding box center [637, 889] width 588 height 335
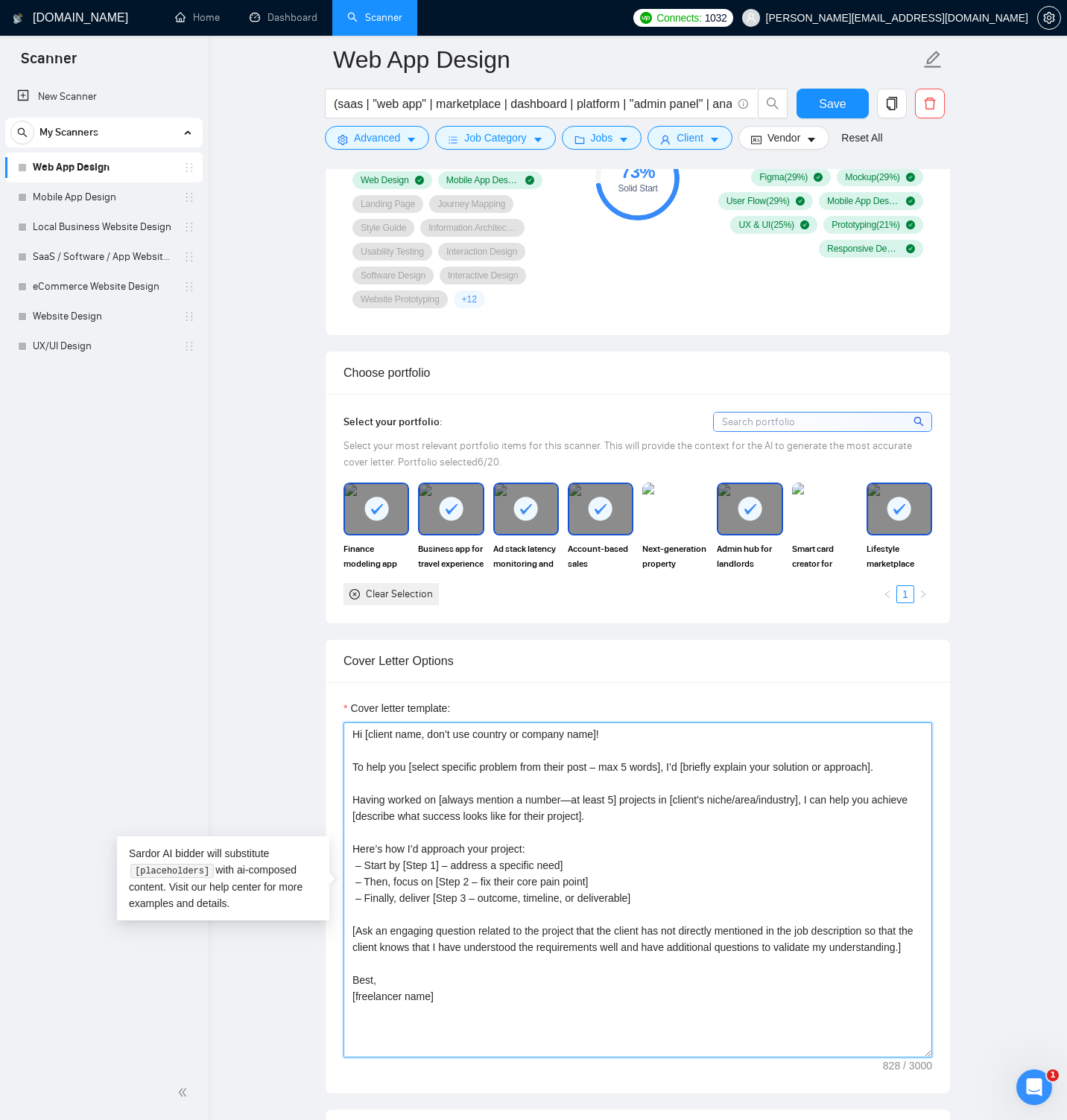
type textarea "Hi [client name, don’t use country or company name]! To help you [select specif…"
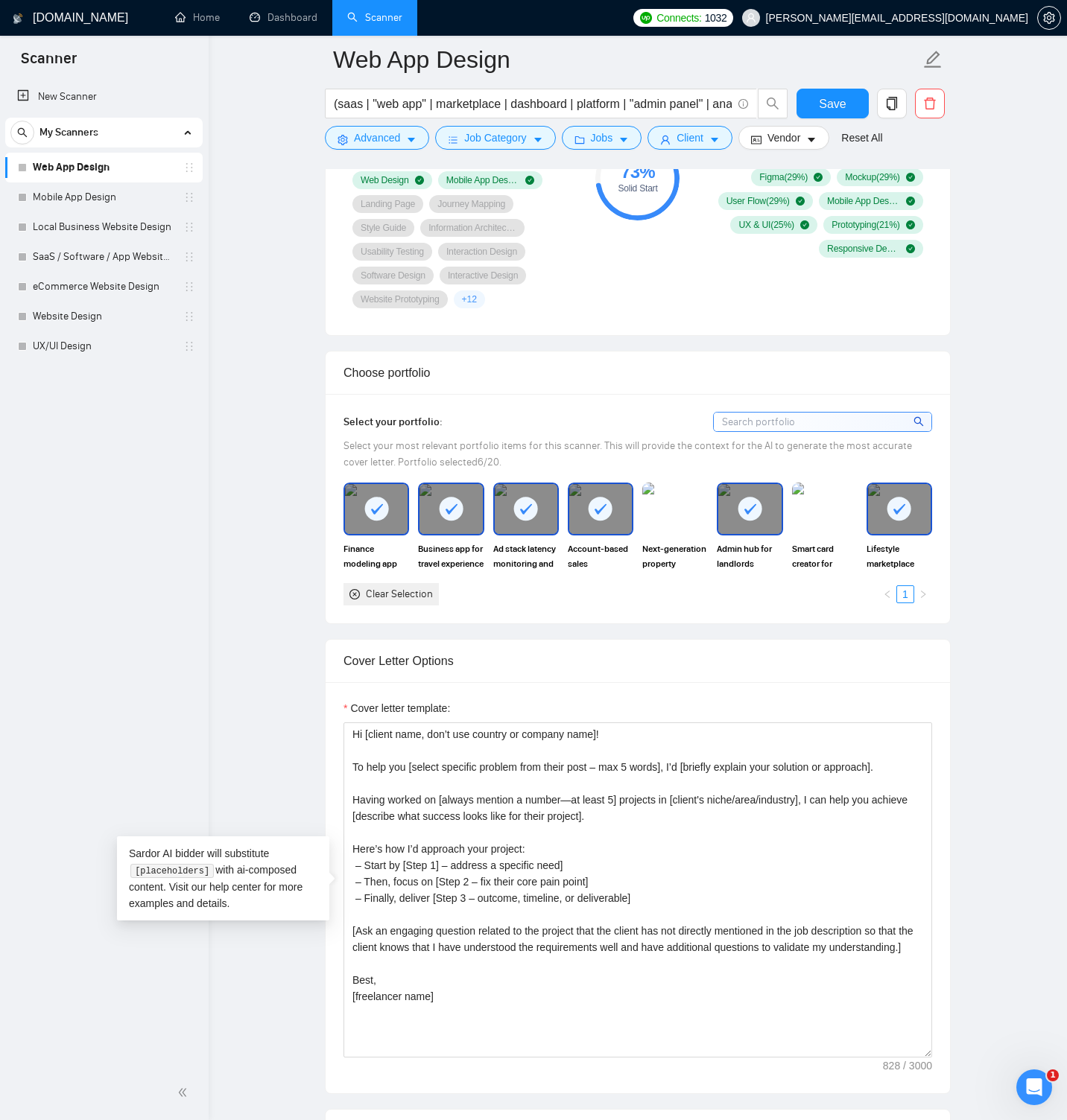
click at [929, 664] on div "Cover Letter Options" at bounding box center [637, 661] width 588 height 42
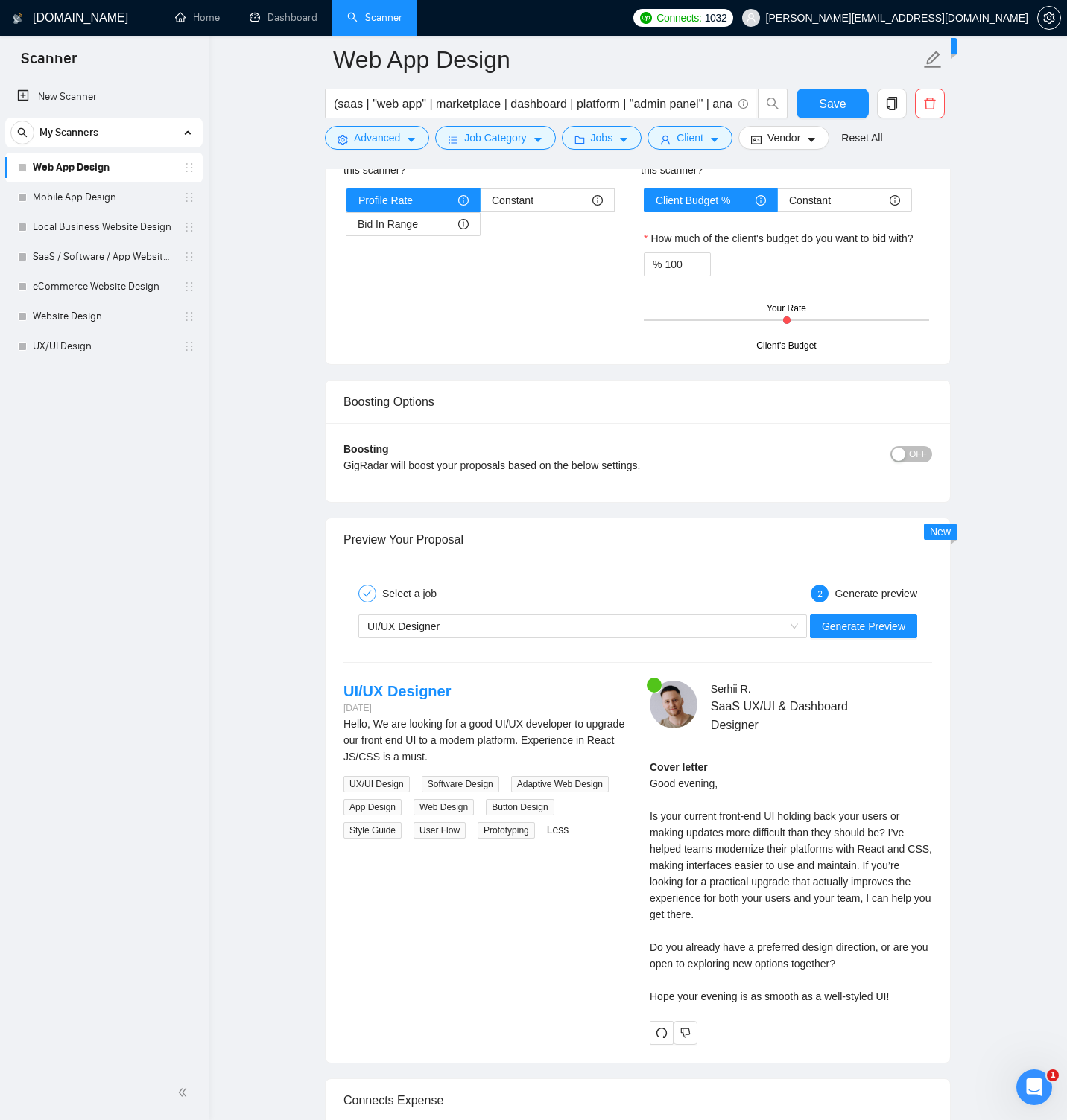
scroll to position [2643, 0]
click at [880, 624] on span "Generate Preview" at bounding box center [863, 625] width 83 height 16
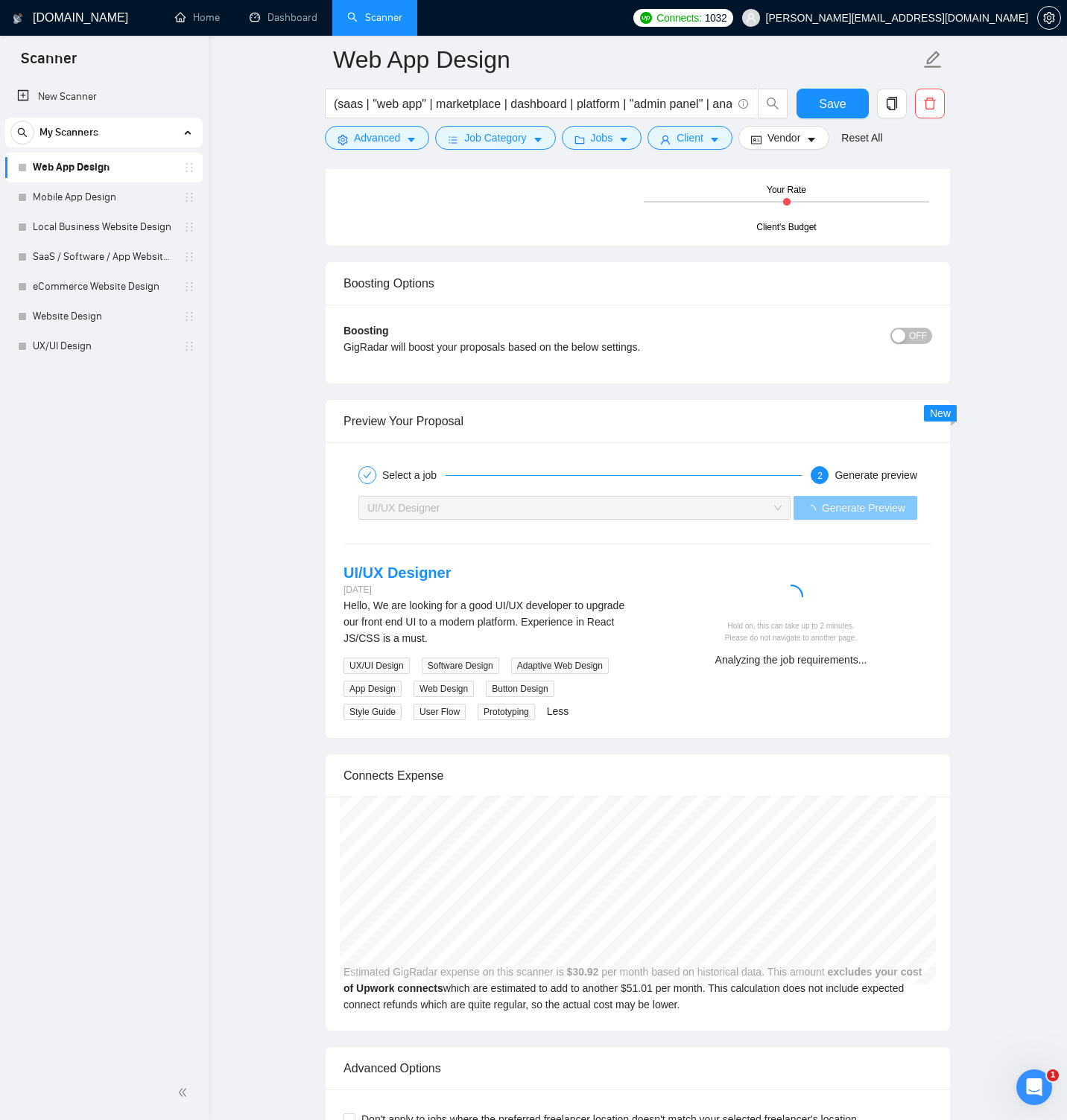
scroll to position [2775, 0]
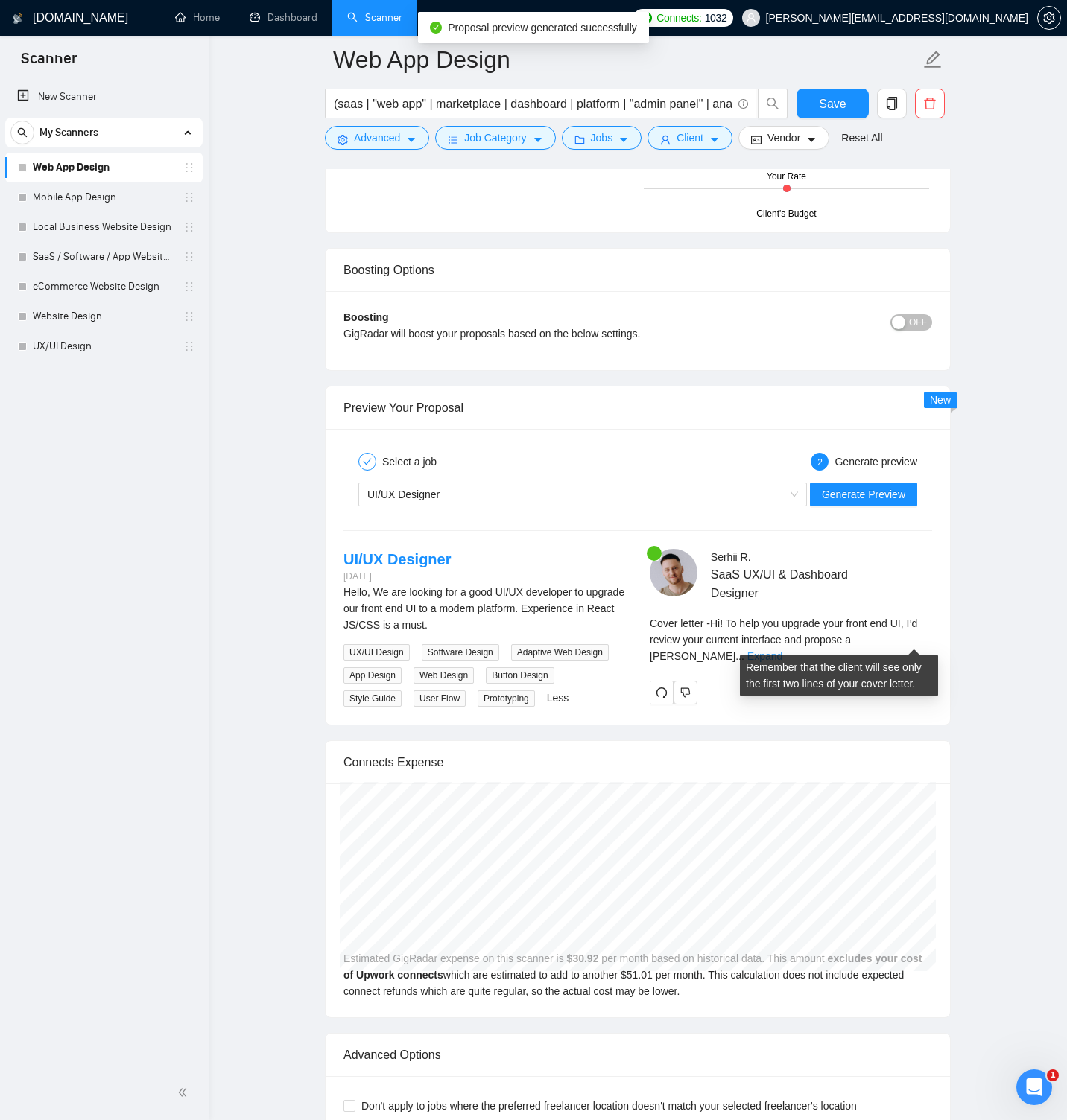
click at [782, 650] on link "Expand" at bounding box center [764, 656] width 35 height 12
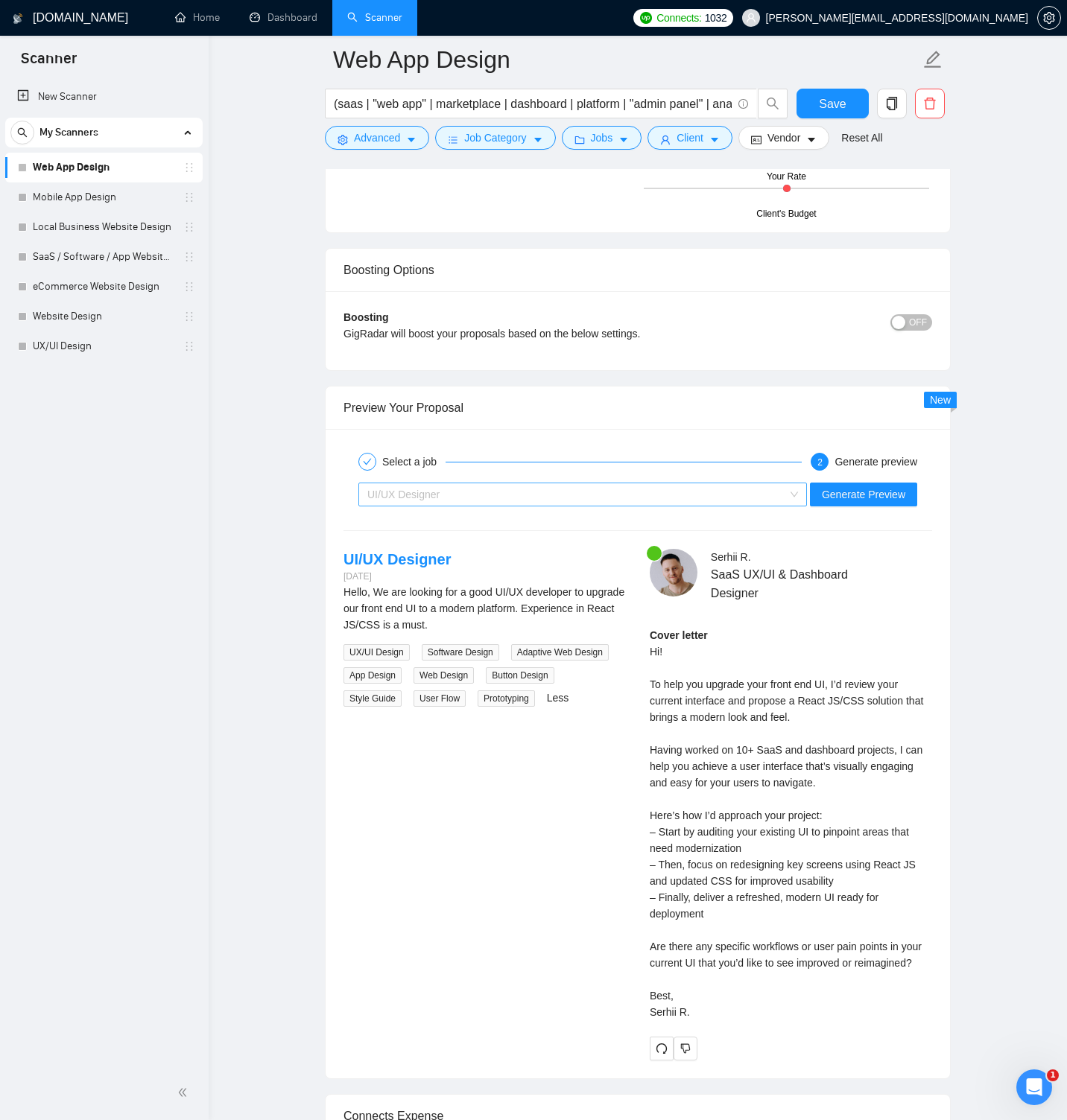
click at [692, 490] on div "UI/UX Designer" at bounding box center [576, 495] width 417 height 22
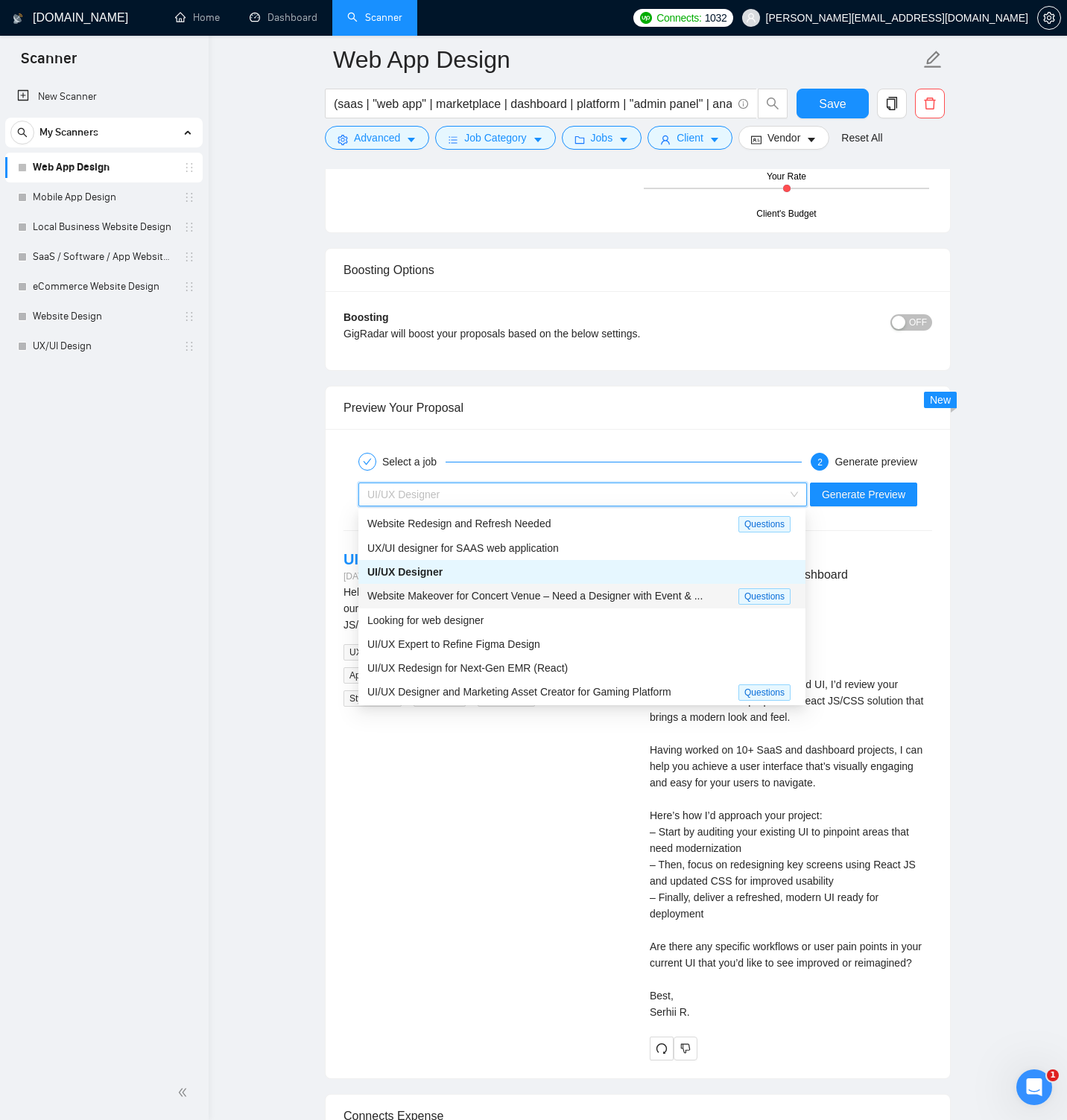
click at [649, 594] on span "Website Makeover for Concert Venue – Need a Designer with Event & ..." at bounding box center [535, 596] width 335 height 12
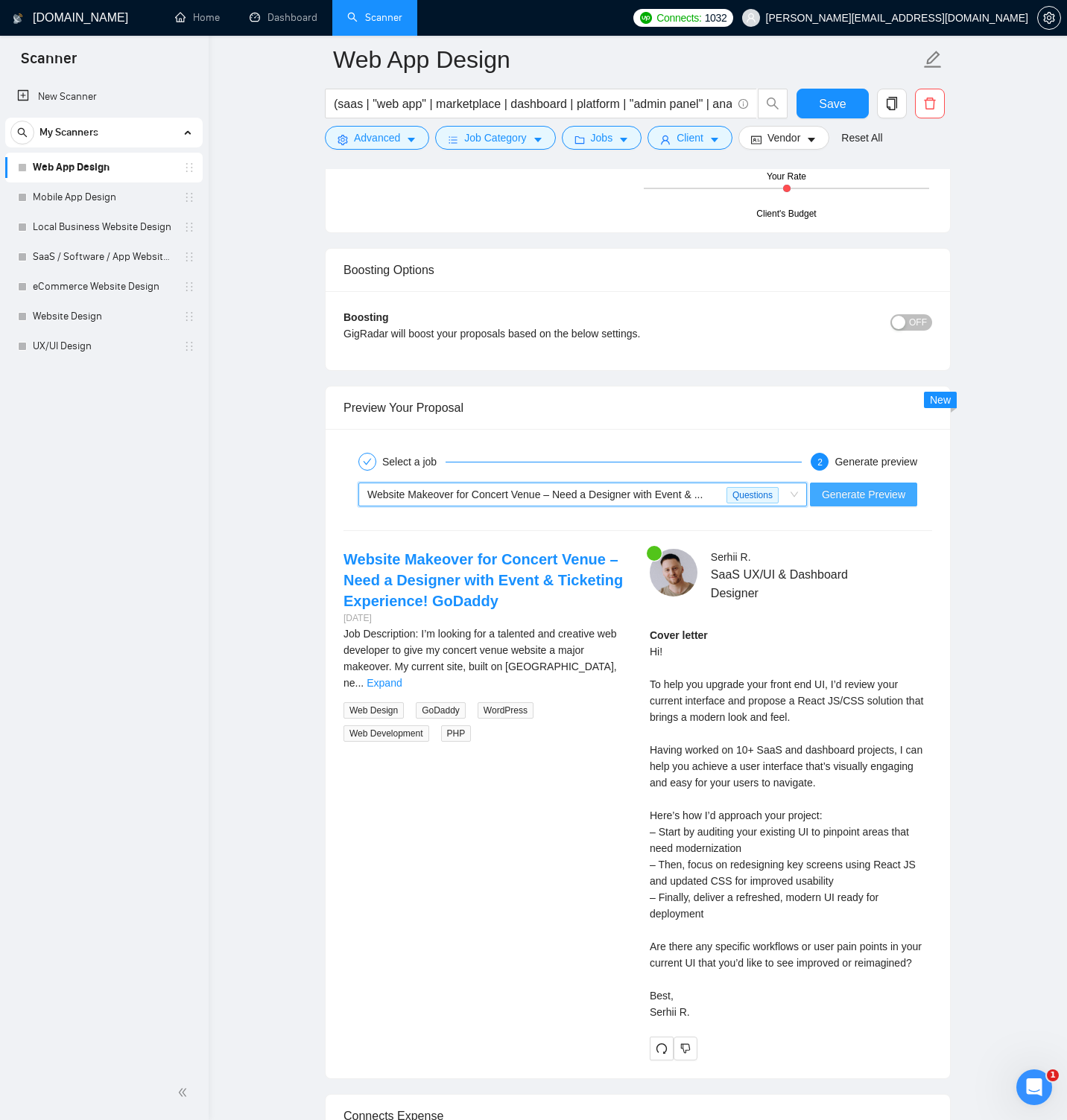
click at [860, 494] on span "Generate Preview" at bounding box center [863, 494] width 83 height 16
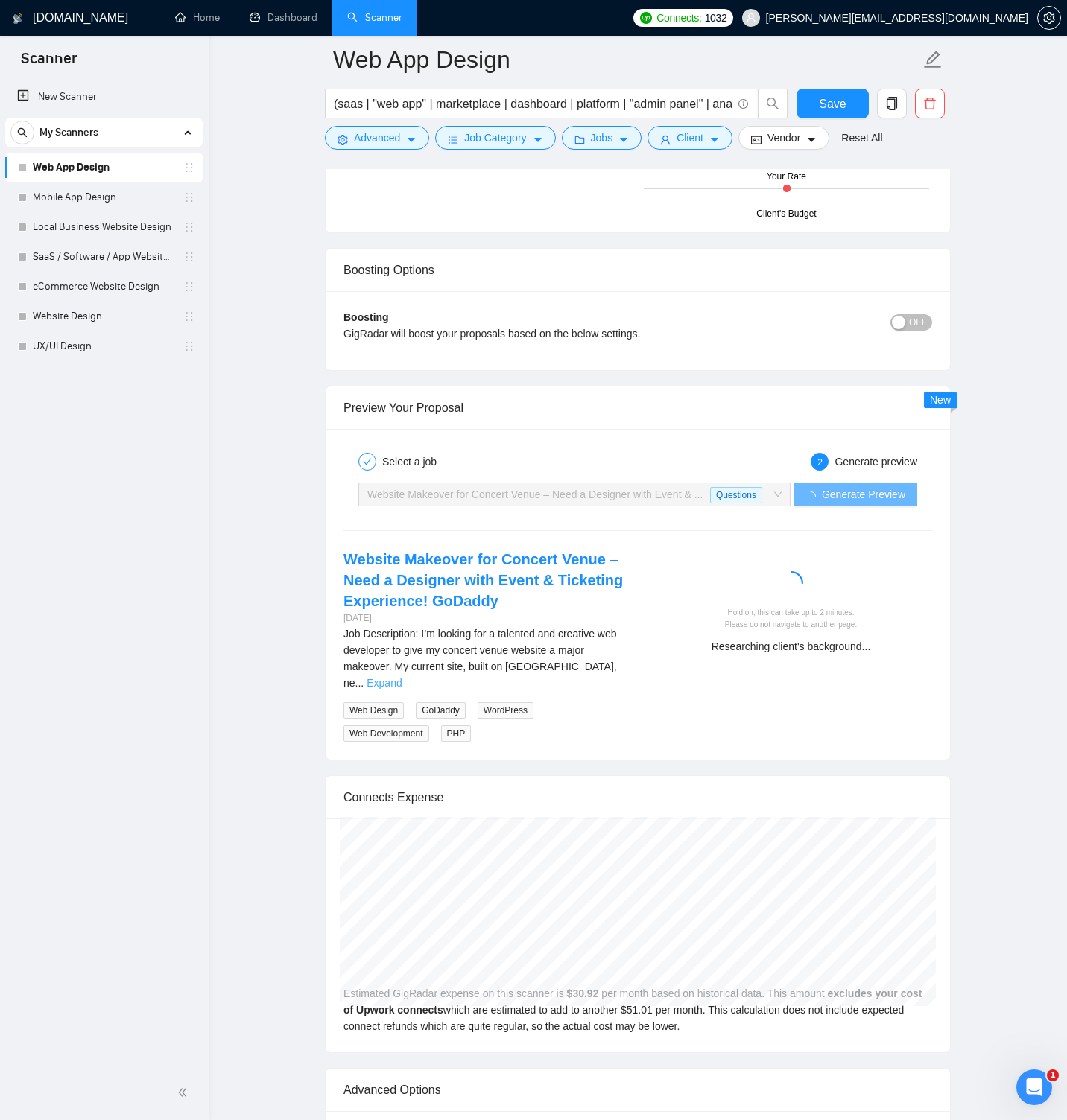
click at [402, 689] on link "Expand" at bounding box center [384, 683] width 35 height 12
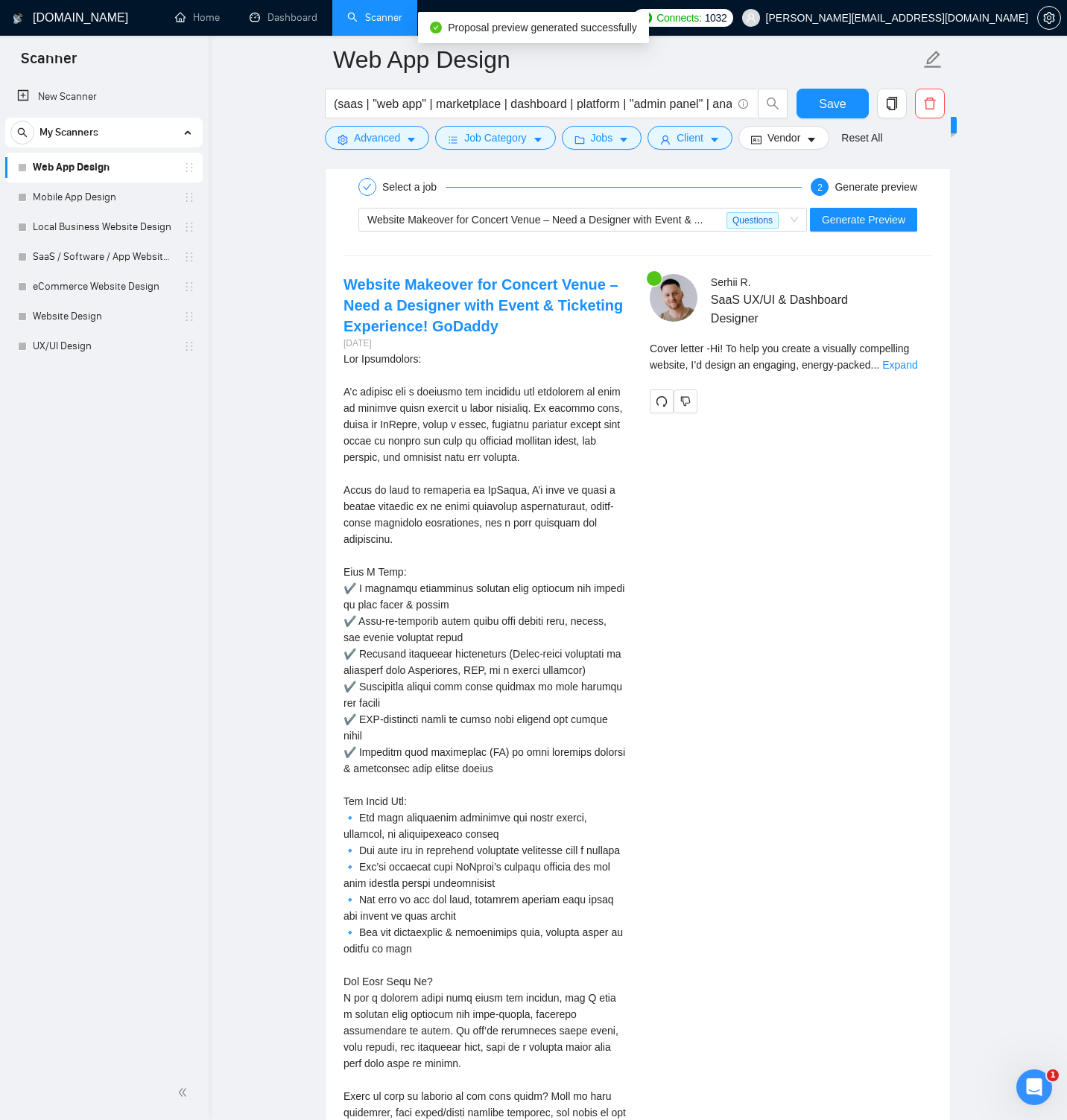
scroll to position [2947, 0]
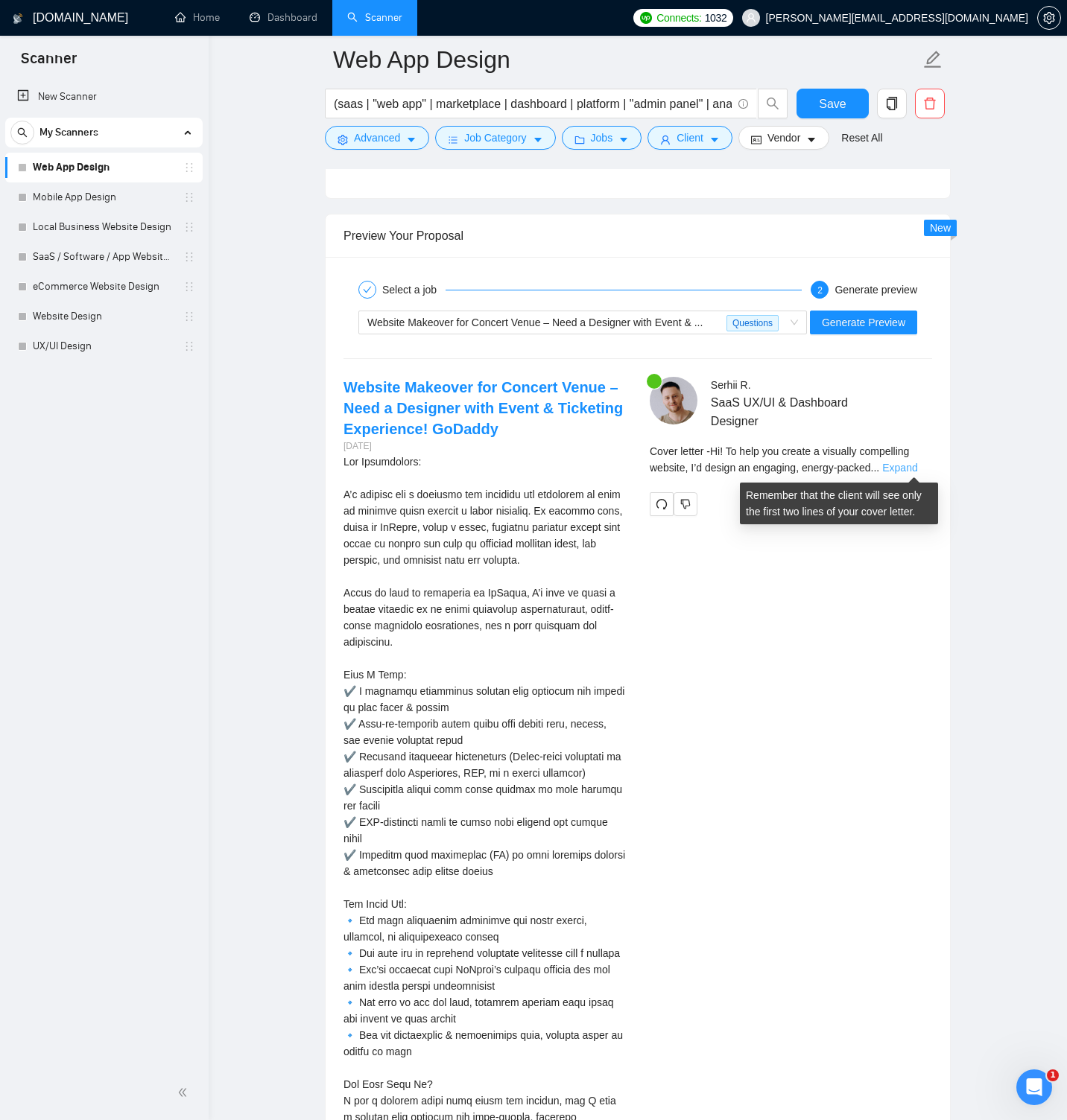
click at [900, 464] on link "Expand" at bounding box center [899, 468] width 35 height 12
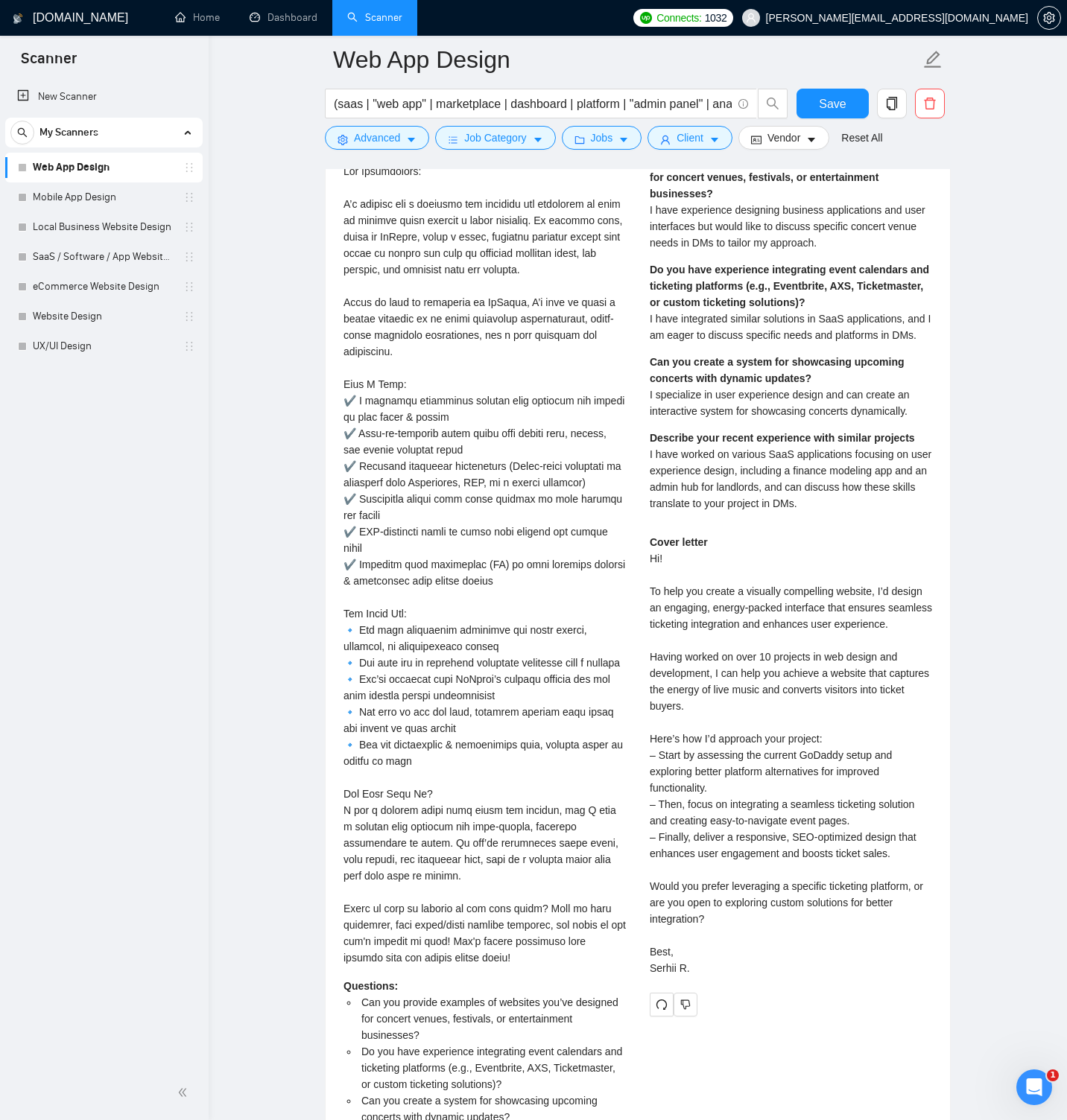
scroll to position [2680, 0]
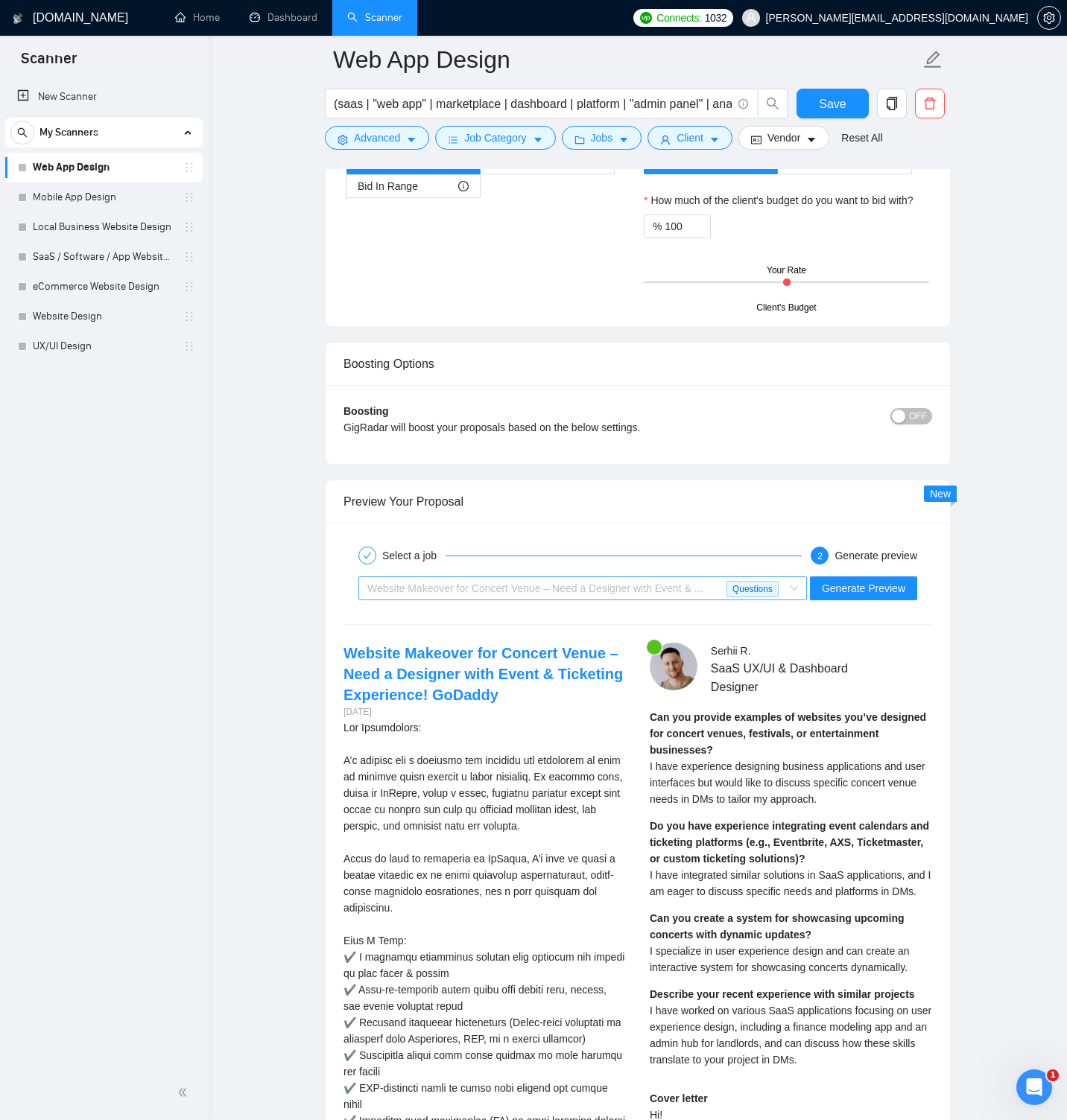
click at [782, 587] on div "Questions" at bounding box center [755, 588] width 58 height 22
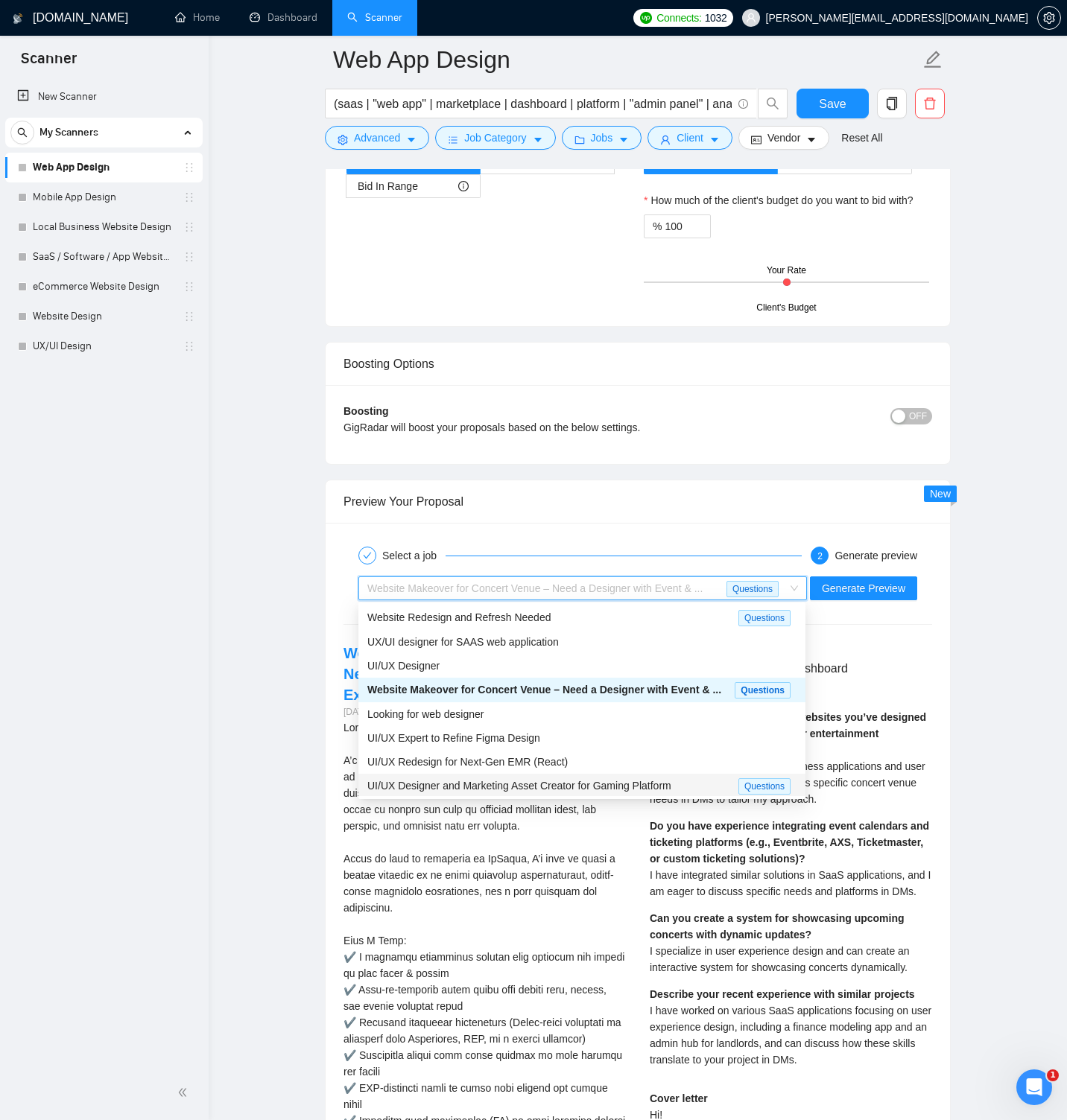
click at [581, 791] on div "UI/UX Designer and Marketing Asset Creator for Gaming Platform" at bounding box center [553, 786] width 371 height 17
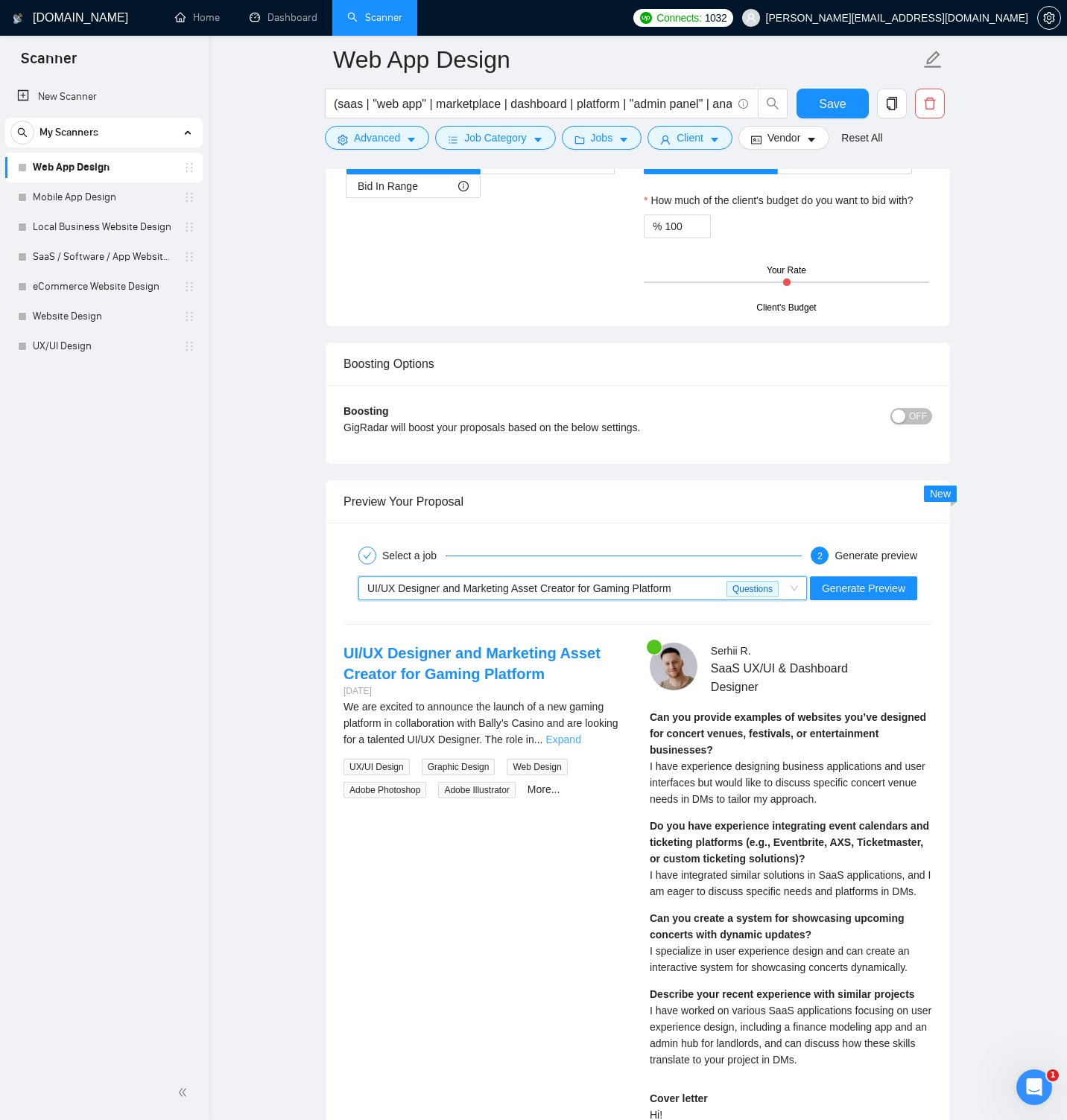
click at [581, 736] on link "Expand" at bounding box center [562, 739] width 35 height 12
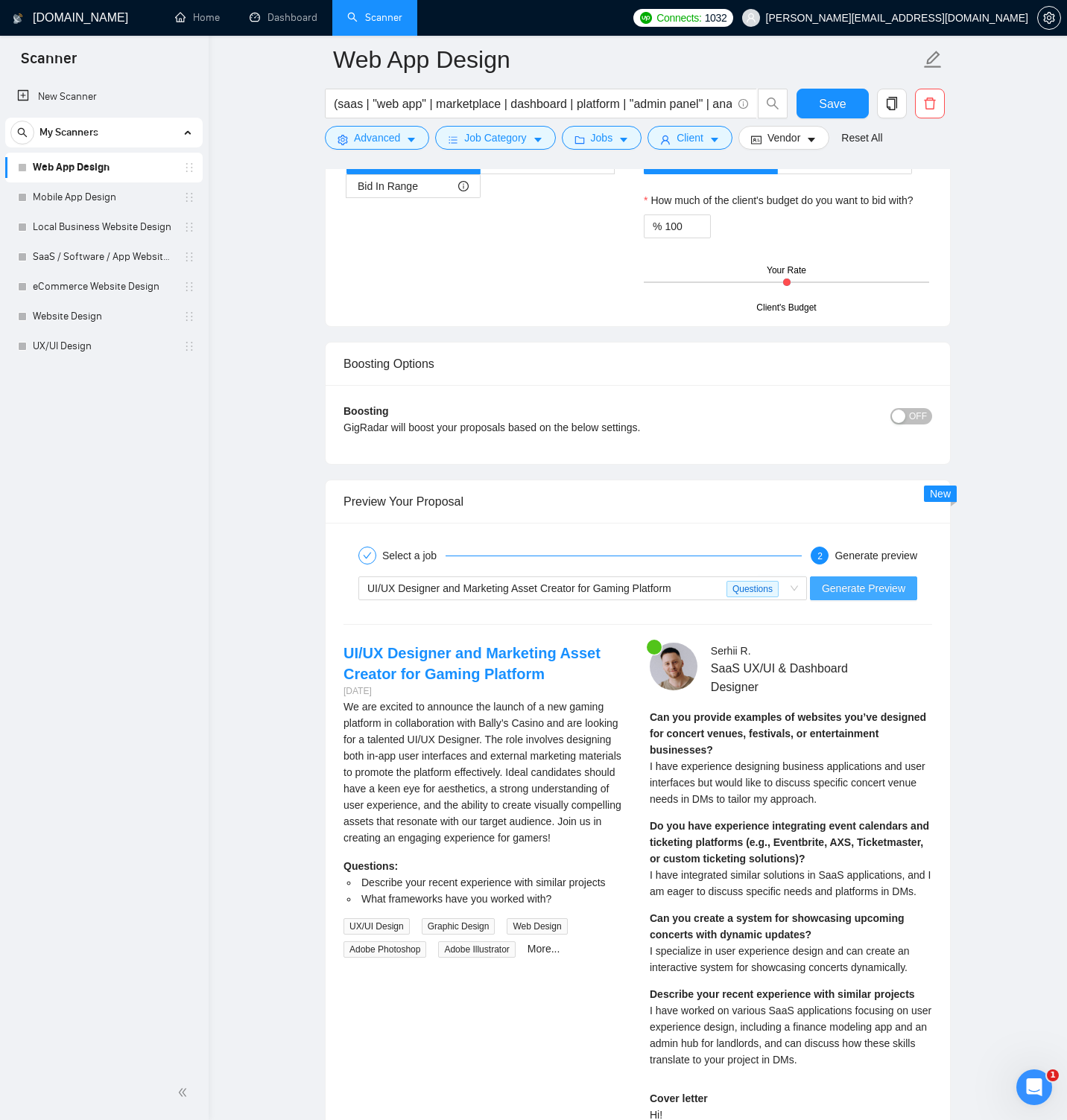
click at [834, 597] on button "Generate Preview" at bounding box center [863, 588] width 107 height 24
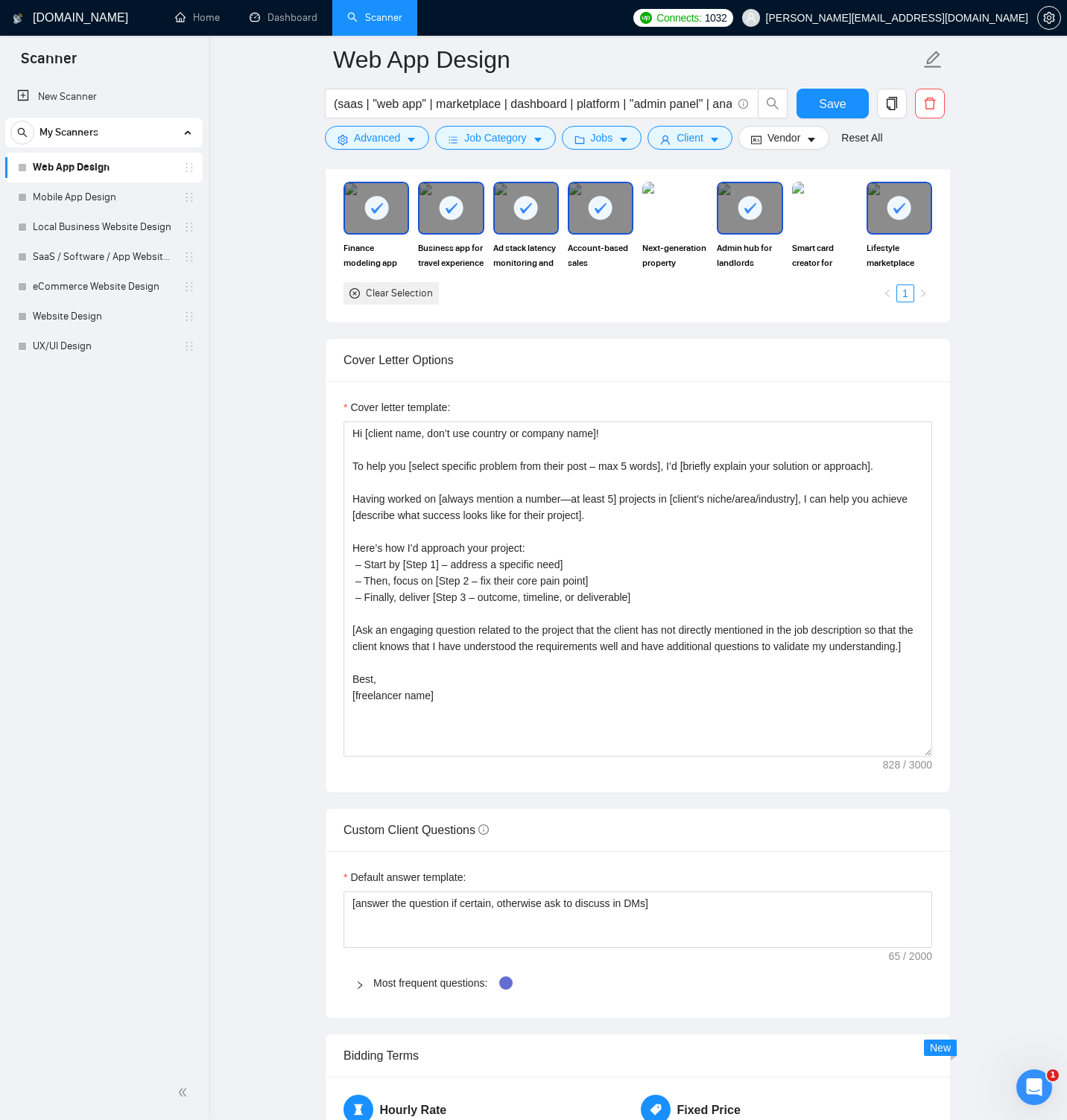
scroll to position [1640, 0]
click at [362, 988] on icon "right" at bounding box center [360, 986] width 9 height 9
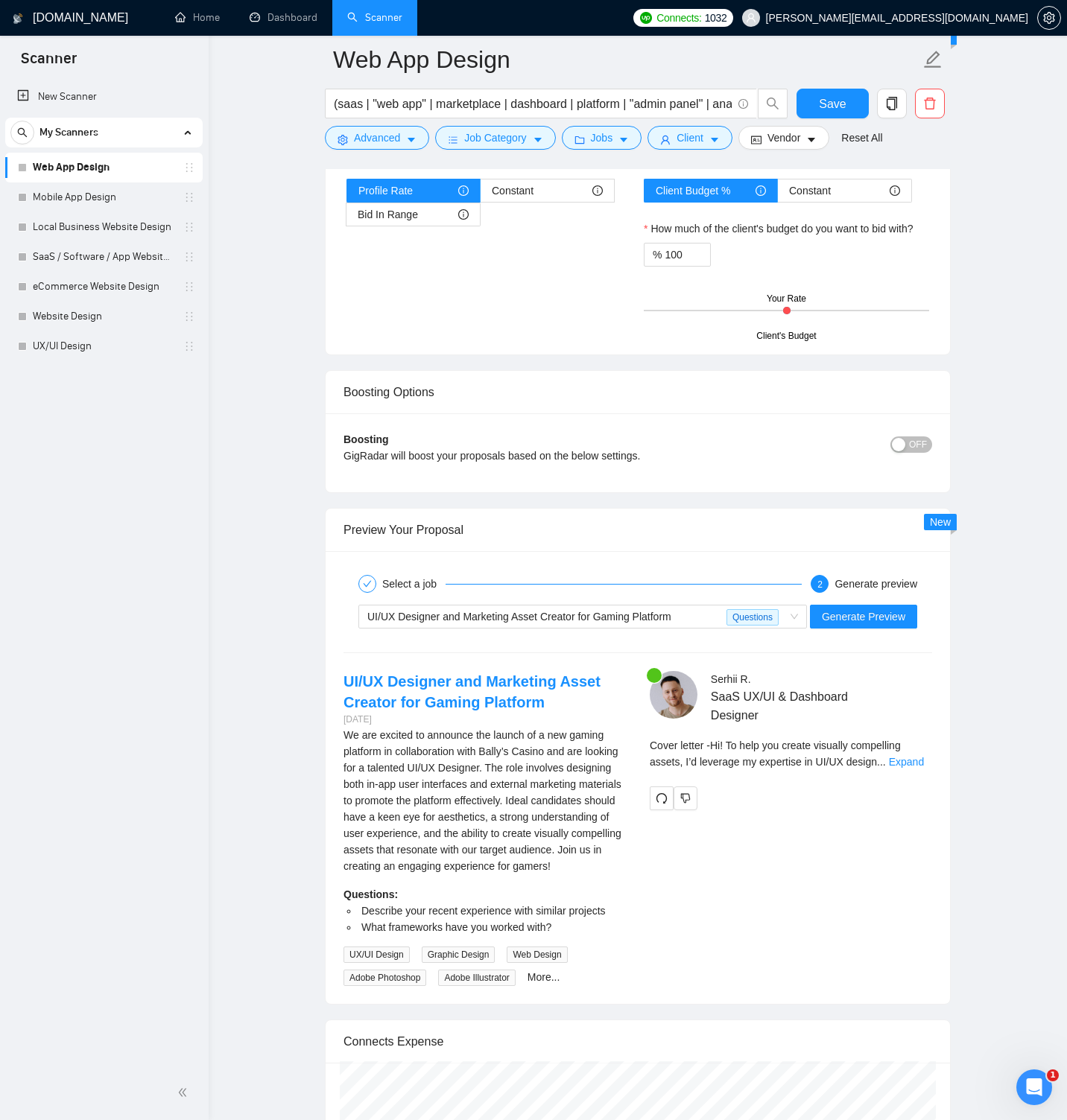
scroll to position [3312, 0]
click at [920, 764] on link "Expand" at bounding box center [906, 761] width 35 height 12
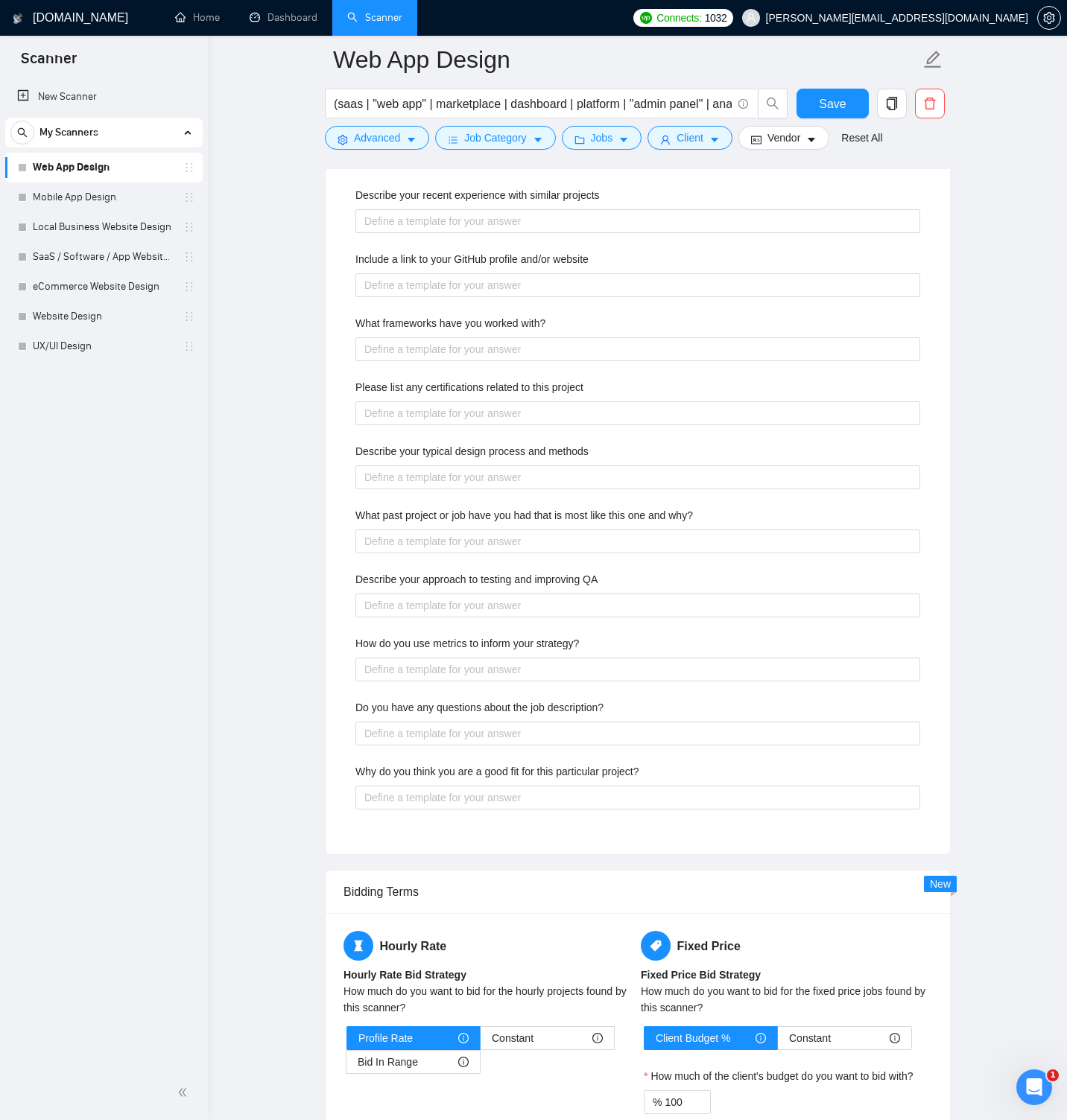
scroll to position [2461, 0]
